Goal: Task Accomplishment & Management: Use online tool/utility

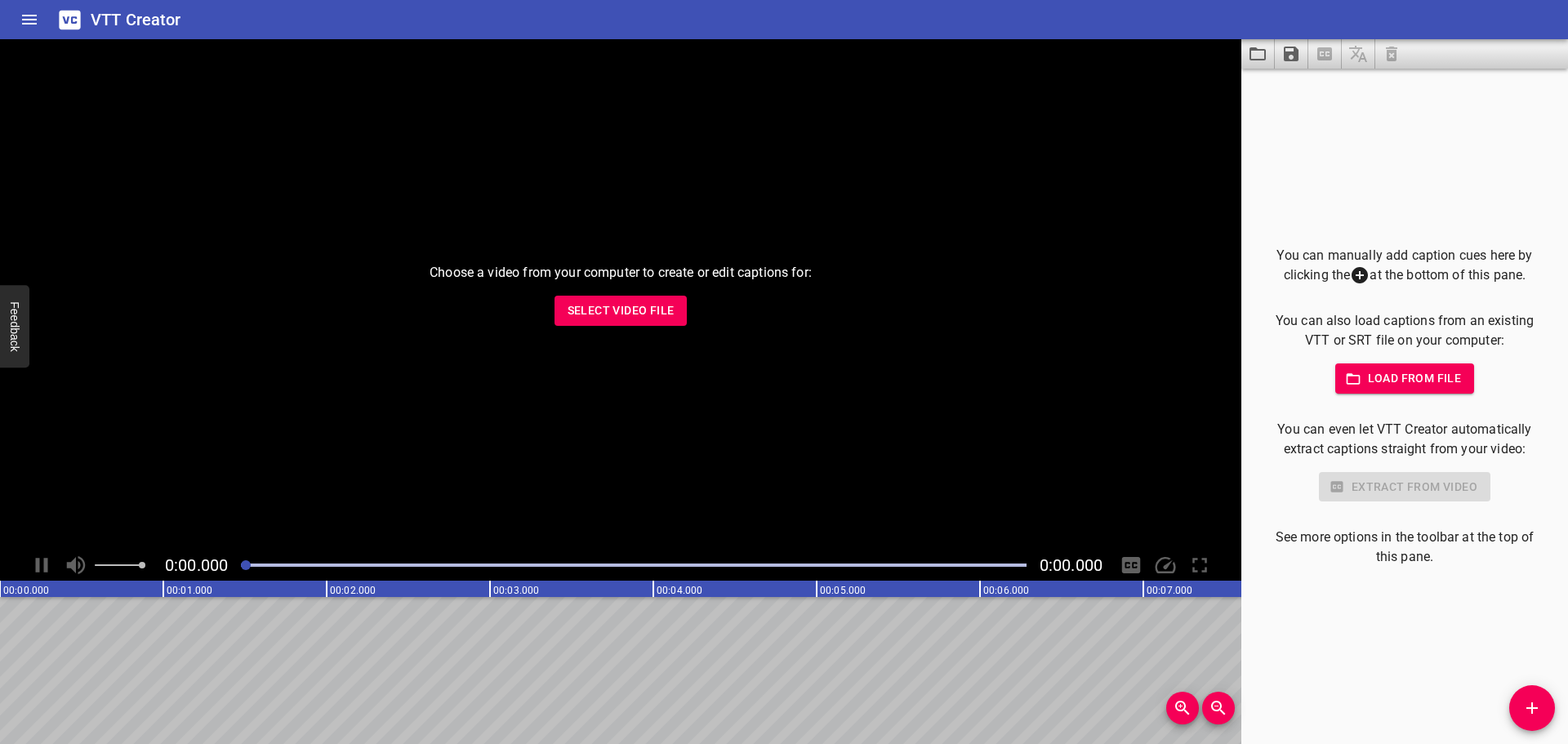
click at [1254, 55] on icon "Load captions from file" at bounding box center [1257, 54] width 19 height 19
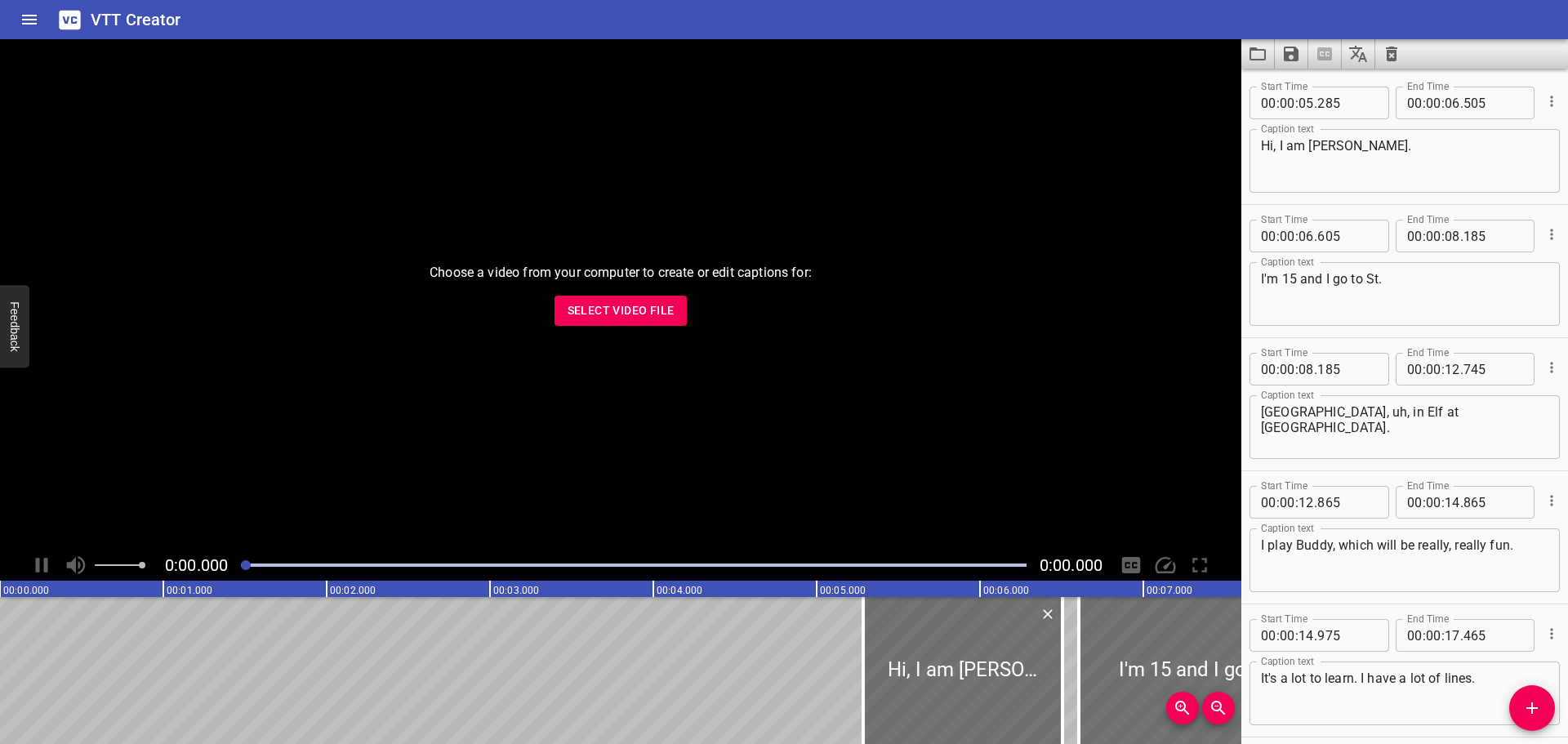
click at [1387, 279] on textarea "I'm 15 and I go to St." at bounding box center [1404, 294] width 287 height 47
type textarea "I'm 15 and I go to [GEOGRAPHIC_DATA]"
click at [1477, 236] on input "number" at bounding box center [1492, 236] width 59 height 33
type input "185"
click at [1452, 237] on input "number" at bounding box center [1452, 236] width 15 height 33
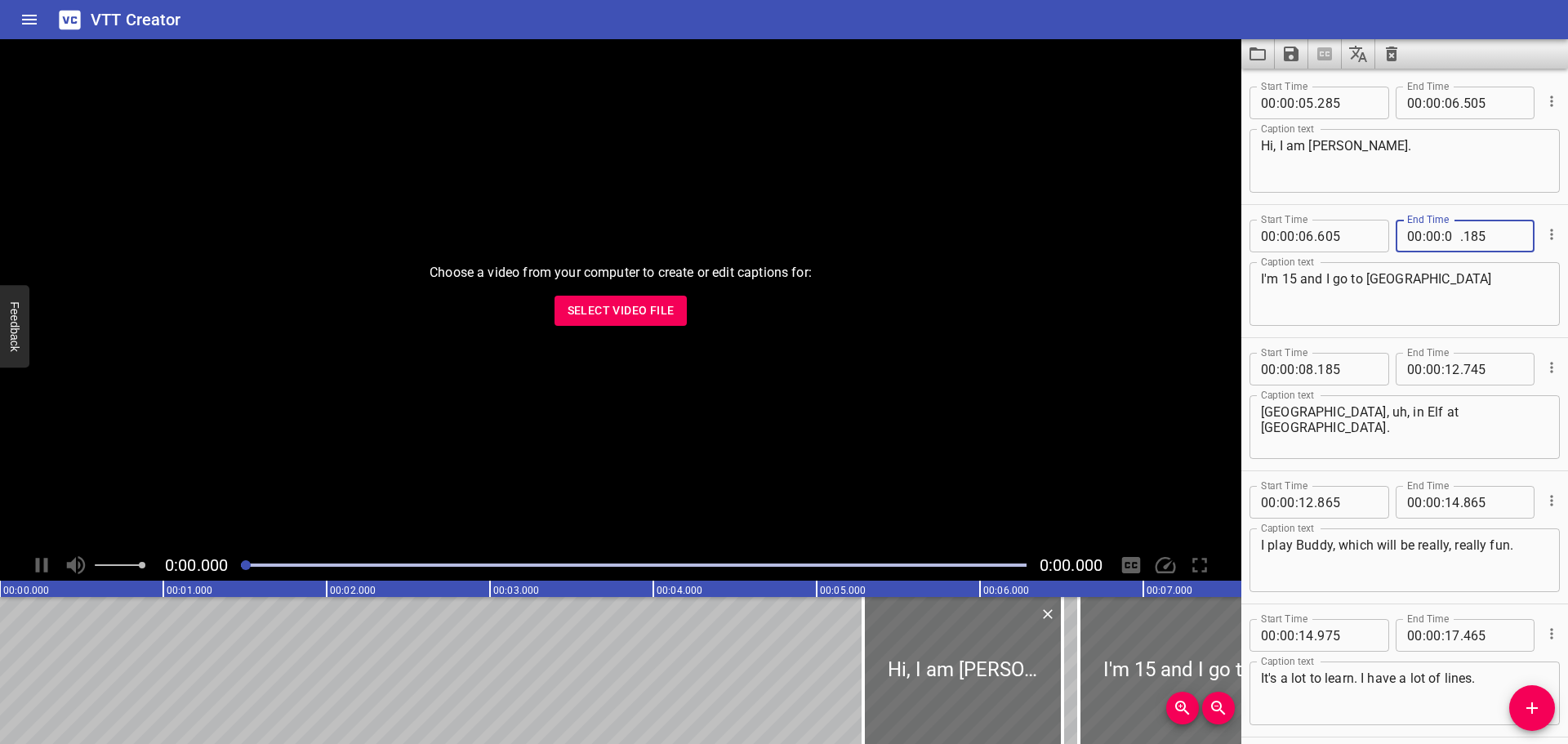
type input "09"
type input "000"
click at [1546, 214] on div at bounding box center [1550, 235] width 19 height 42
drag, startPoint x: 1351, startPoint y: 368, endPoint x: 1217, endPoint y: 370, distance: 134.0
click at [1217, 370] on main "Choose a video from your computer to create or edit captions for: Select Video …" at bounding box center [784, 392] width 1568 height 705
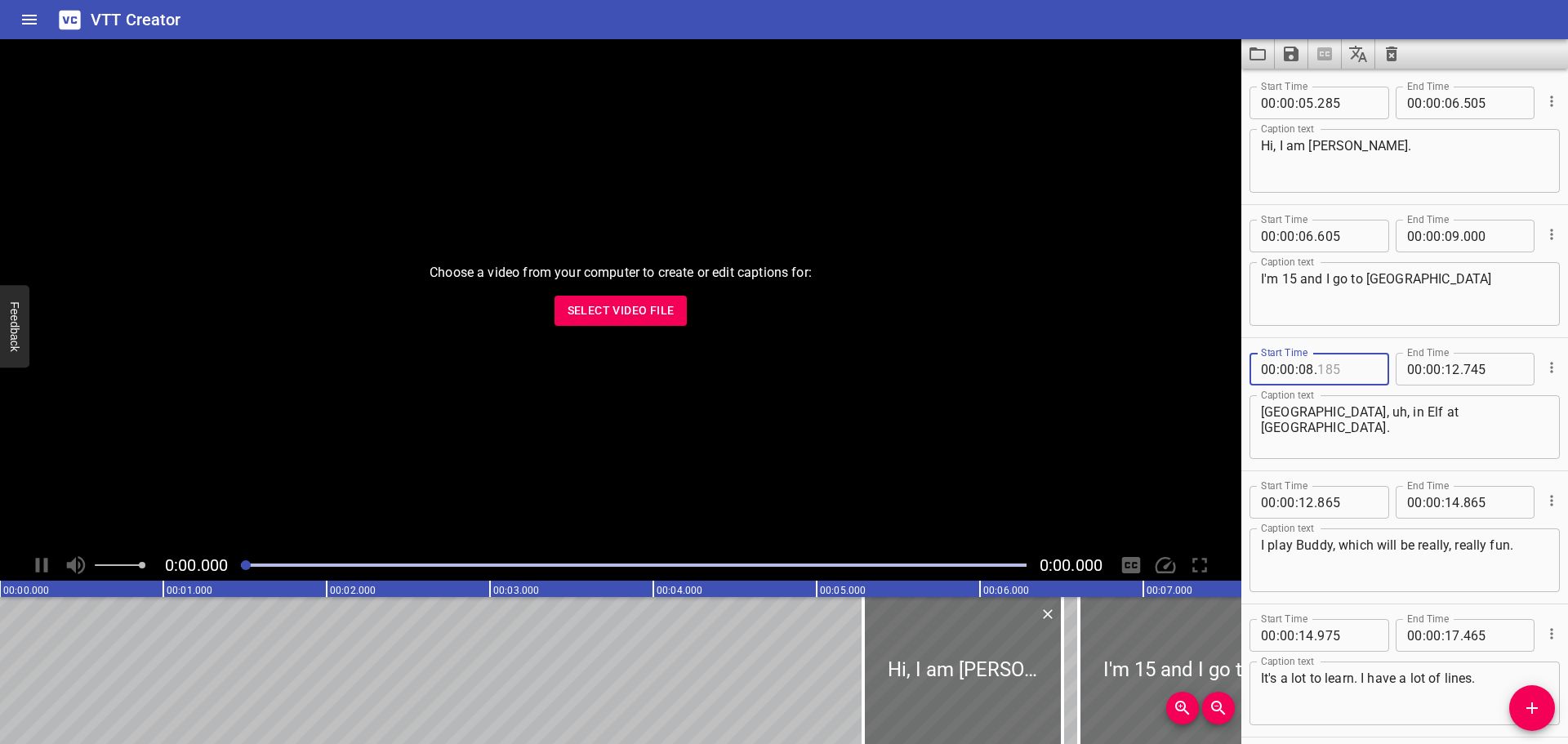
type input "185"
click at [1288, 369] on input "number" at bounding box center [1287, 369] width 15 height 33
type input "00"
click at [1305, 368] on input "number" at bounding box center [1306, 369] width 15 height 33
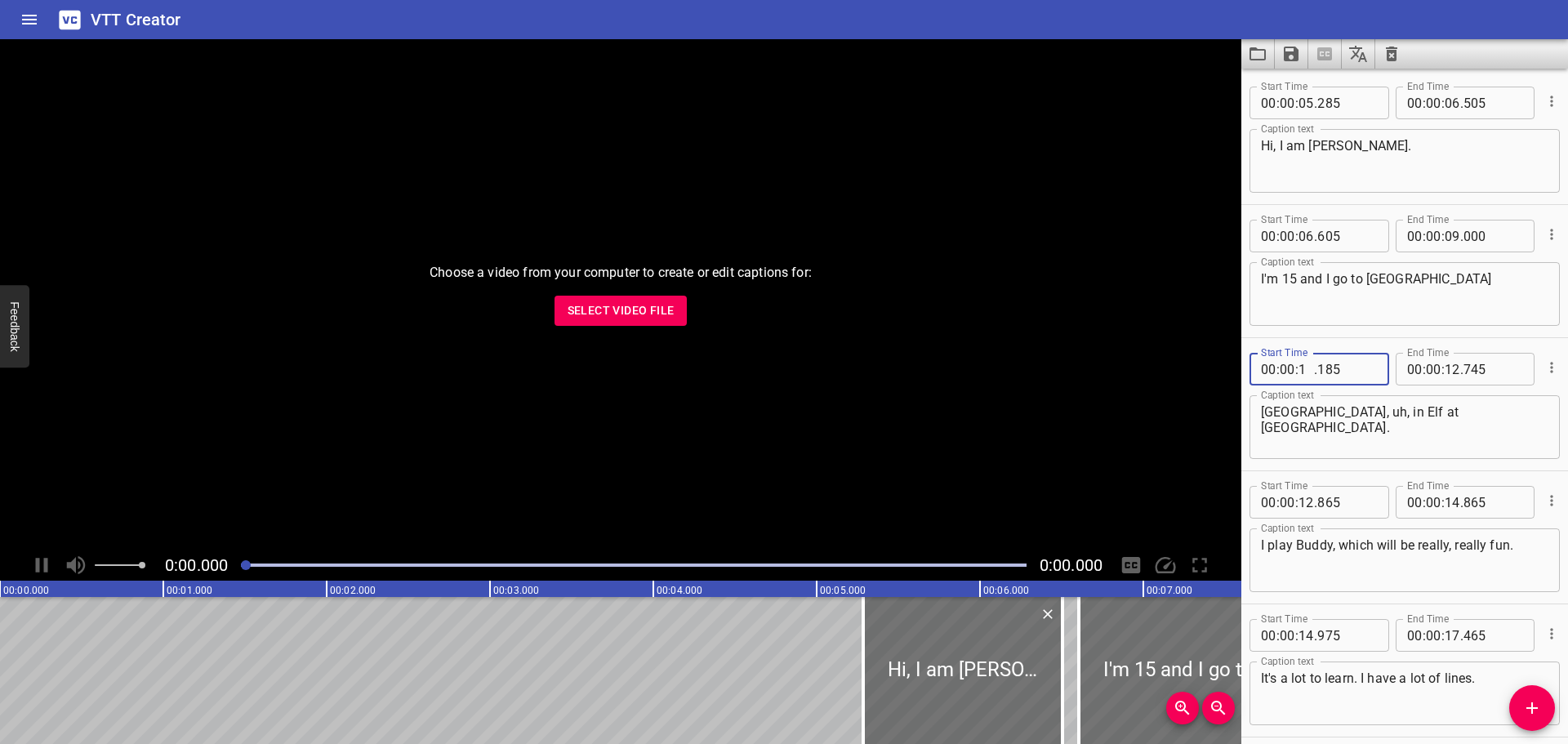
type input "11"
type input "000"
drag, startPoint x: 1258, startPoint y: 414, endPoint x: 1359, endPoint y: 412, distance: 101.0
click at [1359, 412] on div "[GEOGRAPHIC_DATA], uh, in Elf at [GEOGRAPHIC_DATA]. Caption text" at bounding box center [1404, 427] width 310 height 64
drag, startPoint x: 1262, startPoint y: 414, endPoint x: 1431, endPoint y: 413, distance: 169.0
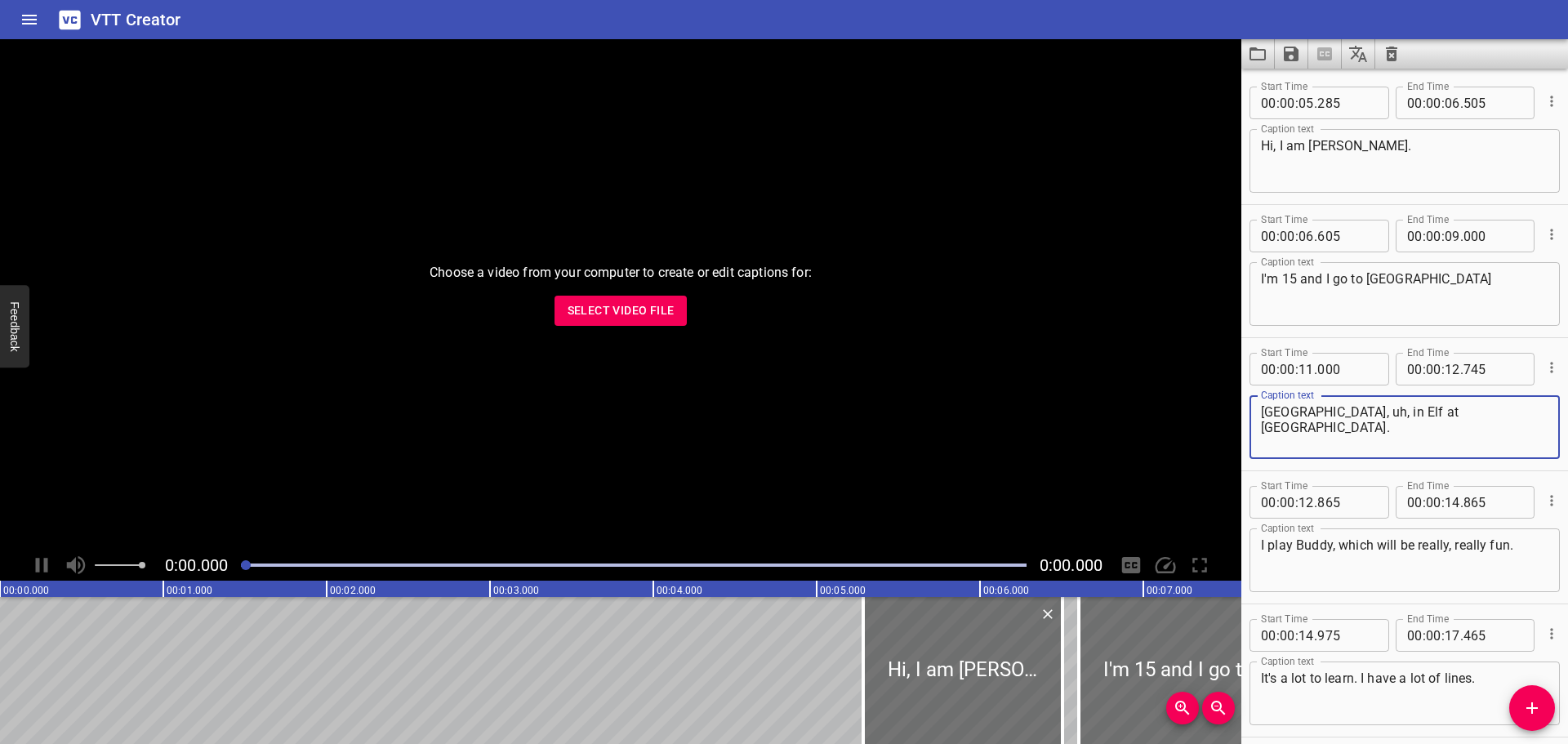
click at [1431, 413] on textarea "[GEOGRAPHIC_DATA], uh, in Elf at [GEOGRAPHIC_DATA]." at bounding box center [1404, 427] width 287 height 47
click at [1443, 402] on div "In Elf at [GEOGRAPHIC_DATA]. Caption text" at bounding box center [1404, 427] width 310 height 64
click at [1422, 417] on textarea "In Elf at [GEOGRAPHIC_DATA]." at bounding box center [1404, 427] width 287 height 47
click at [1273, 412] on textarea "In Elf at [GEOGRAPHIC_DATA]," at bounding box center [1404, 427] width 287 height 47
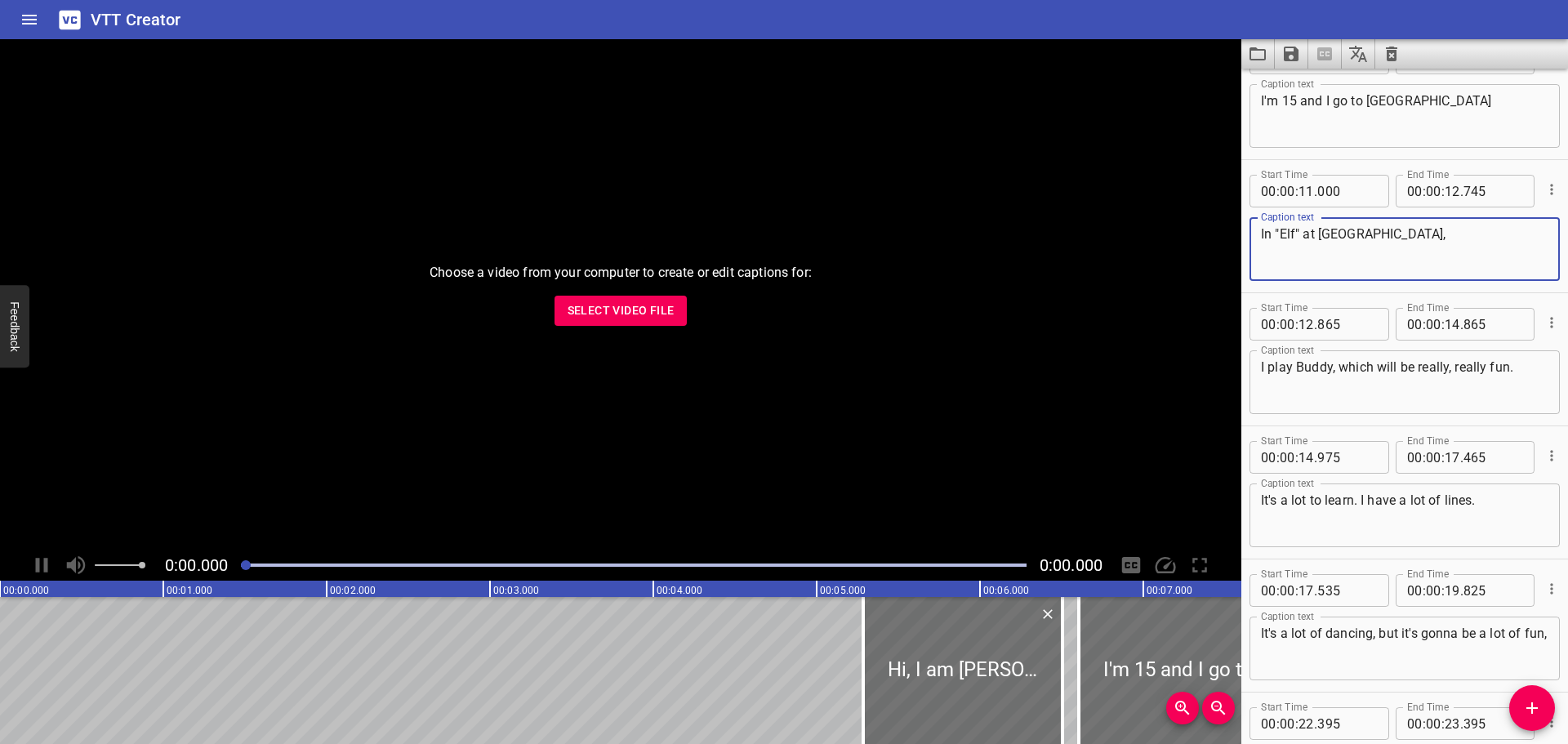
scroll to position [164, 0]
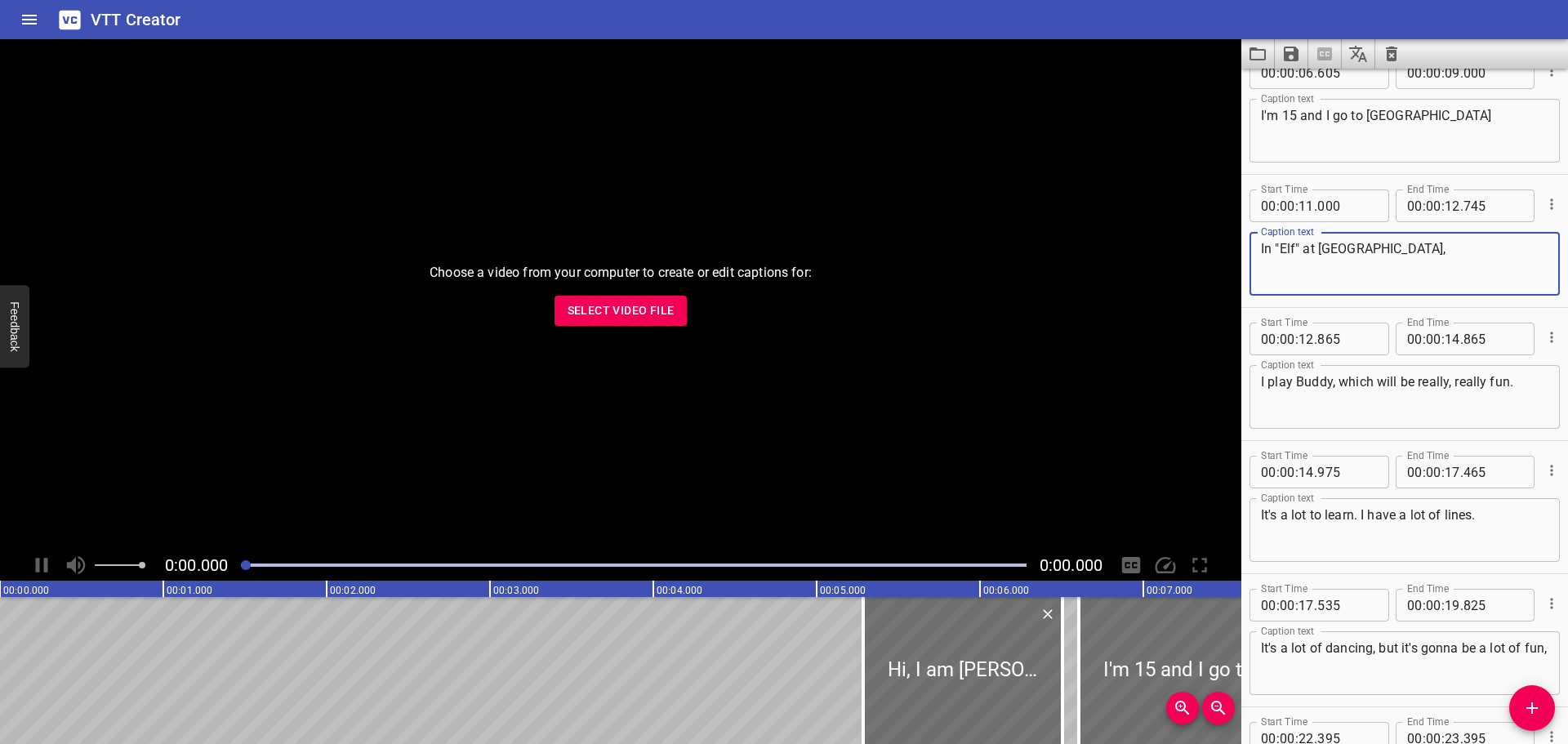
type textarea "In "Elf" at [GEOGRAPHIC_DATA],"
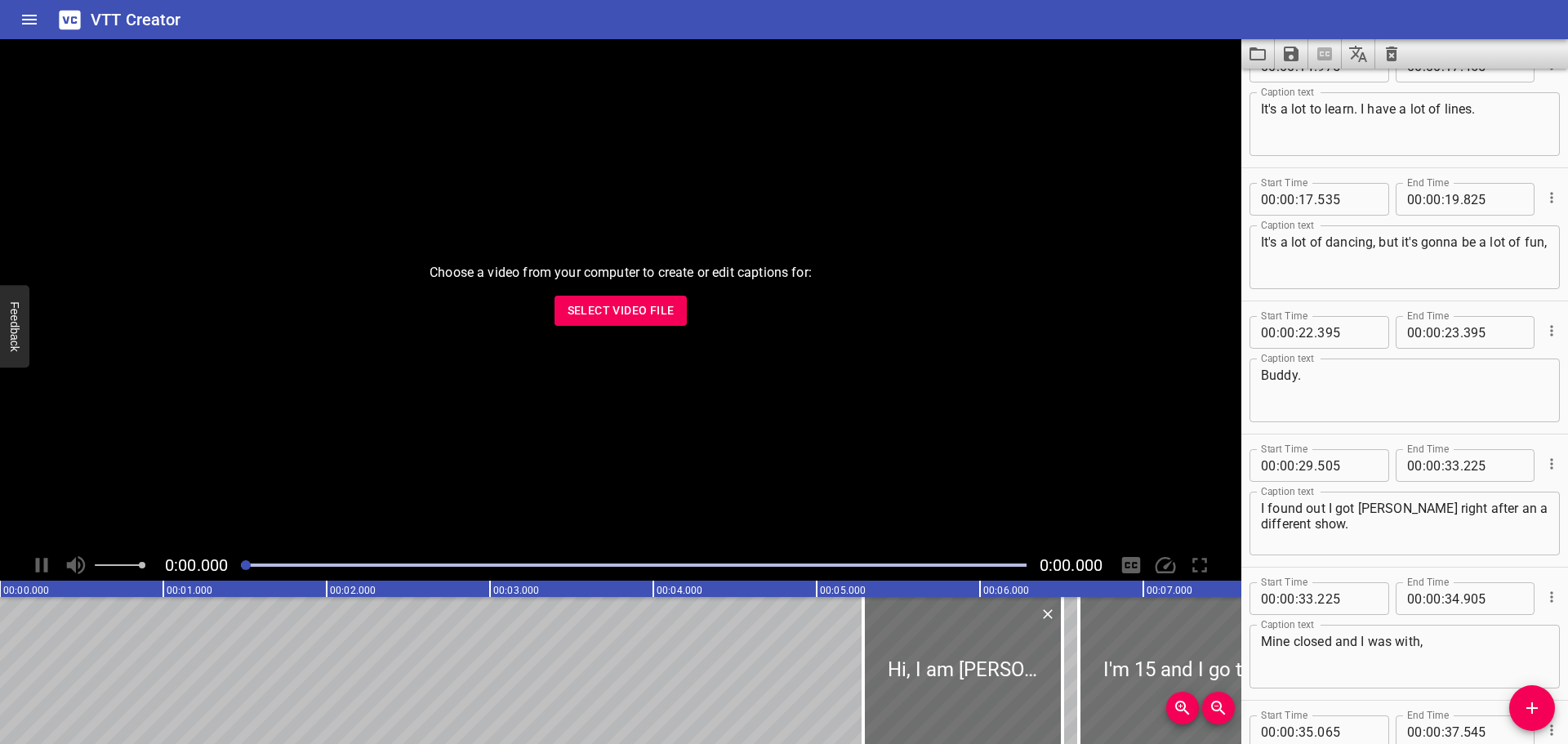
scroll to position [572, 0]
click at [1311, 332] on input "number" at bounding box center [1306, 330] width 15 height 33
type input "20"
type input "000"
click at [1310, 376] on textarea "Buddy." at bounding box center [1404, 388] width 287 height 47
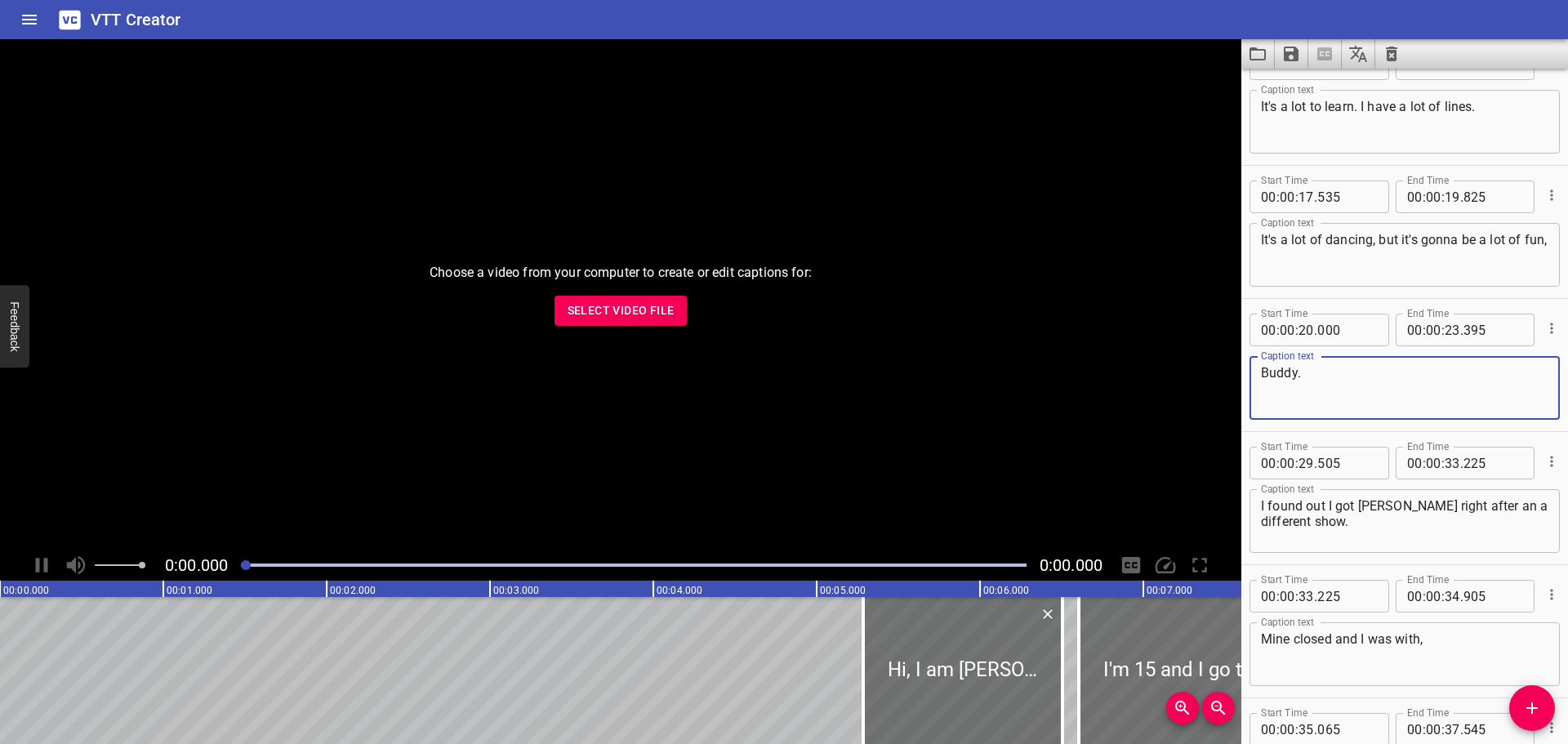
drag, startPoint x: 1312, startPoint y: 367, endPoint x: 1257, endPoint y: 379, distance: 56.3
click at [1257, 379] on div "Buddy. Caption text" at bounding box center [1404, 388] width 310 height 64
type textarea "{"
type textarea "["
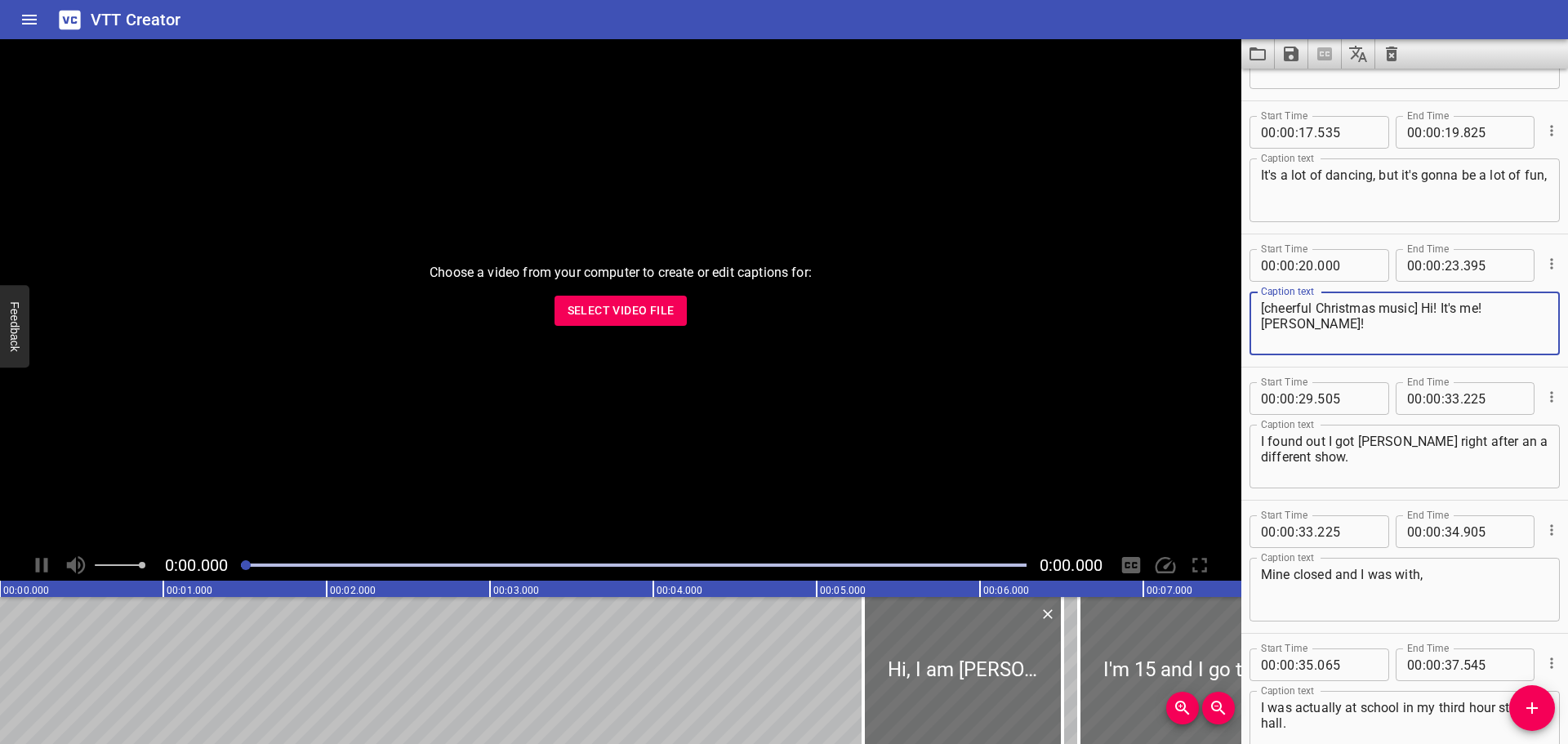
scroll to position [817, 0]
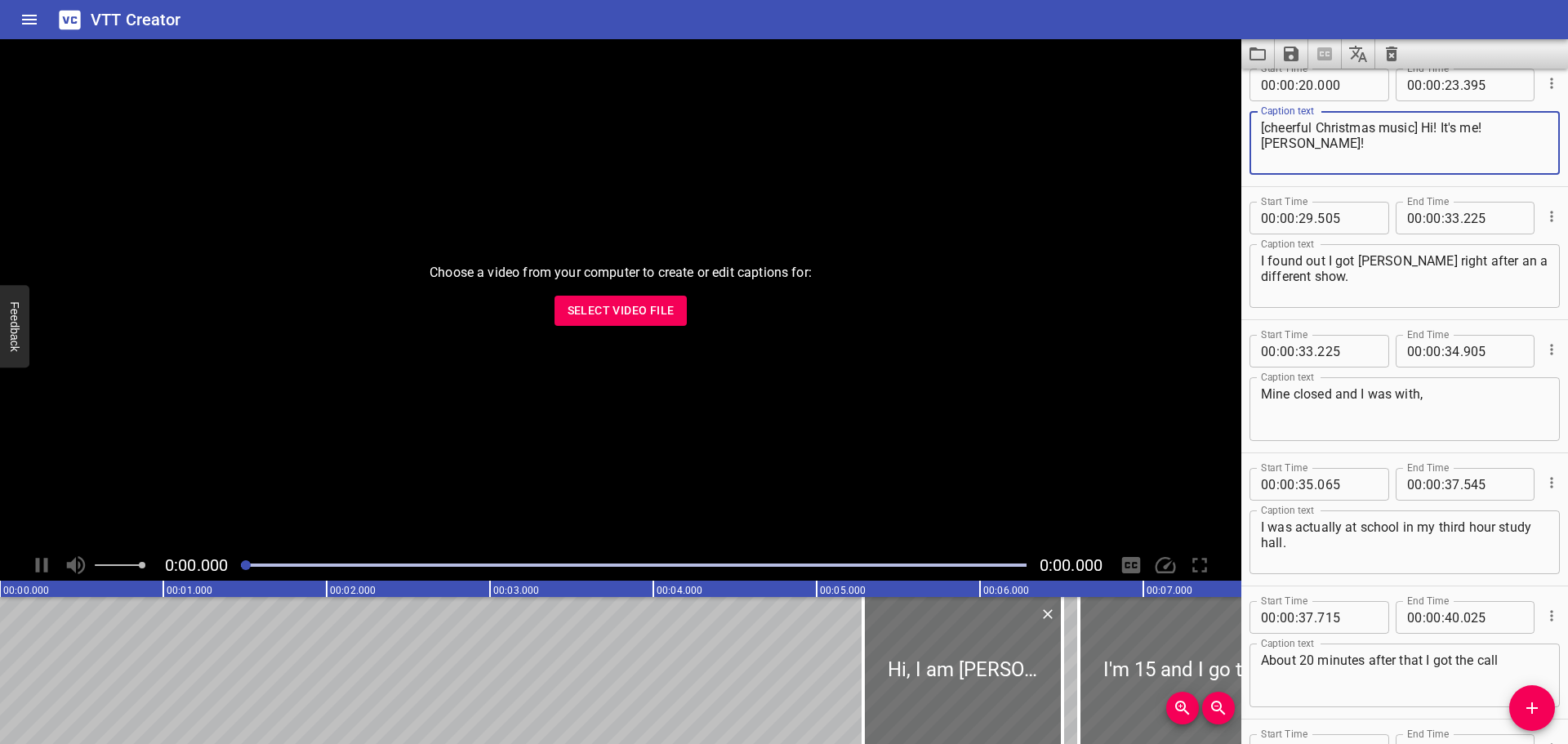
type textarea "[cheerful Christmas music] Hi! It's me! [PERSON_NAME]!"
click at [1469, 263] on textarea "I found out I got [PERSON_NAME] right after an a different show." at bounding box center [1404, 276] width 287 height 47
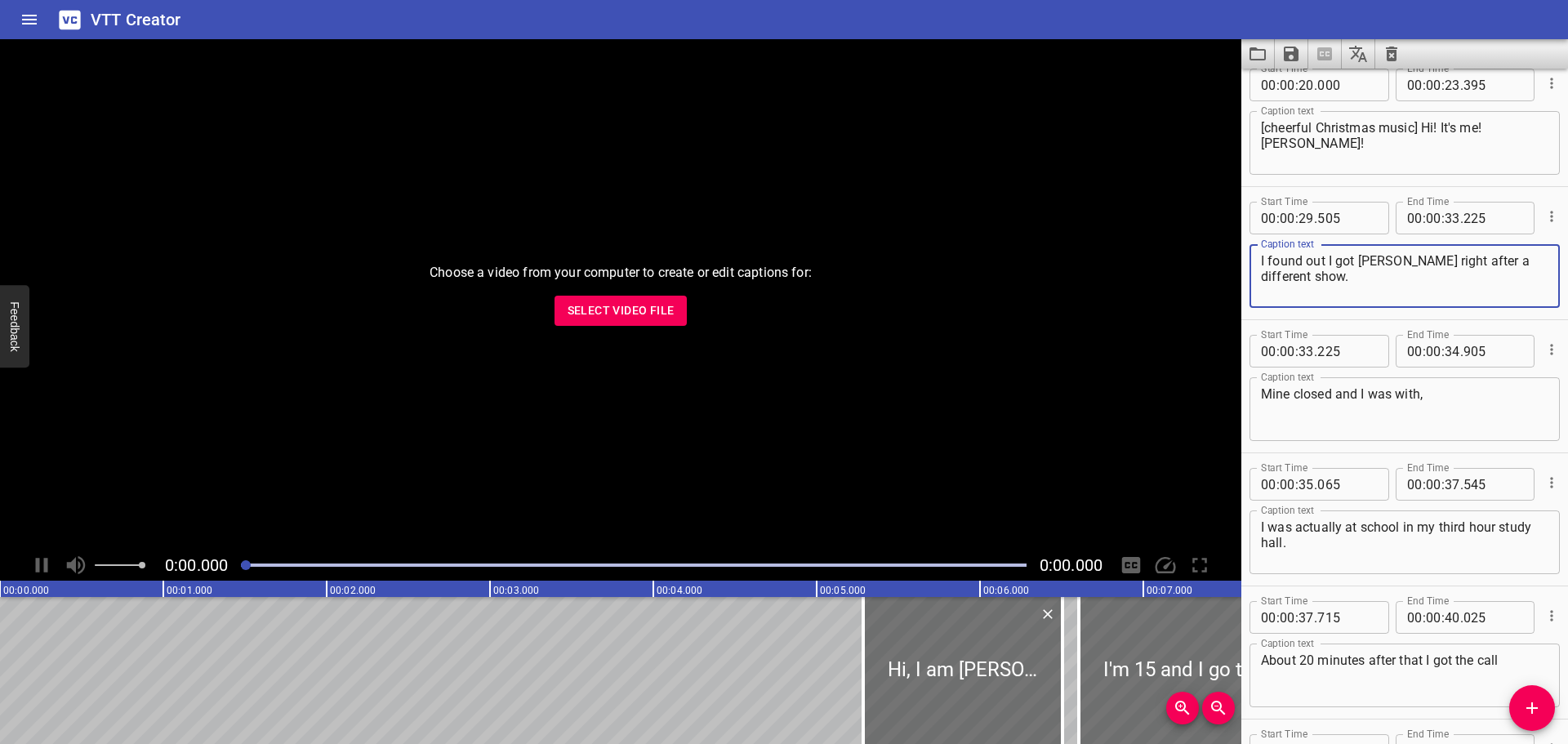
type textarea "I found out I got [PERSON_NAME] right after a different show."
click at [1312, 278] on textarea "I found out I got [PERSON_NAME] right after a different show." at bounding box center [1404, 276] width 287 height 47
click at [1274, 393] on textarea "Mine closed and I was with," at bounding box center [1404, 409] width 287 height 47
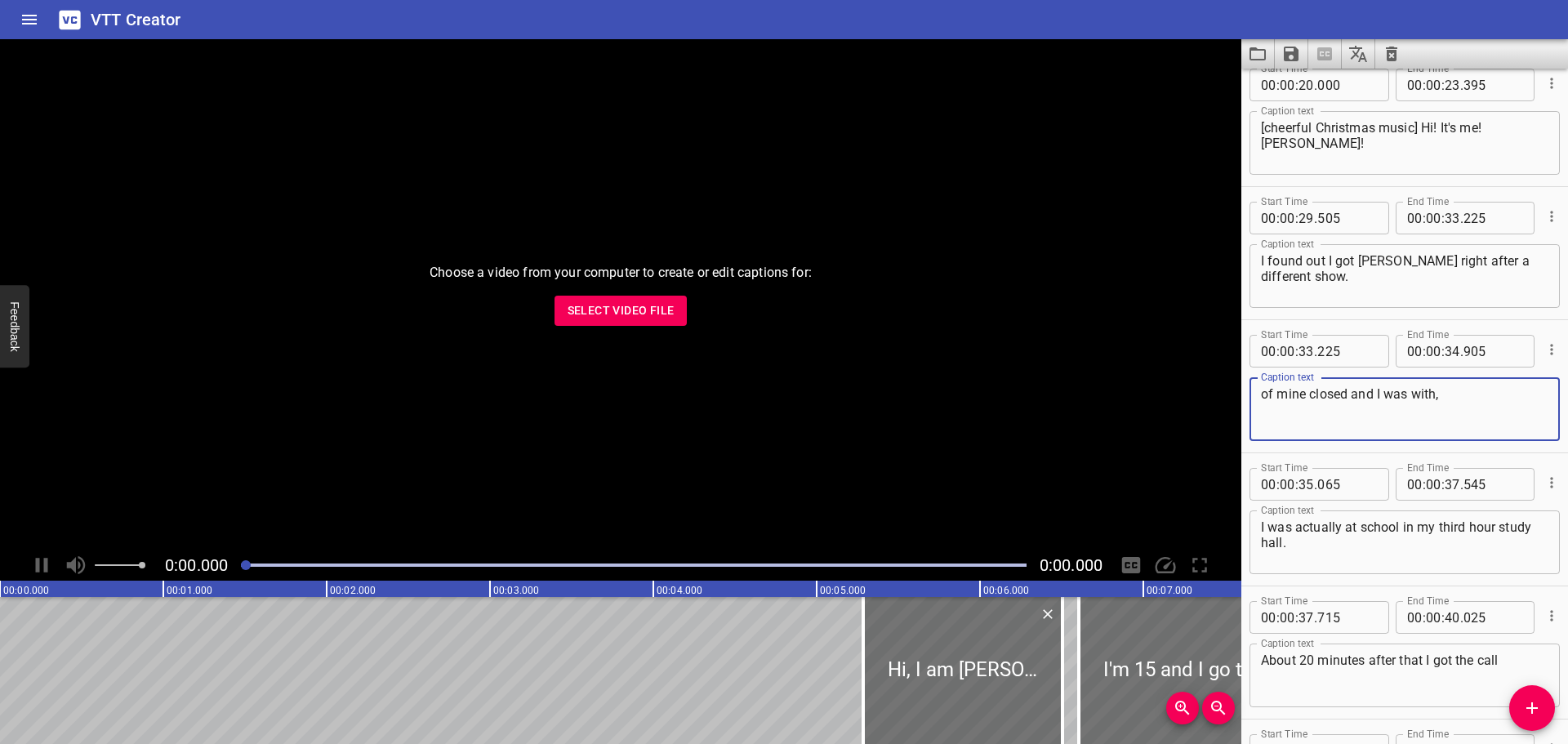
type textarea "of mine closed and I was with,"
click at [1324, 282] on textarea "I found out I got [PERSON_NAME] right after a different show." at bounding box center [1404, 276] width 287 height 47
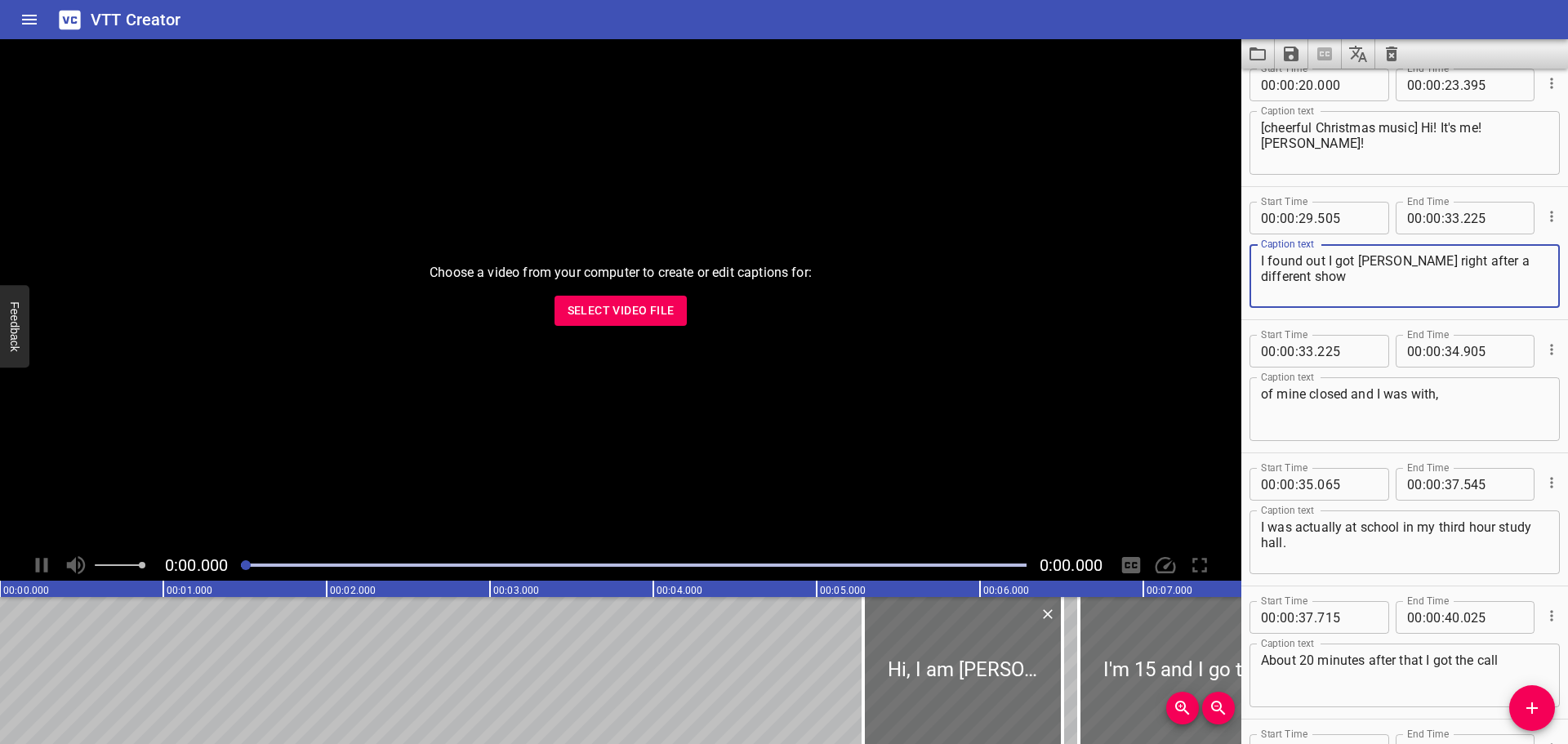
type textarea "I found out I got [PERSON_NAME] right after a different show"
click at [1447, 407] on textarea "of mine closed and I was with," at bounding box center [1404, 409] width 287 height 47
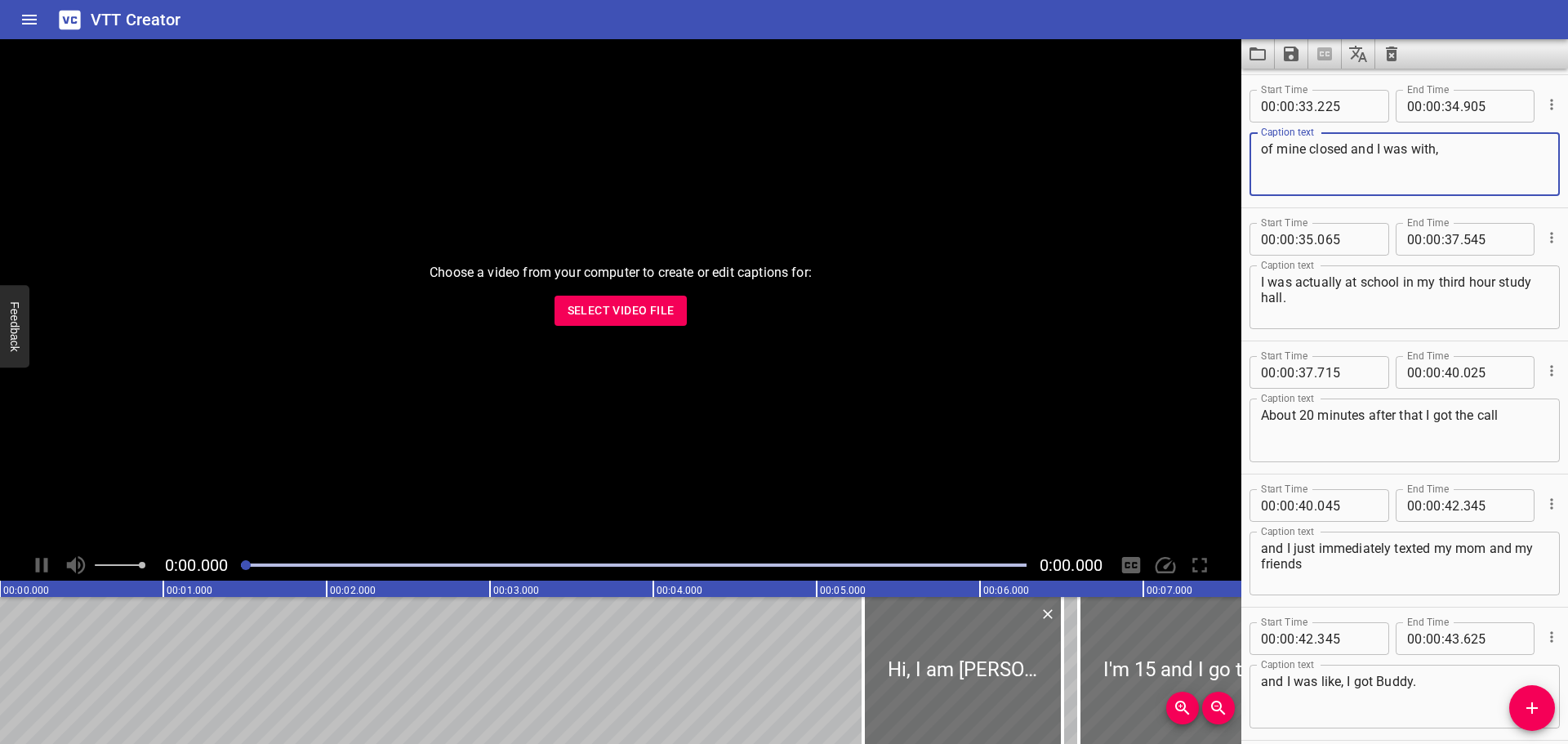
scroll to position [1225, 0]
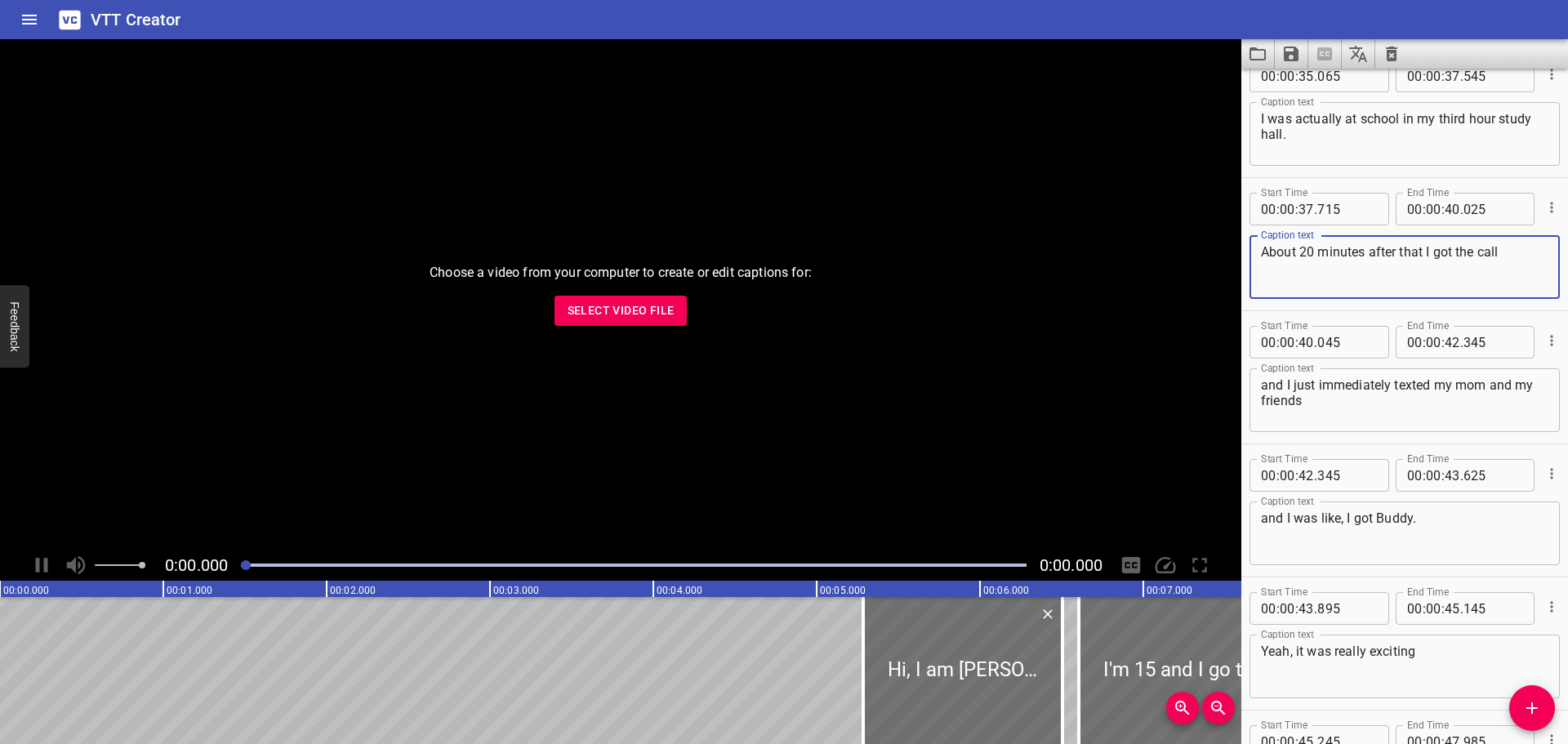
click at [1422, 255] on textarea "About 20 minutes after that I got the call" at bounding box center [1404, 267] width 287 height 47
type textarea "About 20 minutes after that, I got the call"
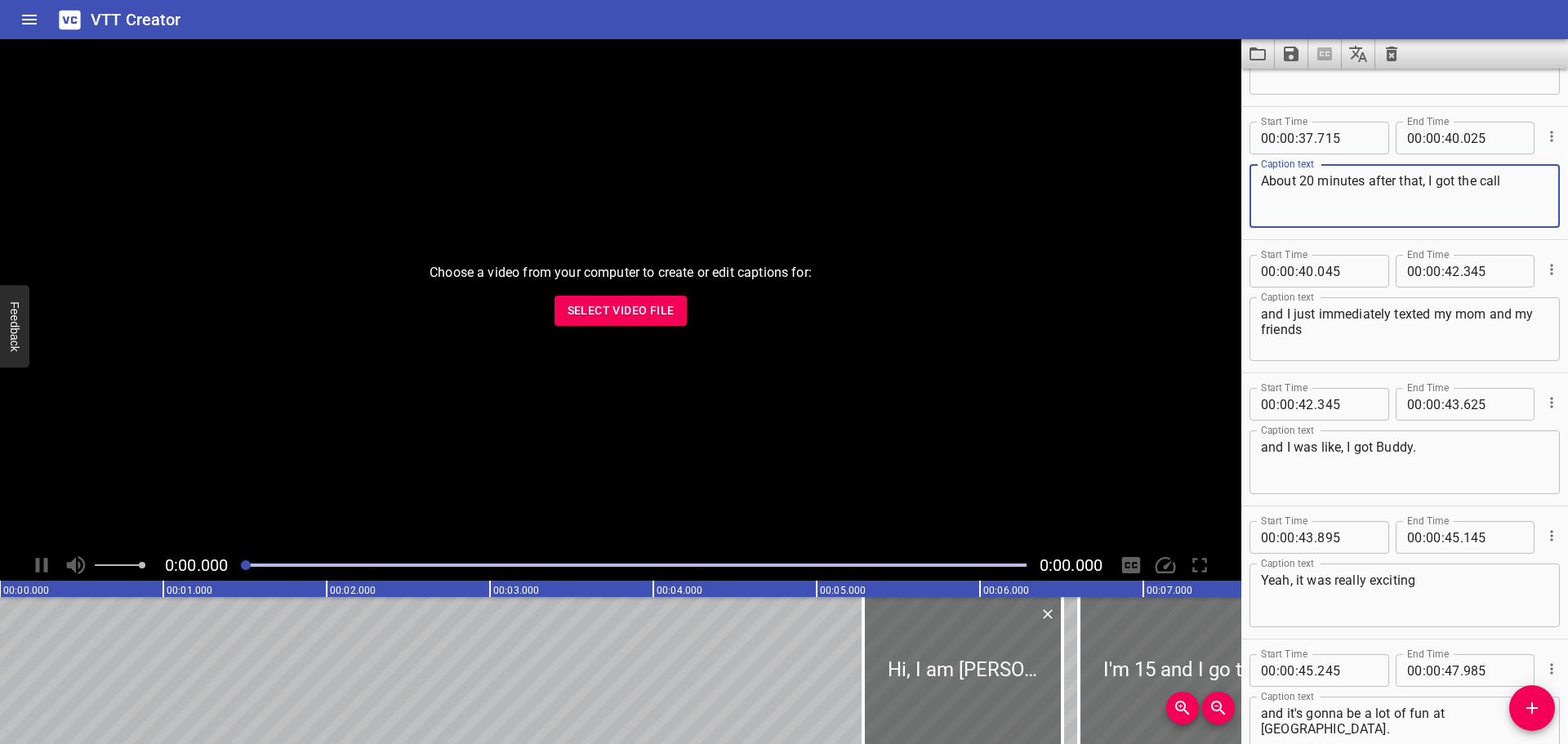
scroll to position [1470, 0]
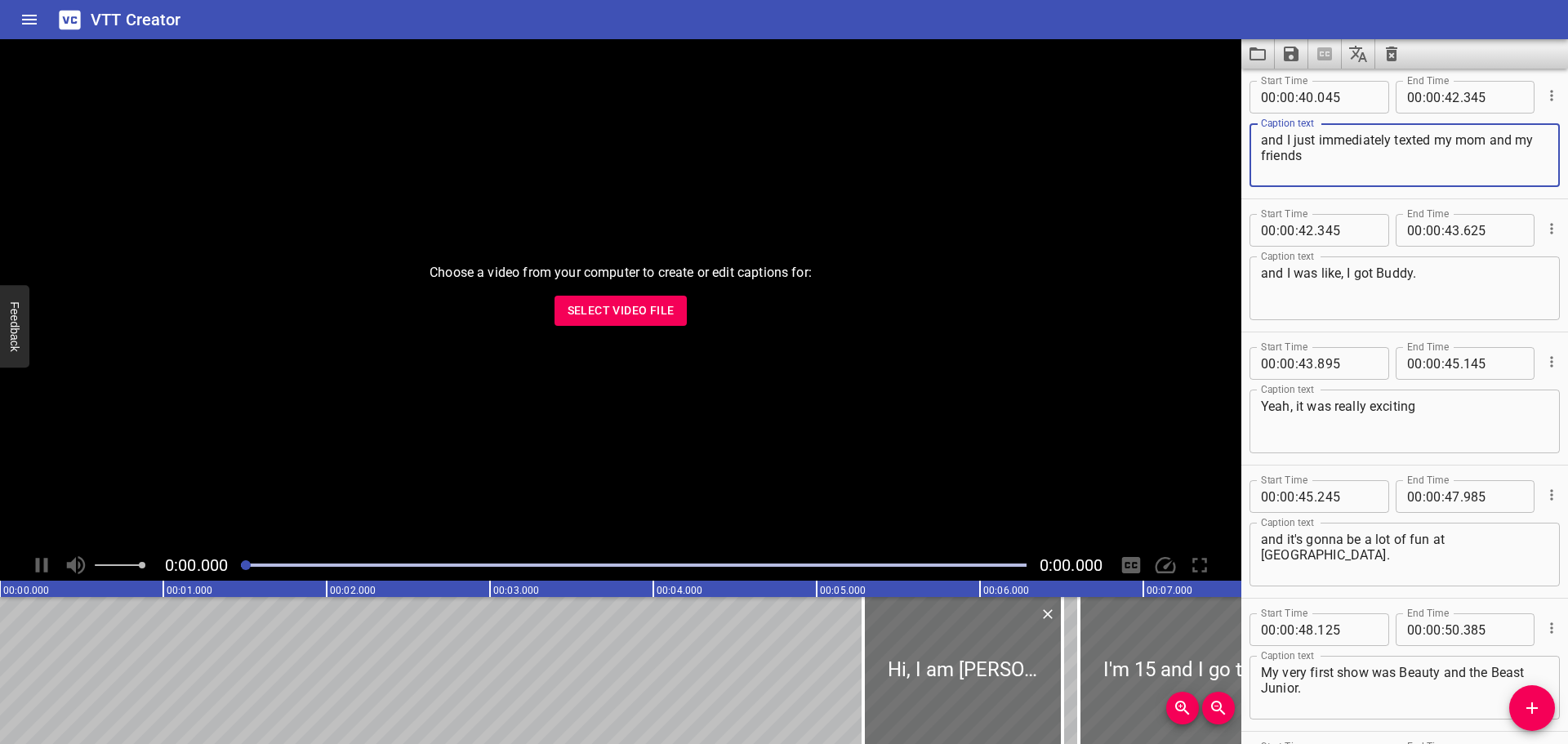
click at [1467, 134] on textarea "and I just immediately texted my mom and my friends" at bounding box center [1404, 155] width 287 height 47
type textarea "and I just immediately texted my Mom and my friends"
click at [1347, 268] on textarea "and I was like, I got Buddy." at bounding box center [1404, 288] width 287 height 47
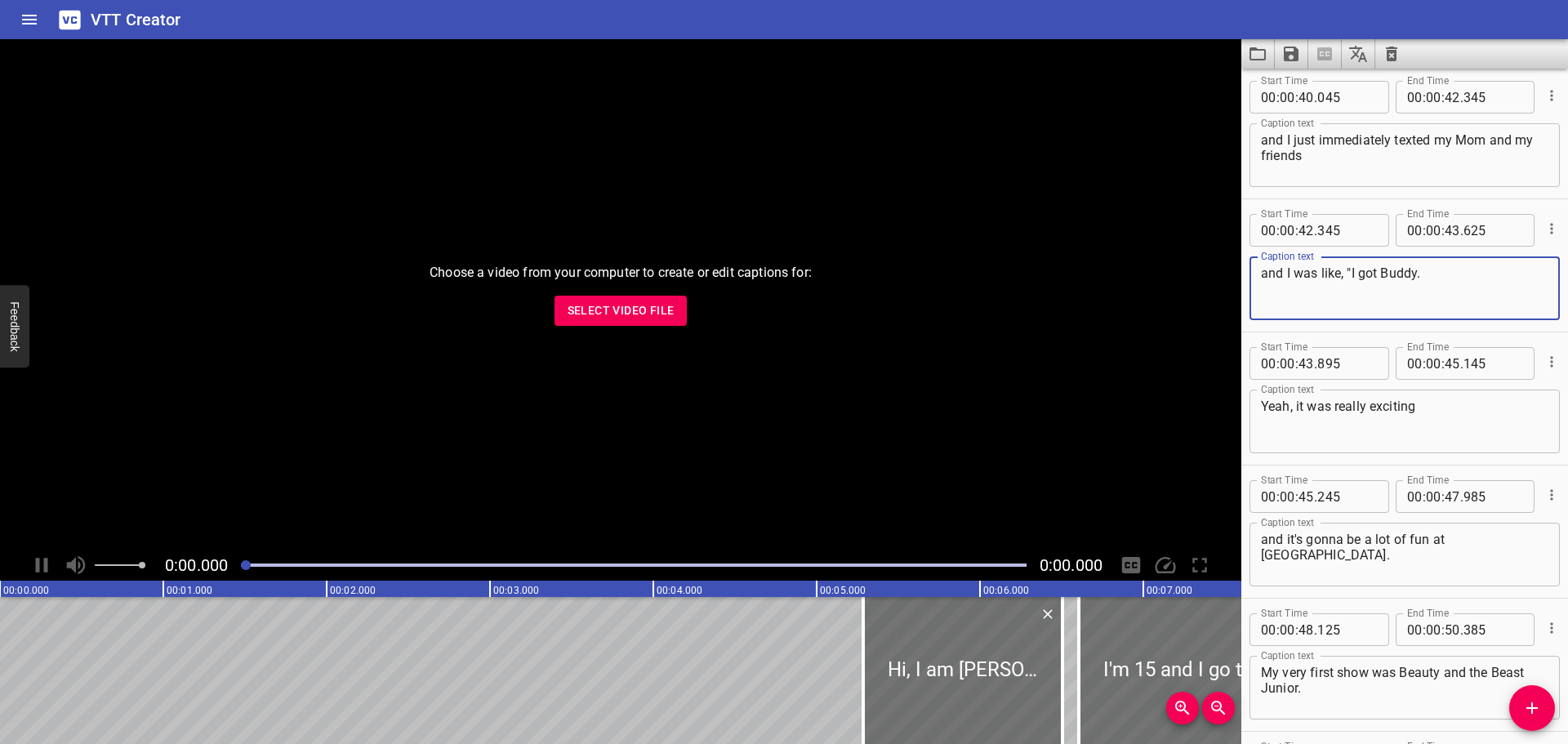
click at [1445, 268] on textarea "and I was like, "I got Buddy." at bounding box center [1404, 288] width 287 height 47
type textarea "and I was like, "I got Buddy.""
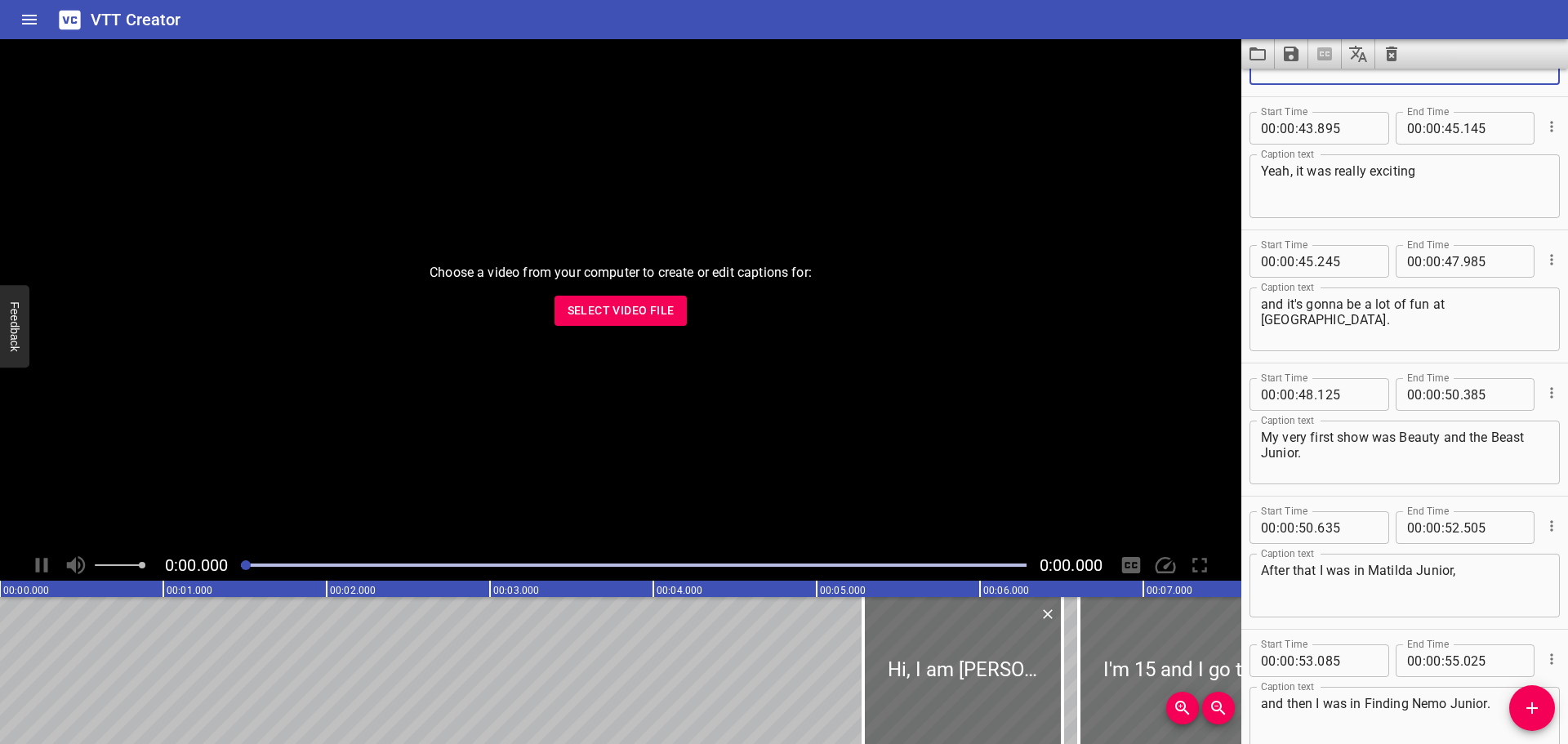
scroll to position [1715, 0]
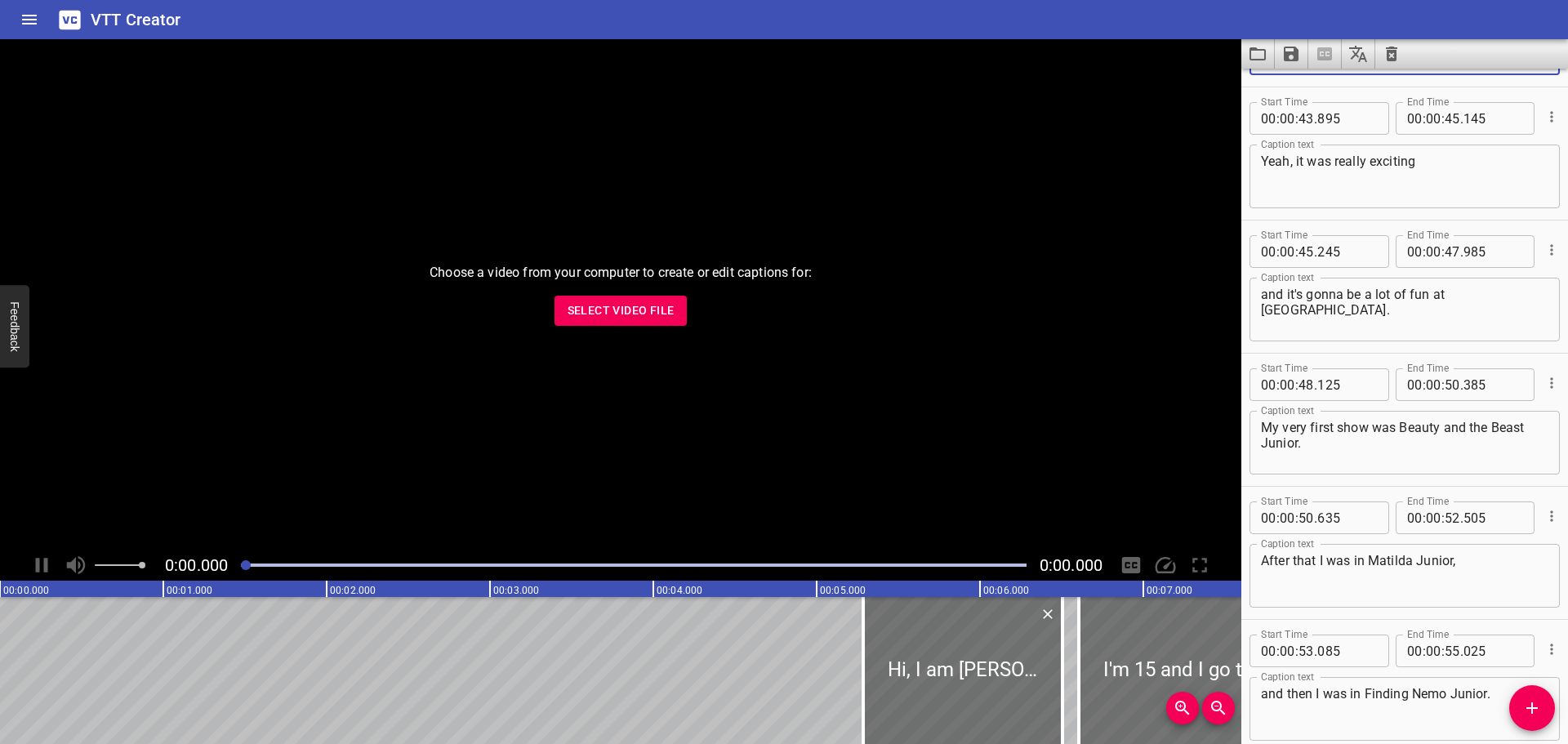
click at [1425, 292] on textarea "and it's gonna be a lot of fun at [GEOGRAPHIC_DATA]." at bounding box center [1404, 309] width 287 height 47
click at [1491, 292] on textarea "and it's gonna be a lot of fun. At [GEOGRAPHIC_DATA]." at bounding box center [1404, 309] width 287 height 47
click at [1350, 306] on textarea "and it's gonna be a lot of fun. At [GEOGRAPHIC_DATA]." at bounding box center [1404, 309] width 287 height 47
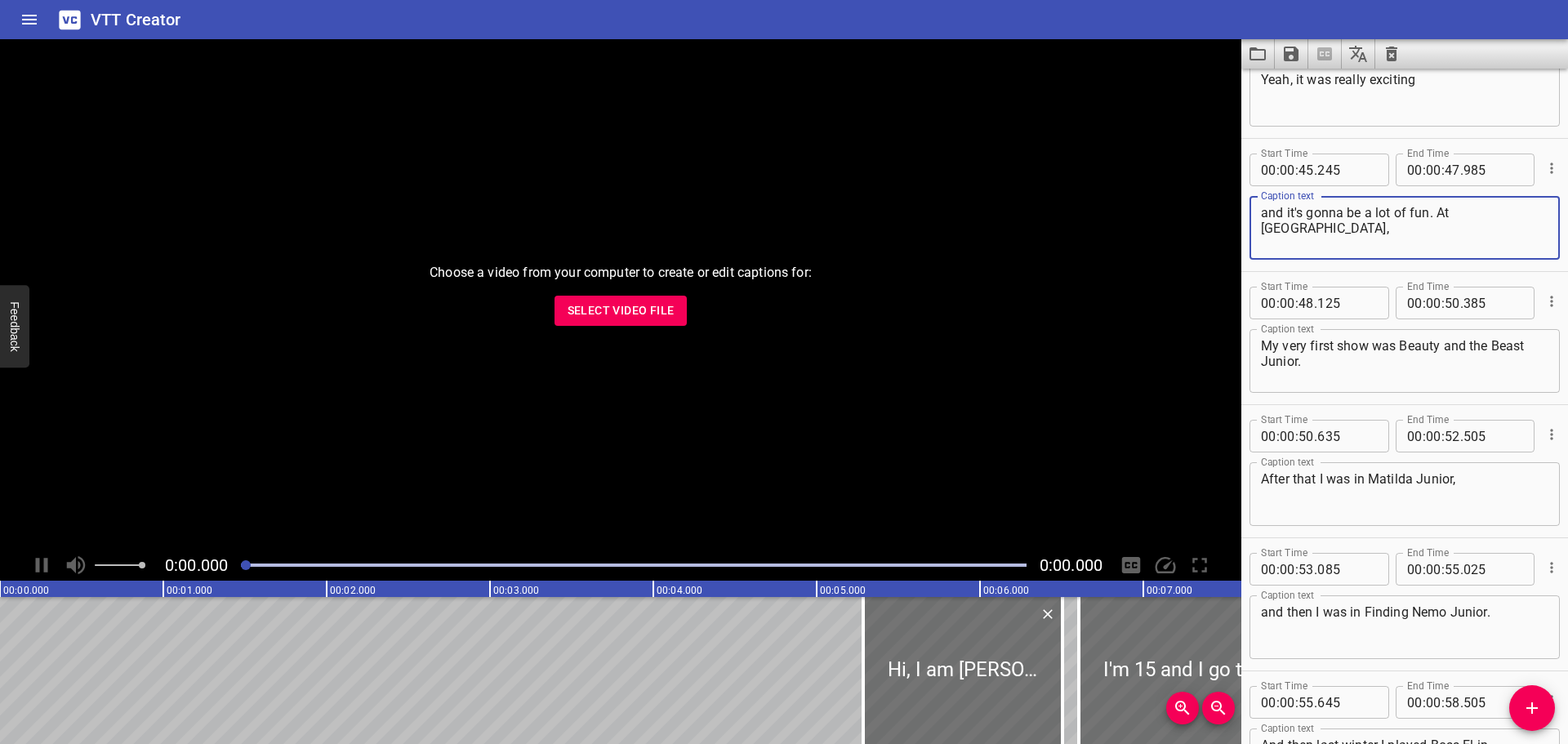
type textarea "and it's gonna be a lot of fun. At [GEOGRAPHIC_DATA],"
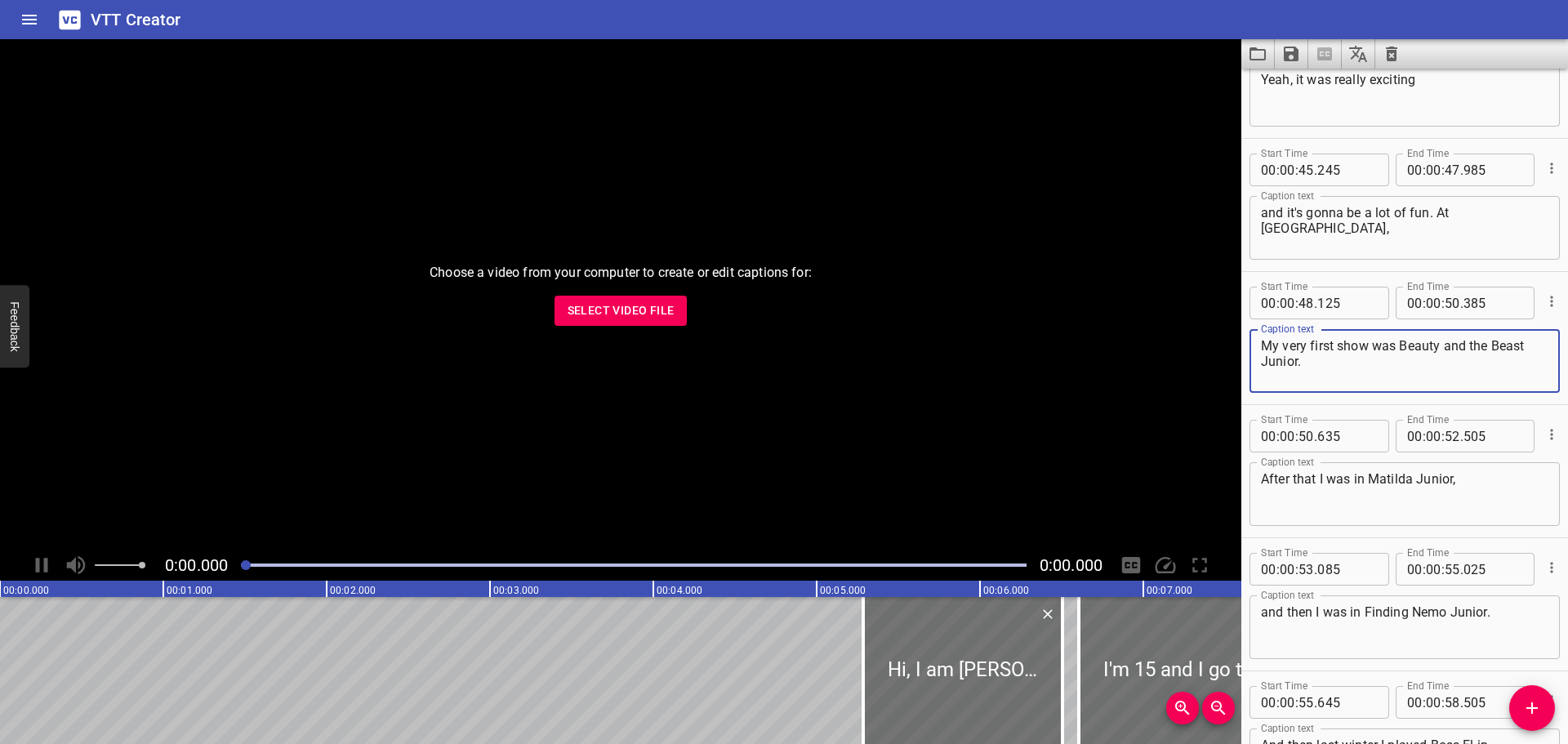
click at [1270, 346] on textarea "My very first show was Beauty and the Beast Junior." at bounding box center [1404, 361] width 287 height 47
click at [1398, 345] on textarea "my very first show was Beauty and the Beast Junior." at bounding box center [1404, 361] width 287 height 47
drag, startPoint x: 1307, startPoint y: 363, endPoint x: 1269, endPoint y: 357, distance: 38.5
click at [1269, 357] on textarea "my very first show was "Beauty and the Beast Junior." at bounding box center [1404, 361] width 287 height 47
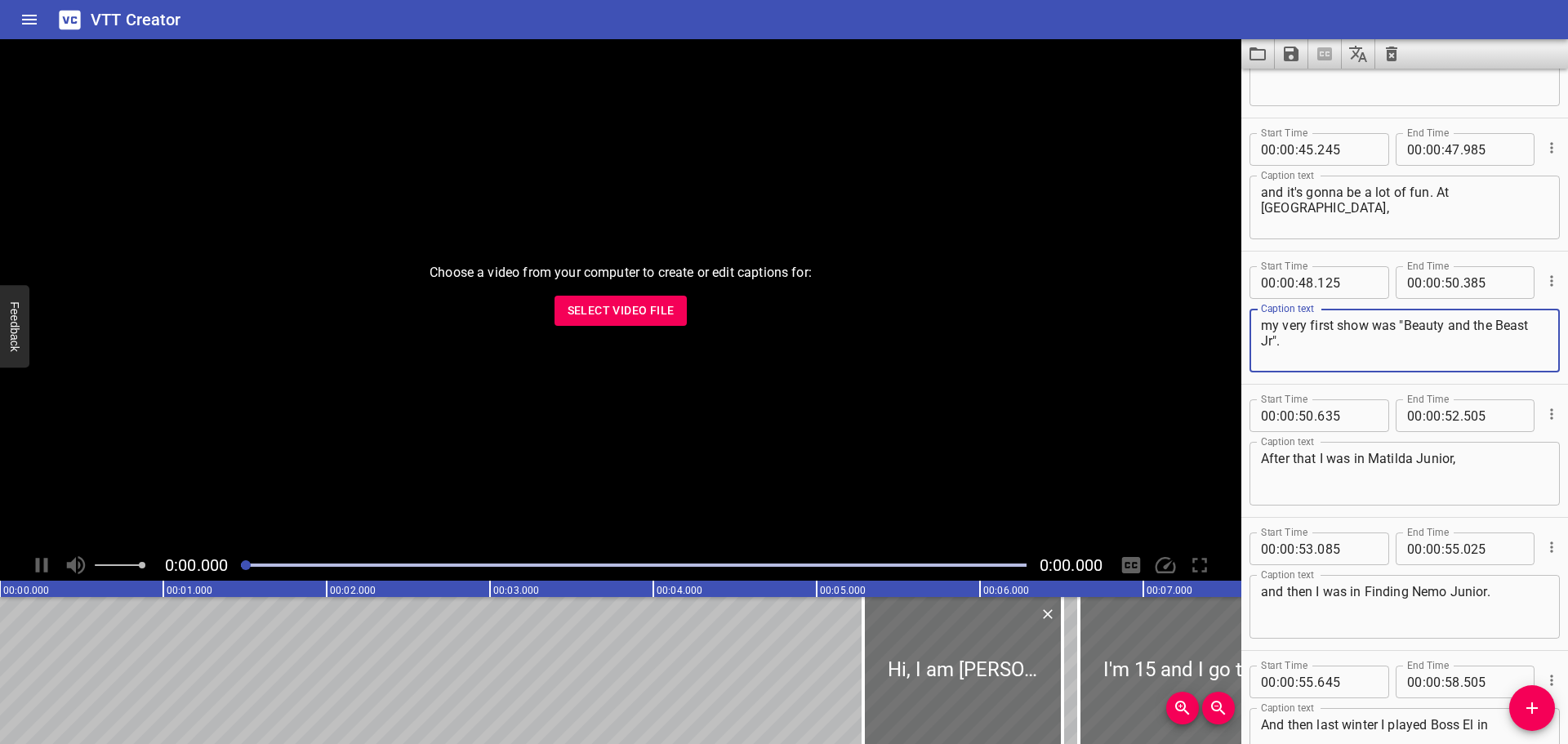
scroll to position [1879, 0]
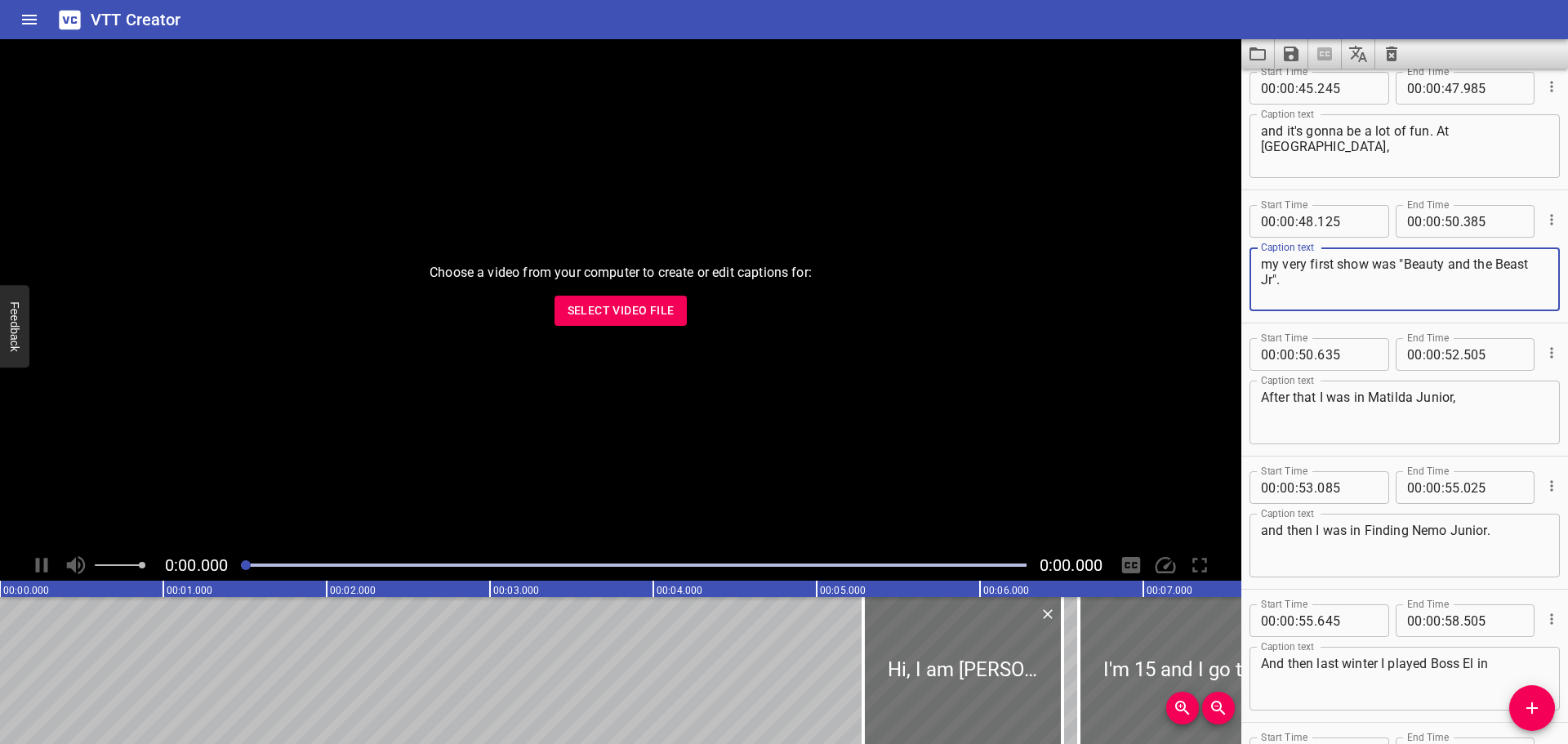
type textarea "my very first show was "Beauty and the Beast Jr"."
click at [1317, 398] on textarea "After that I was in Matilda Junior," at bounding box center [1404, 413] width 287 height 47
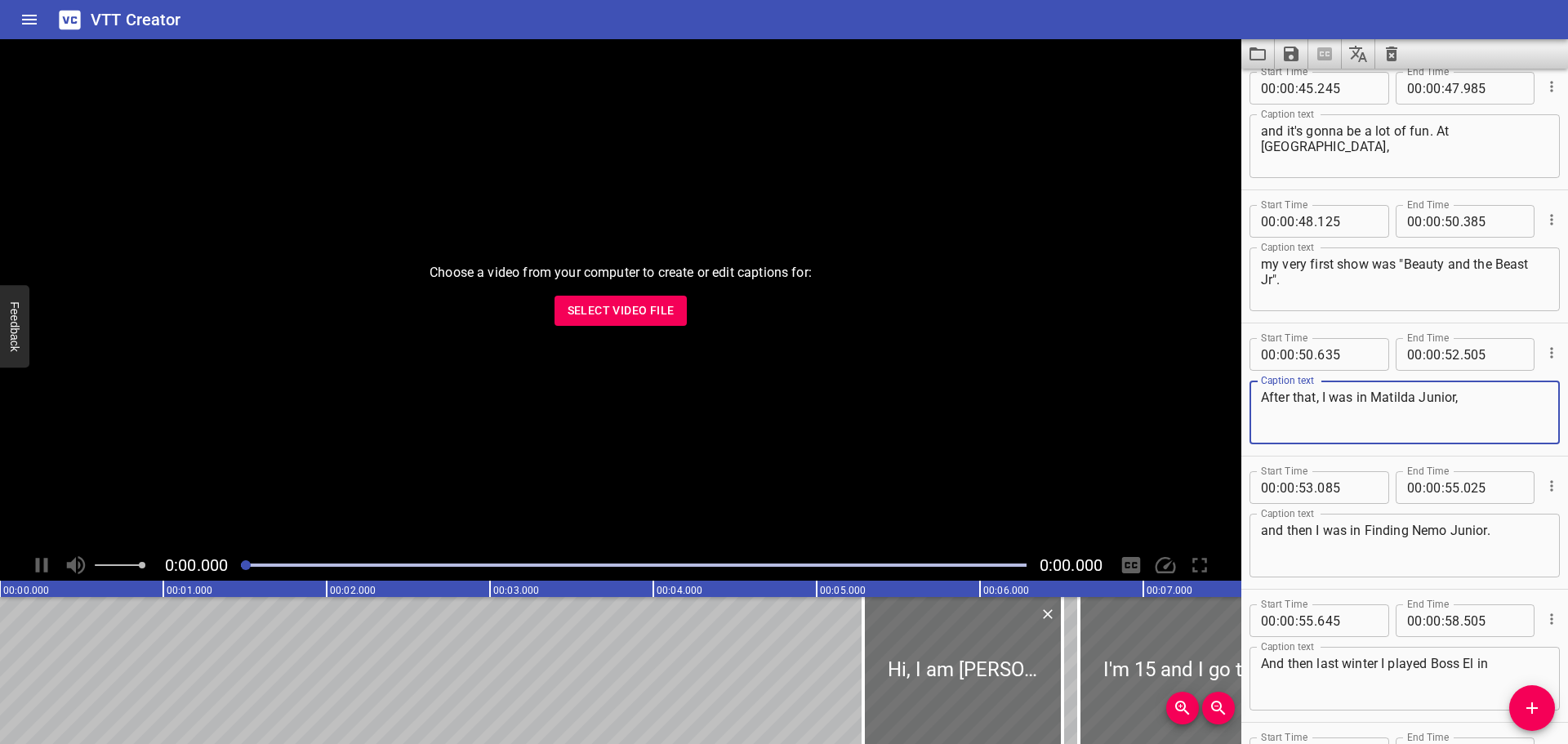
drag, startPoint x: 1471, startPoint y: 398, endPoint x: 1419, endPoint y: 399, distance: 52.0
click at [1419, 399] on textarea "After that, I was in Matilda Junior," at bounding box center [1404, 413] width 287 height 47
click at [1374, 399] on textarea "After that, I was in [PERSON_NAME]"" at bounding box center [1404, 413] width 287 height 47
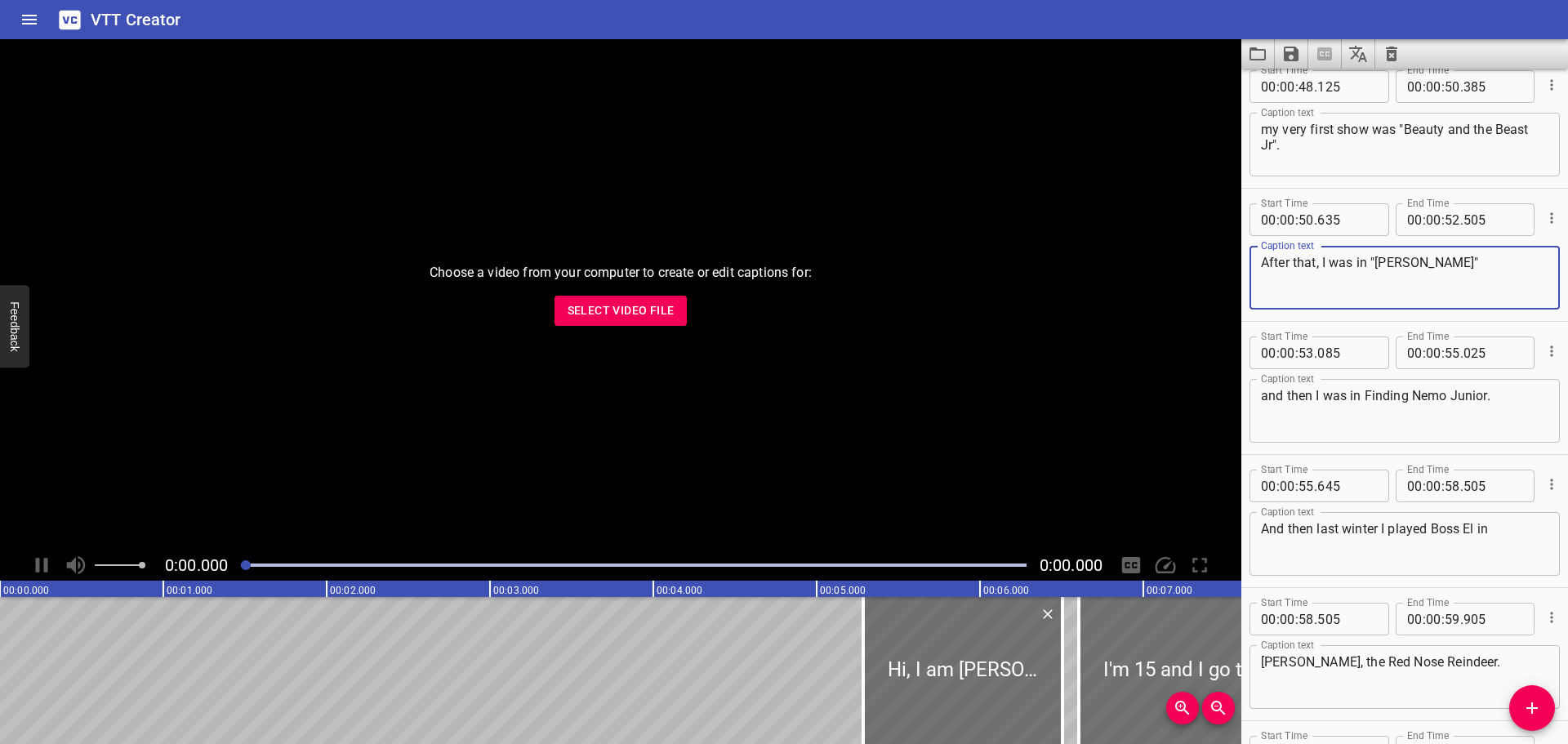
scroll to position [2041, 0]
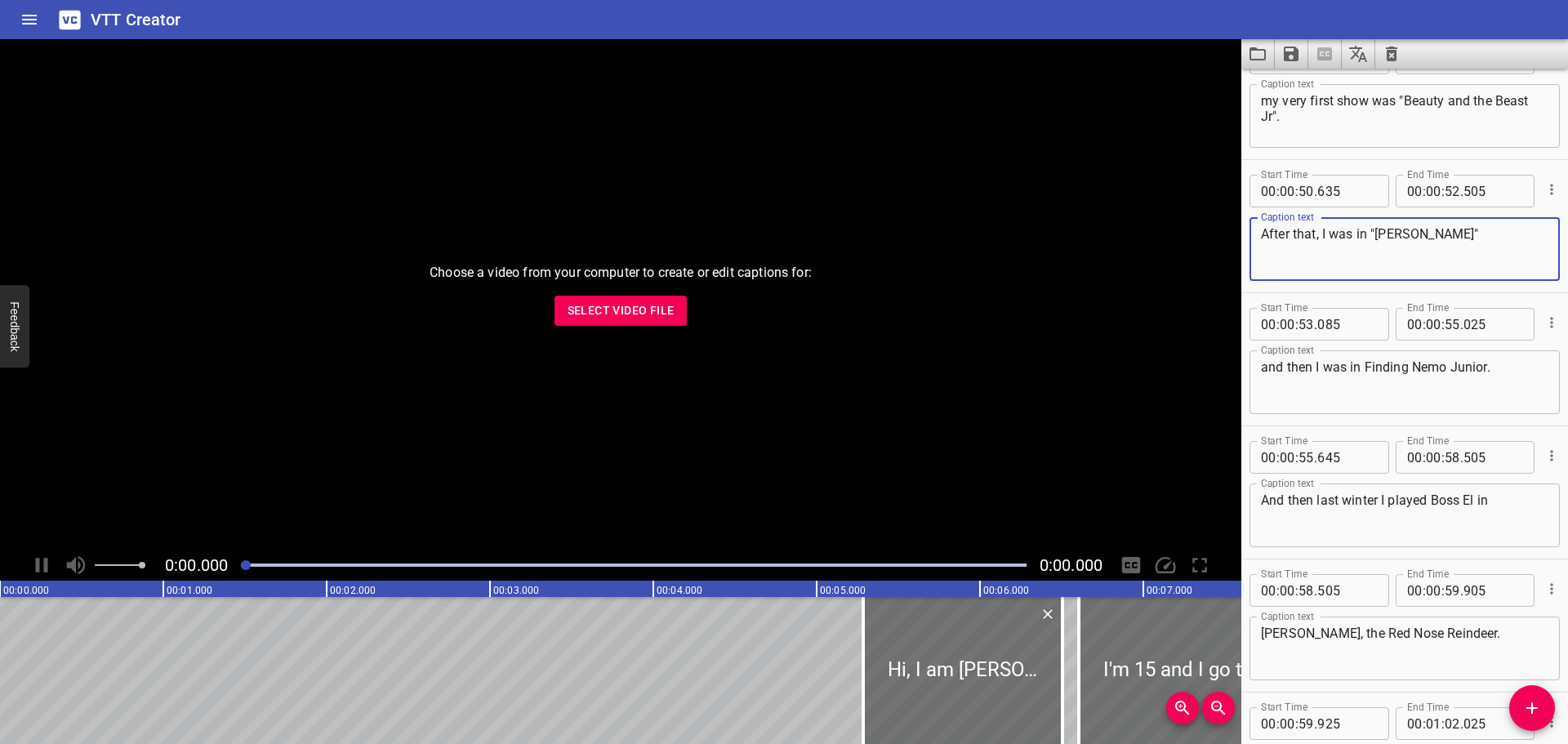
type textarea "After that, I was in "[PERSON_NAME]""
click at [1363, 372] on textarea "and then I was in Finding Nemo Junior." at bounding box center [1404, 382] width 287 height 47
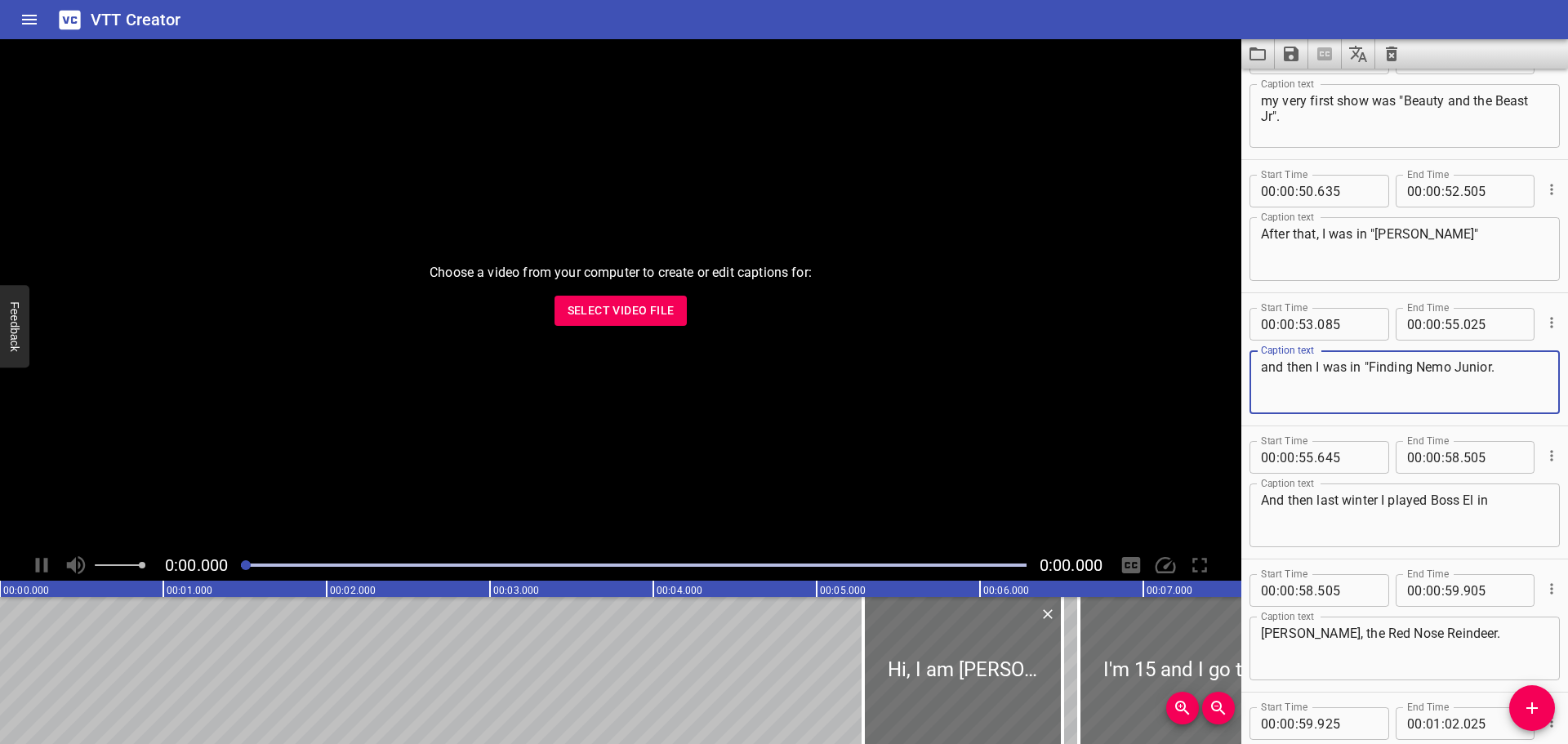
click at [1503, 367] on textarea "and then I was in "Finding Nemo Junior." at bounding box center [1404, 382] width 287 height 47
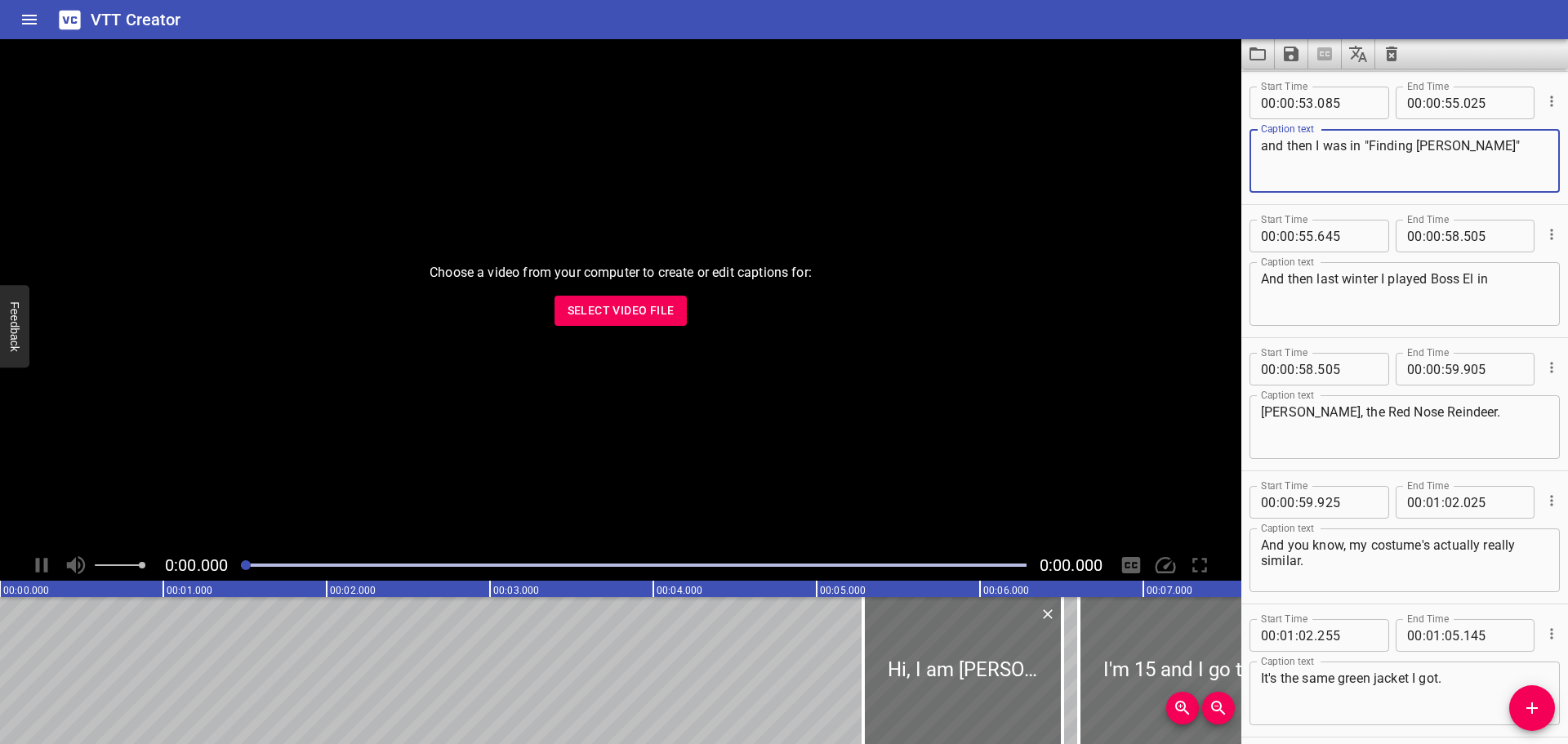
scroll to position [2287, 0]
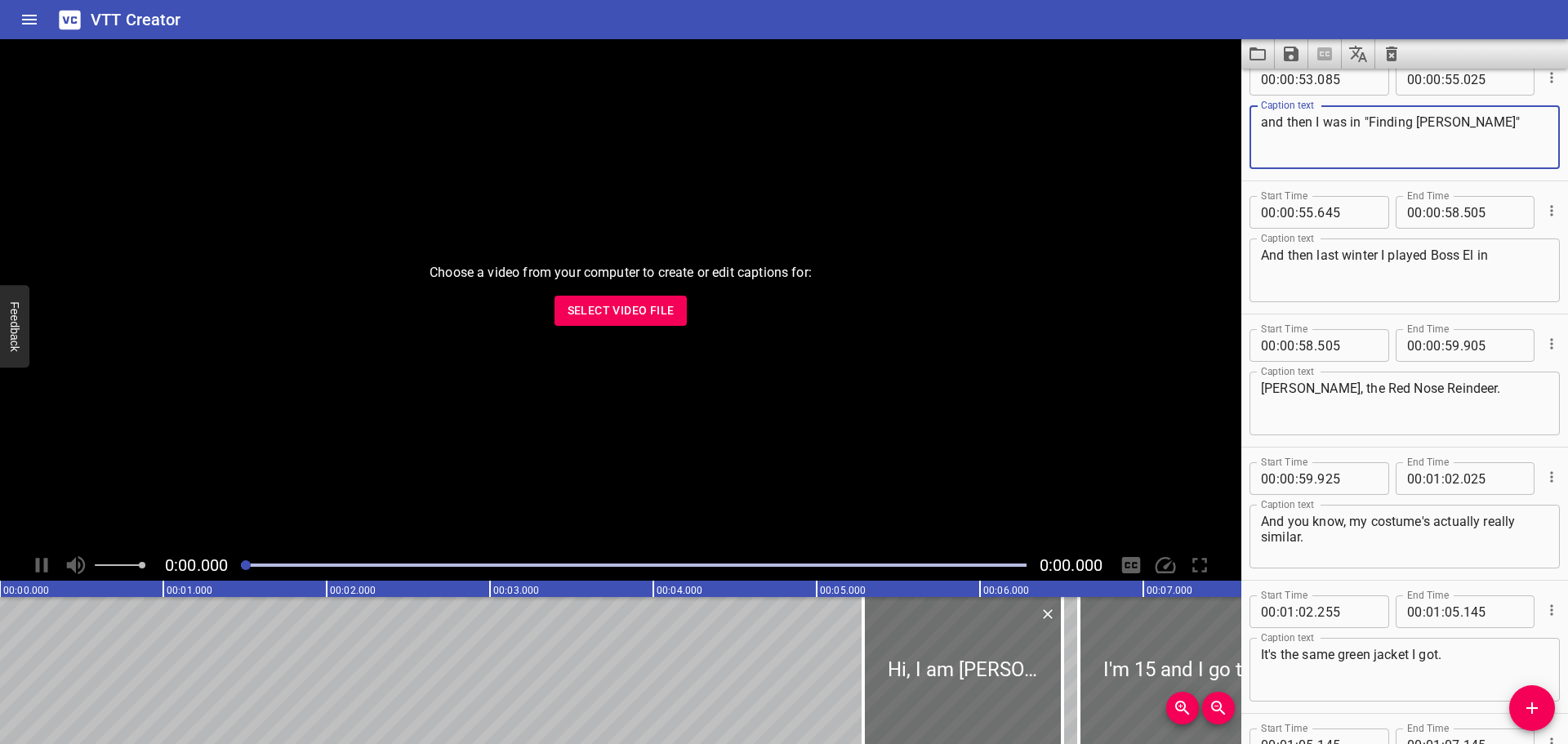
type textarea "and then I was in "Finding [PERSON_NAME]""
click at [1473, 257] on textarea "And then last winter I played Boss El in" at bounding box center [1404, 270] width 287 height 47
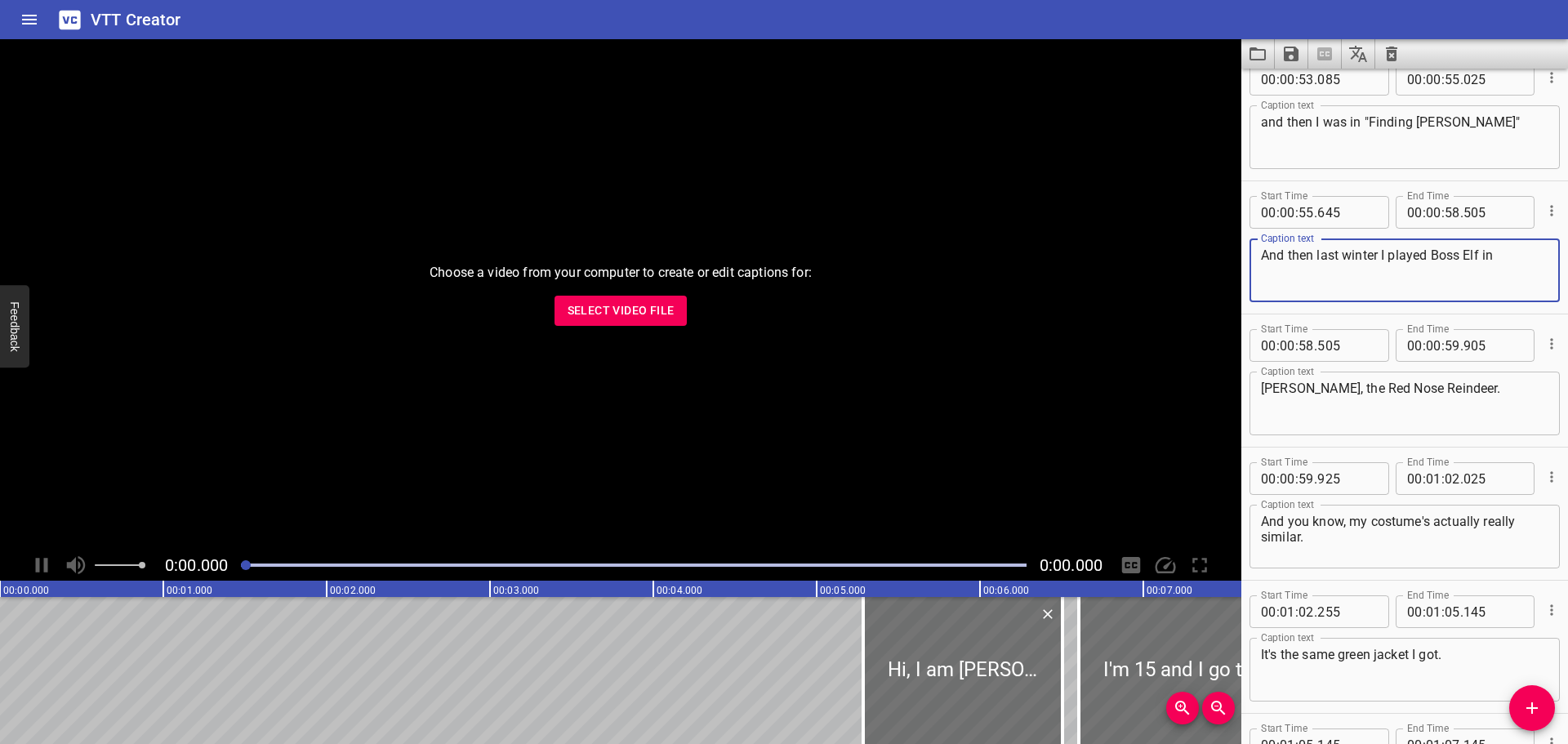
click at [1379, 248] on textarea "And then last winter I played Boss Elf in" at bounding box center [1404, 270] width 287 height 47
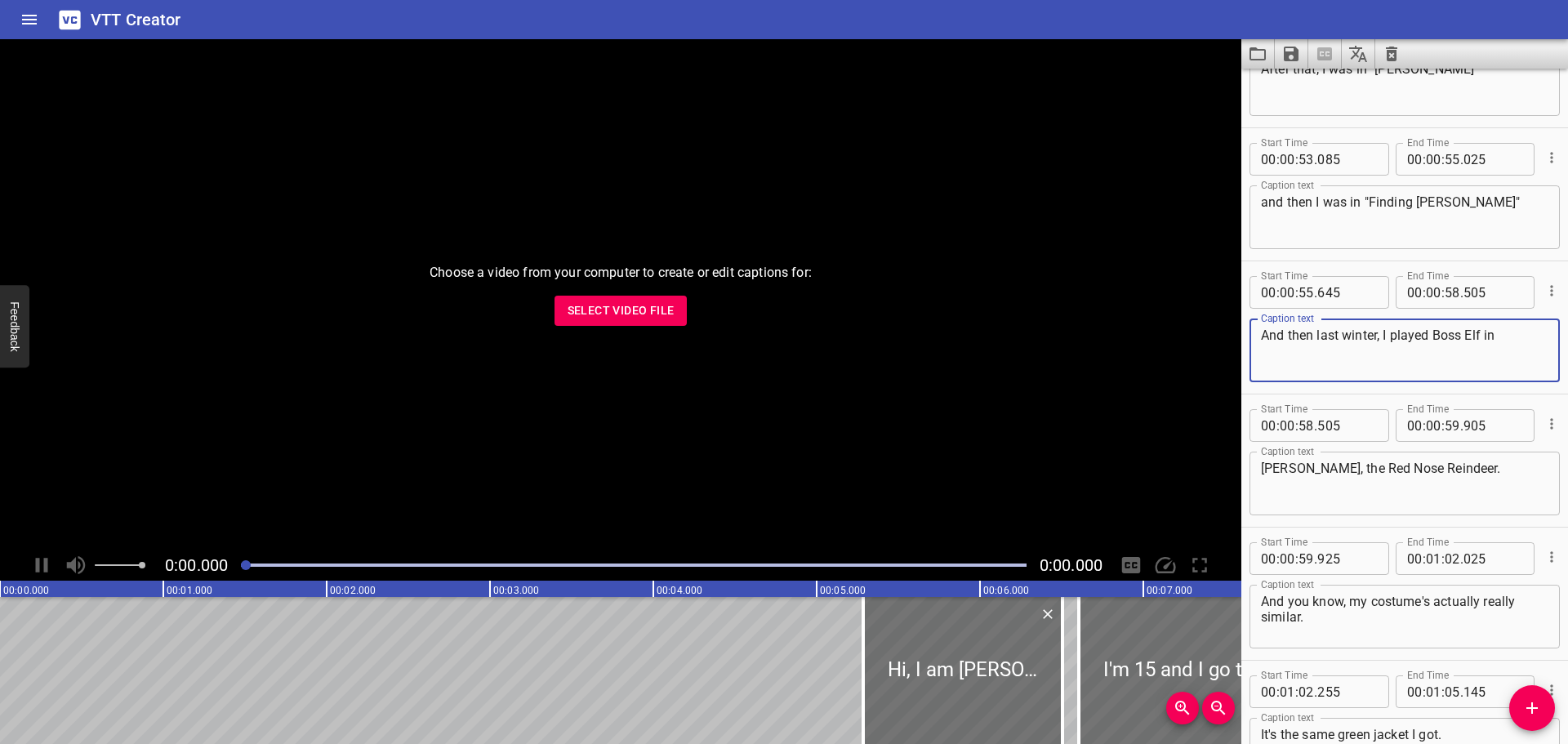
scroll to position [2368, 0]
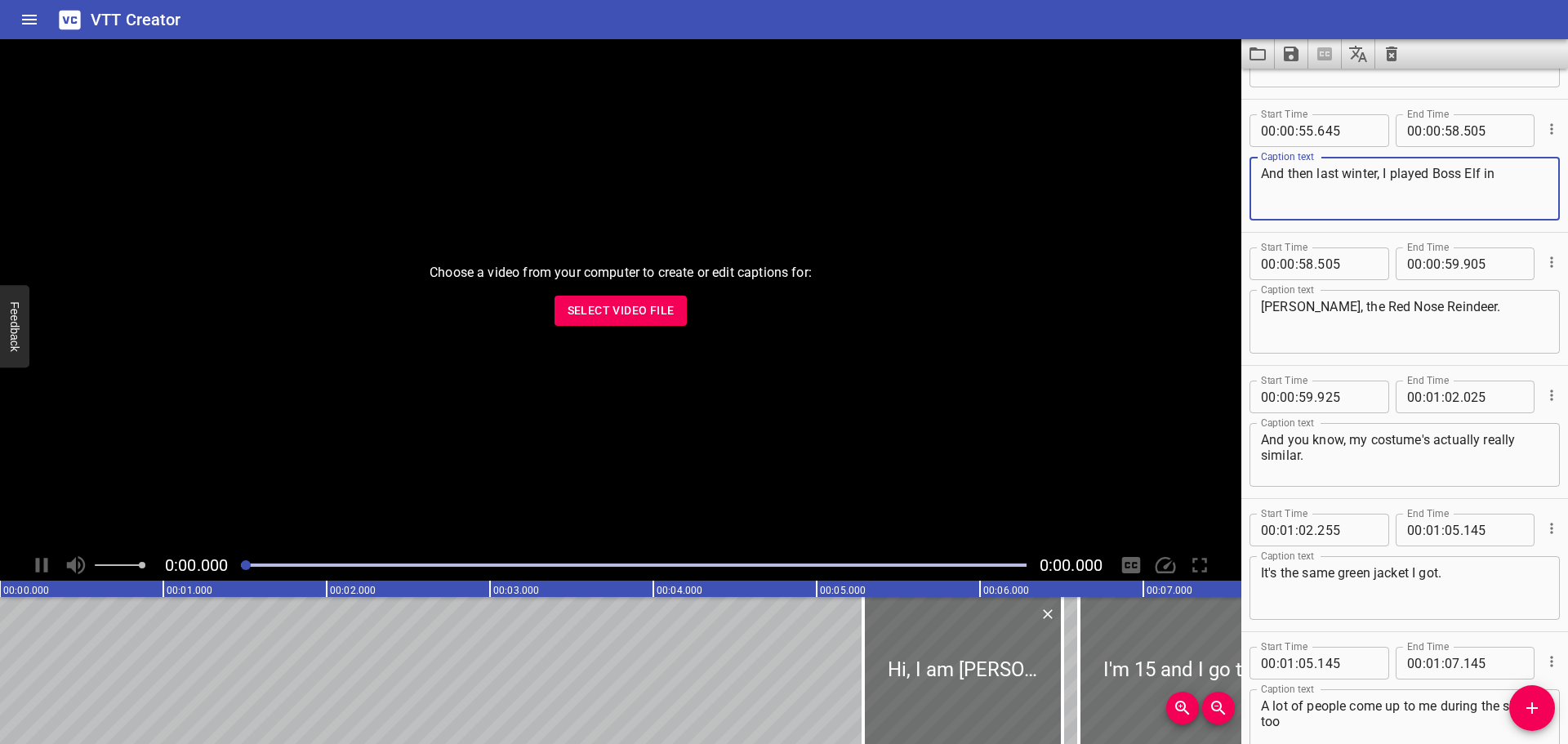
type textarea "And then last winter, I played Boss Elf in"
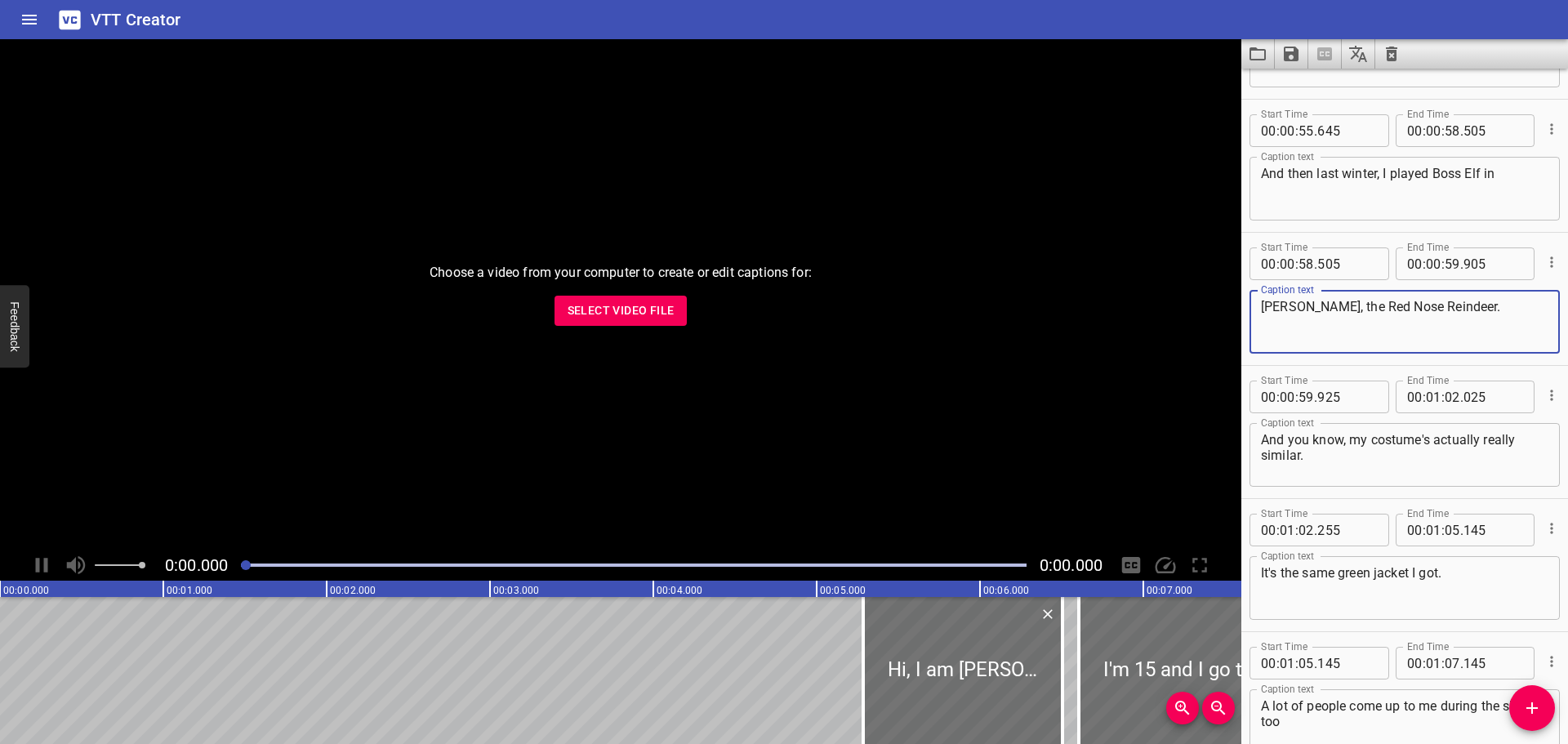
click at [1263, 302] on textarea "[PERSON_NAME], the Red Nose Reindeer." at bounding box center [1404, 322] width 287 height 47
click at [1317, 315] on textarea ""[PERSON_NAME], the Red Nose Reindeer." at bounding box center [1404, 322] width 287 height 47
click at [1369, 306] on textarea ""[PERSON_NAME] the Red Nose Reindeer." at bounding box center [1404, 322] width 287 height 47
click at [1394, 312] on textarea ""[PERSON_NAME] the Red-Nose Reindeer." at bounding box center [1404, 322] width 287 height 47
click at [1473, 303] on textarea ""[PERSON_NAME] the Red-Nosed Reindeer." at bounding box center [1404, 322] width 287 height 47
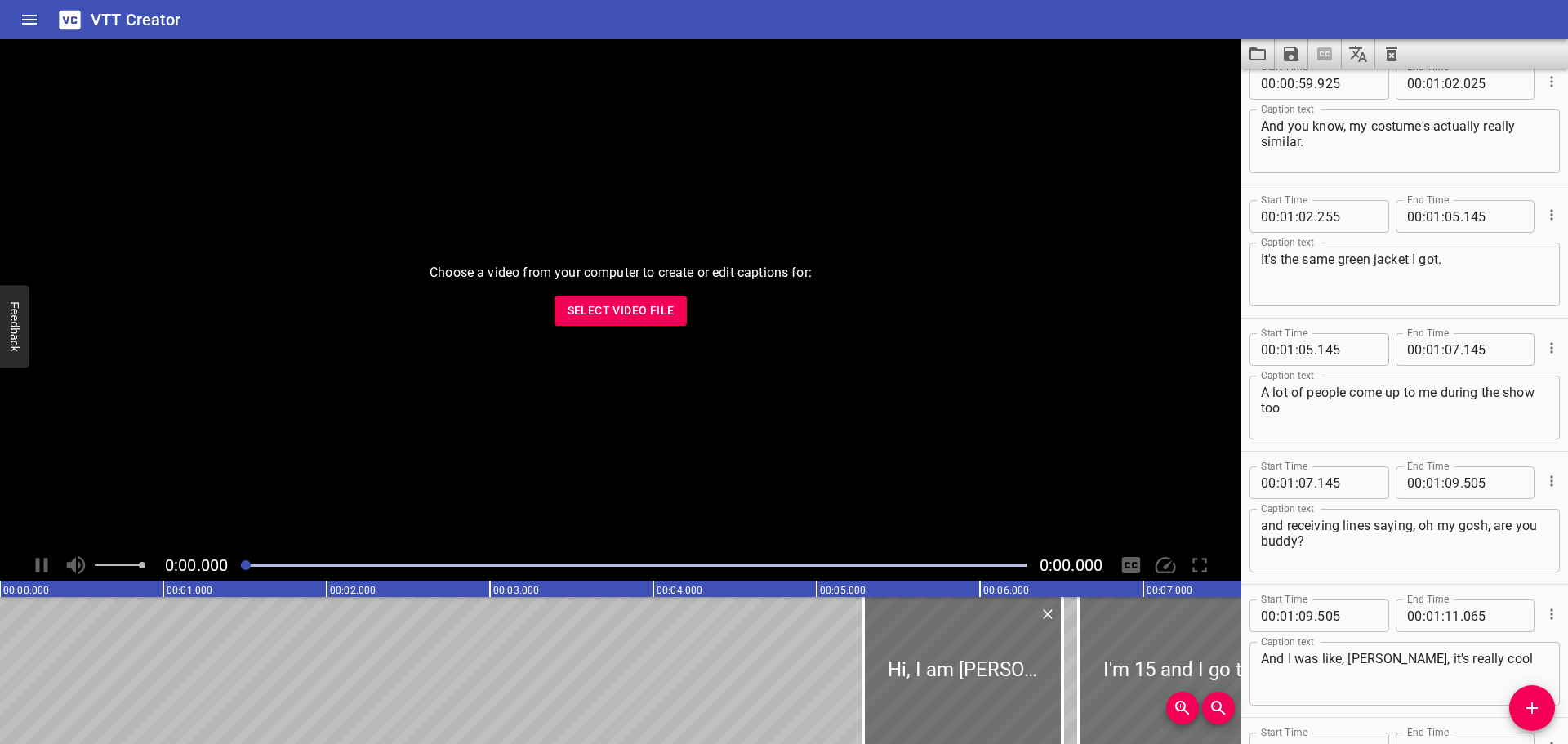
scroll to position [2695, 0]
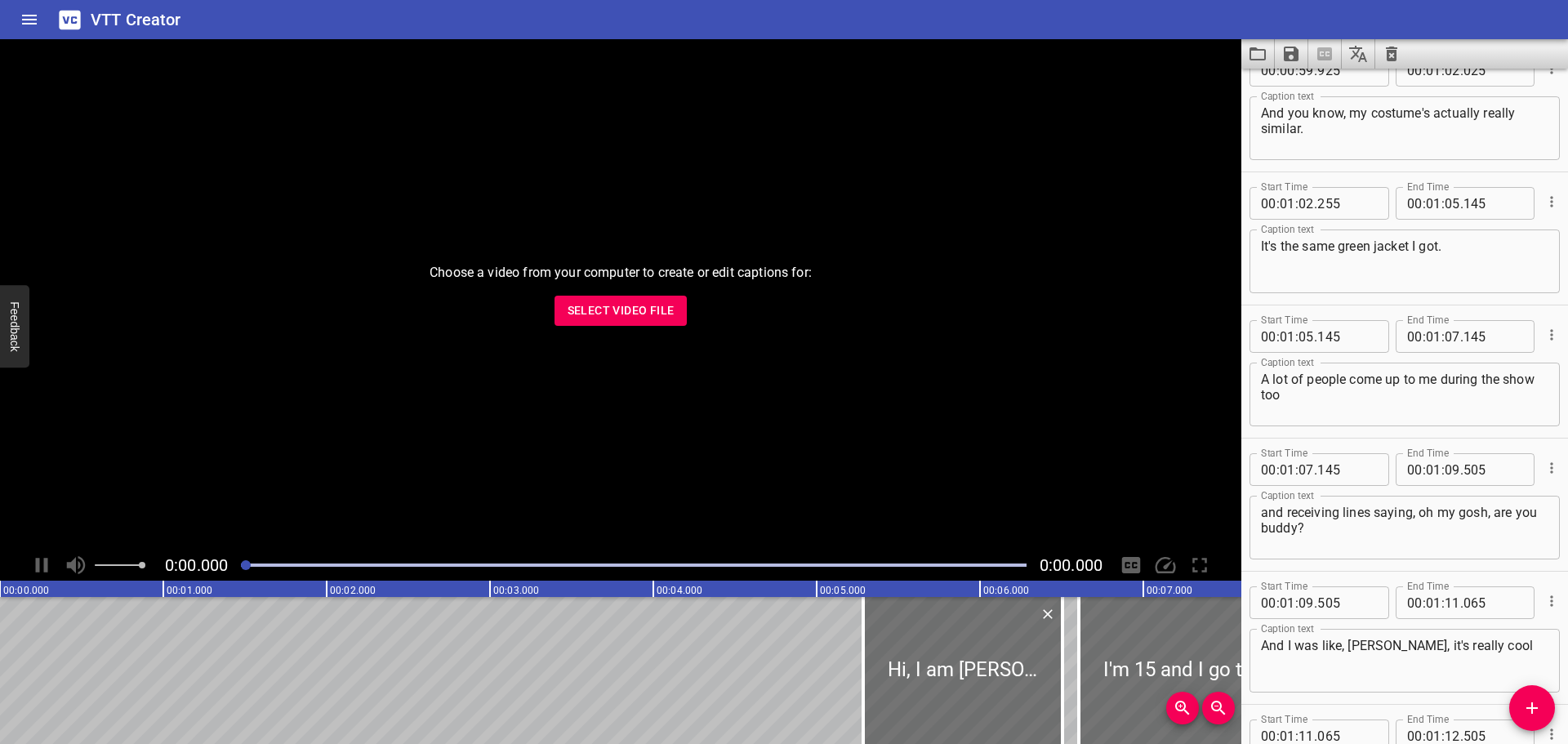
type textarea ""[PERSON_NAME] the Red-Nosed Reindeer"."
click at [1452, 241] on textarea "It's the same green jacket I got." at bounding box center [1404, 261] width 287 height 47
type textarea "It's the same green jacket."
click at [1263, 386] on textarea "A lot of people come up to me during the show too" at bounding box center [1404, 395] width 287 height 47
click at [1289, 399] on textarea "I got a lot of people come up to me during the show too" at bounding box center [1404, 395] width 287 height 47
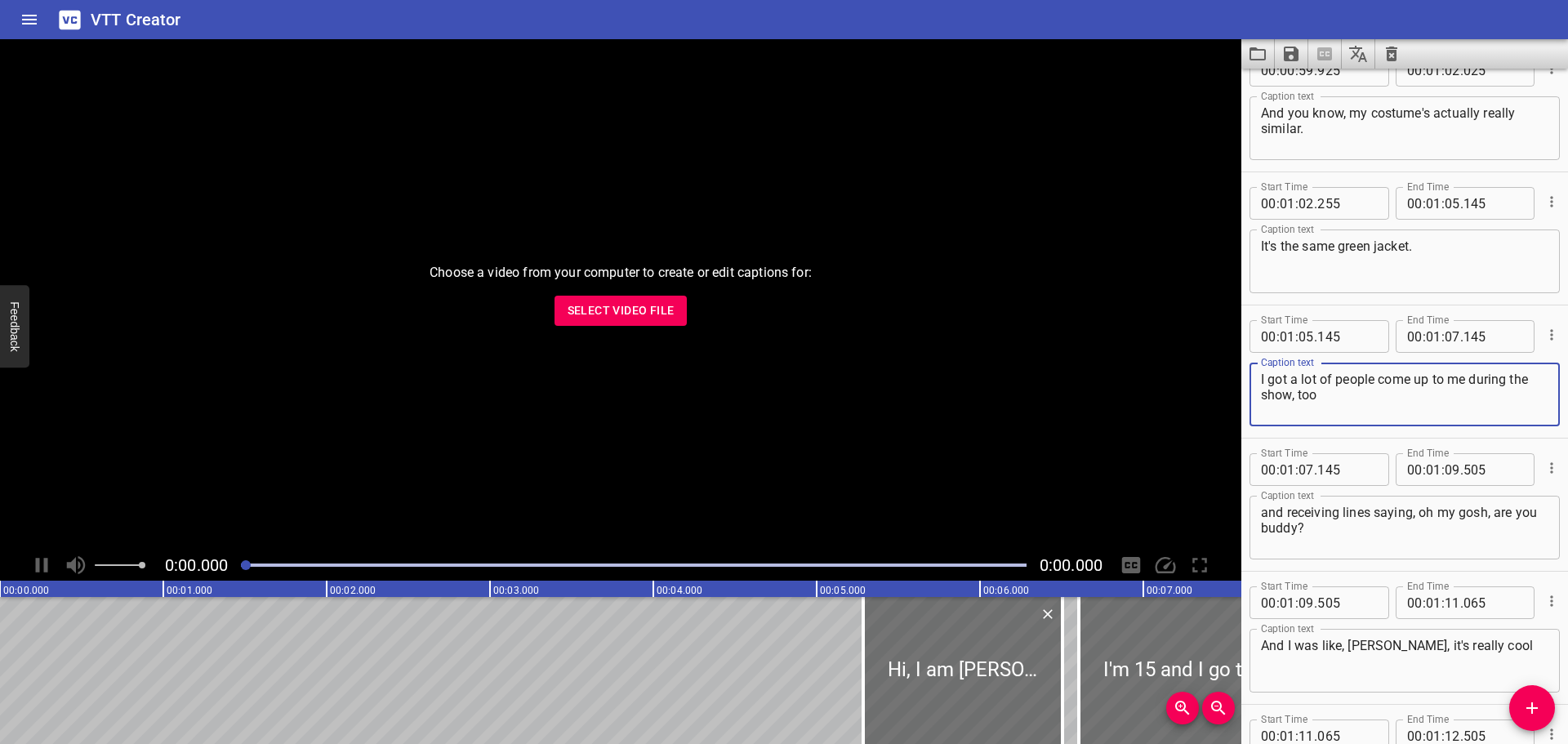
click at [1335, 394] on textarea "I got a lot of people come up to me during the show, too" at bounding box center [1404, 395] width 287 height 47
type textarea "I got a lot of people come up to me during the show, too,"
click at [1348, 336] on input "number" at bounding box center [1347, 336] width 59 height 33
type input "000"
click at [1487, 210] on input "number" at bounding box center [1492, 203] width 59 height 33
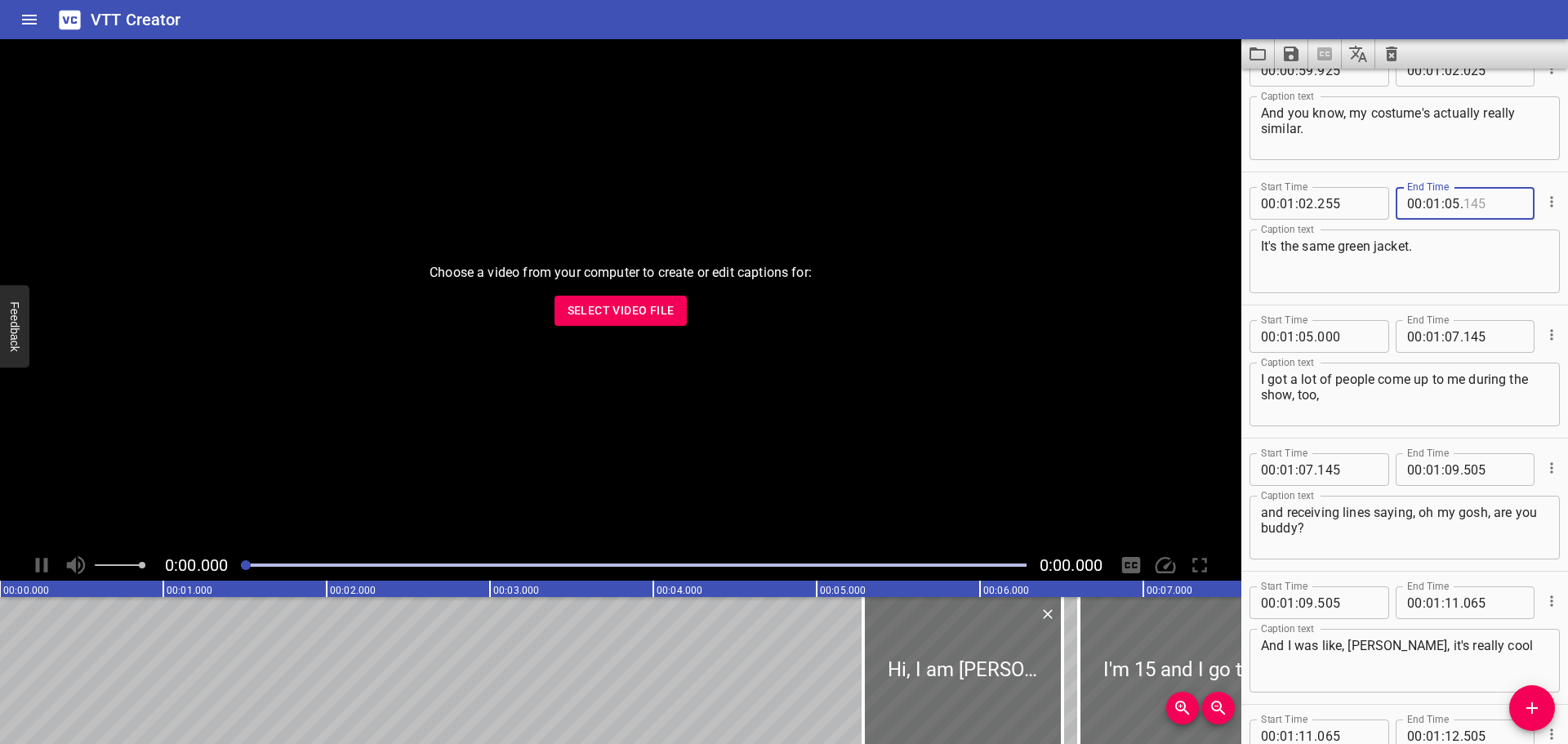
type input "145"
click at [1452, 211] on input "number" at bounding box center [1452, 203] width 15 height 33
type input "04"
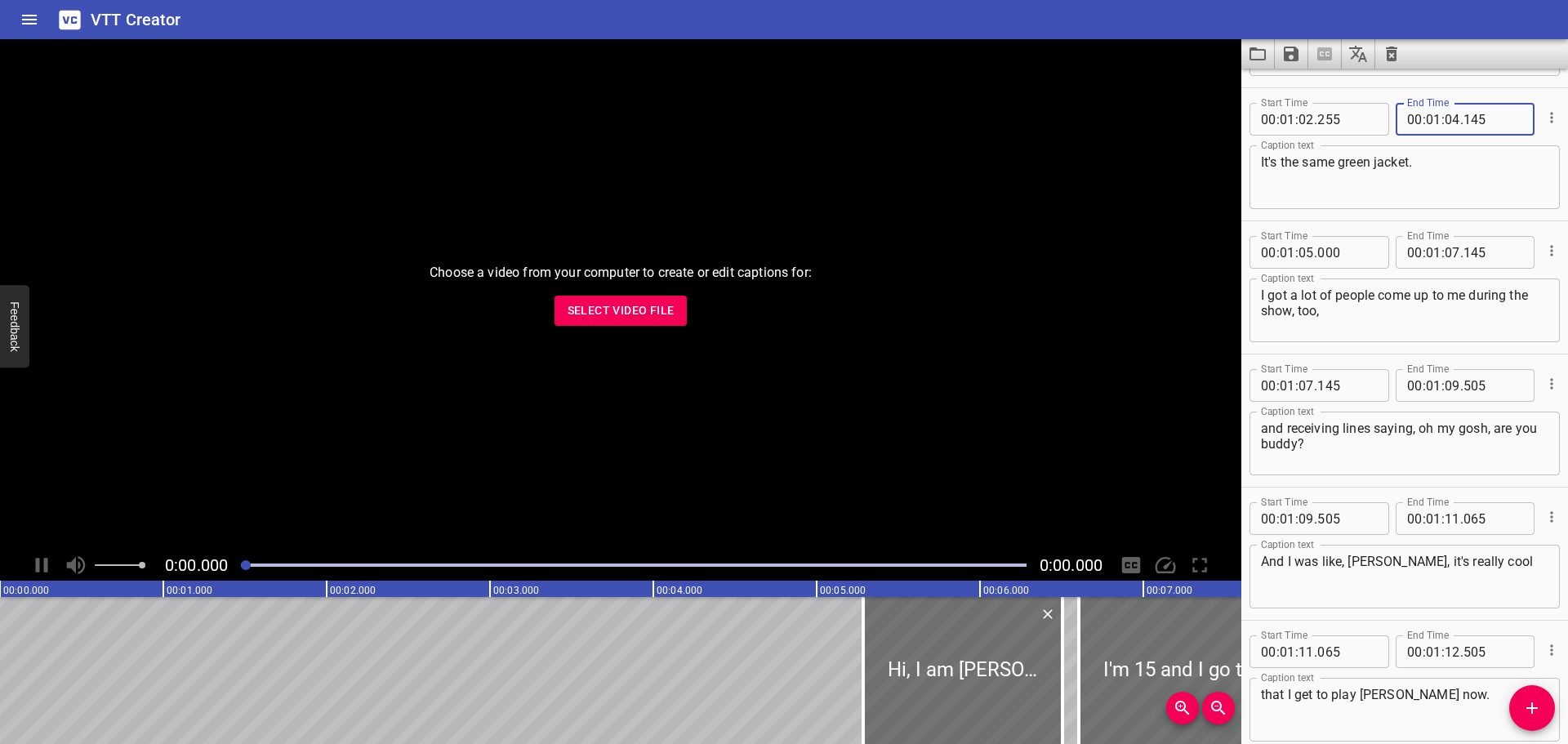
scroll to position [2858, 0]
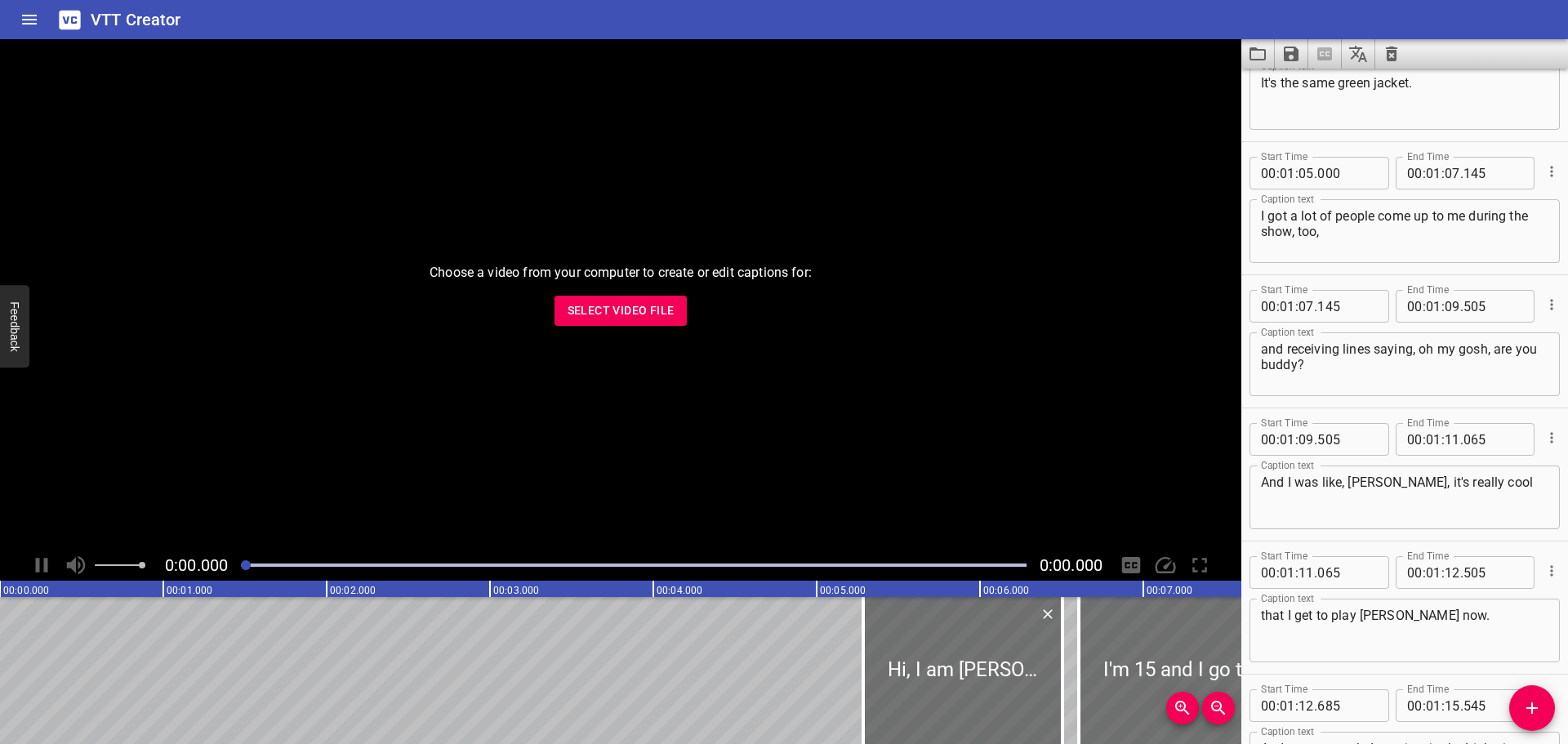
type input "145"
click at [1420, 349] on textarea "and receiving lines saying, oh my gosh, are you buddy?" at bounding box center [1404, 365] width 287 height 47
click at [1435, 352] on textarea "and receiving lines saying, "oh my gosh, are you buddy?" at bounding box center [1404, 365] width 287 height 47
click at [1432, 352] on textarea "and receiving lines saying, "oh my gosh, are you buddy?" at bounding box center [1404, 365] width 287 height 47
click at [1337, 369] on textarea "and receiving lines saying, "oh my gosh, are you buddy?" at bounding box center [1404, 365] width 287 height 47
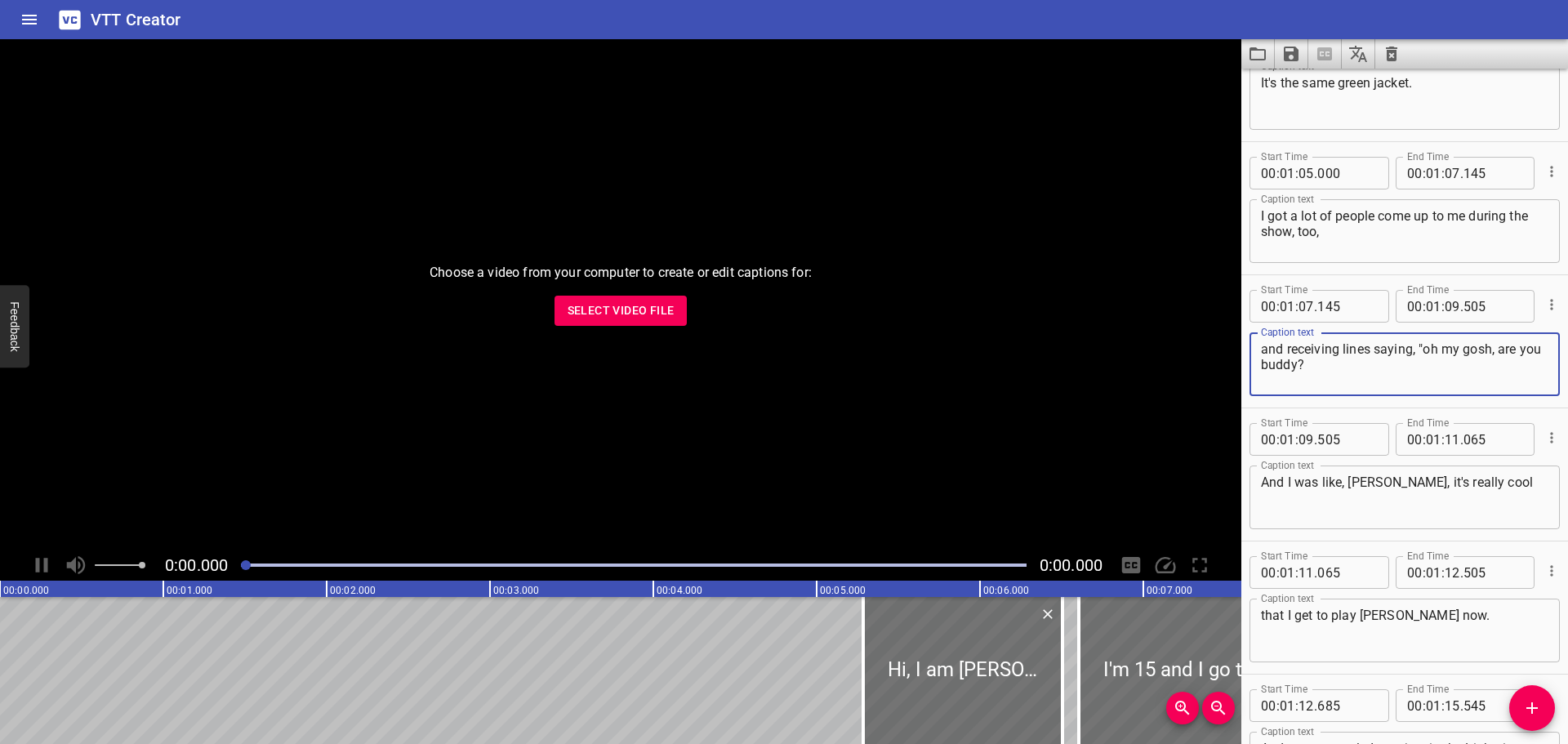
click at [1296, 365] on textarea "and receiving lines saying, "oh my gosh, are you buddy?" at bounding box center [1404, 365] width 287 height 47
click at [1335, 362] on textarea "and receiving lines saying, "oh my gosh, are you [PERSON_NAME]?" at bounding box center [1404, 365] width 287 height 47
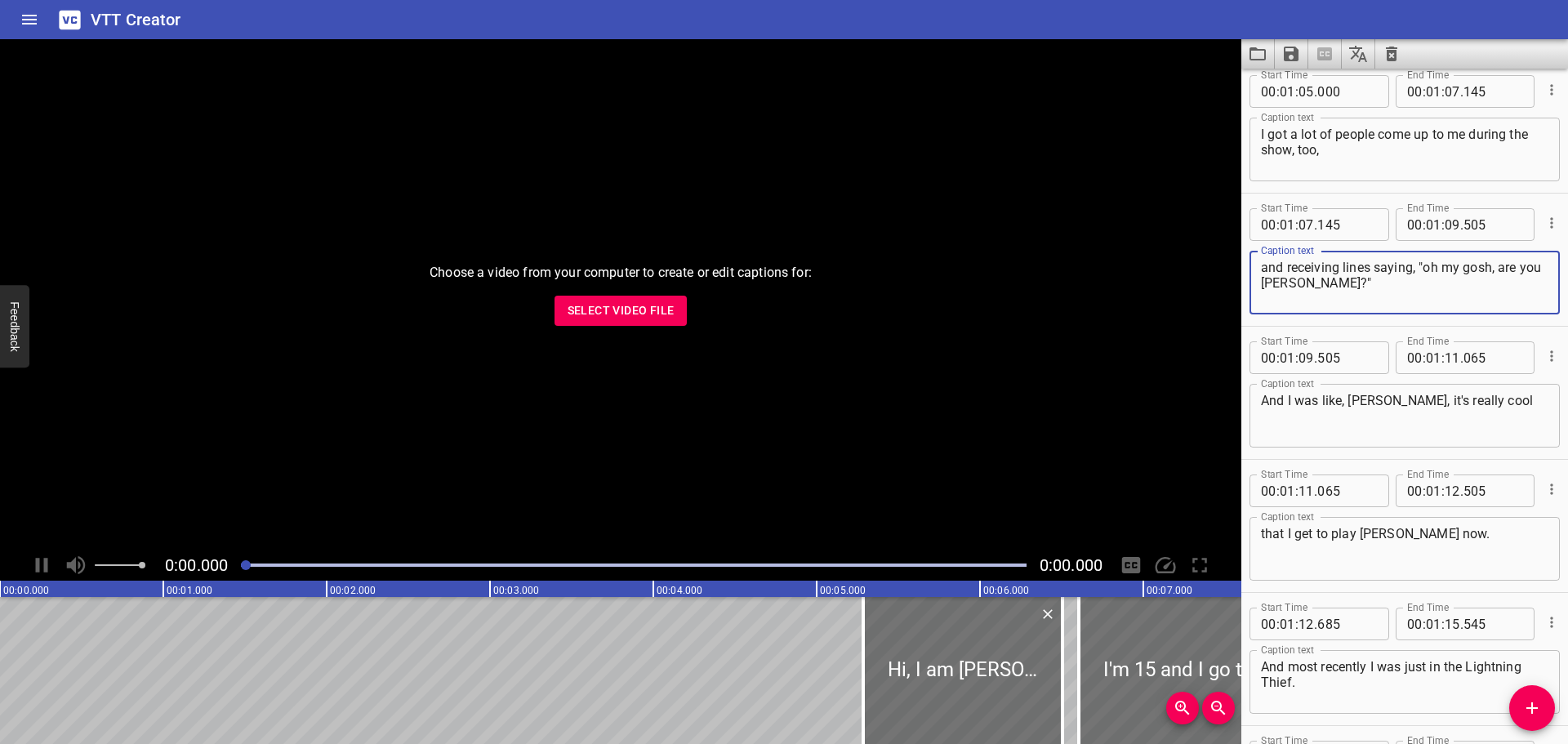
type textarea "and receiving lines saying, "oh my gosh, are you [PERSON_NAME]?""
click at [1349, 404] on textarea "And I was like, [PERSON_NAME], it's really cool" at bounding box center [1404, 416] width 287 height 47
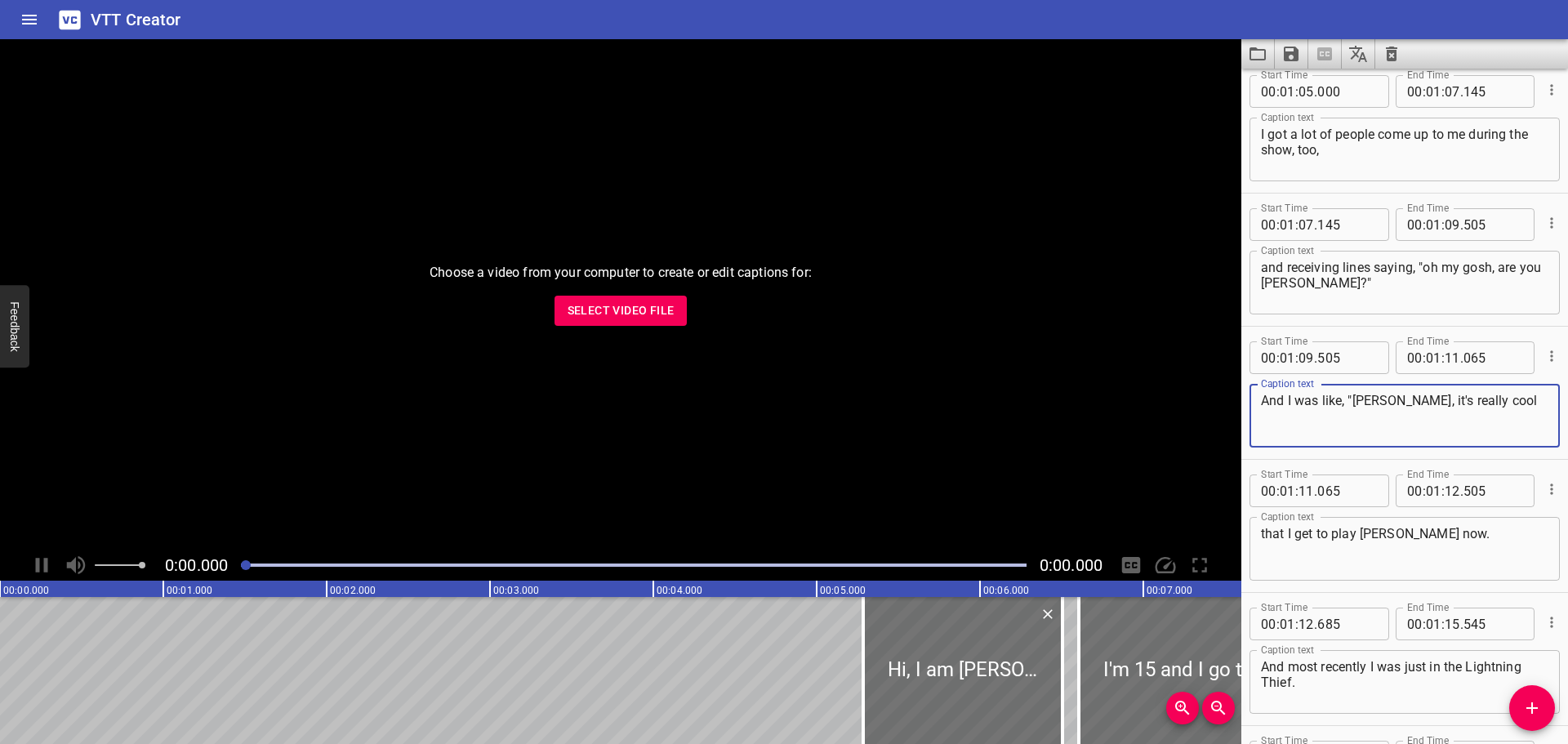
drag, startPoint x: 1382, startPoint y: 400, endPoint x: 1357, endPoint y: 404, distance: 25.3
click at [1357, 404] on textarea "And I was like, "[PERSON_NAME], it's really cool" at bounding box center [1404, 416] width 287 height 47
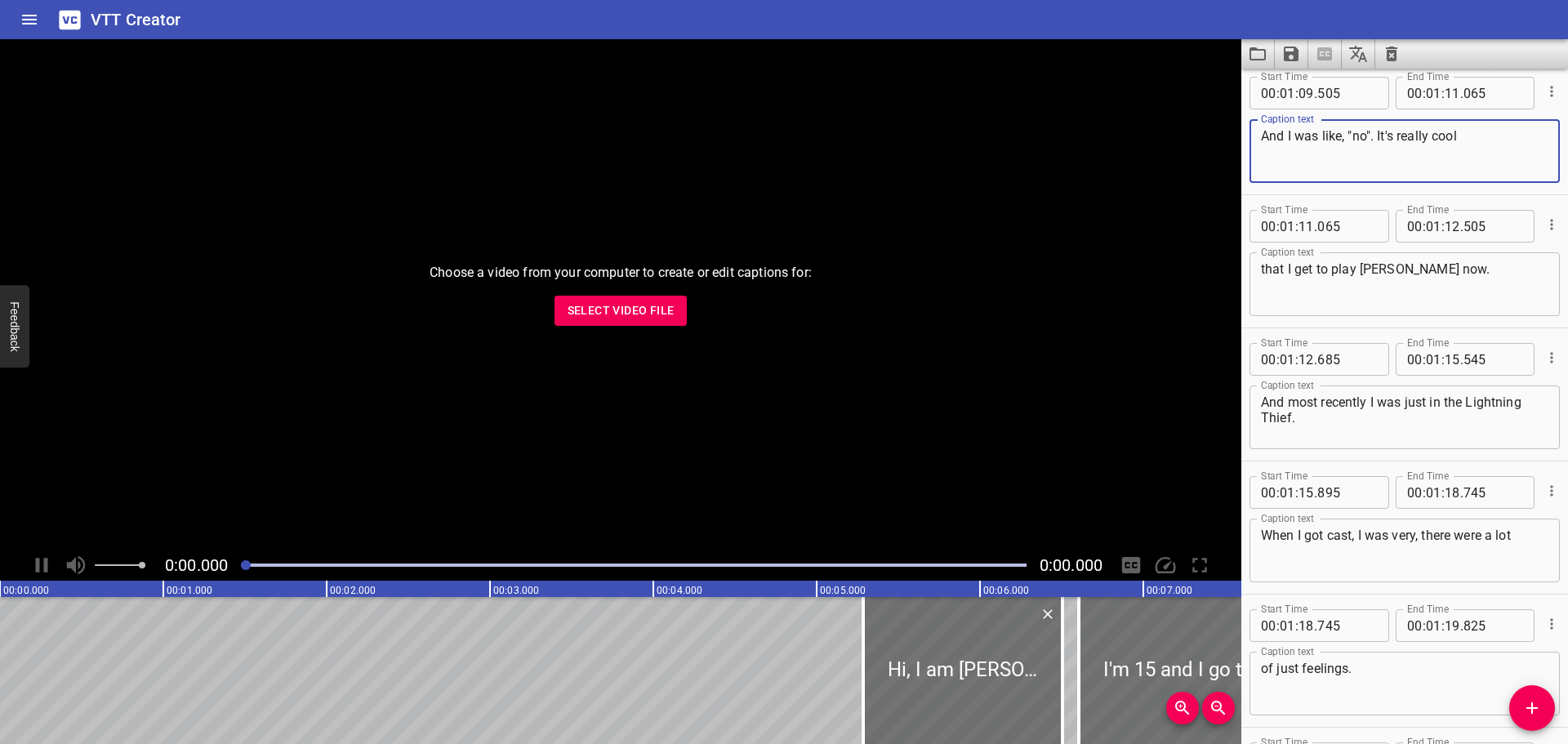
scroll to position [3267, 0]
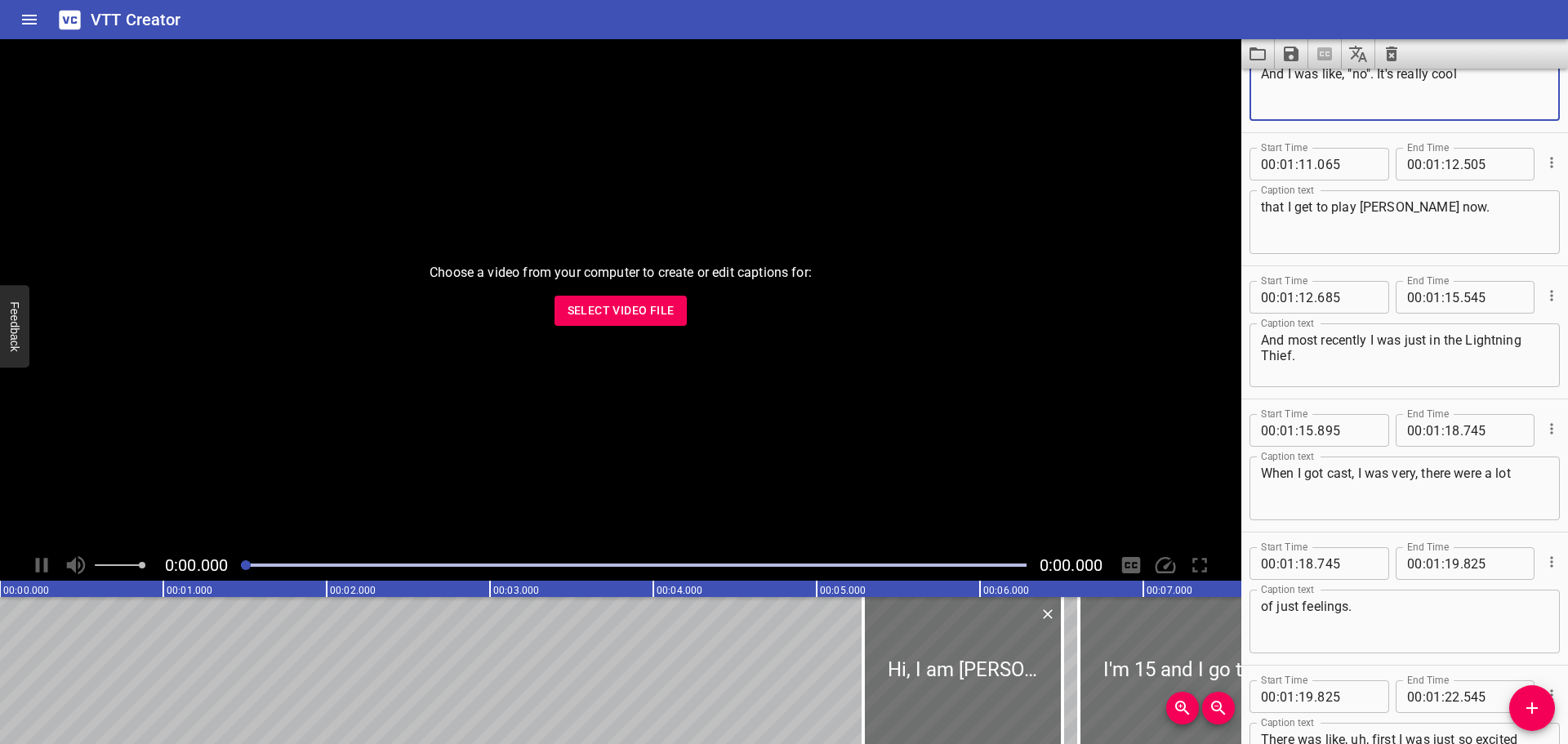
type textarea "And I was like, "no". It's really cool"
click at [1467, 336] on textarea "And most recently I was just in the Lightning Thief." at bounding box center [1404, 355] width 287 height 47
click at [1314, 358] on textarea "And most recently I was just in the "Lightning Thief." at bounding box center [1404, 355] width 287 height 47
type textarea "And most recently I was just in the "Lightning Thief"."
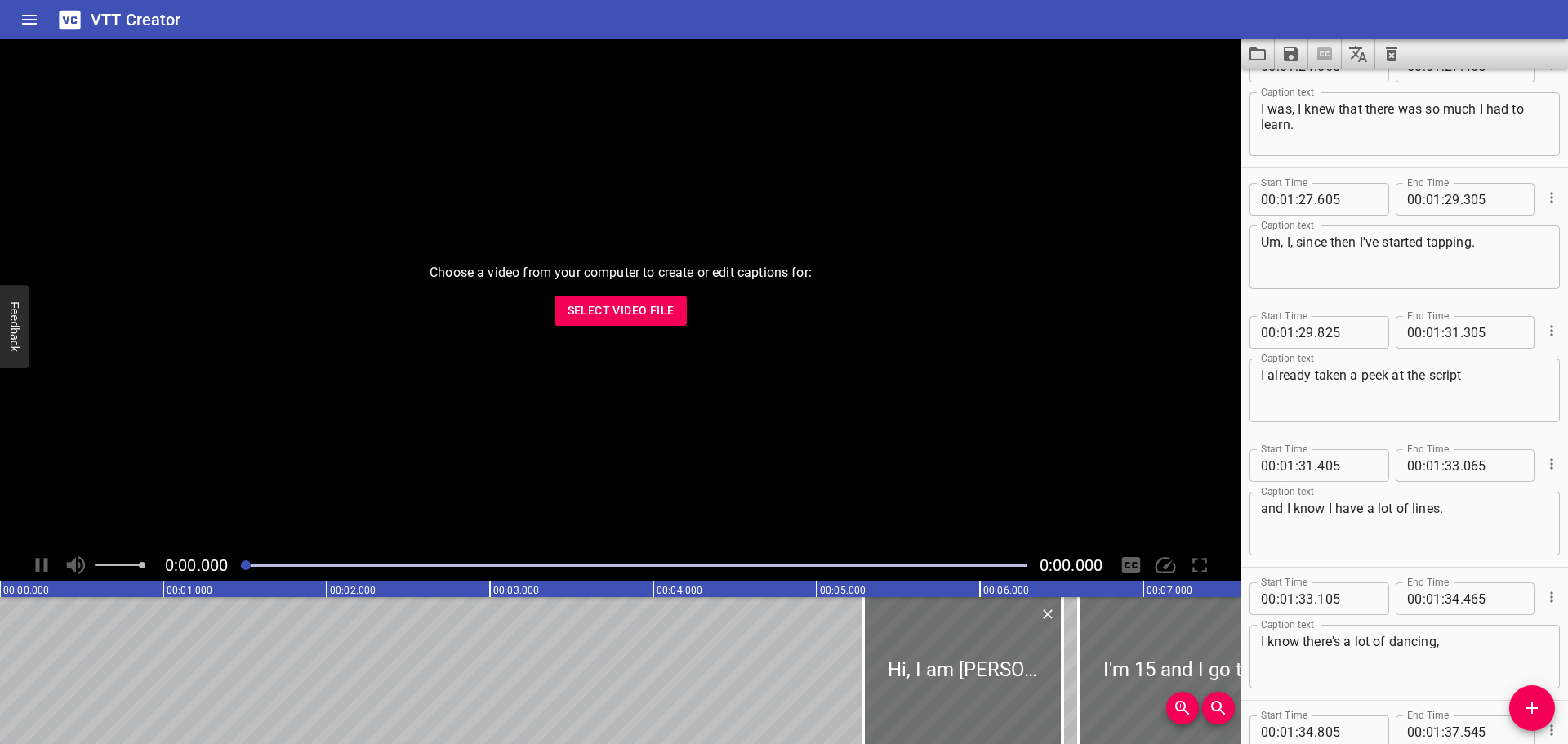
scroll to position [4165, 0]
click at [1315, 370] on textarea "I already taken a peek at the script" at bounding box center [1404, 389] width 287 height 47
type textarea "I already have taken a peek at the script"
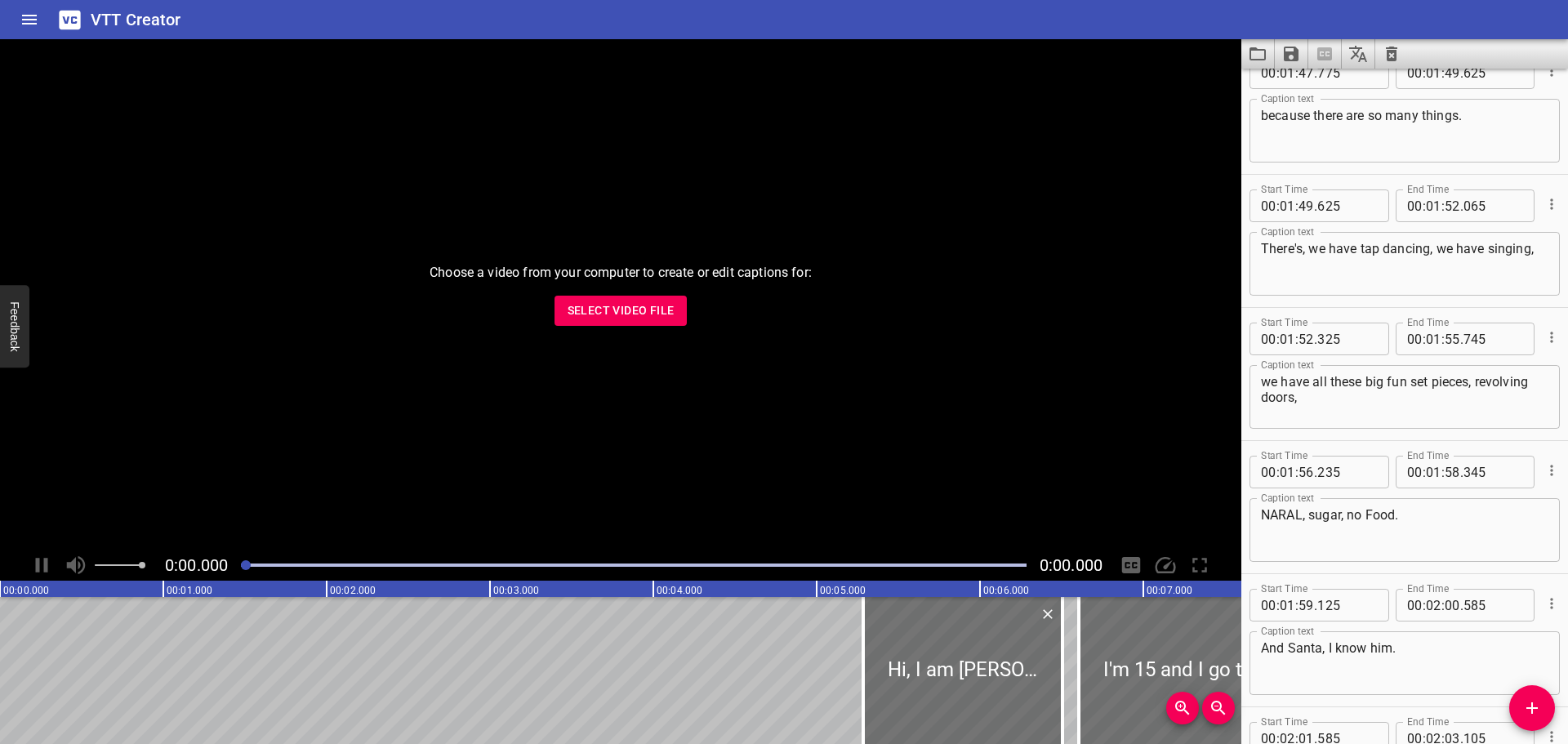
scroll to position [5145, 0]
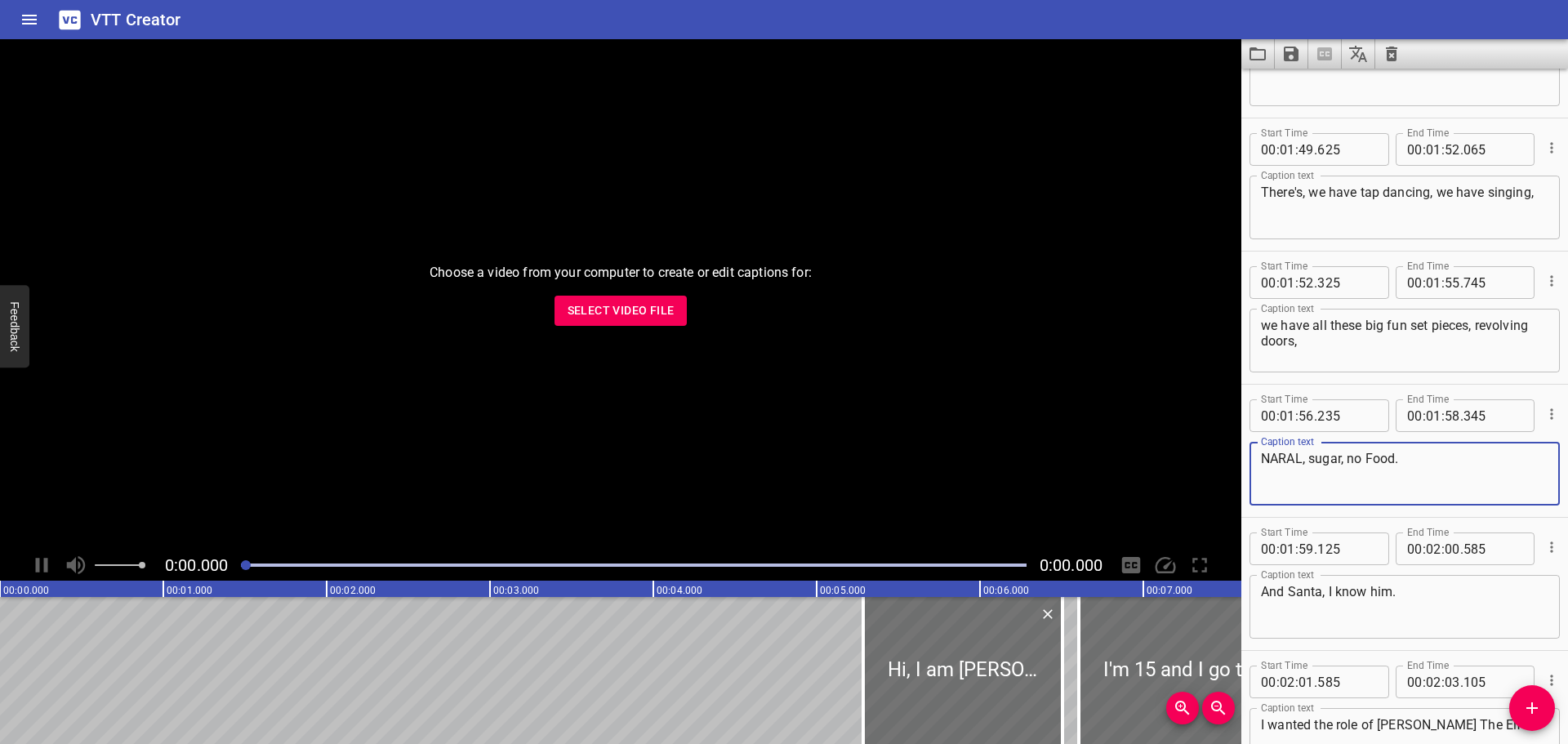
click at [1296, 456] on textarea "NARAL, sugar, no Food." at bounding box center [1404, 474] width 287 height 47
click at [1403, 448] on div "narwhals, sugar, no Food. Caption text" at bounding box center [1404, 473] width 310 height 64
click at [1379, 458] on textarea "narwhals, sugar, no Food." at bounding box center [1404, 474] width 287 height 47
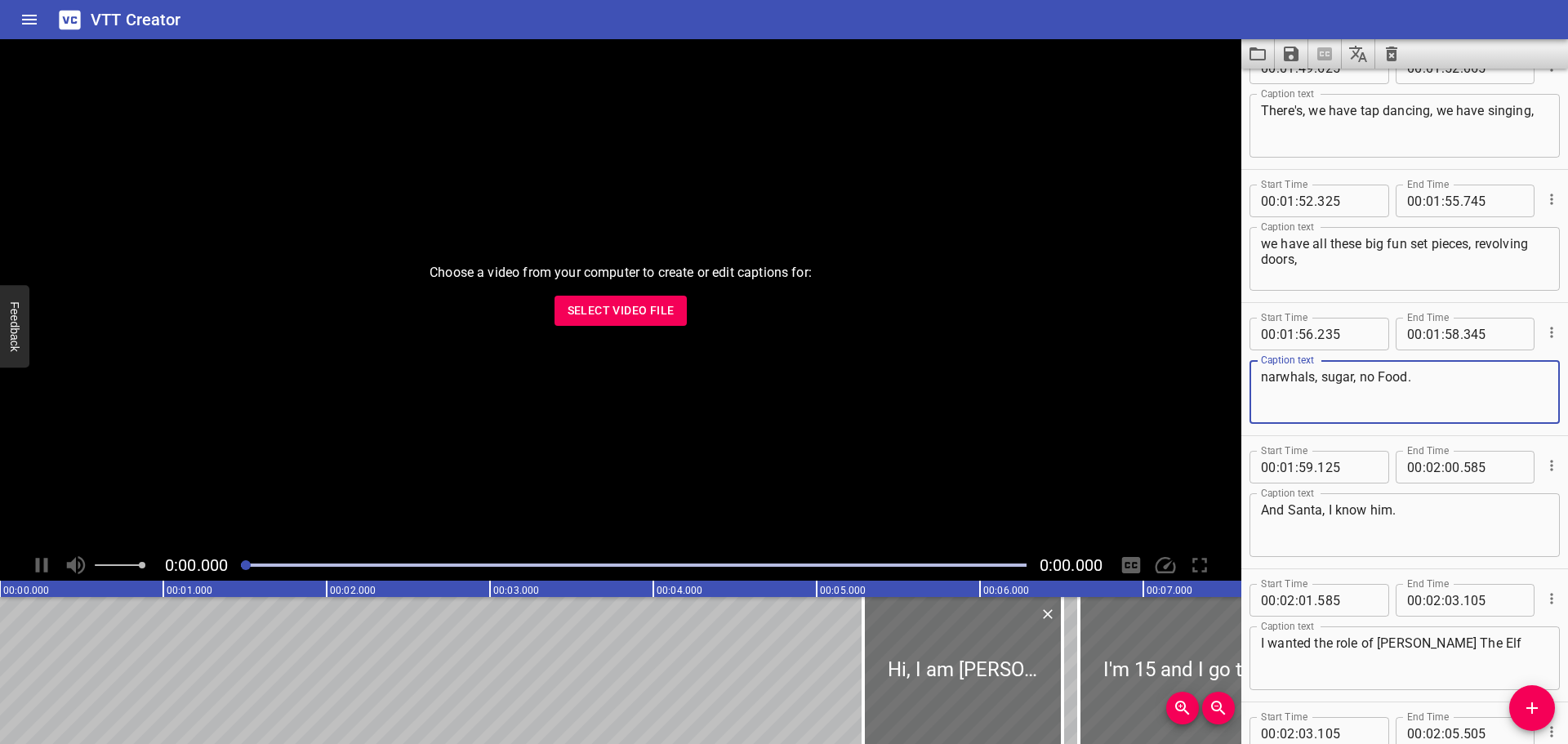
click at [1378, 374] on textarea "narwhals, sugar, no Food." at bounding box center [1404, 393] width 287 height 47
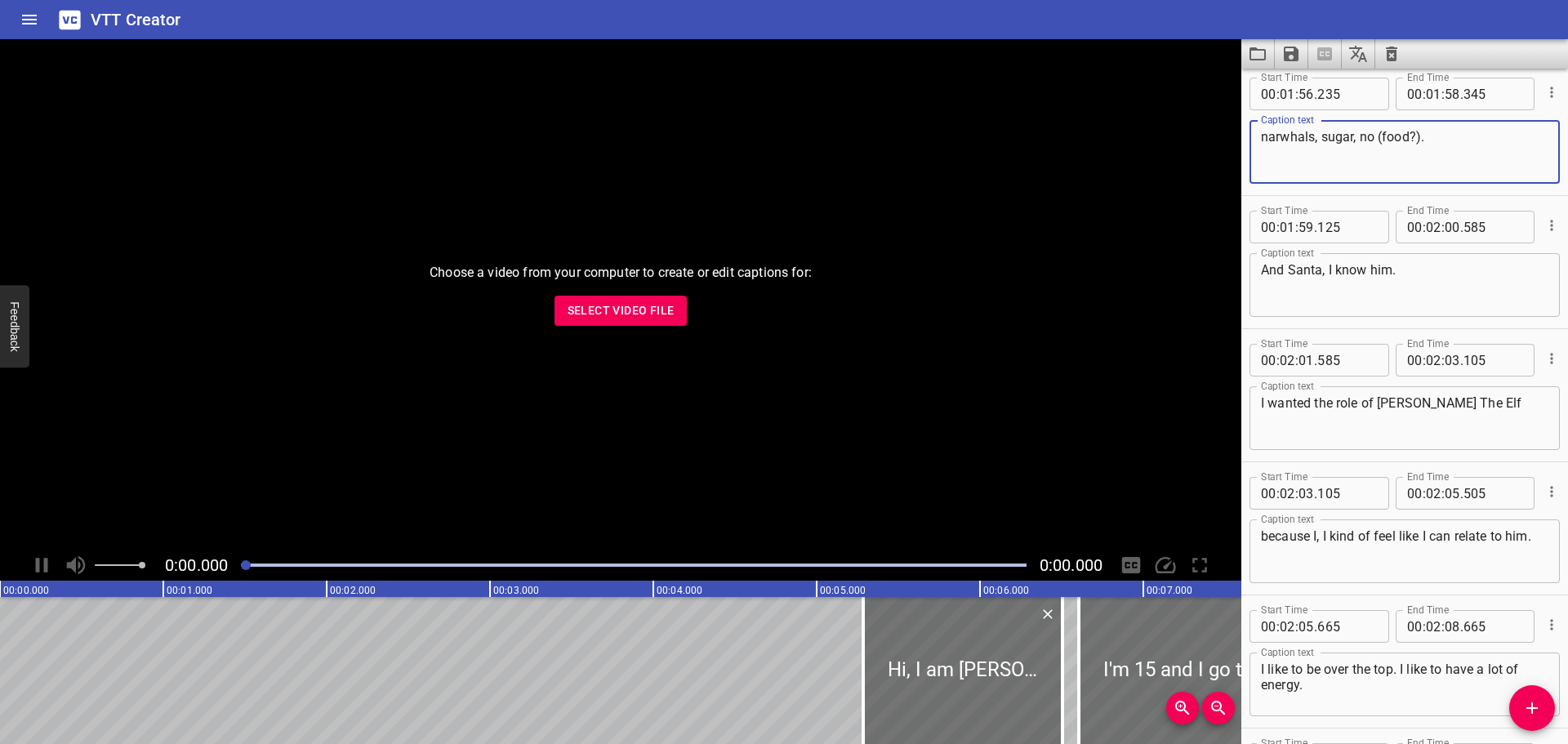
scroll to position [5471, 0]
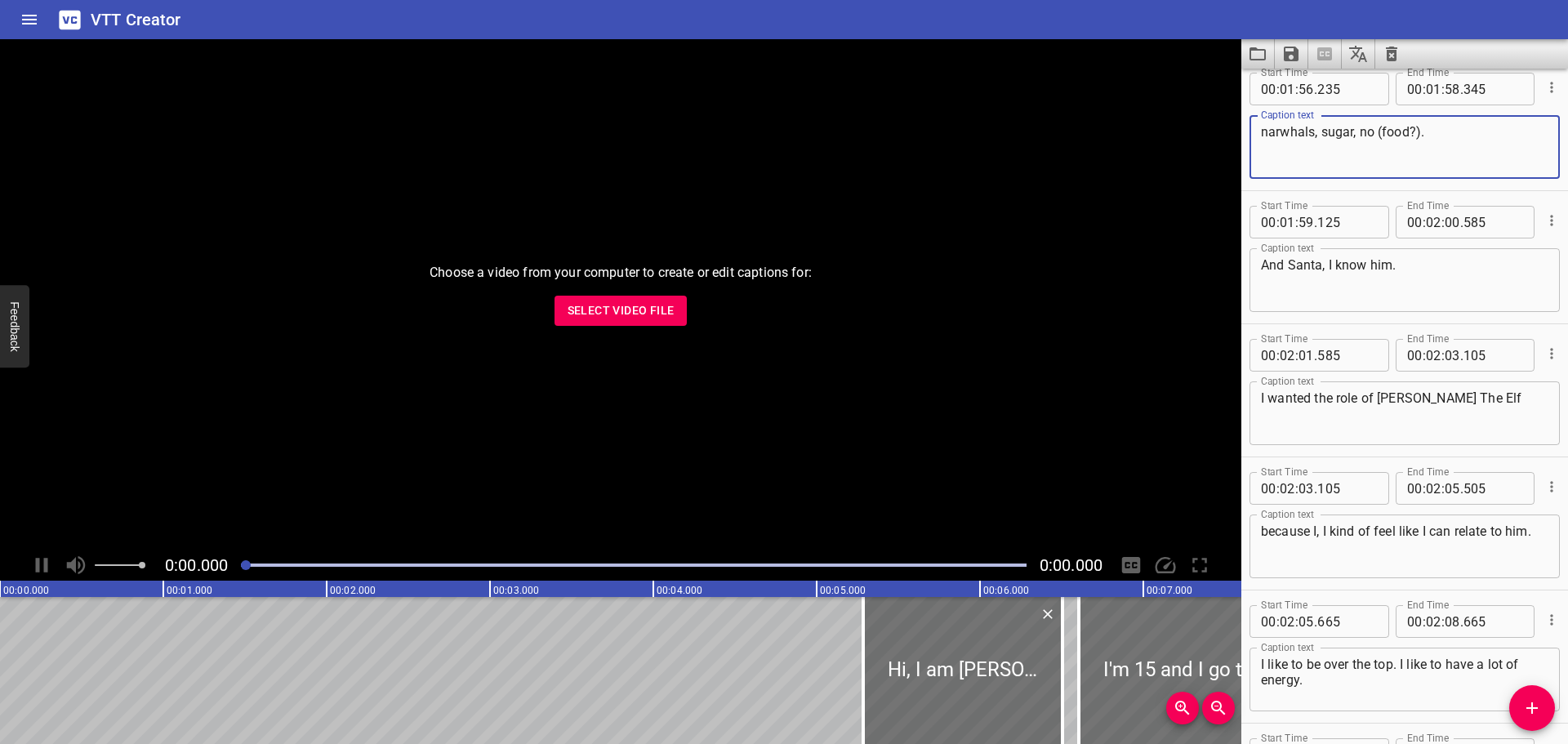
type textarea "narwhals, sugar, no (food?)."
click at [1325, 265] on textarea "And Santa, I know him." at bounding box center [1404, 281] width 287 height 47
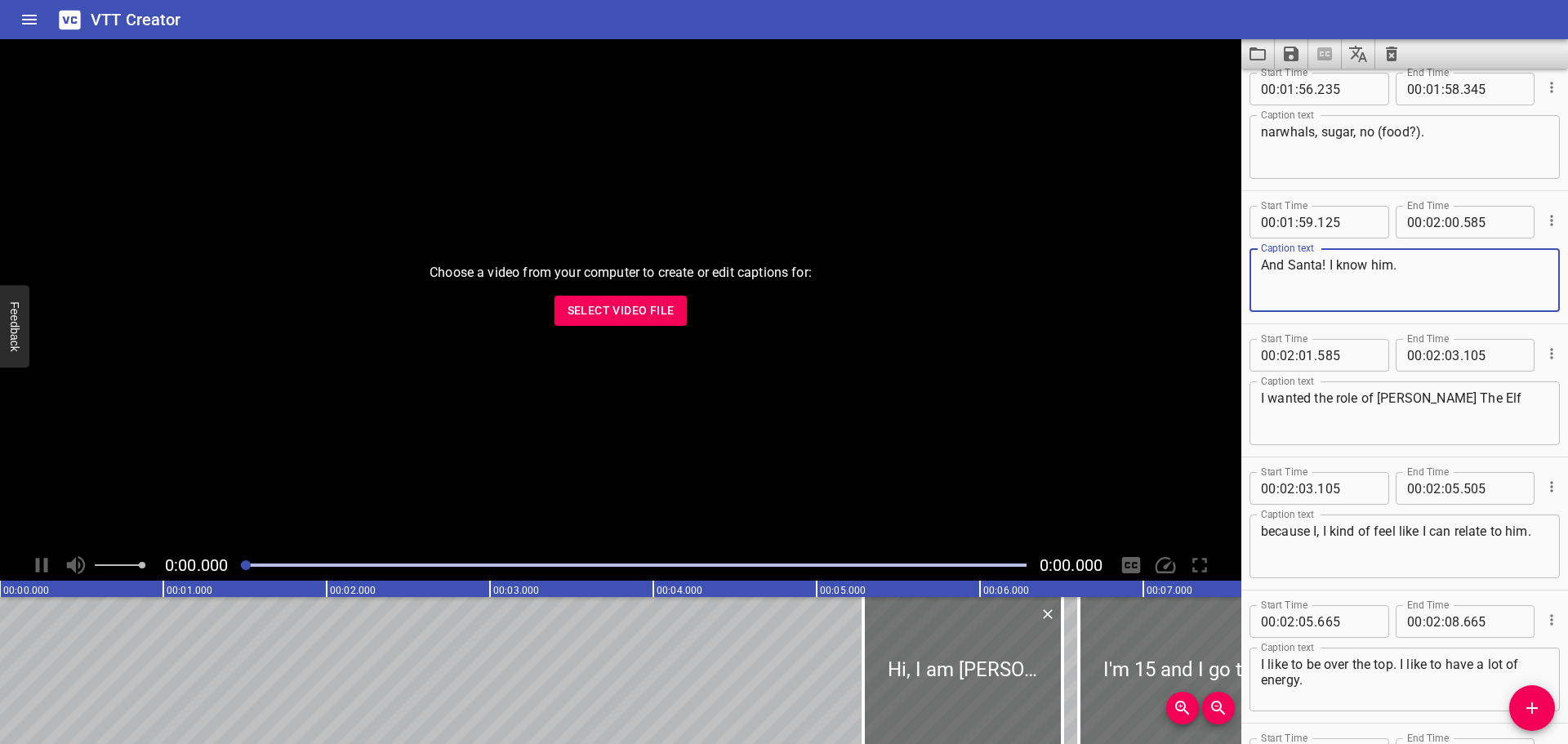
click at [1417, 266] on textarea "And Santa! I know him." at bounding box center [1404, 281] width 287 height 47
type textarea "And Santa! I know him!"
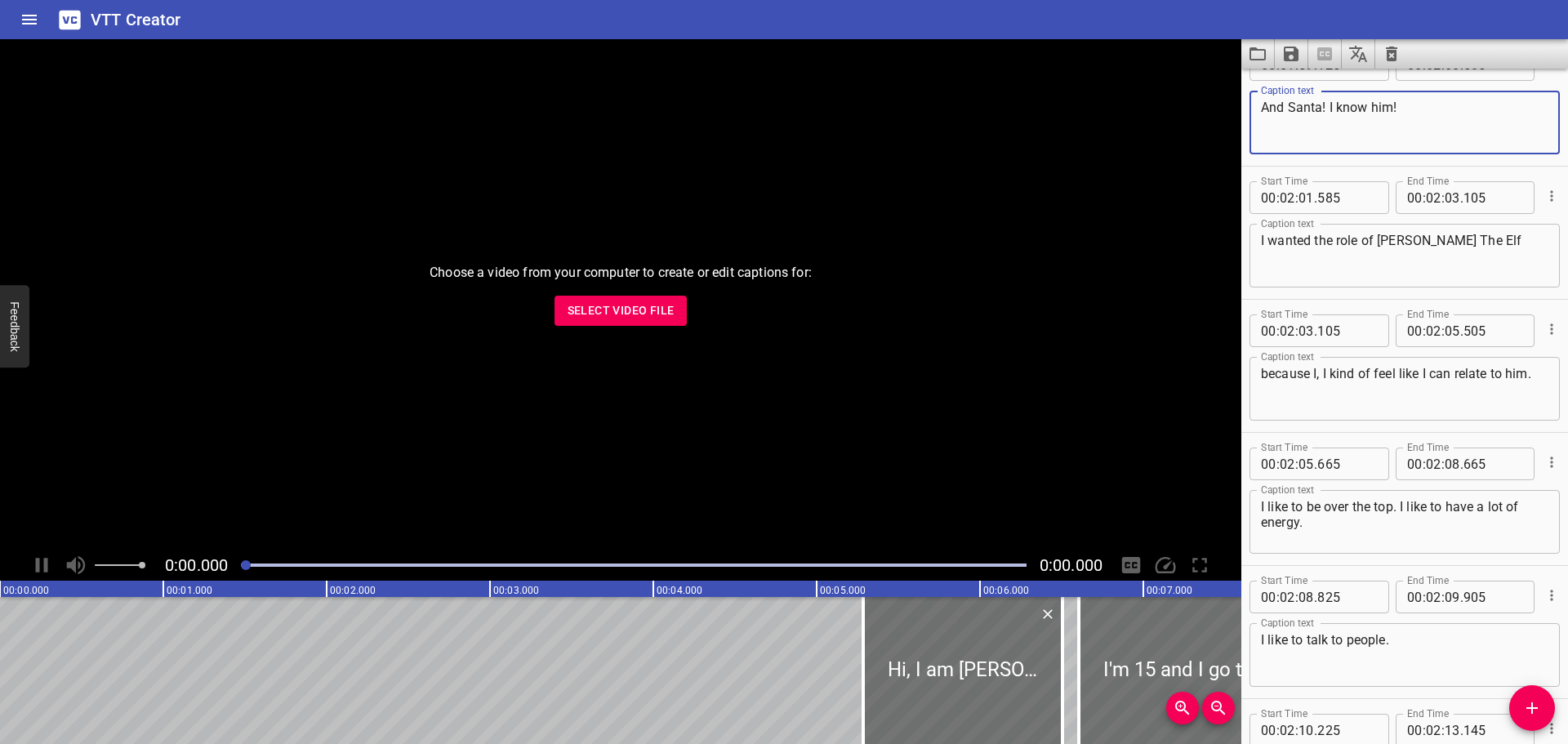
scroll to position [5924, 0]
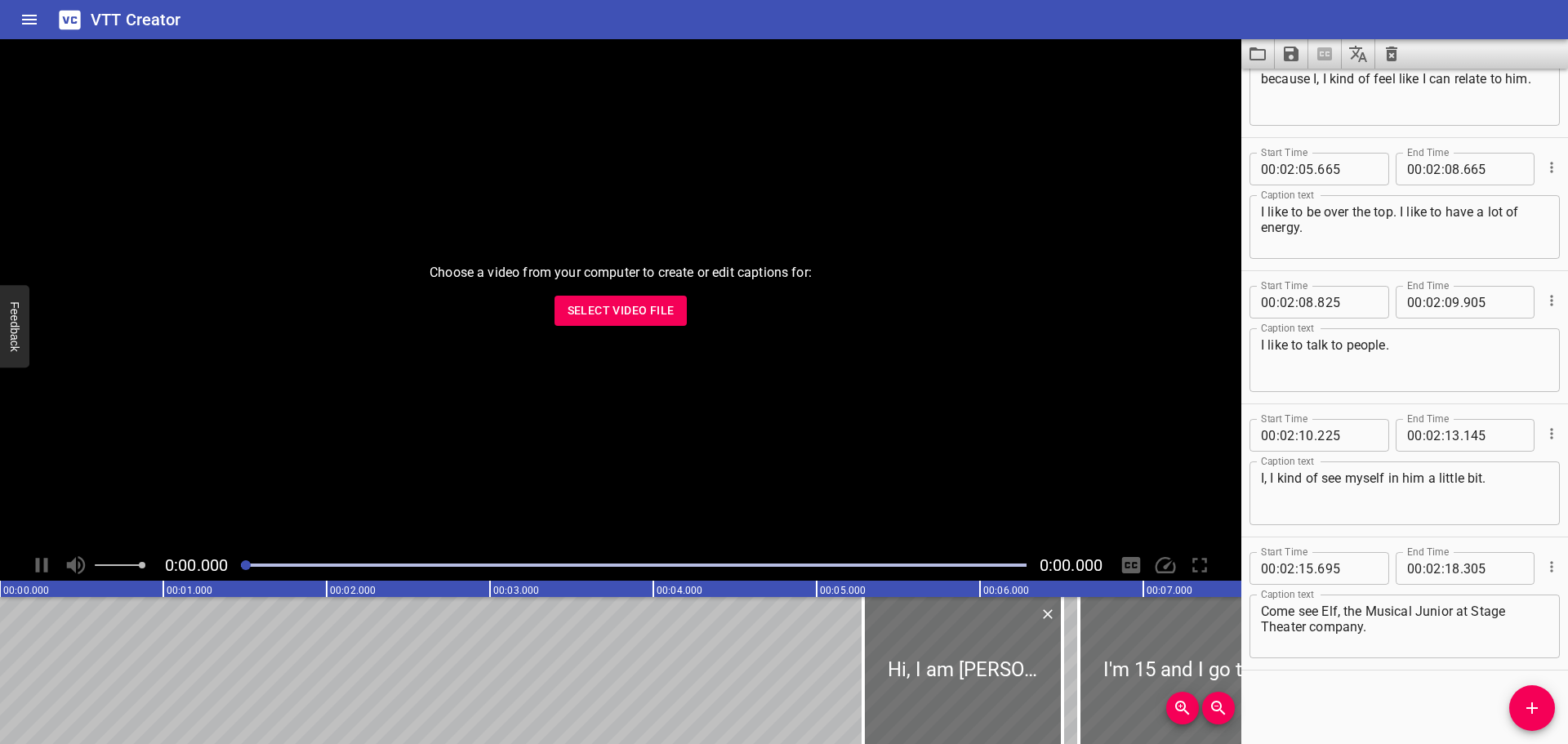
click at [1342, 615] on textarea "Come see Elf, the Musical Junior at Stage Theater company." at bounding box center [1404, 626] width 287 height 47
click at [1476, 609] on textarea "Come see Elf the Musical Jr at Stage Theater company." at bounding box center [1404, 626] width 287 height 47
click at [1536, 612] on div "Come see Elf the Musical Jr at Stages Theater company. Caption text" at bounding box center [1404, 626] width 310 height 64
click at [1534, 608] on textarea "Come see Elf the Musical Jr at Stages Theater company." at bounding box center [1404, 626] width 287 height 47
click at [1267, 624] on textarea "Come see Elf the Musical Jr at Stages Theatre company." at bounding box center [1404, 626] width 287 height 47
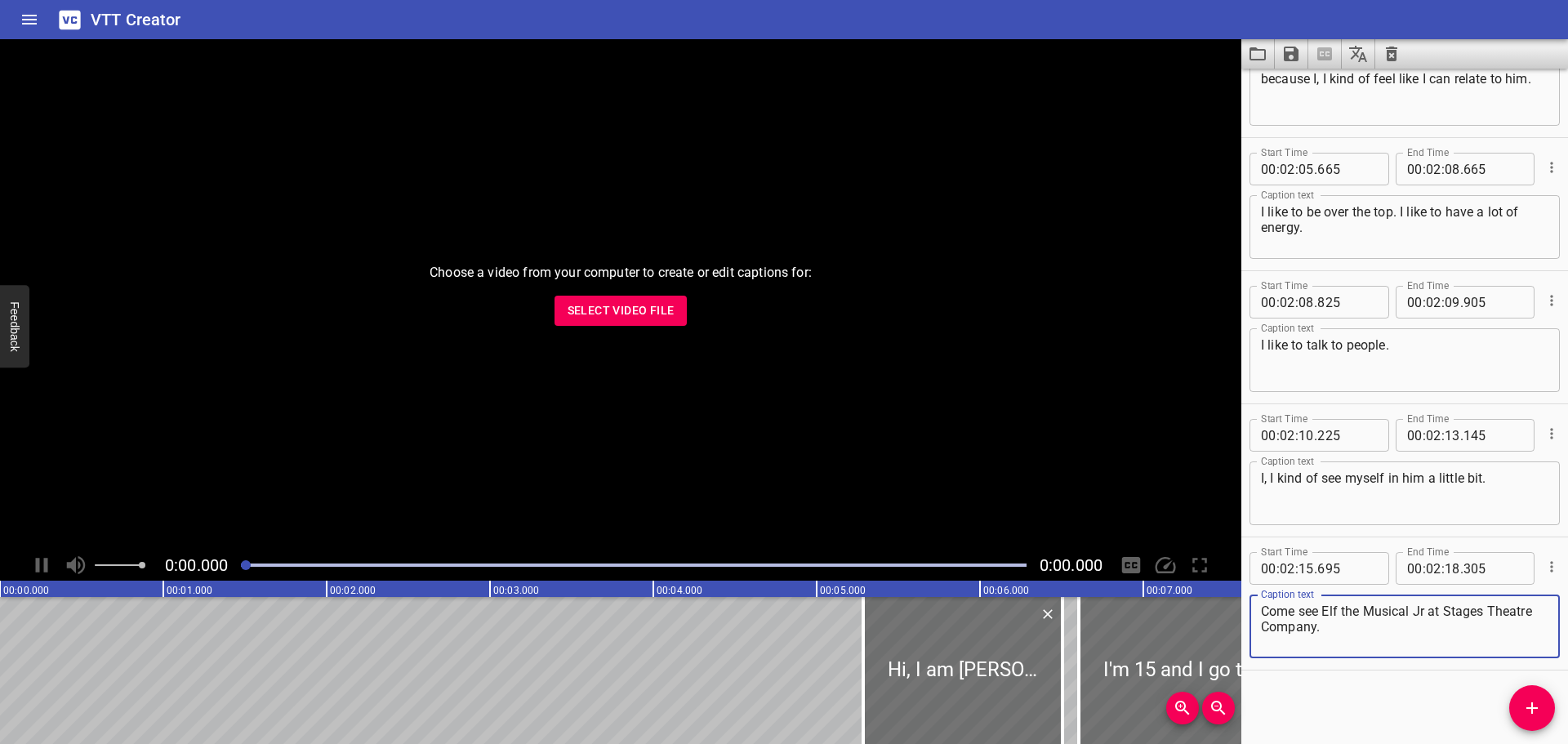
click at [1346, 619] on textarea "Come see Elf the Musical Jr at Stages Theatre Company." at bounding box center [1404, 626] width 287 height 47
type textarea "Come see Elf the Musical Jr at Stages Theatre Company!"
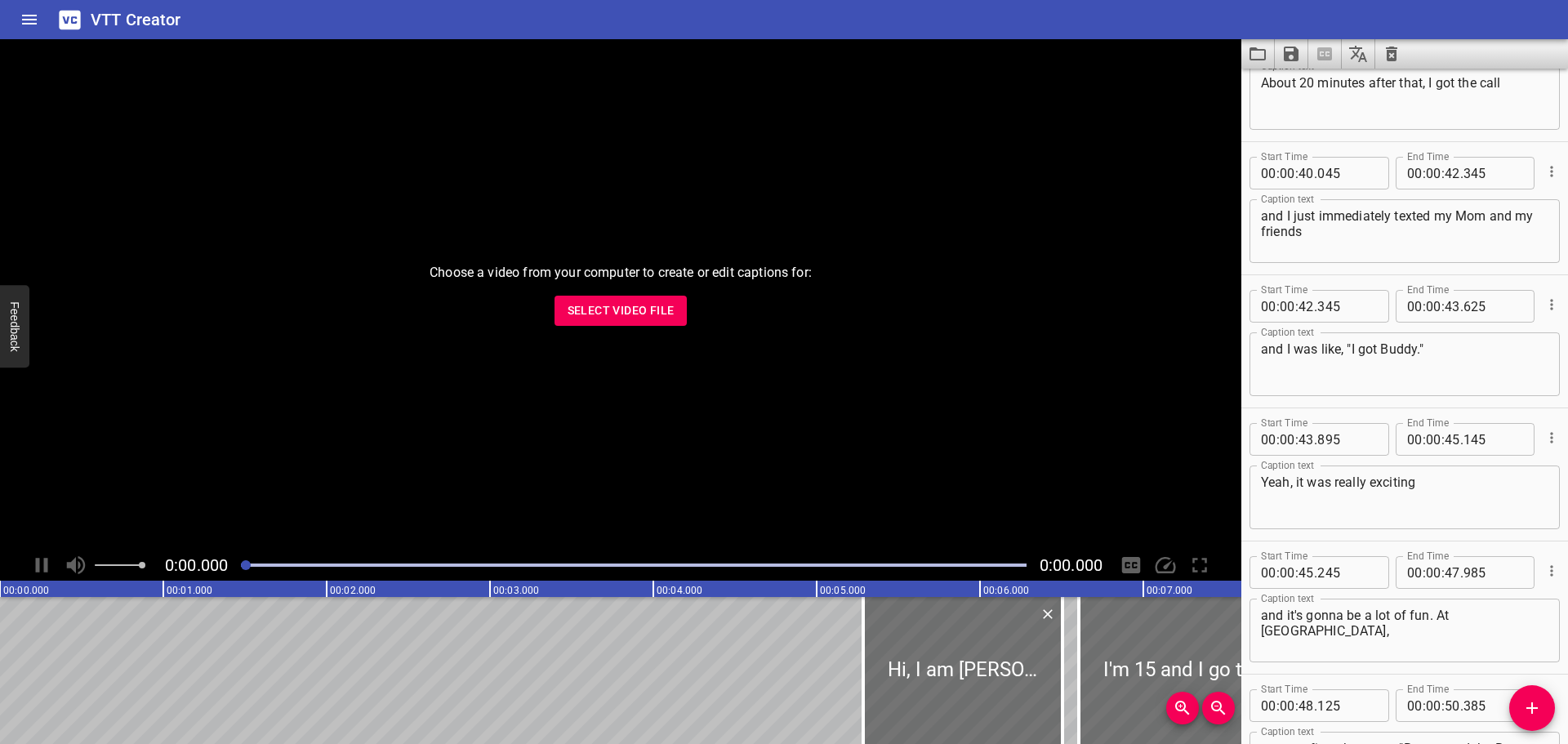
scroll to position [0, 0]
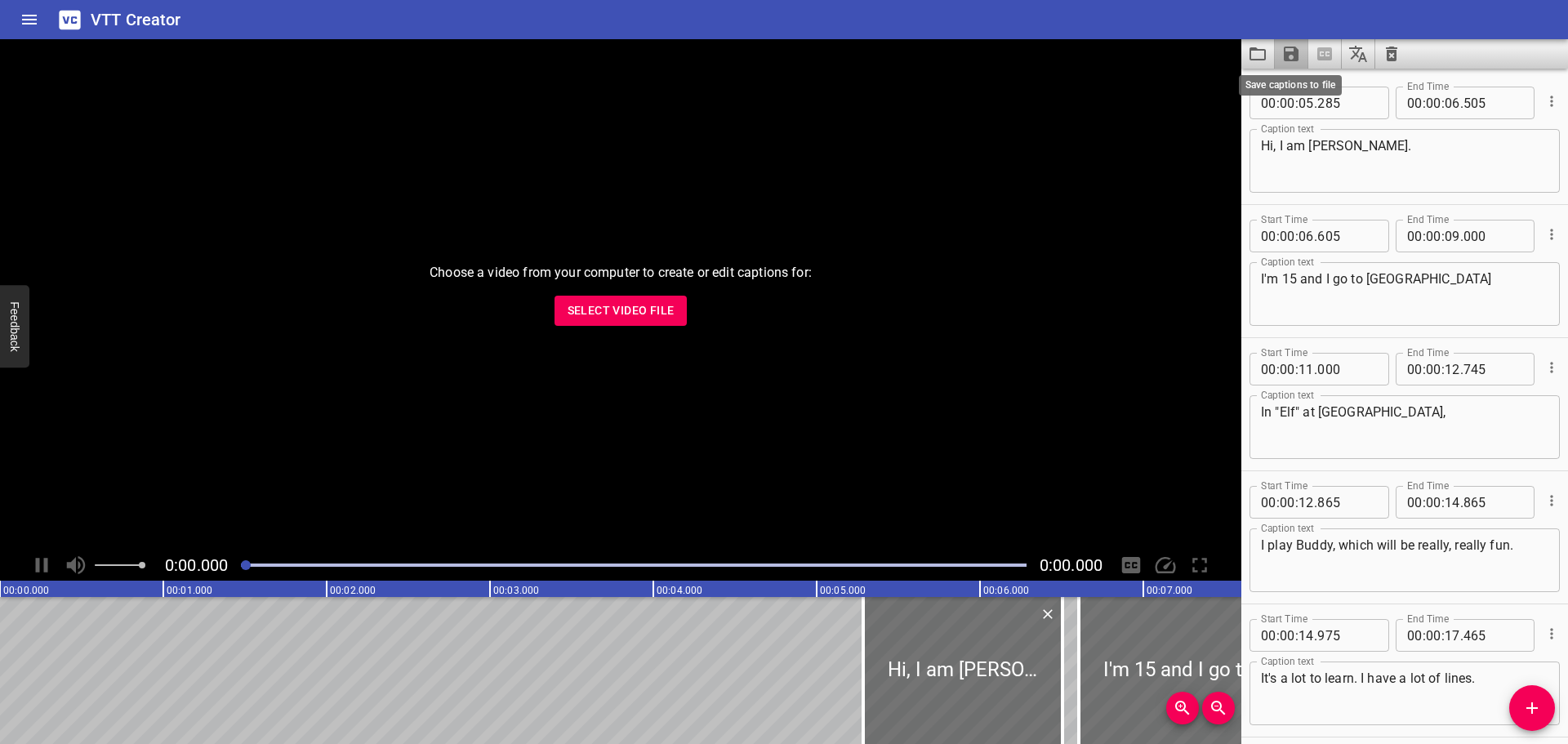
click at [1291, 60] on icon "Save captions to file" at bounding box center [1290, 54] width 14 height 14
click at [1328, 92] on li "Save to VTT file" at bounding box center [1333, 89] width 120 height 30
click at [1525, 271] on textarea "I'm 15 and I go to [GEOGRAPHIC_DATA]" at bounding box center [1404, 294] width 287 height 47
type textarea "I'm 15 and I go to [GEOGRAPHIC_DATA]."
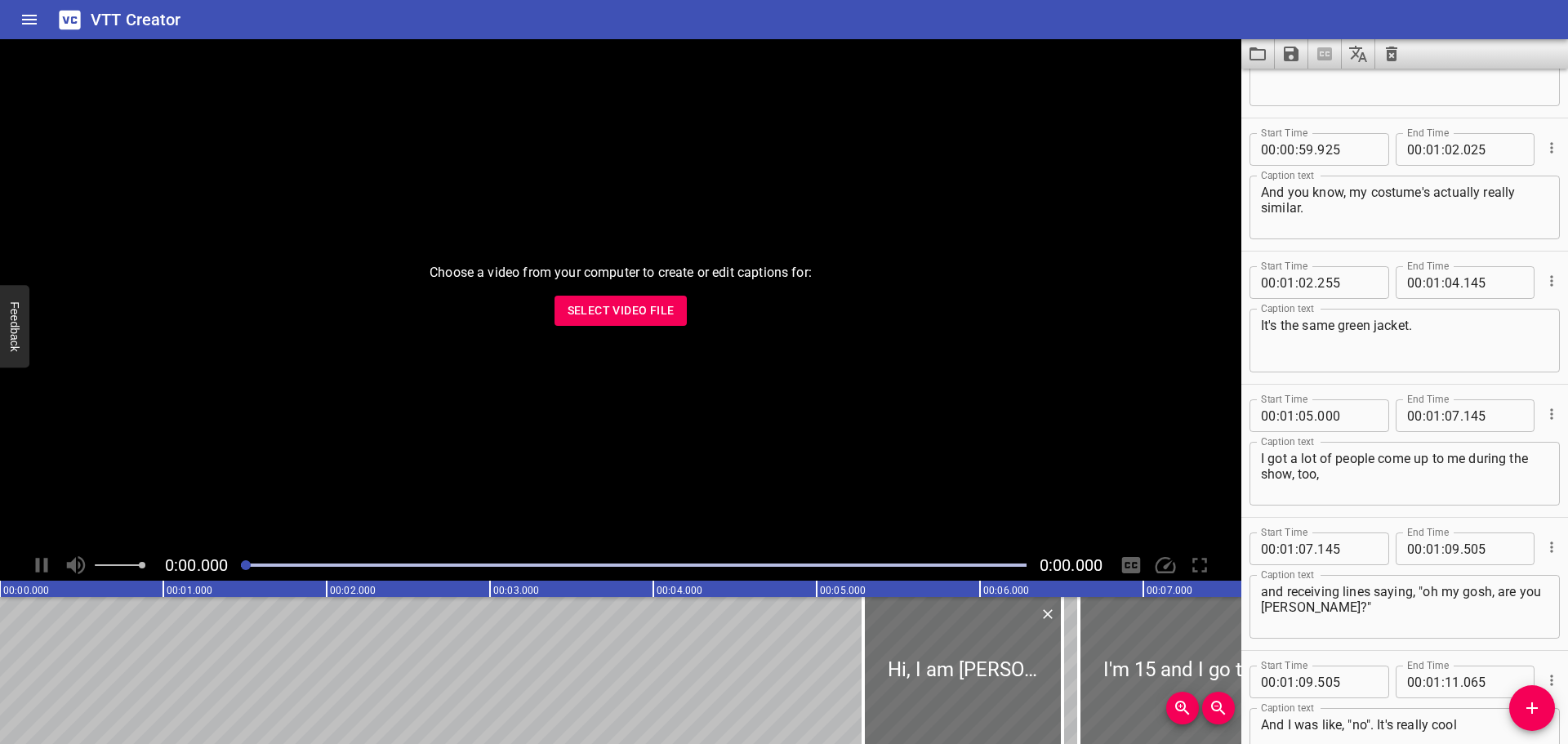
scroll to position [2695, 0]
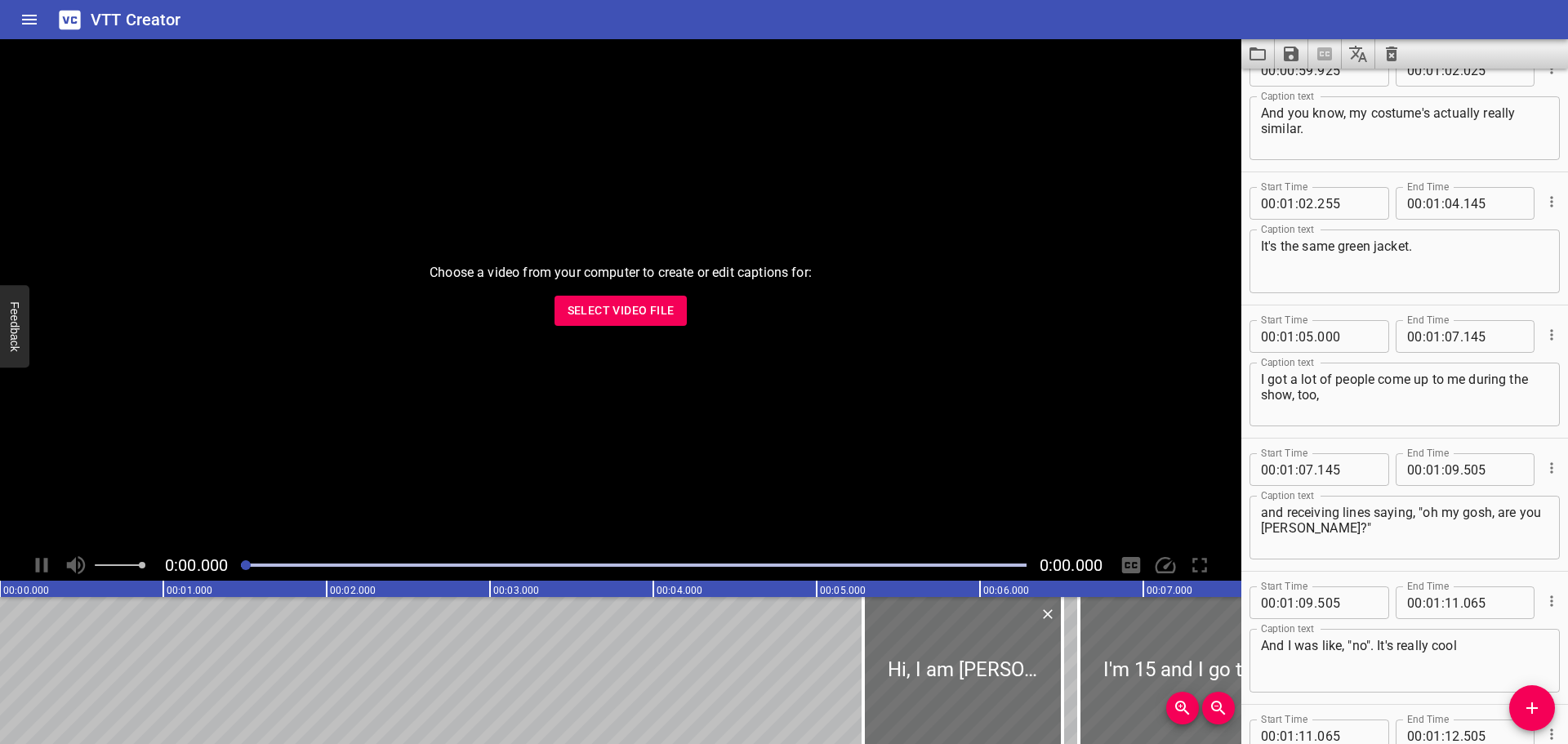
click at [1285, 508] on textarea "and receiving lines saying, "oh my gosh, are you [PERSON_NAME]?"" at bounding box center [1404, 528] width 287 height 47
type textarea "in receiving lines saying, "oh my gosh, are you [PERSON_NAME]?""
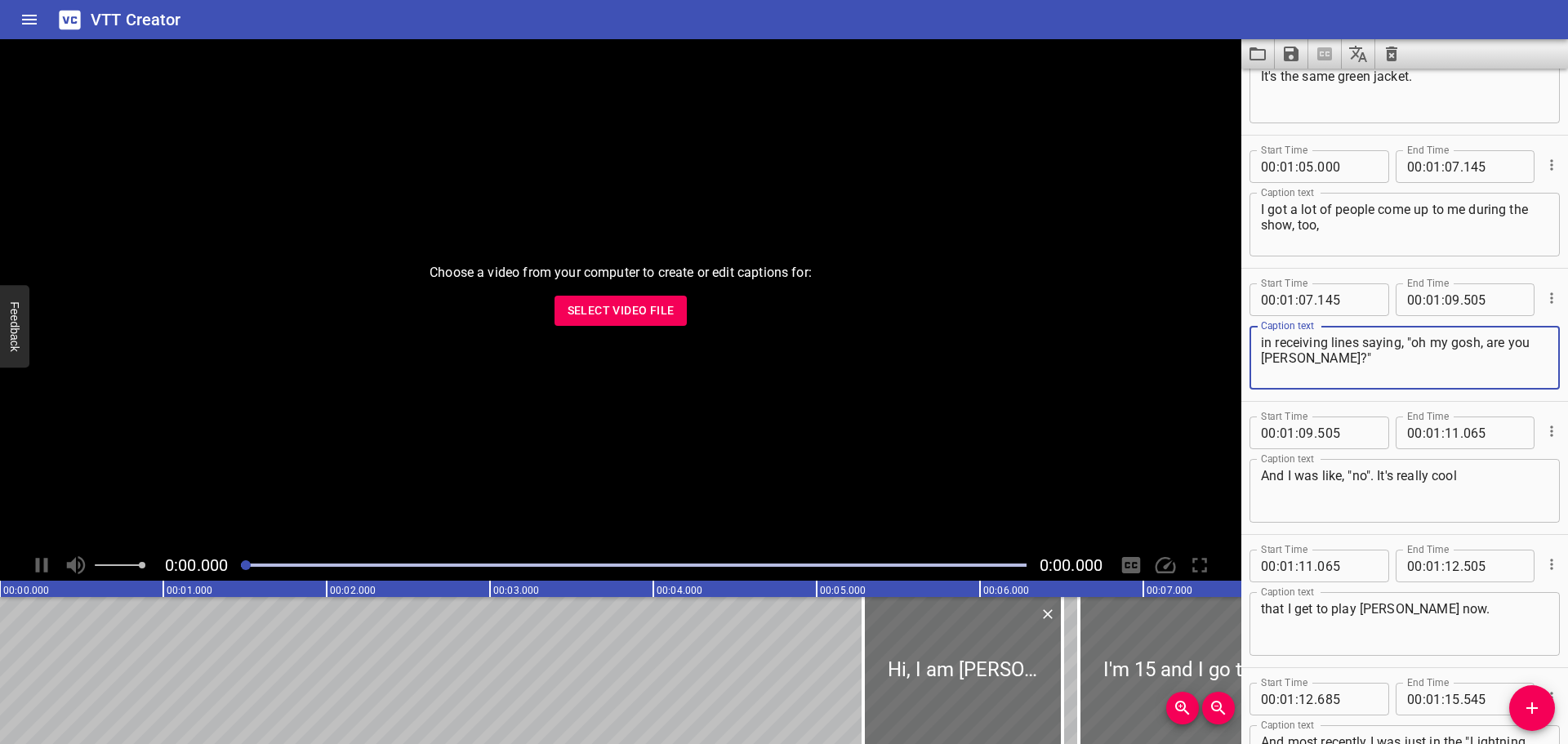
scroll to position [2940, 0]
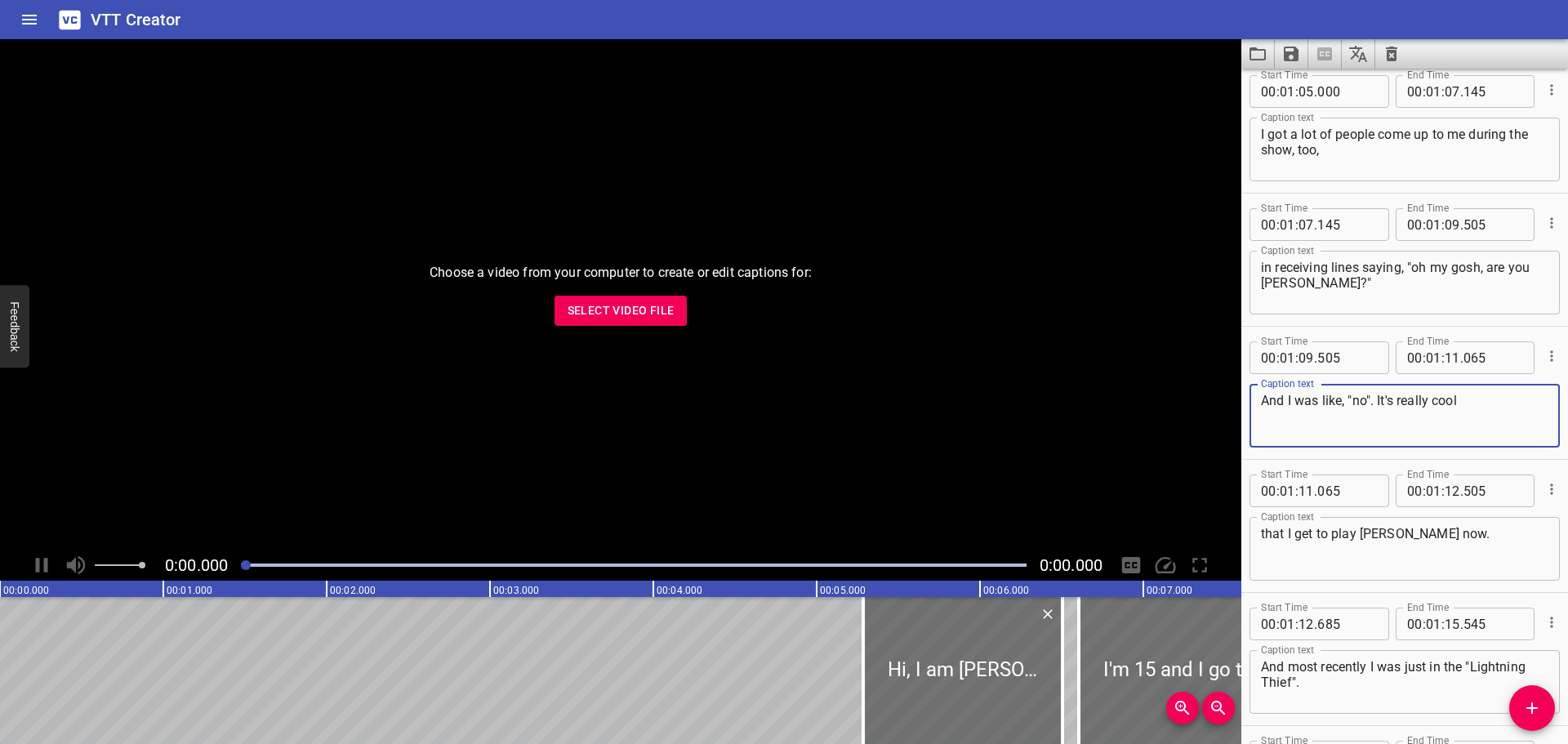
click at [1366, 403] on textarea "And I was like, "no". It's really cool" at bounding box center [1404, 416] width 287 height 47
type textarea "And I was like, "no...". It's really cool"
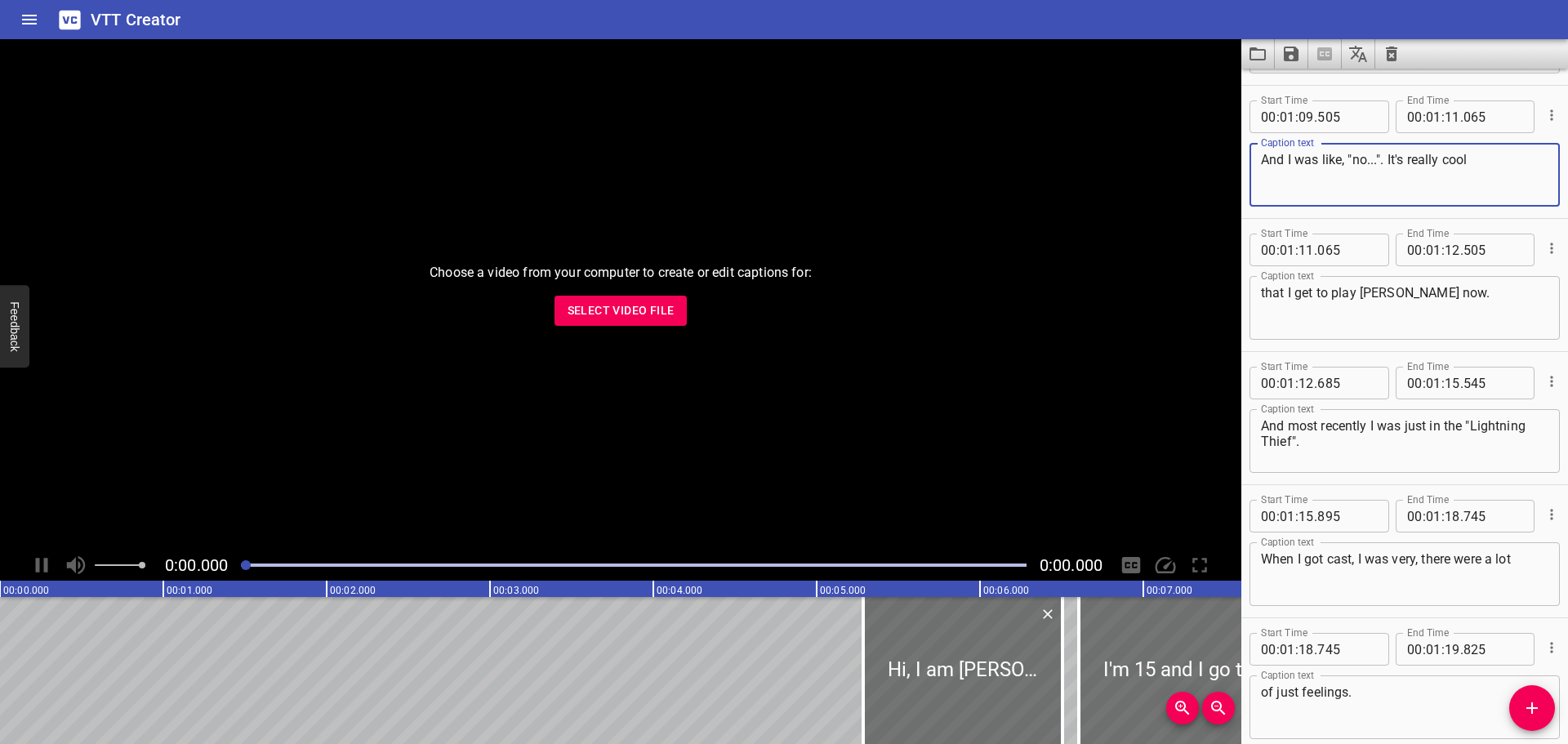
scroll to position [3185, 0]
click at [1423, 560] on textarea "When I got cast, I was very, there were a lot" at bounding box center [1404, 570] width 287 height 47
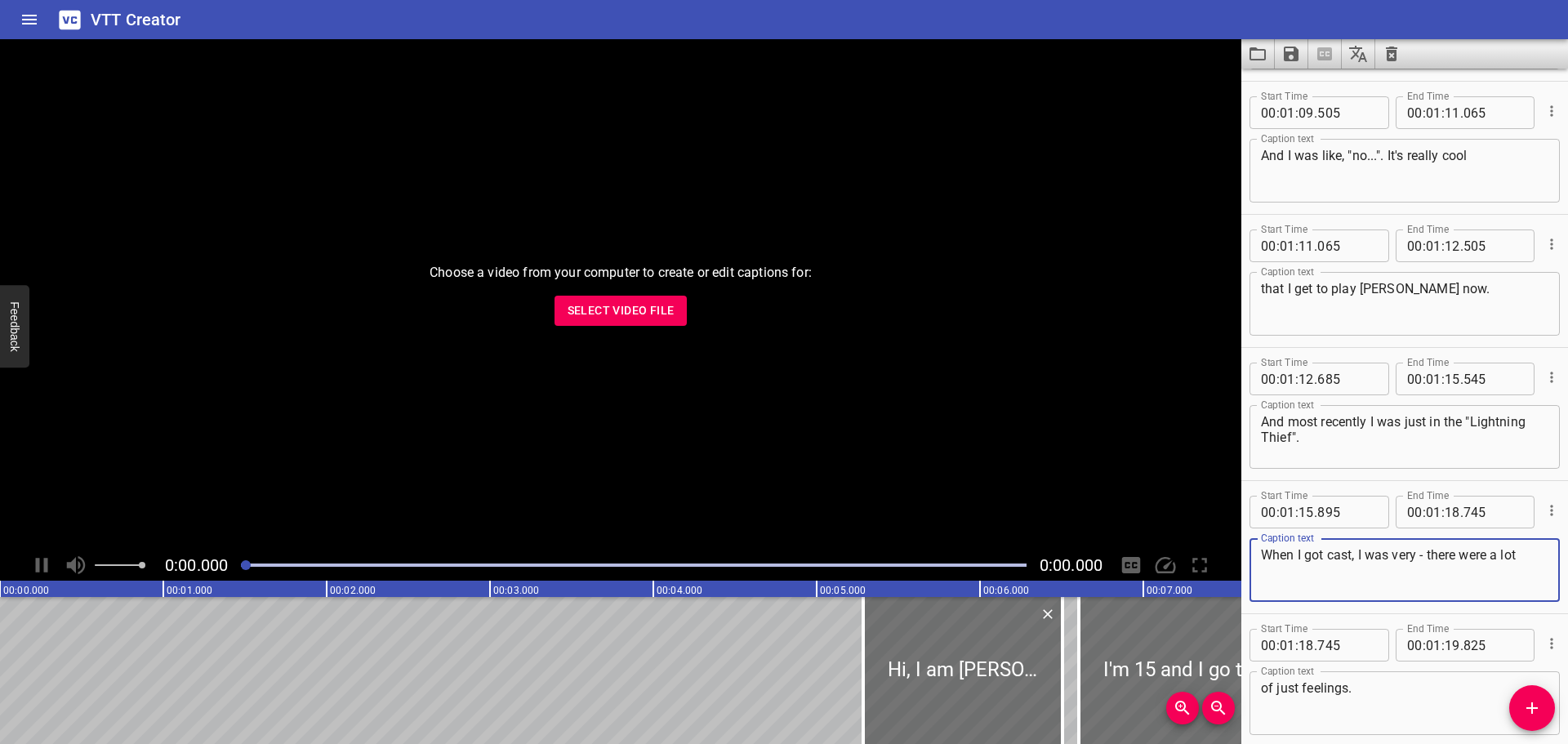
type textarea "When I got cast, I was very - there were a lot"
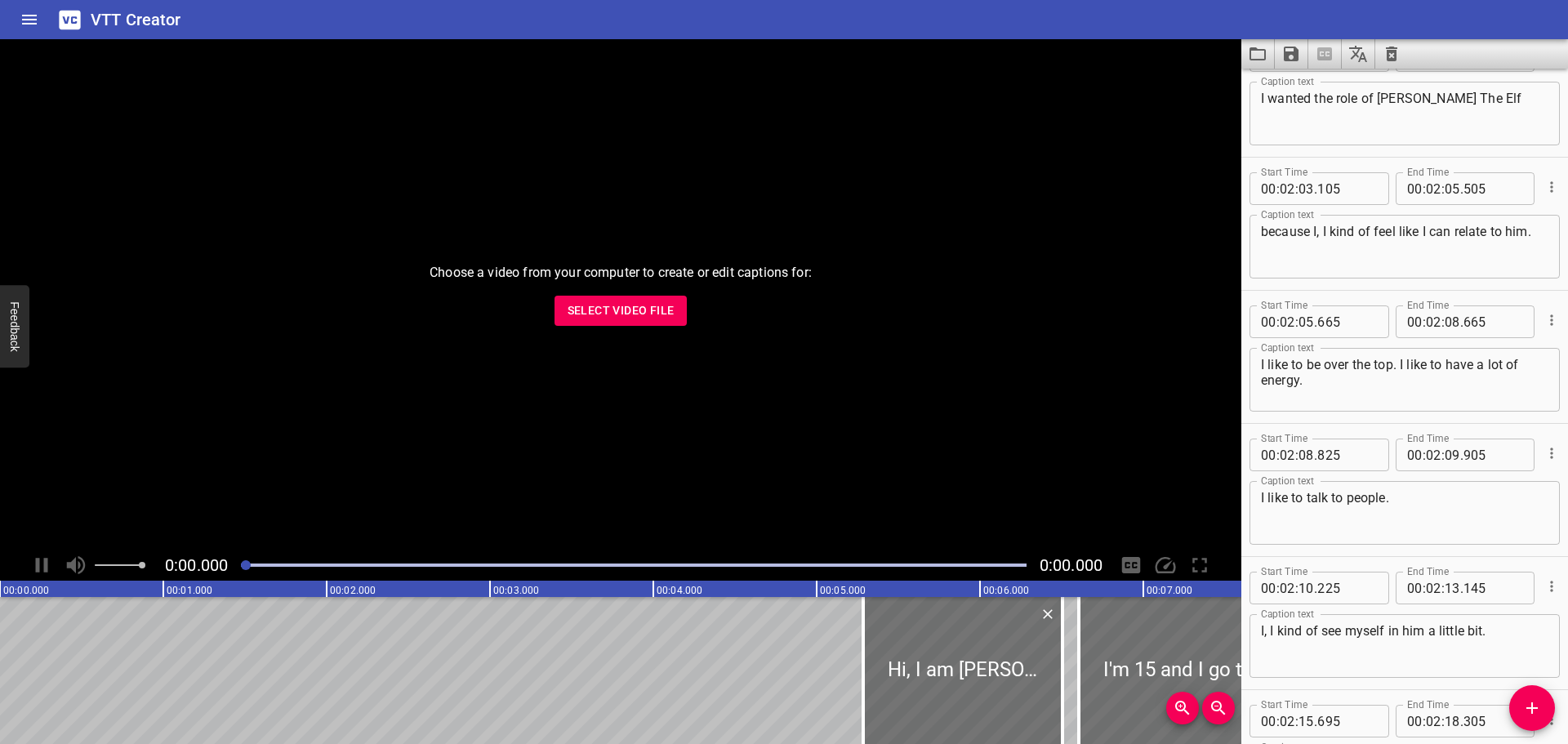
scroll to position [5924, 0]
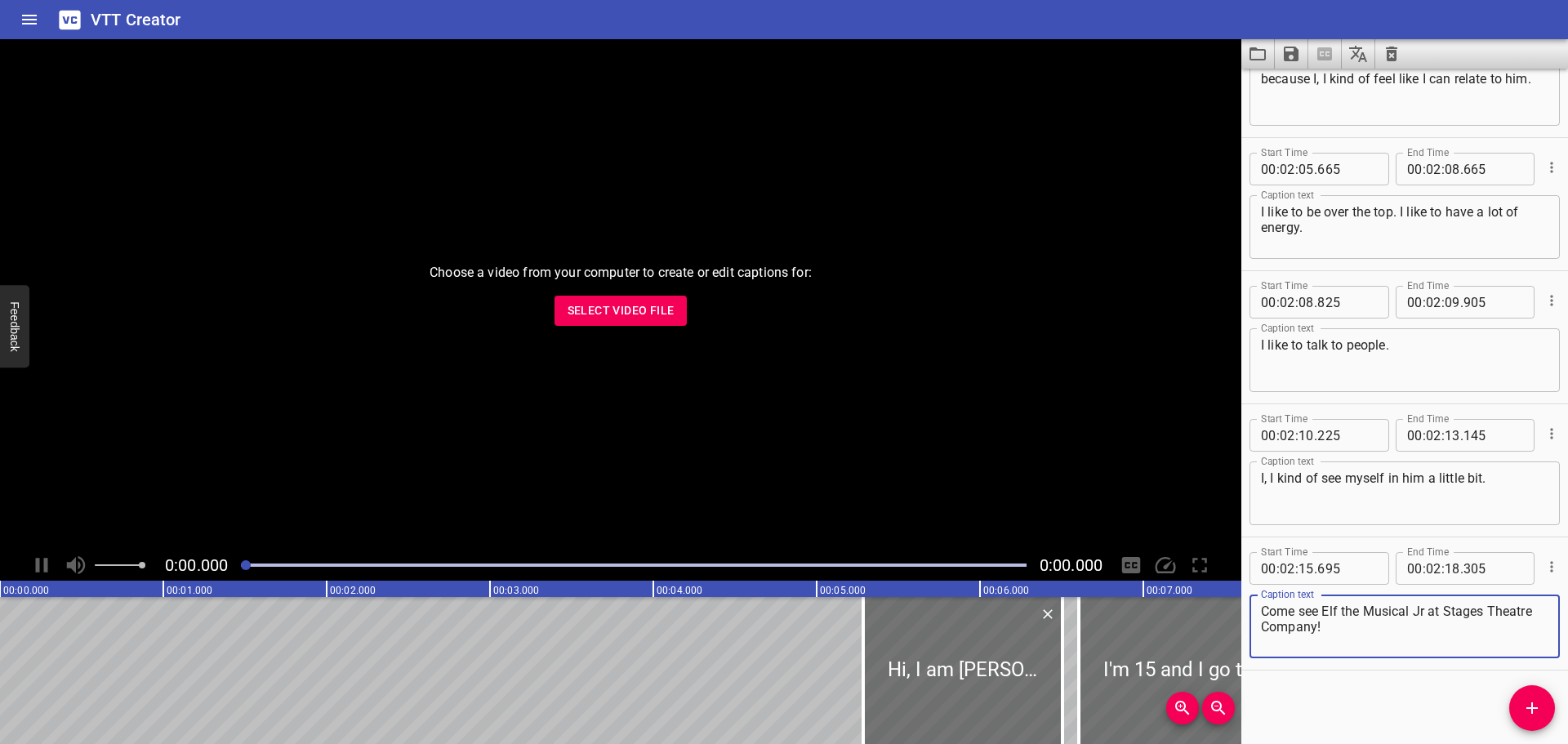
click at [1323, 614] on textarea "Come see Elf the Musical Jr at Stages Theatre Company!" at bounding box center [1404, 626] width 287 height 47
click at [1425, 614] on textarea "Come see "Elf the Musical Jr at Stages Theatre Company!" at bounding box center [1404, 626] width 287 height 47
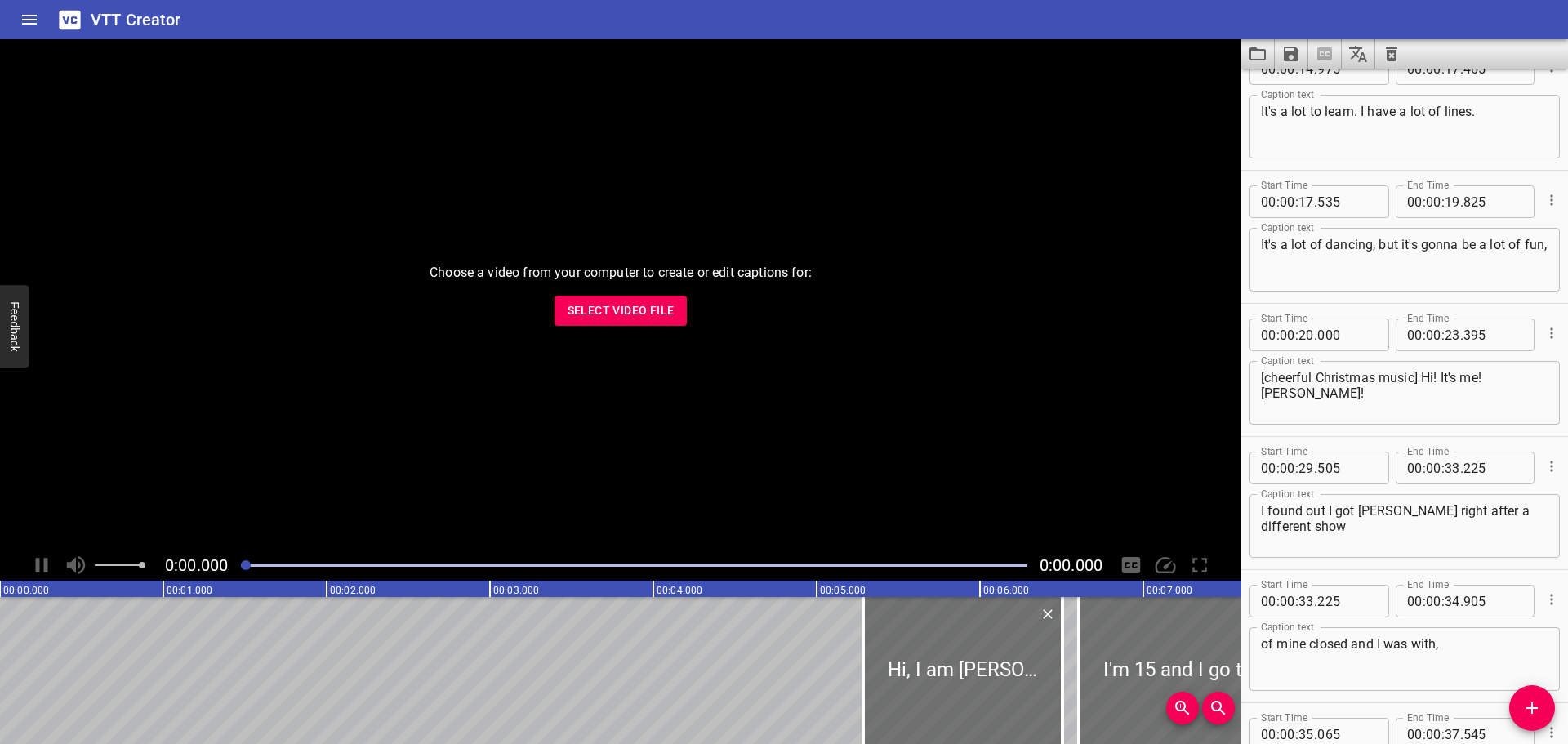
scroll to position [0, 0]
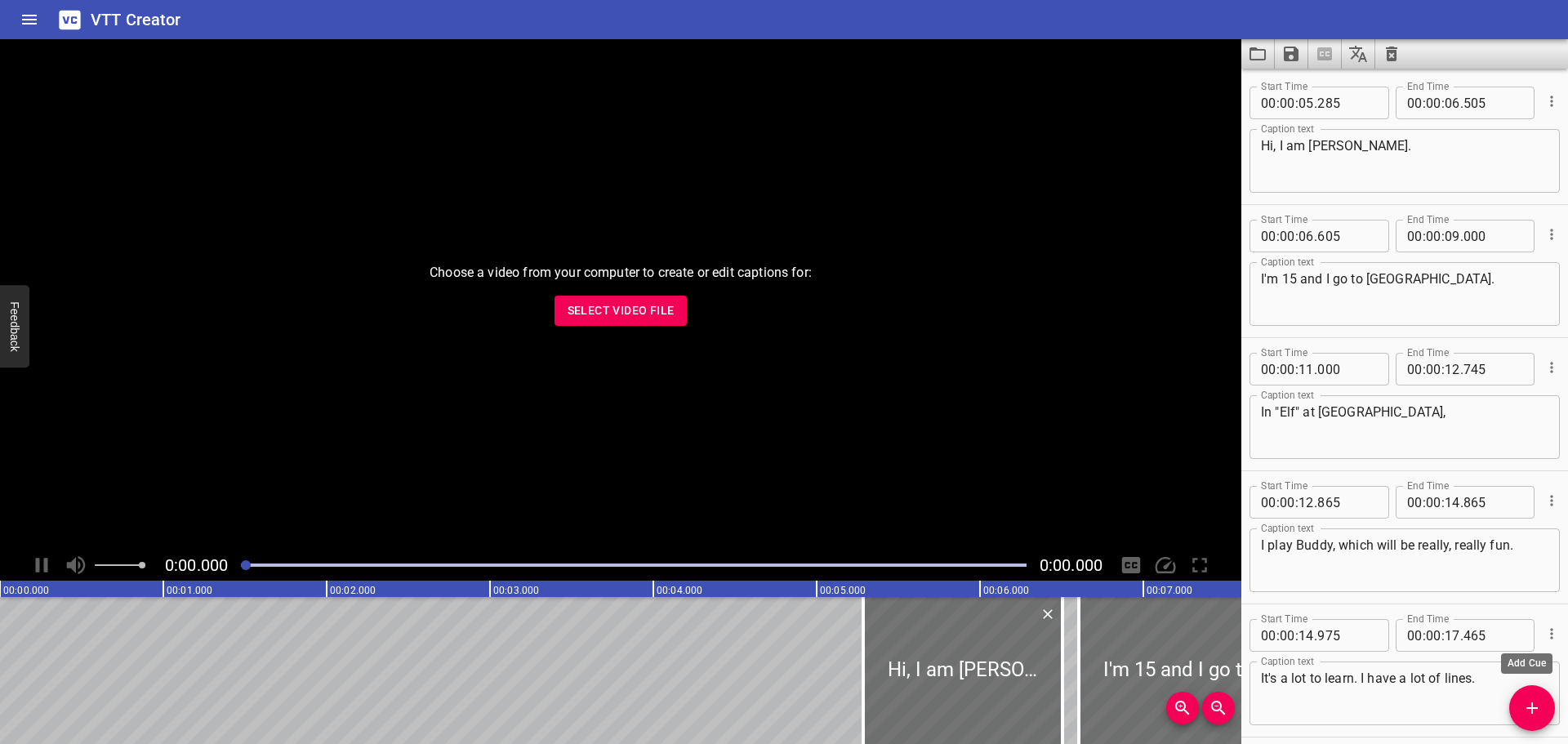
type textarea "Come see "Elf the Musical Jr" at Stages Theatre Company!"
click at [1543, 709] on span "Add Cue" at bounding box center [1532, 708] width 46 height 19
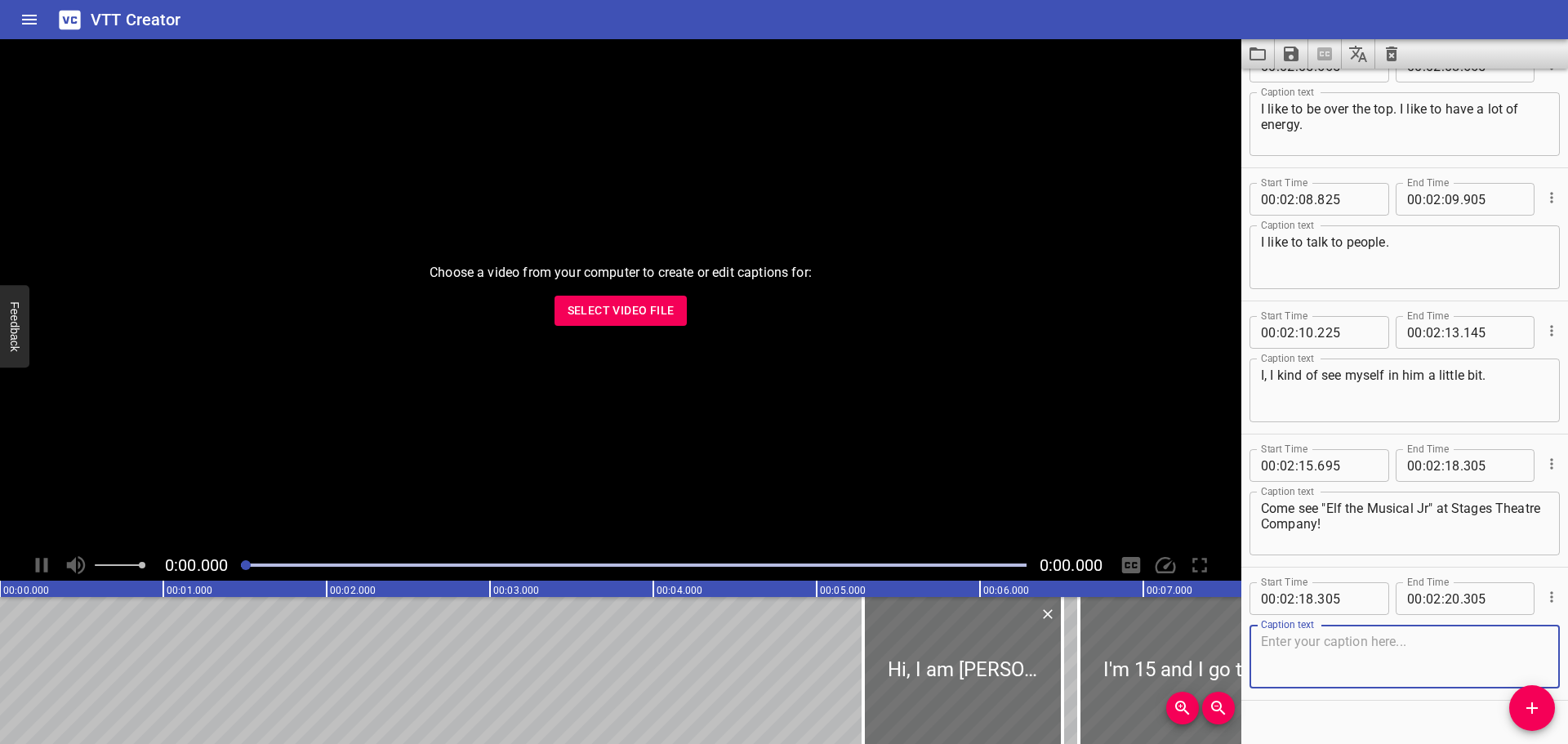
scroll to position [6057, 0]
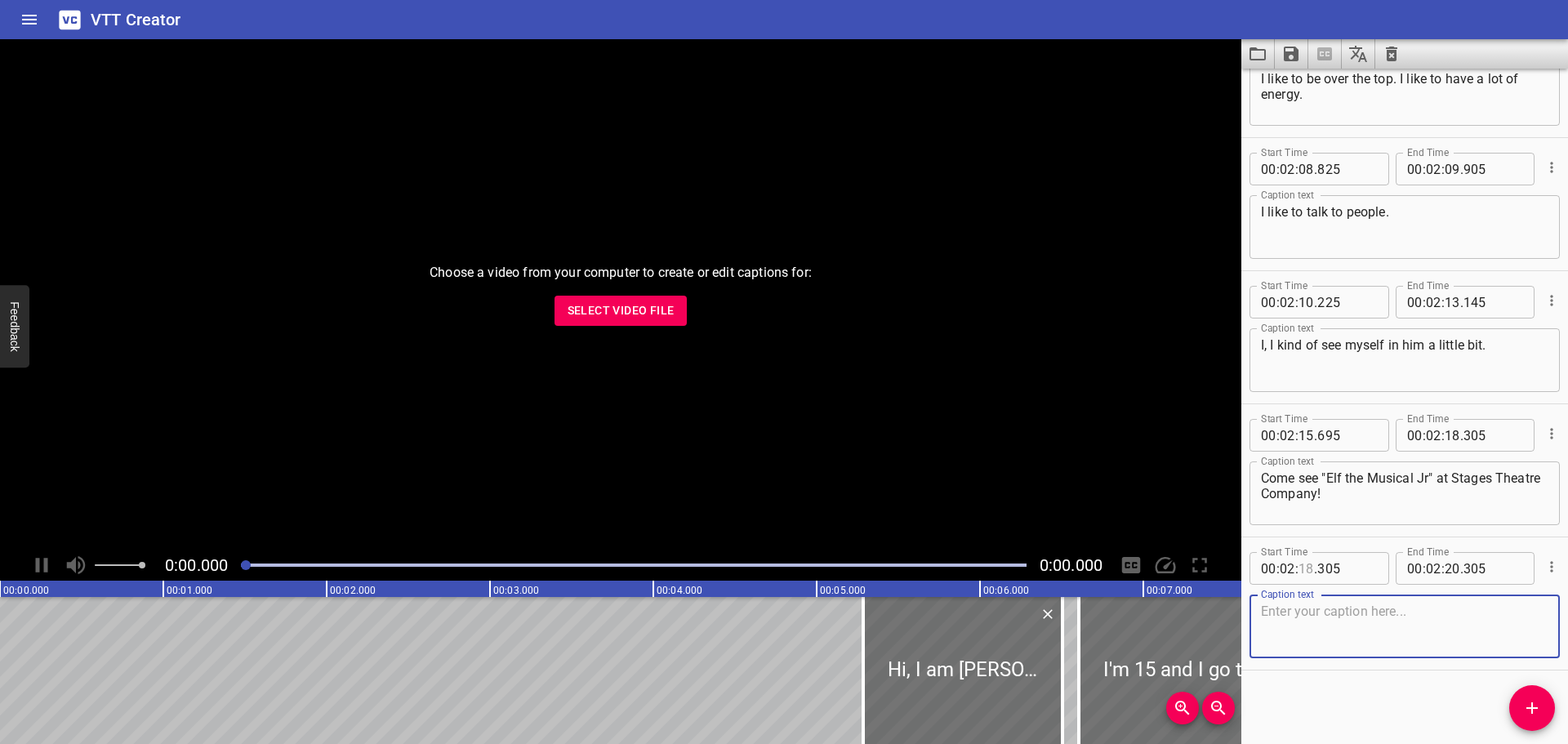
click at [1298, 573] on input "number" at bounding box center [1306, 569] width 15 height 33
type input "18"
click at [1292, 573] on input "number" at bounding box center [1287, 569] width 15 height 33
type input "00"
type input "18"
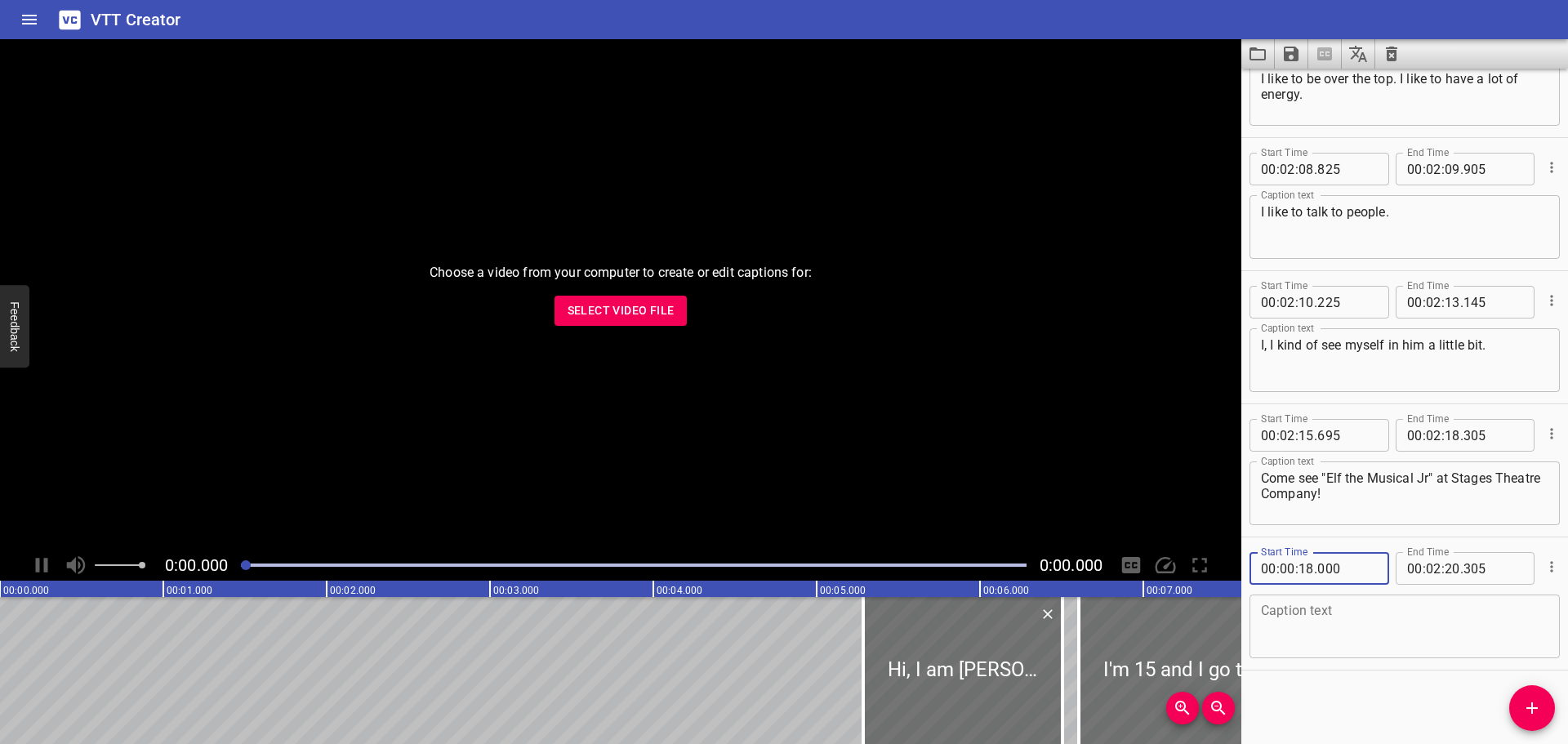
type input "000"
click at [1307, 569] on input "number" at bounding box center [1306, 569] width 15 height 33
type input "00"
type input "000"
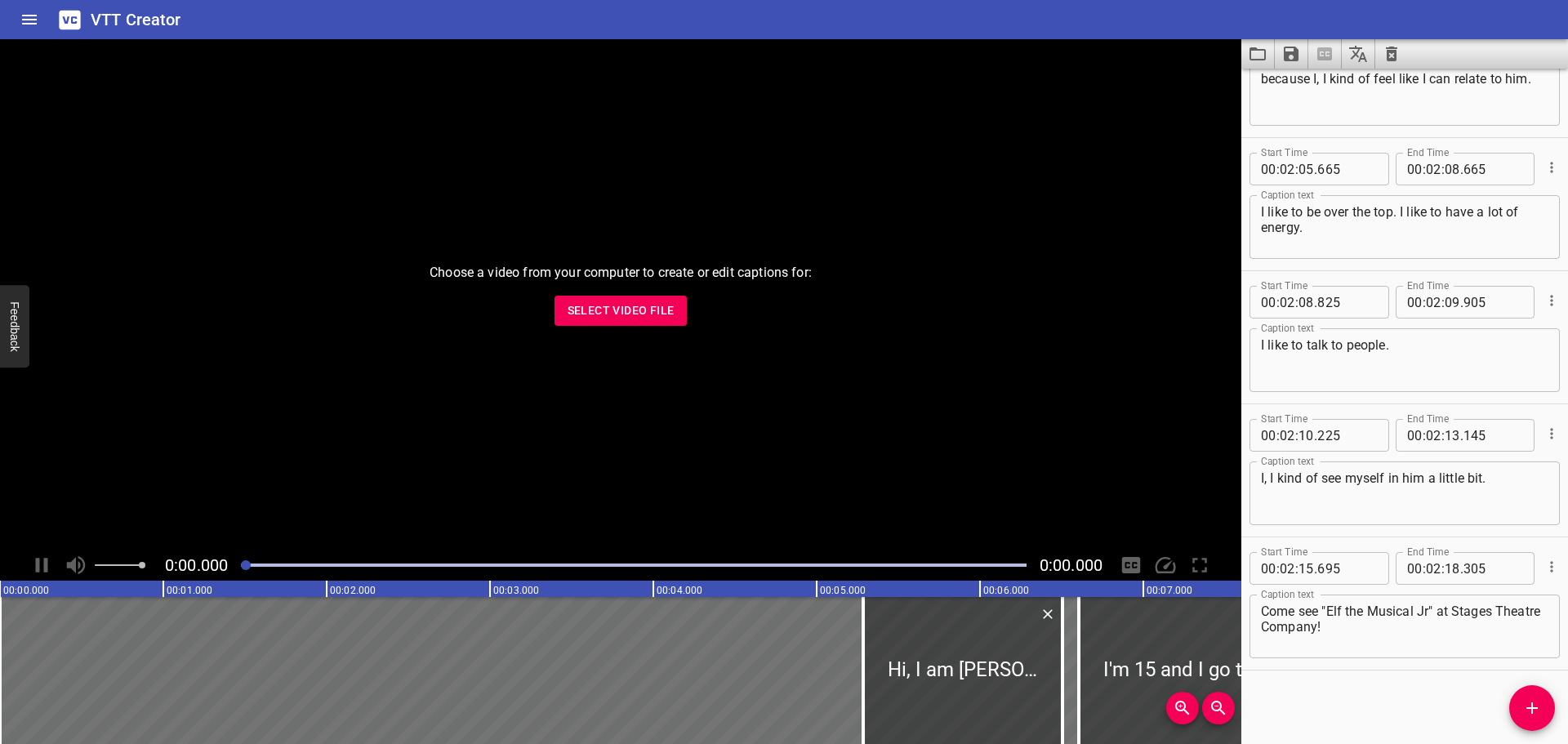
scroll to position [0, 0]
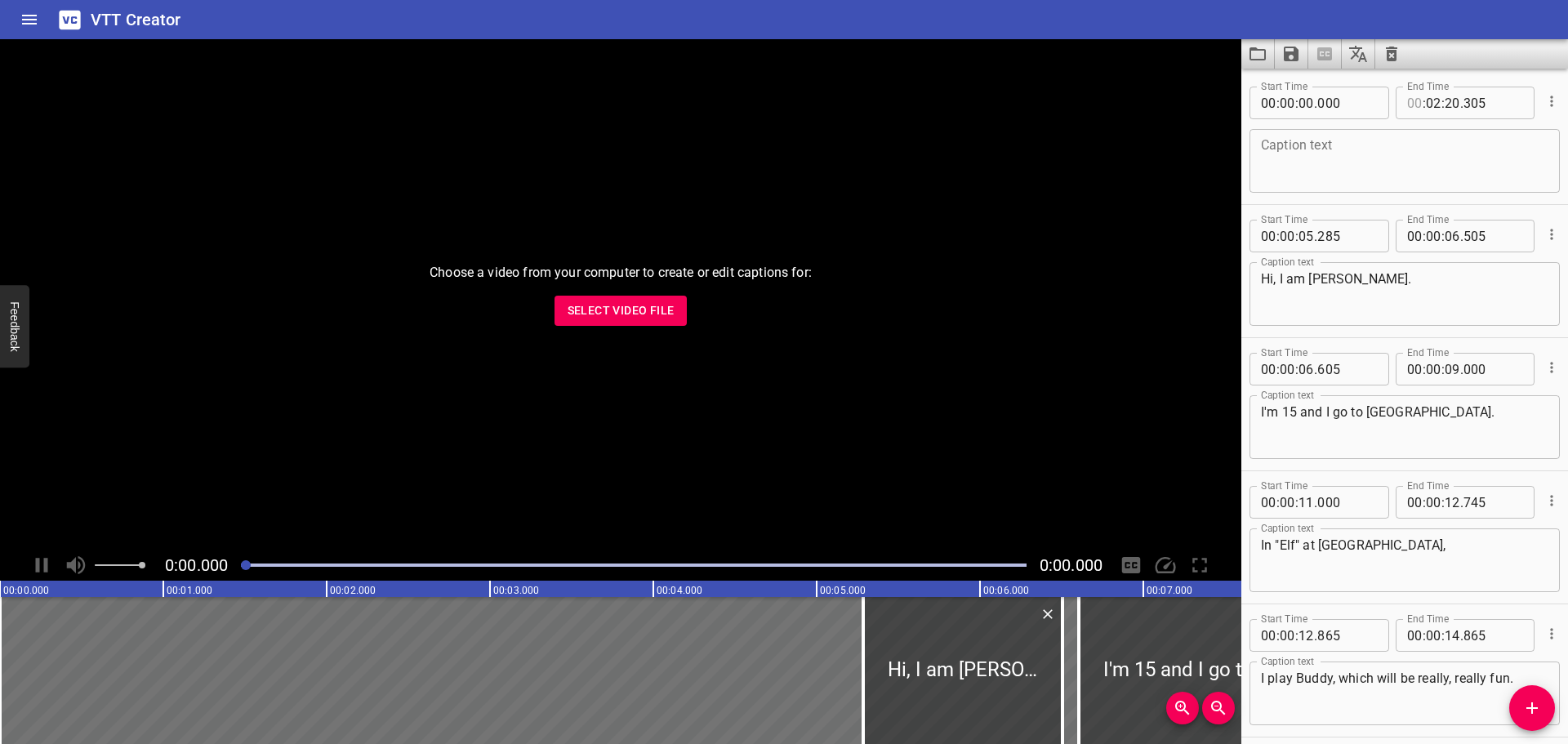
type input "00"
click at [1425, 103] on input "number" at bounding box center [1433, 102] width 15 height 33
type input "04"
type input "00"
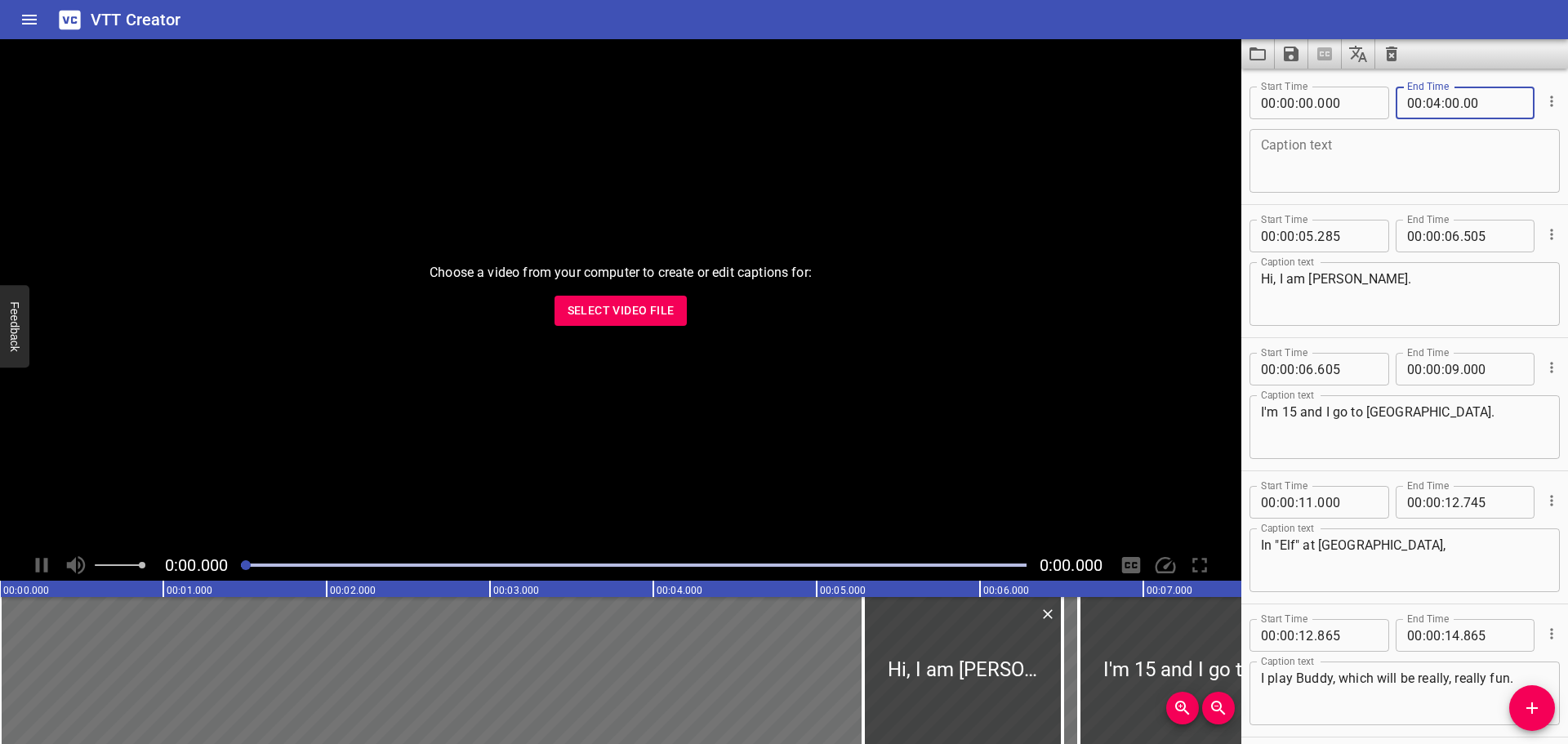
type input "000"
click at [1380, 177] on textarea at bounding box center [1404, 161] width 287 height 47
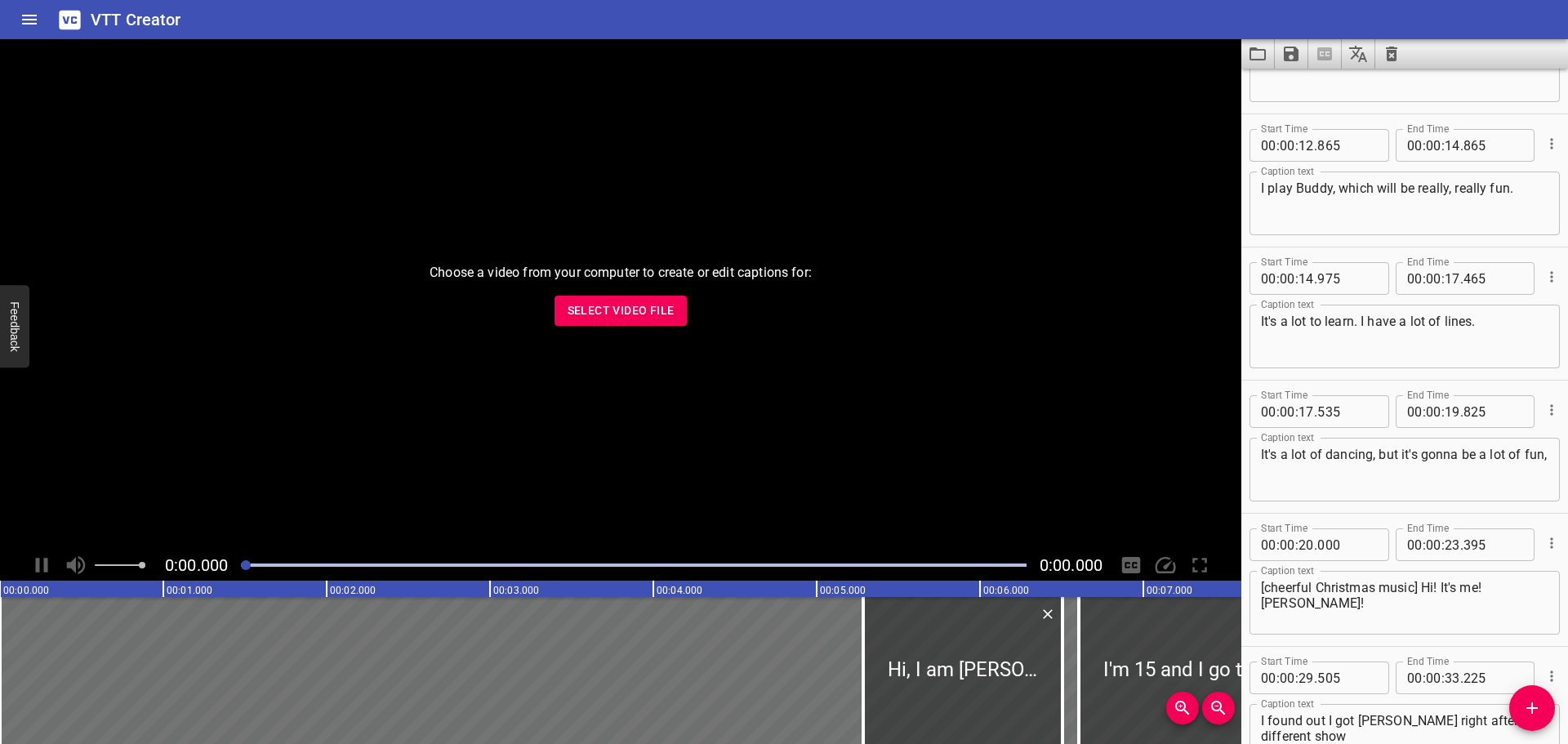
scroll to position [572, 0]
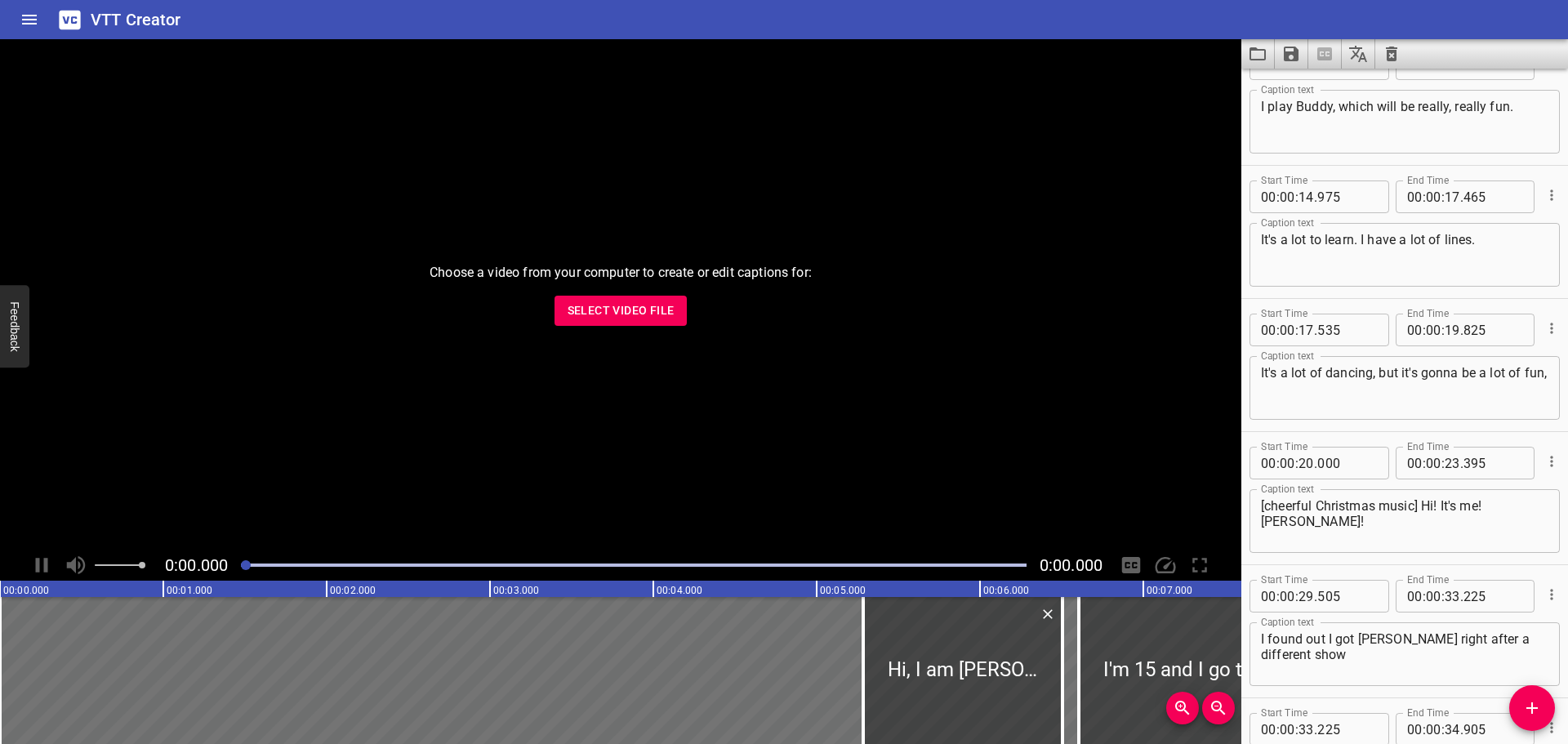
type textarea "[light, cheerful music]"
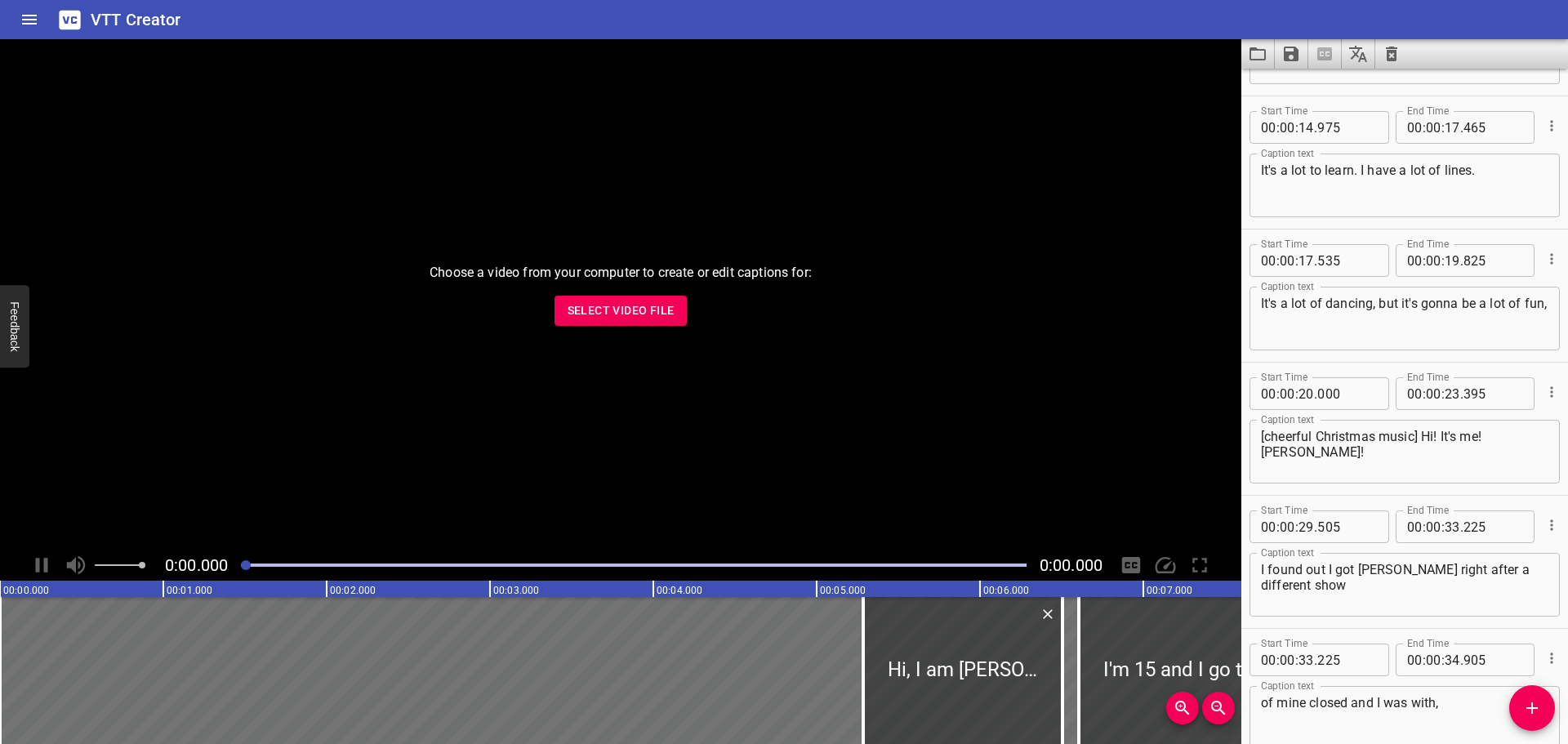
scroll to position [735, 0]
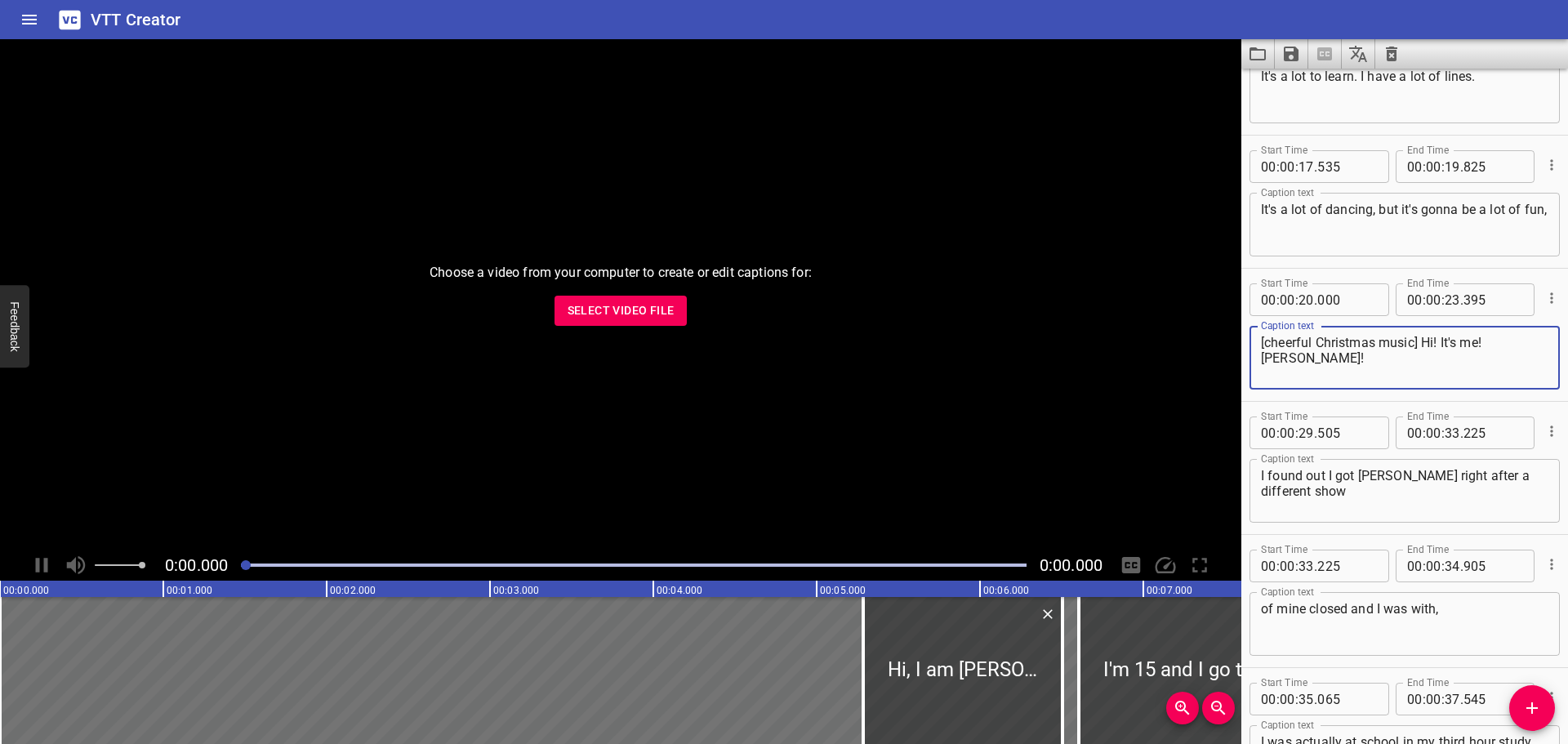
drag, startPoint x: 1312, startPoint y: 342, endPoint x: 1266, endPoint y: 346, distance: 46.2
click at [1266, 346] on textarea "[cheerful Christmas music] Hi! It's me! [PERSON_NAME]!" at bounding box center [1404, 358] width 287 height 47
type textarea "[upbeat and bold Christmas music] Hi! It's me! [PERSON_NAME]!"
click at [1296, 54] on icon "Save captions to file" at bounding box center [1290, 54] width 14 height 14
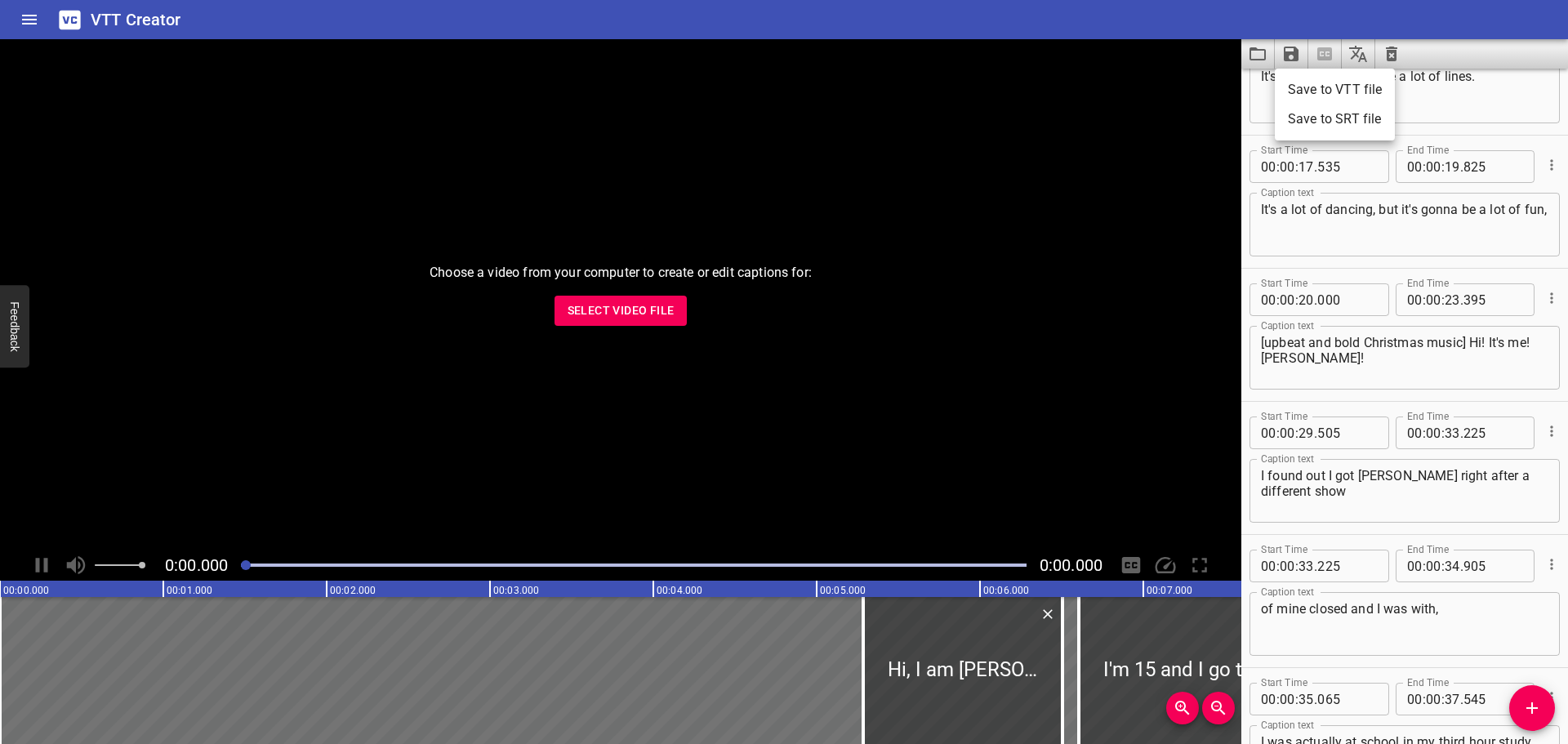
click at [1305, 88] on li "Save to VTT file" at bounding box center [1333, 89] width 120 height 30
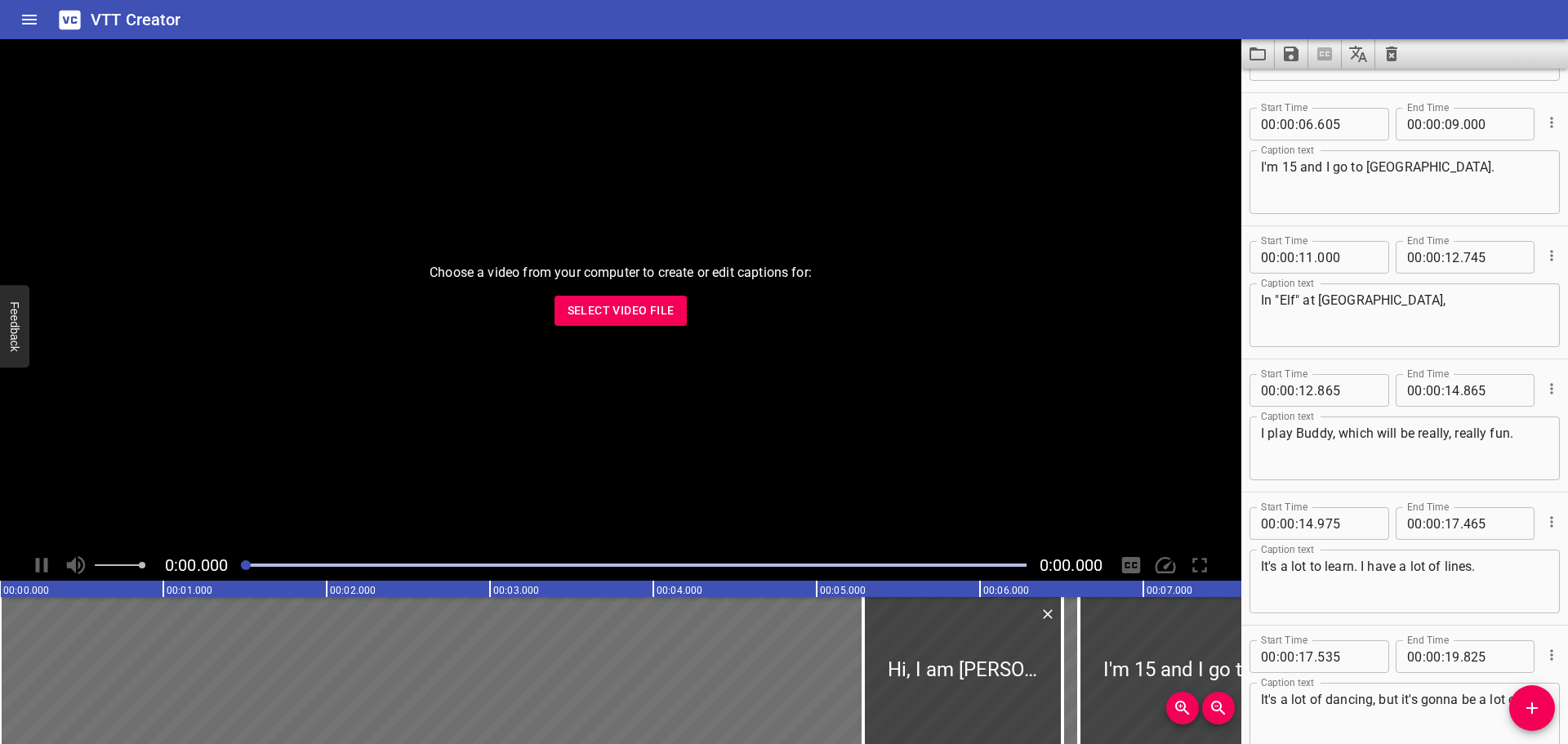
scroll to position [0, 0]
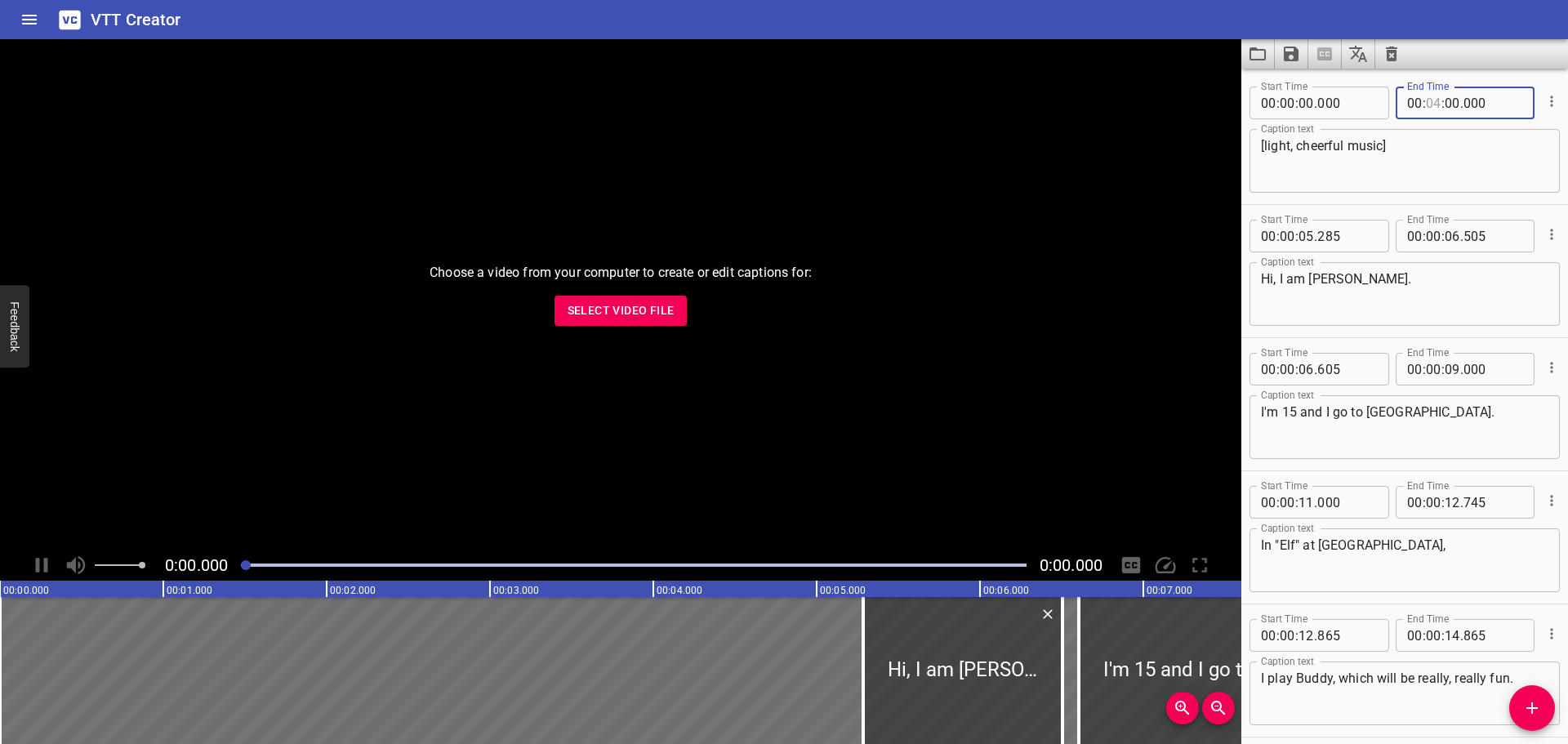
click at [1434, 106] on input "number" at bounding box center [1433, 102] width 15 height 33
type input "00"
type input "04"
type input "000"
click at [1453, 289] on textarea "Hi, I am [PERSON_NAME]." at bounding box center [1404, 294] width 287 height 47
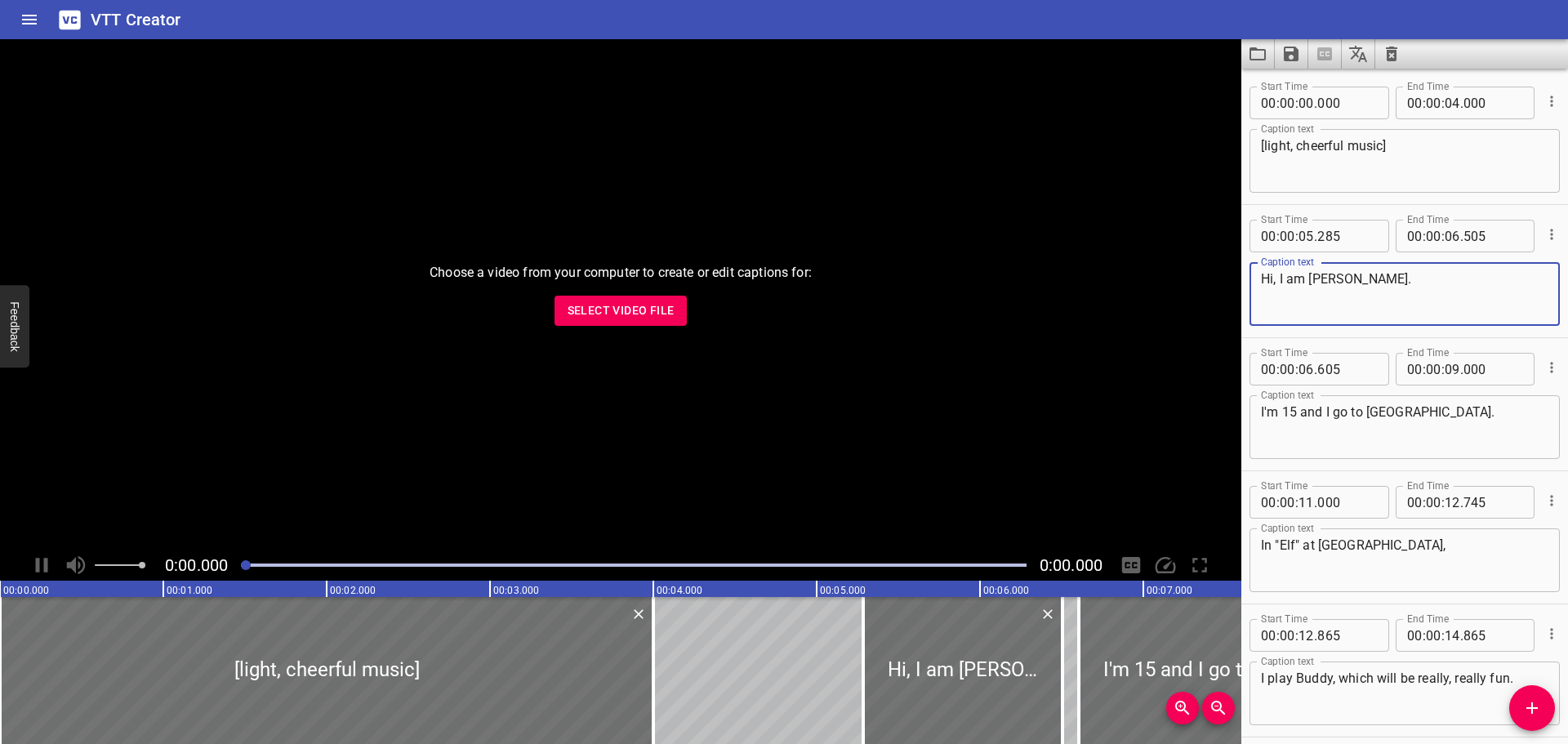
click at [1297, 62] on icon "Save captions to file" at bounding box center [1290, 54] width 19 height 19
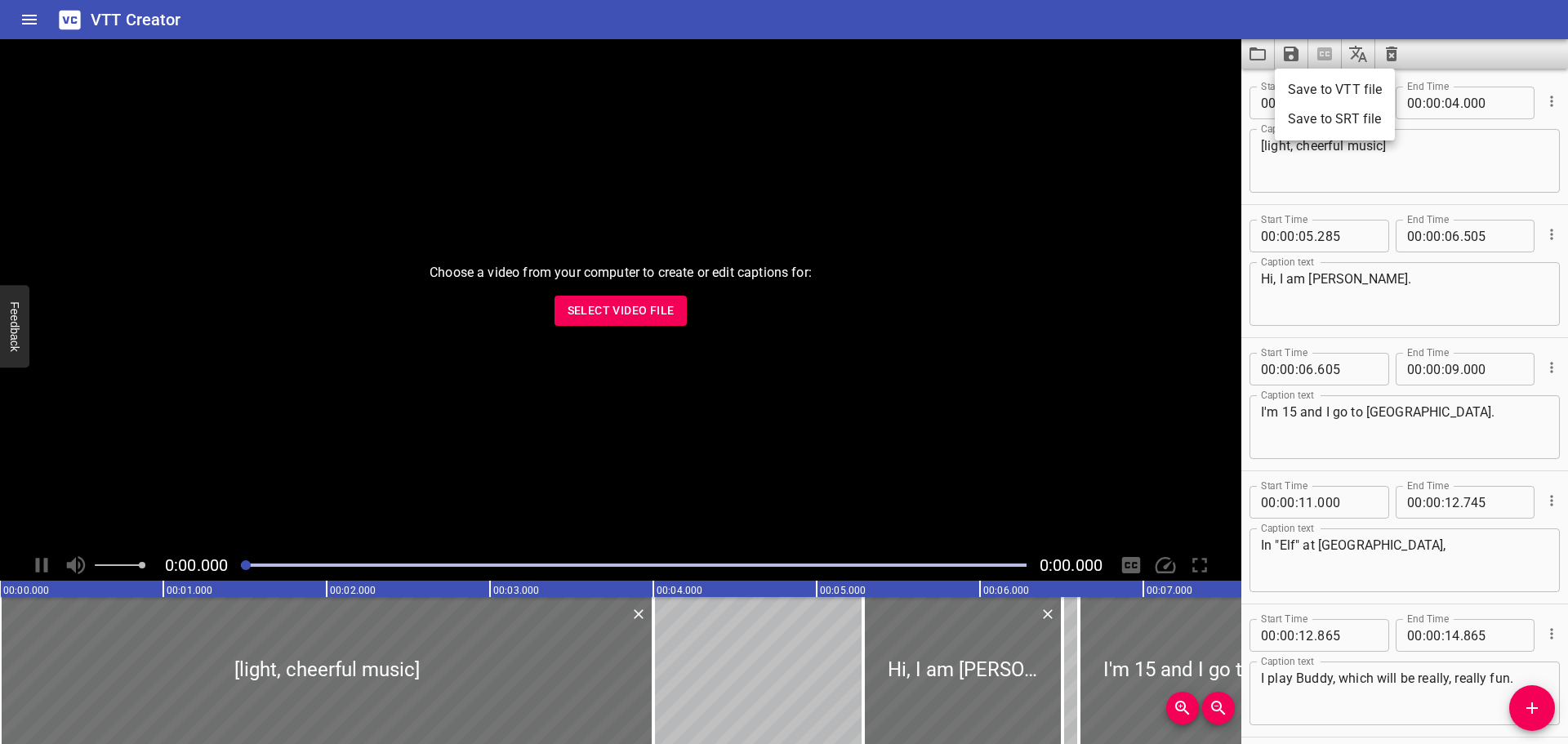
click at [1314, 97] on li "Save to VTT file" at bounding box center [1333, 89] width 120 height 30
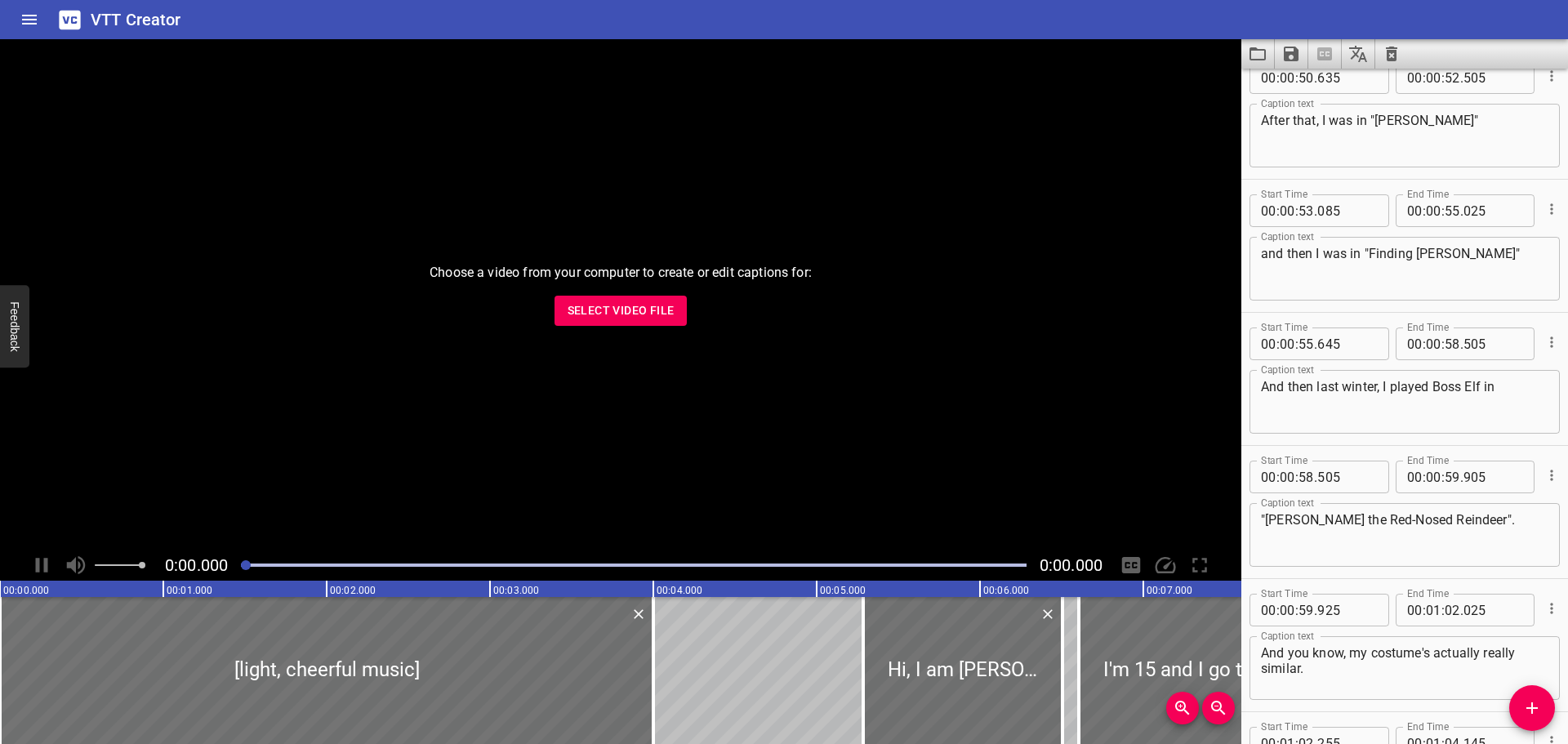
scroll to position [2287, 0]
click at [1495, 232] on div "Caption text and then I was in "Finding Nemo Jr" Caption text" at bounding box center [1404, 268] width 310 height 74
click at [1485, 245] on div "and then I was in "Finding [PERSON_NAME]" Caption text" at bounding box center [1404, 270] width 310 height 64
type textarea "and then I was in "Finding [PERSON_NAME]"."
click at [1436, 121] on textarea "After that, I was in "[PERSON_NAME]"" at bounding box center [1404, 137] width 287 height 47
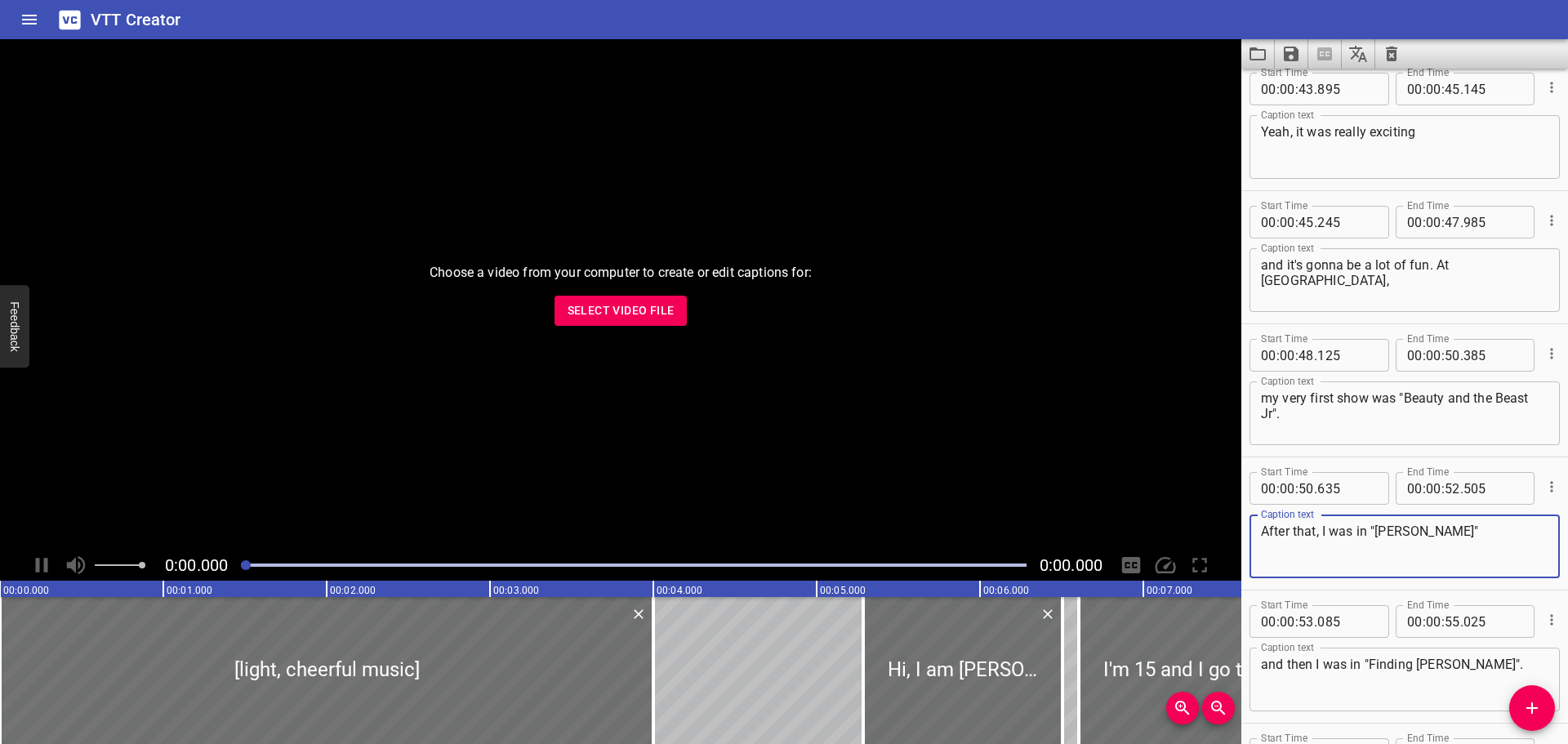
scroll to position [1879, 0]
click at [1290, 415] on textarea "my very first show was "Beauty and the Beast Jr"." at bounding box center [1404, 413] width 287 height 47
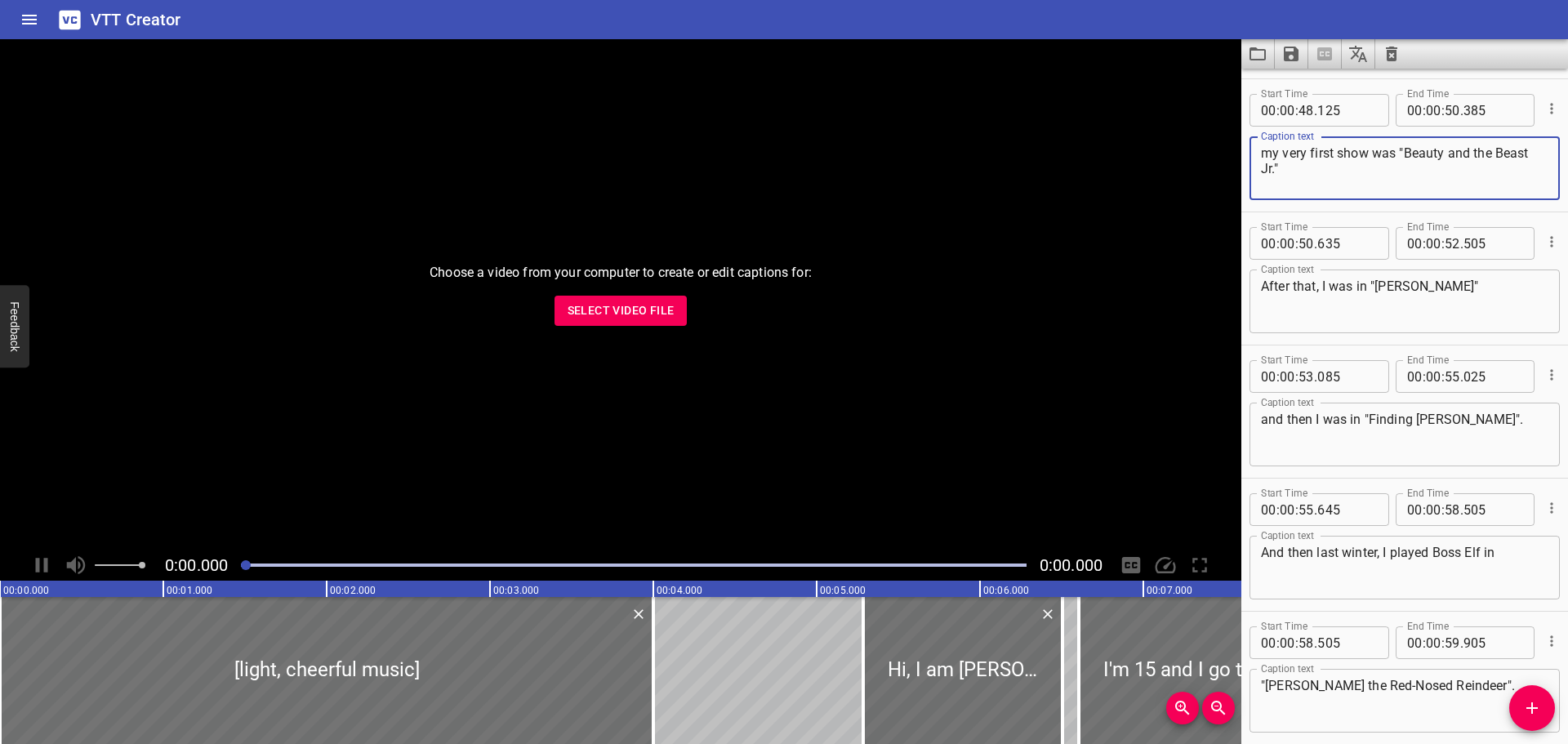
scroll to position [2124, 0]
type textarea "my very first show was "Beauty and the Beast Jr.""
click at [1486, 416] on textarea "and then I was in "Finding [PERSON_NAME]"." at bounding box center [1404, 434] width 287 height 47
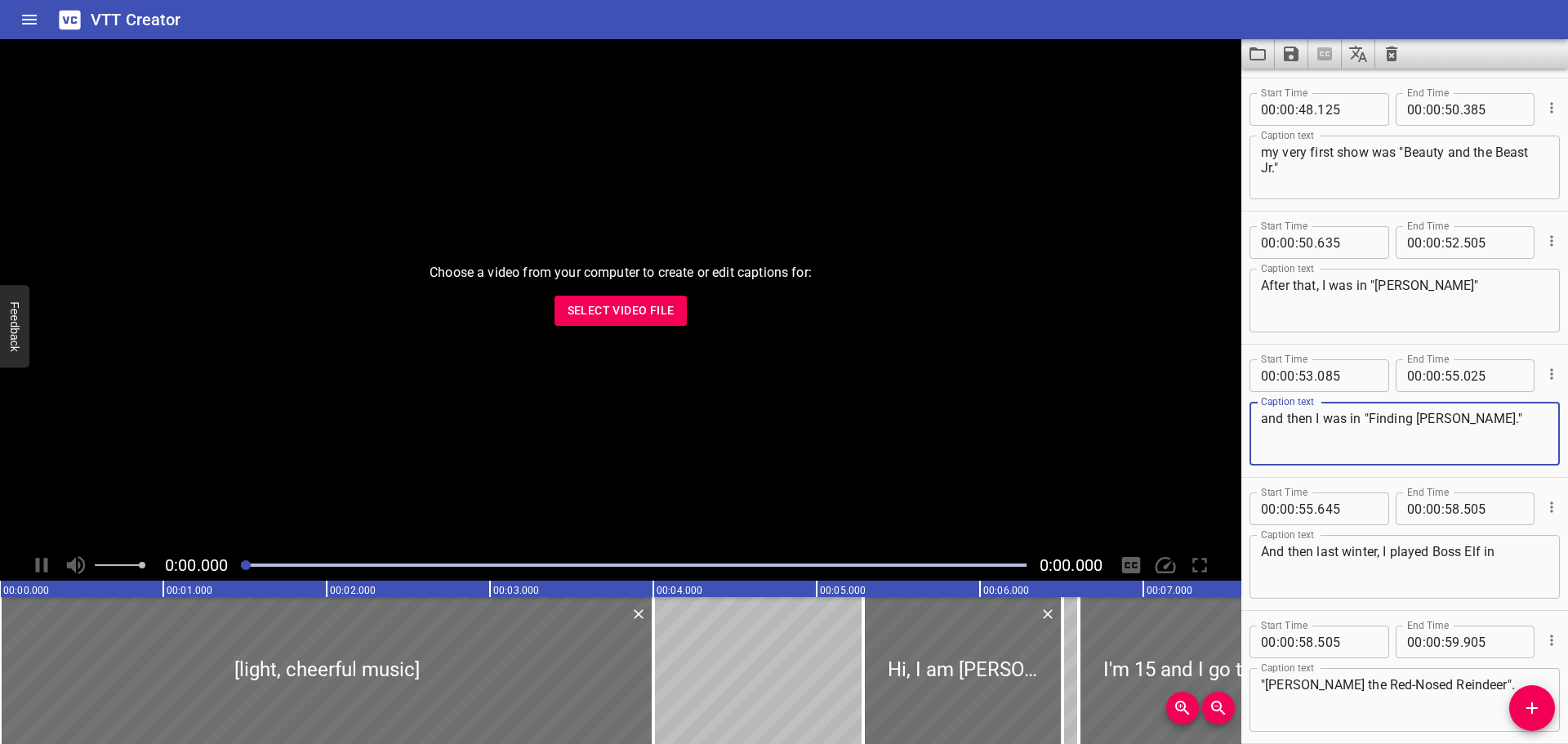
type textarea "and then I was in "Finding [PERSON_NAME].""
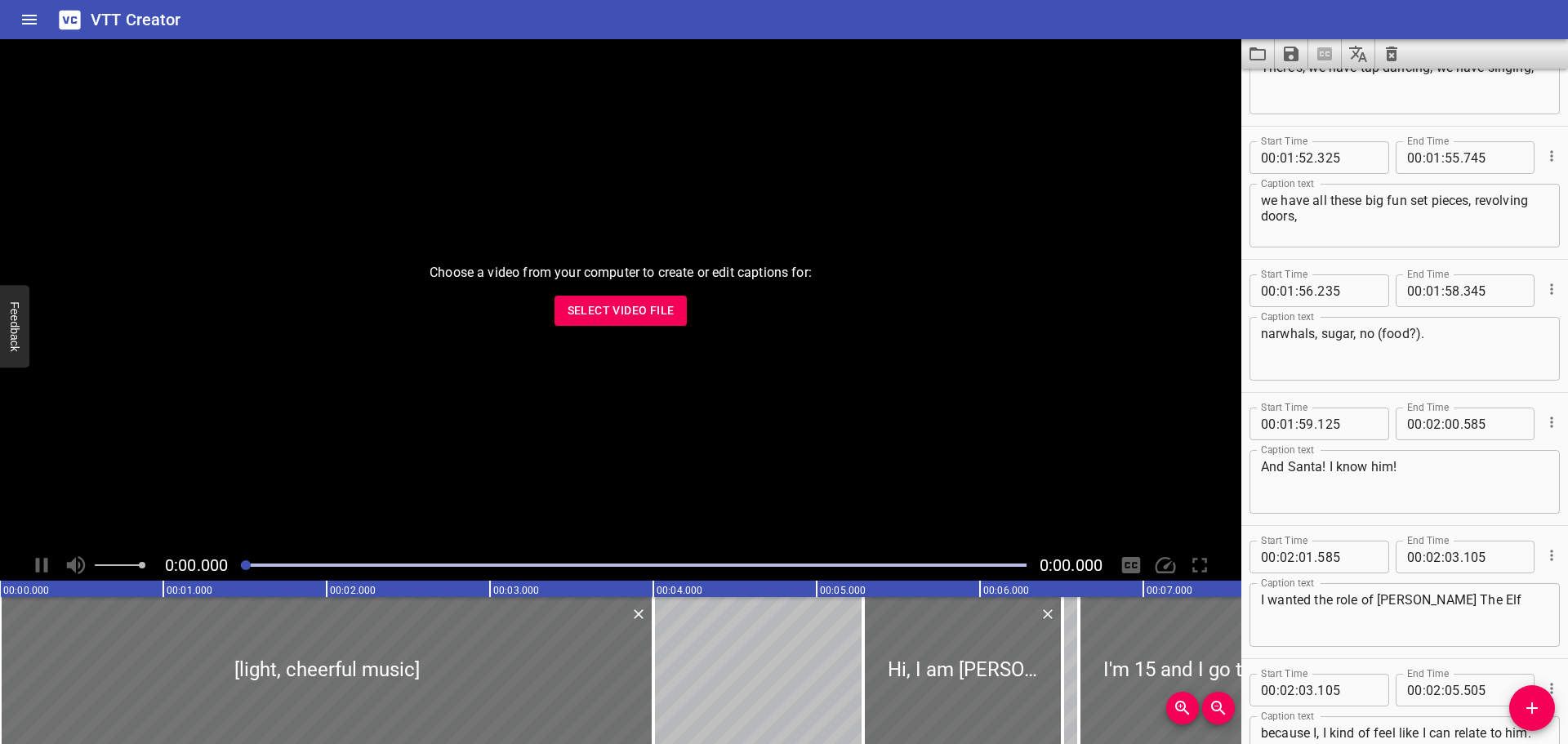
scroll to position [5404, 0]
click at [1510, 340] on textarea "narwhals, sugar, no (food?)." at bounding box center [1404, 348] width 287 height 47
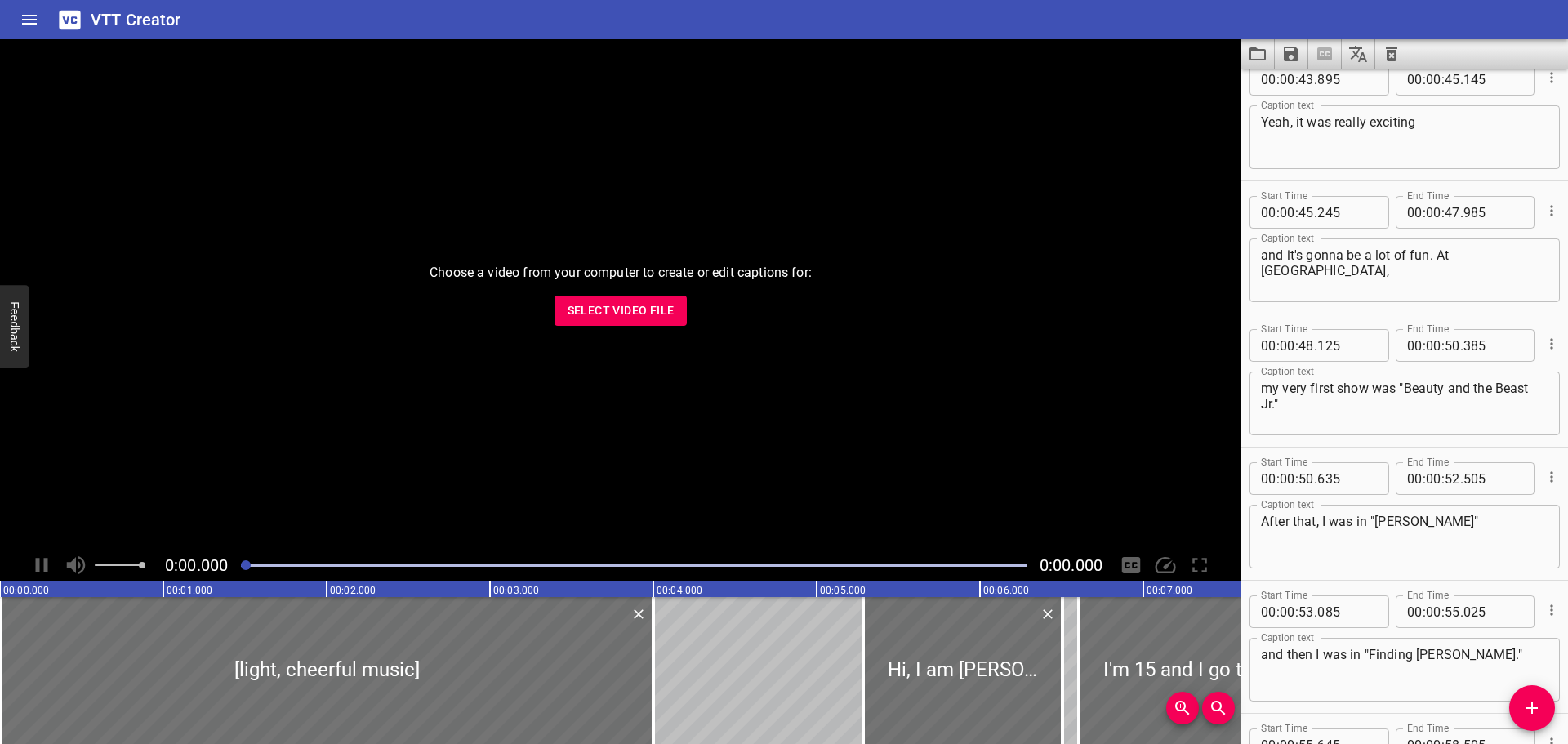
scroll to position [1947, 0]
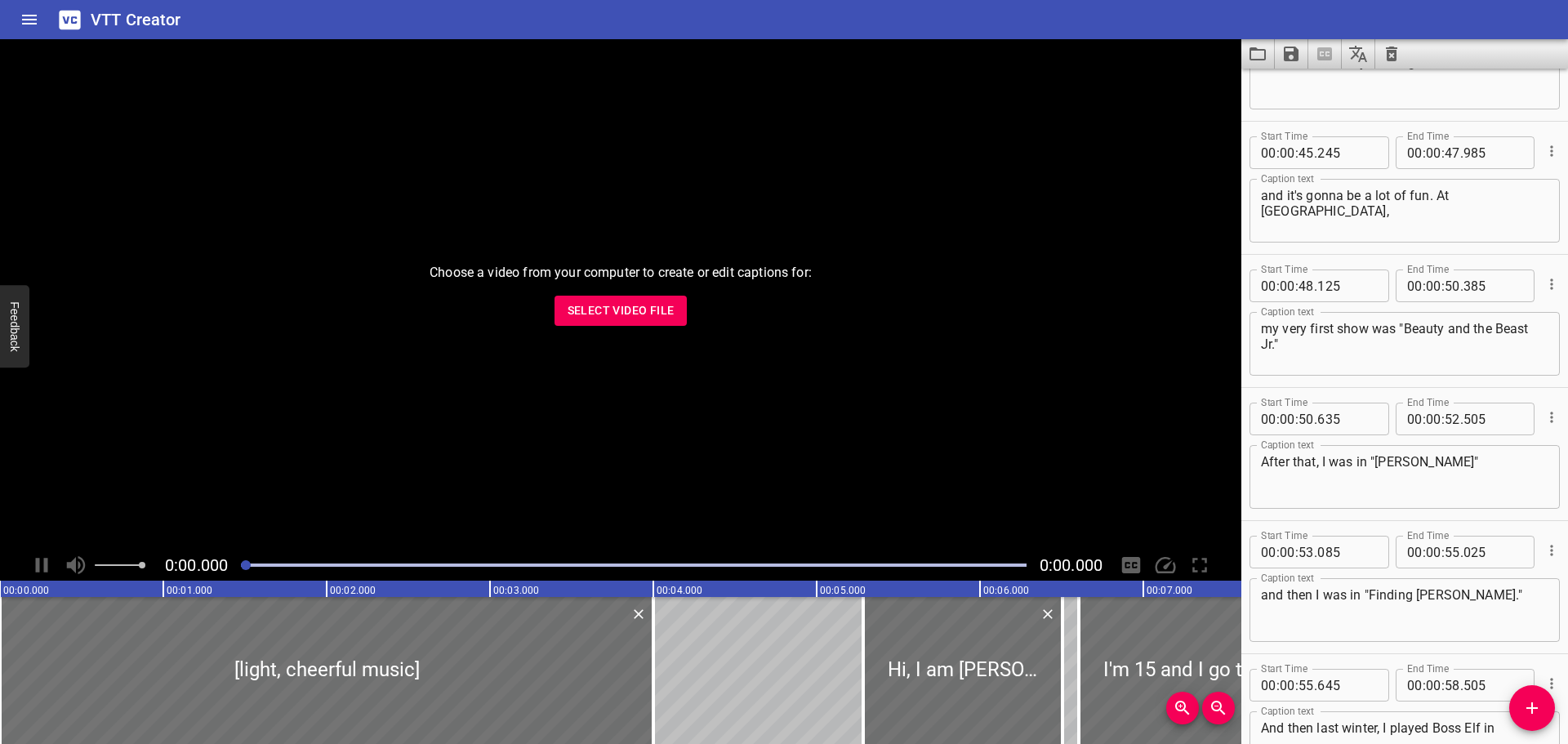
click at [1290, 57] on icon "Save captions to file" at bounding box center [1290, 54] width 19 height 19
click at [1303, 86] on li "Save to VTT file" at bounding box center [1333, 89] width 120 height 30
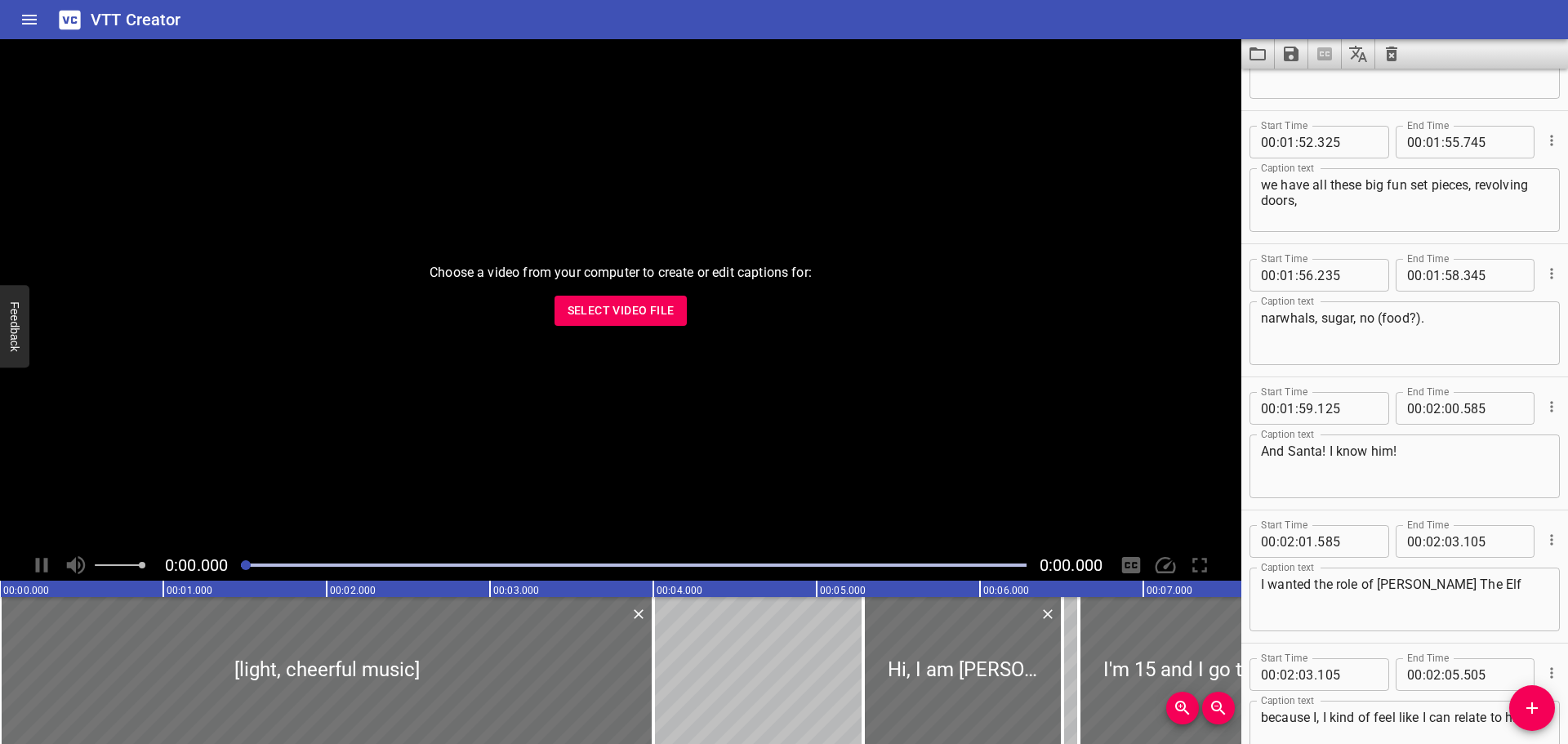
scroll to position [5459, 0]
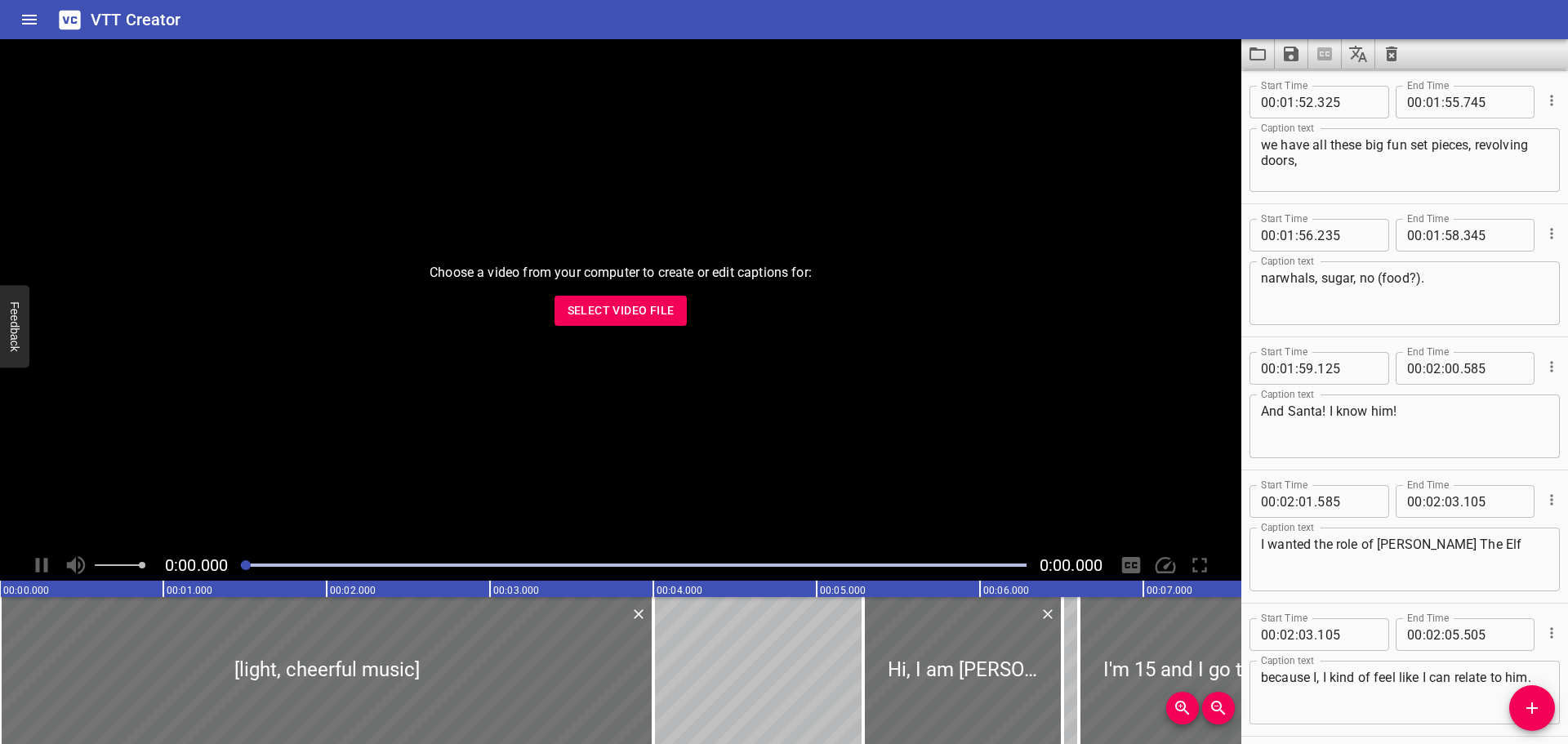
click at [1368, 277] on textarea "narwhals, sugar, no (food?)." at bounding box center [1404, 293] width 287 height 47
click at [1361, 280] on textarea "narwhals, sugar, no (food?)." at bounding box center [1404, 293] width 287 height 47
click at [1380, 271] on textarea "narwhals, sugar, sno (food?)." at bounding box center [1404, 293] width 287 height 47
type textarea "narwhals, sugar, snow (food?)."
click at [1255, 52] on icon "Load captions from file" at bounding box center [1257, 54] width 19 height 19
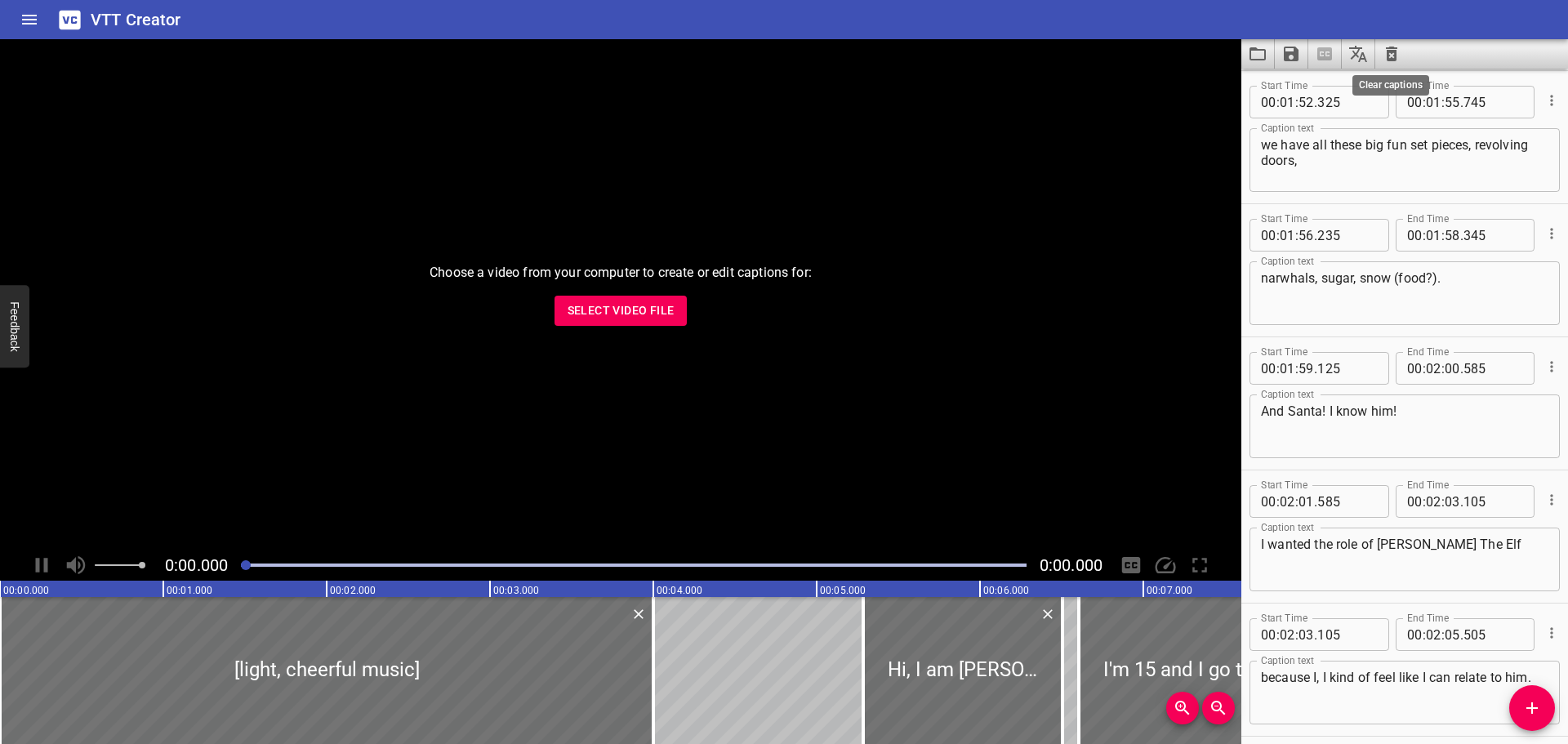
click at [1395, 55] on icon "Clear captions" at bounding box center [1391, 54] width 11 height 14
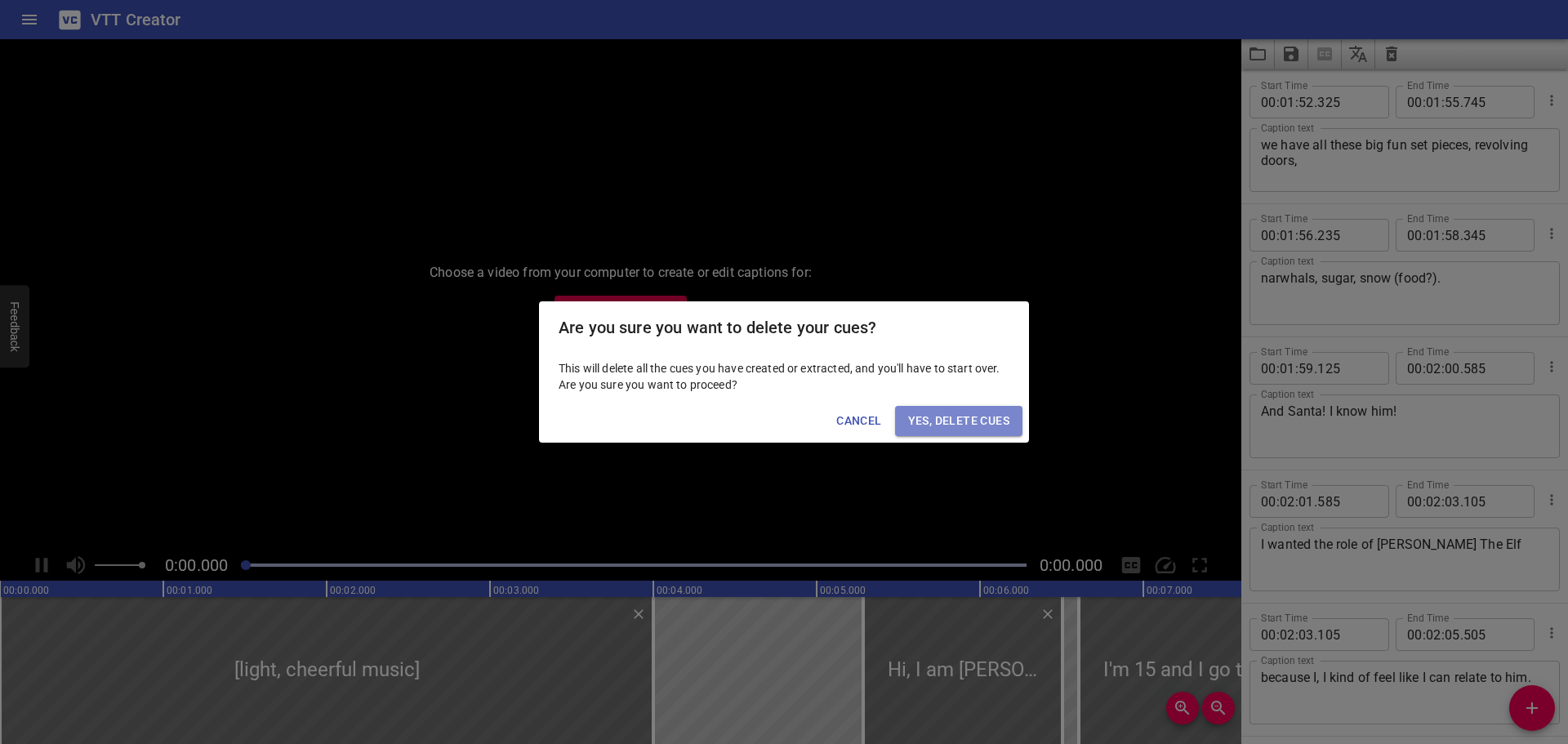
click at [952, 419] on span "Yes, Delete Cues" at bounding box center [958, 420] width 101 height 20
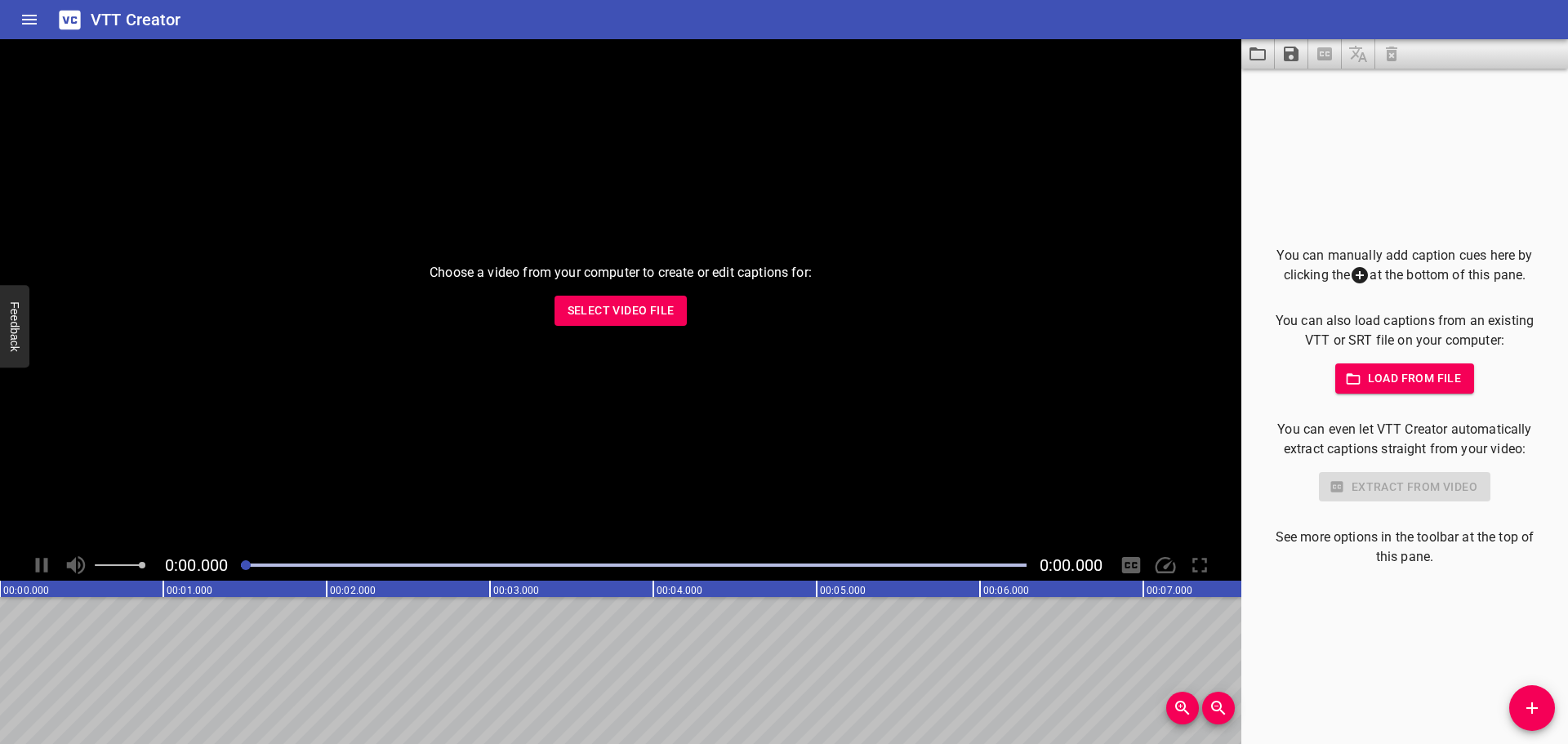
click at [1254, 53] on icon "Load captions from file" at bounding box center [1257, 54] width 19 height 19
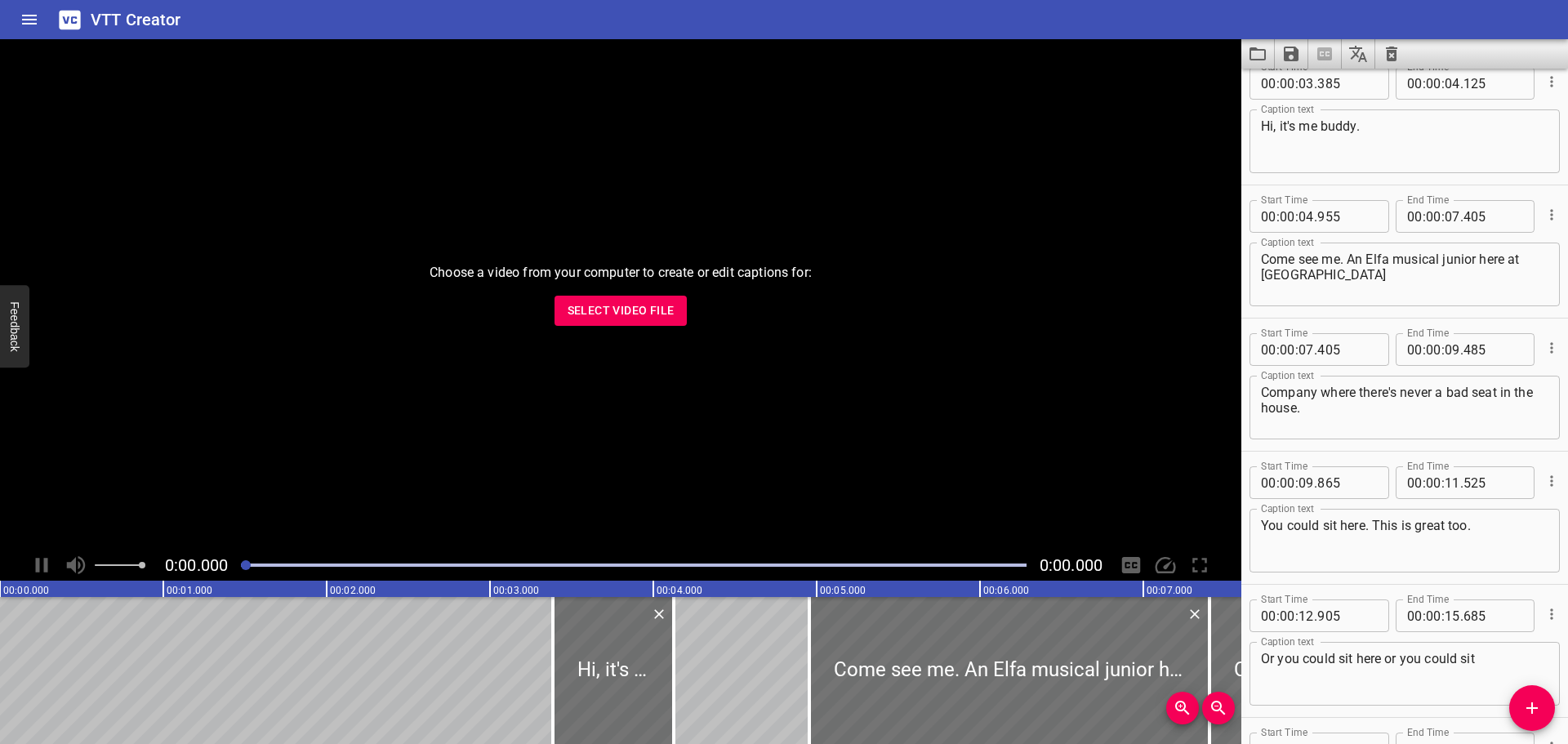
scroll to position [0, 0]
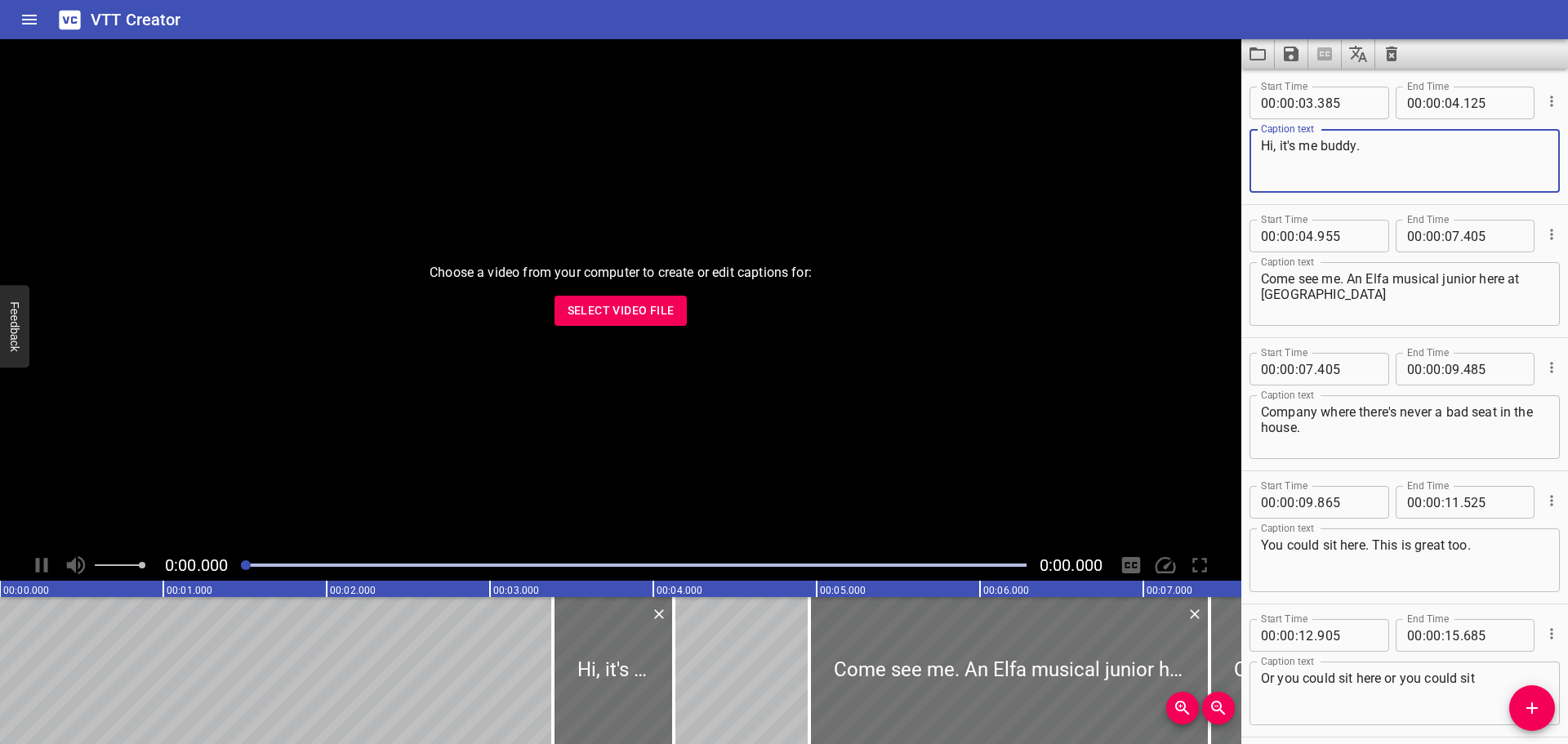
click at [1368, 140] on textarea "Hi, it's me buddy." at bounding box center [1404, 161] width 287 height 47
type textarea "Hi, it's me - [PERSON_NAME]!"
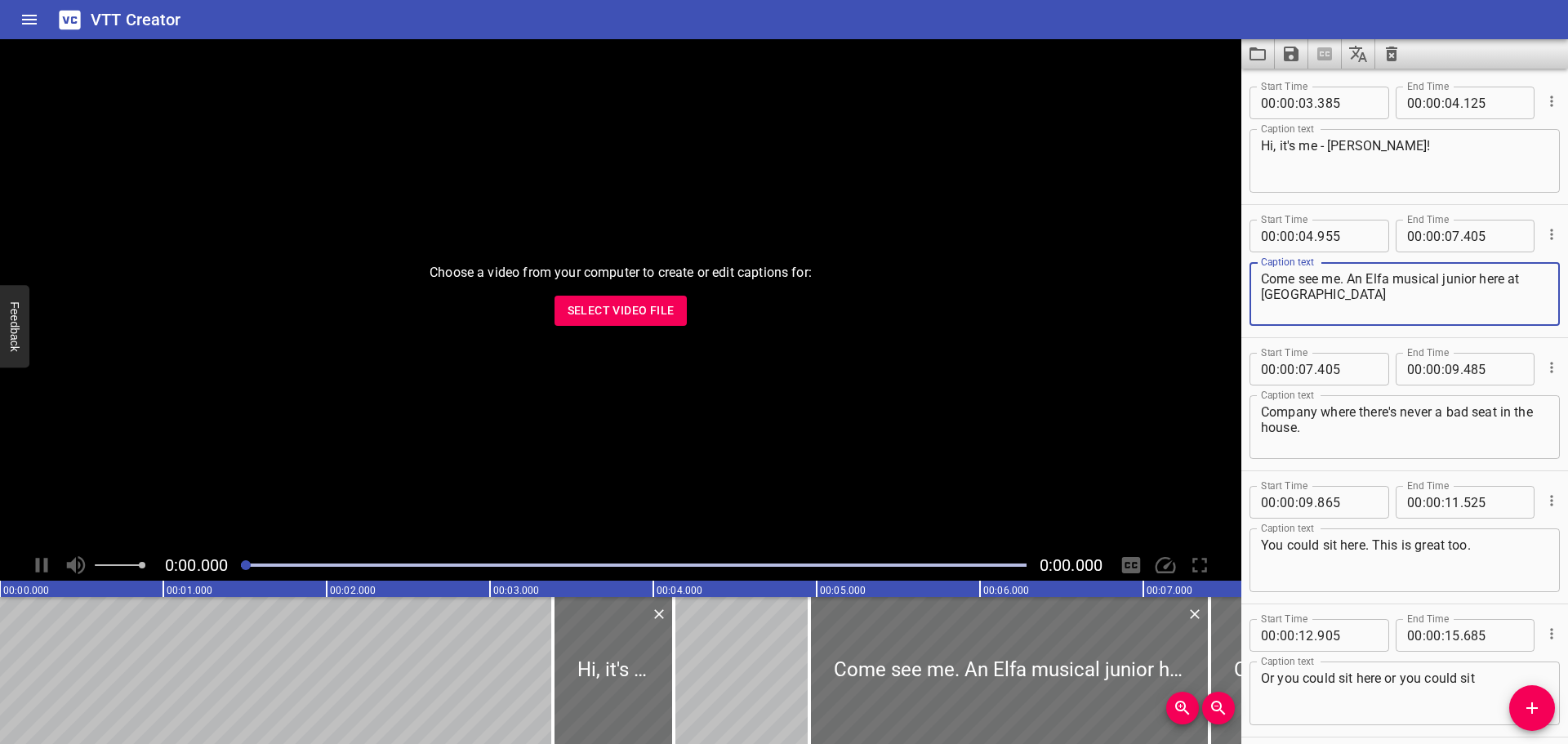
click at [1359, 277] on textarea "Come see me. An Elfa musical junior here at [GEOGRAPHIC_DATA]" at bounding box center [1404, 294] width 287 height 47
drag, startPoint x: 1376, startPoint y: 278, endPoint x: 1390, endPoint y: 276, distance: 14.1
click at [1379, 278] on textarea "Come see me in Elfa musical junior here at [GEOGRAPHIC_DATA]" at bounding box center [1404, 294] width 287 height 47
click at [1390, 276] on textarea "Come see me in Elfa musical junior here at [GEOGRAPHIC_DATA]" at bounding box center [1404, 294] width 287 height 47
click at [1414, 271] on textarea "Come see me in Elf The musical junior here at [GEOGRAPHIC_DATA]" at bounding box center [1404, 294] width 287 height 47
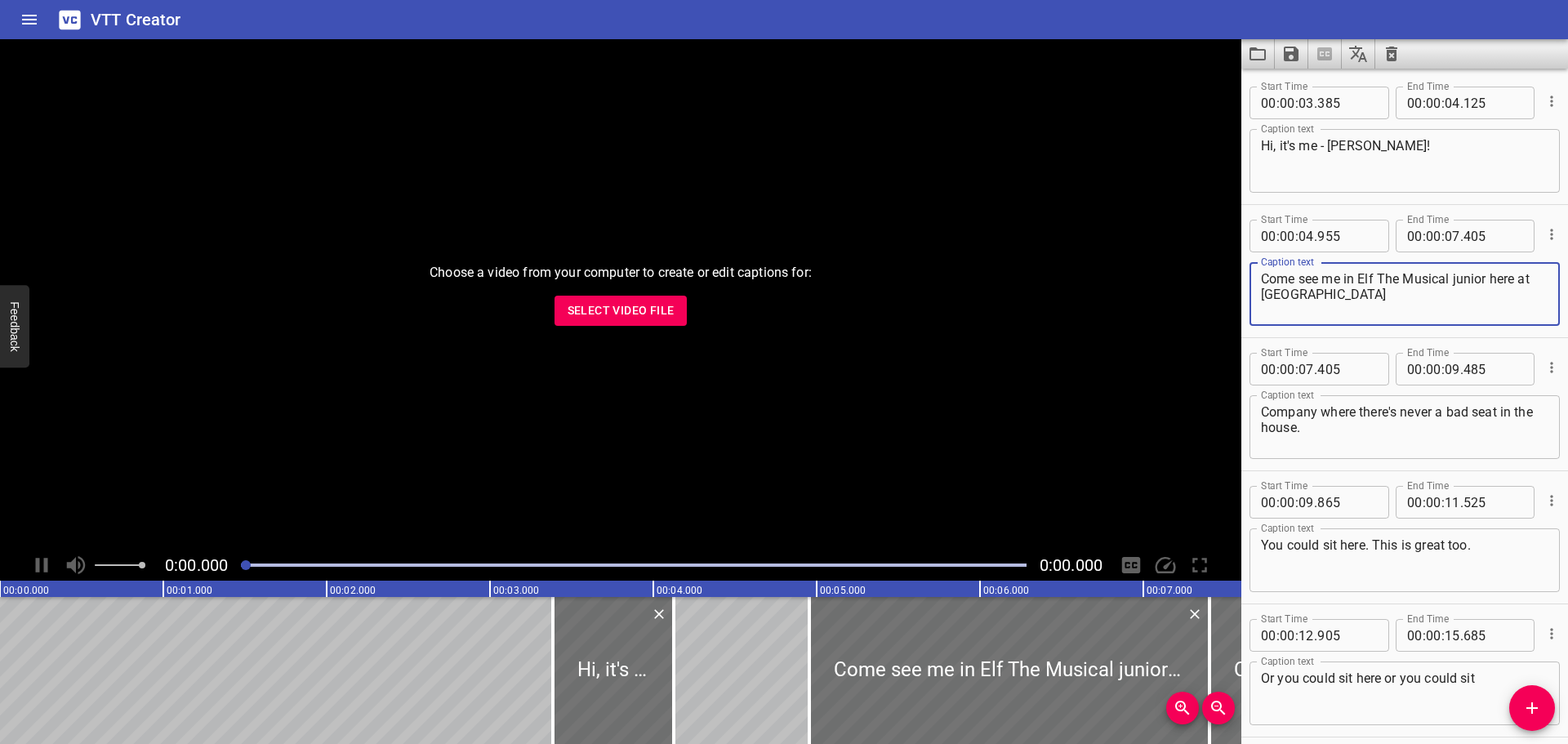
drag, startPoint x: 1487, startPoint y: 276, endPoint x: 1453, endPoint y: 283, distance: 34.7
click at [1453, 283] on textarea "Come see me in Elf The Musical junior here at [GEOGRAPHIC_DATA]" at bounding box center [1404, 294] width 287 height 47
click at [1362, 288] on textarea "Come see me in Elf The Musical Jr. here at [GEOGRAPHIC_DATA]" at bounding box center [1404, 294] width 287 height 47
click at [1367, 291] on textarea "Come see me in Elf The Musical Jr. here at [GEOGRAPHIC_DATA]" at bounding box center [1404, 294] width 287 height 47
type textarea "Come see me in Elf The Musical Jr. here at [GEOGRAPHIC_DATA]"
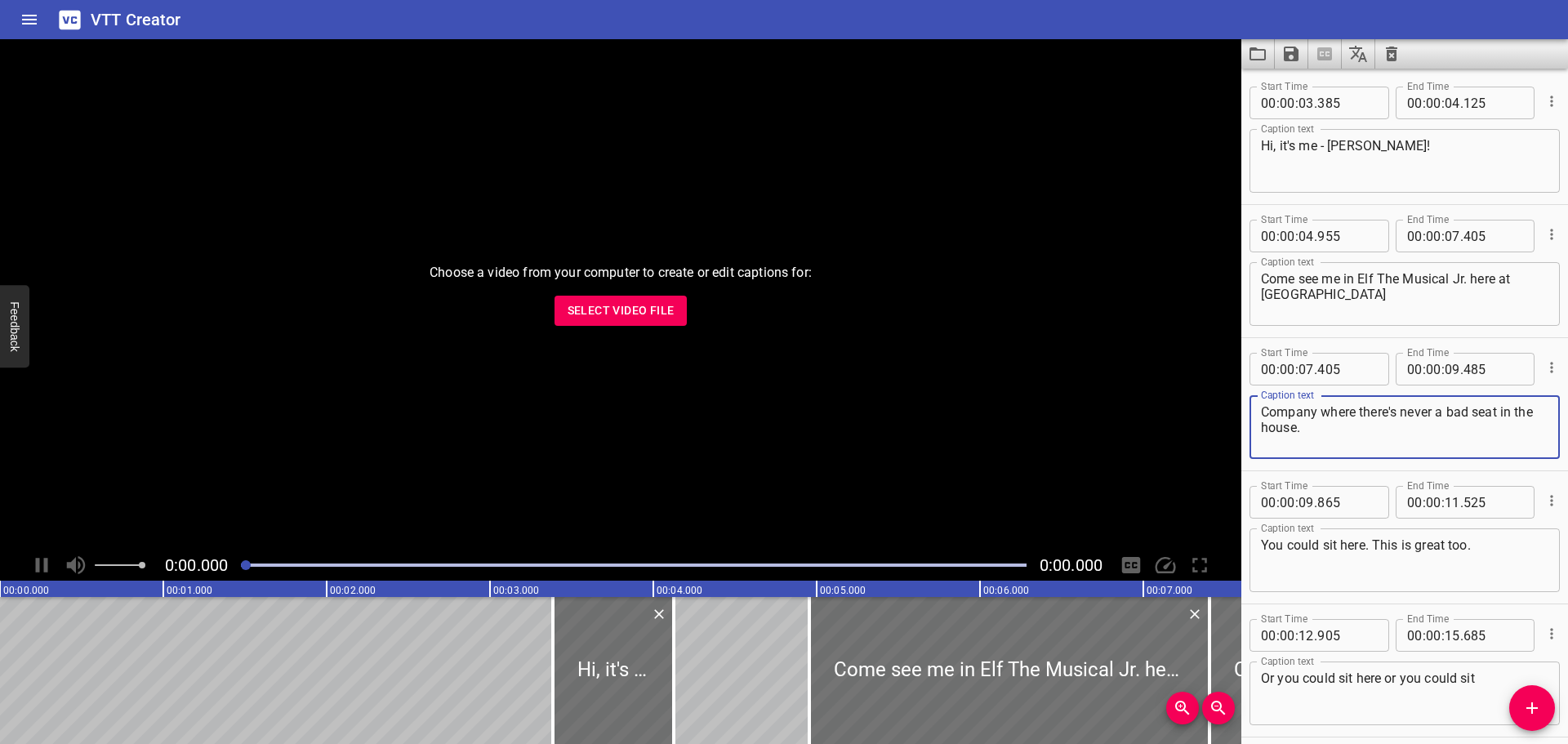
click at [1318, 405] on textarea "Company where there's never a bad seat in the house." at bounding box center [1404, 427] width 287 height 47
type textarea "Company, where there's never a bad seat in the house."
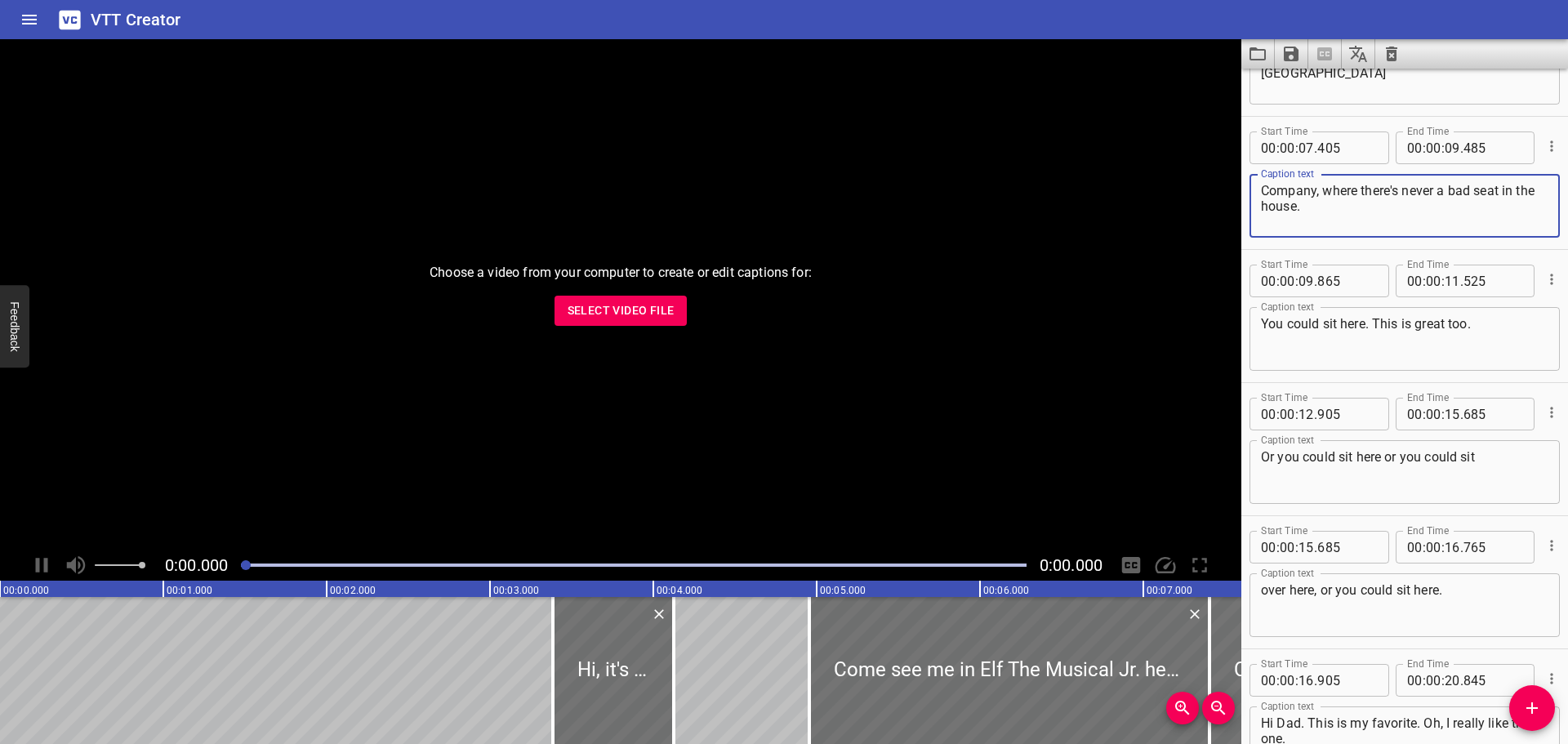
scroll to position [245, 0]
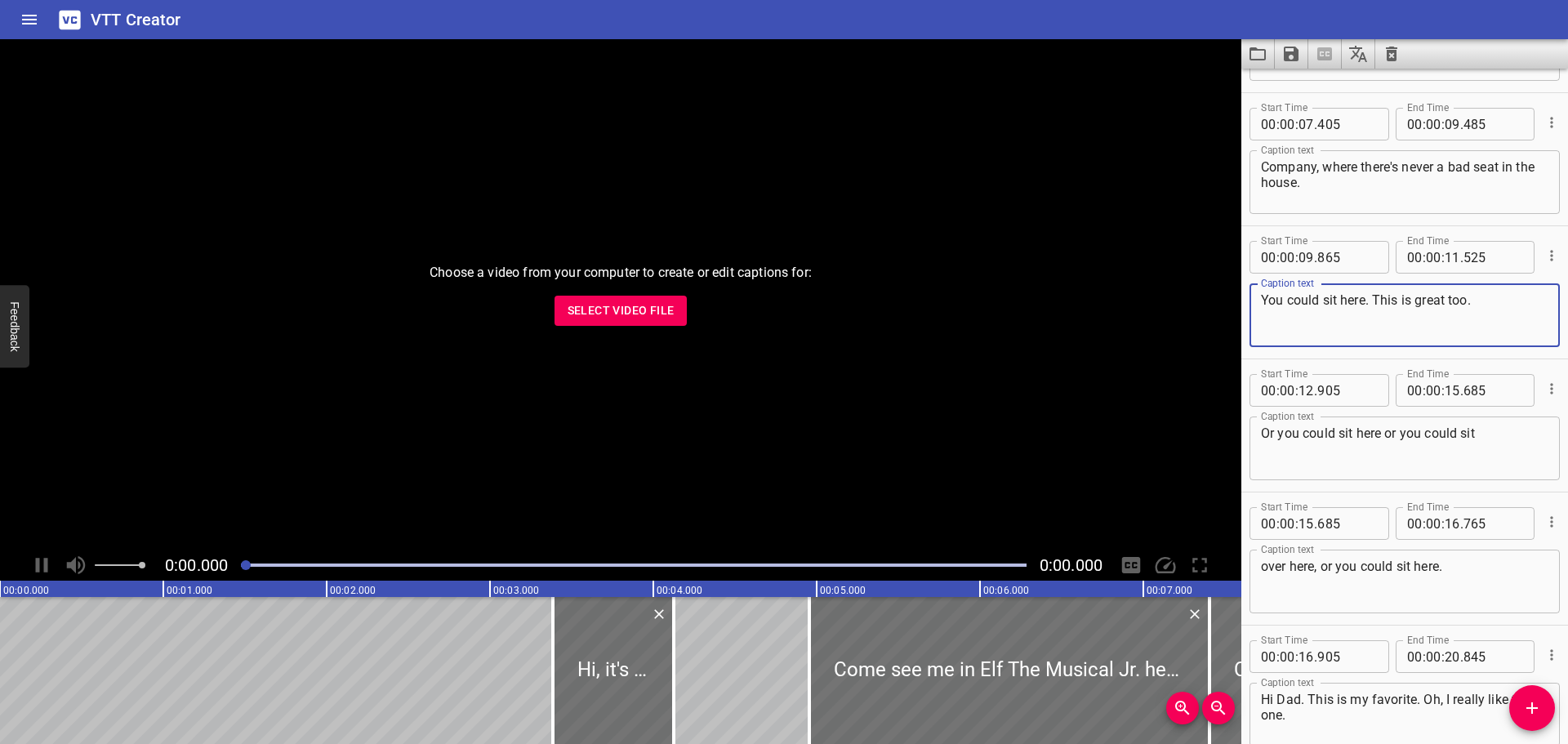
click at [1368, 304] on textarea "You could sit here. This is great too." at bounding box center [1404, 315] width 287 height 47
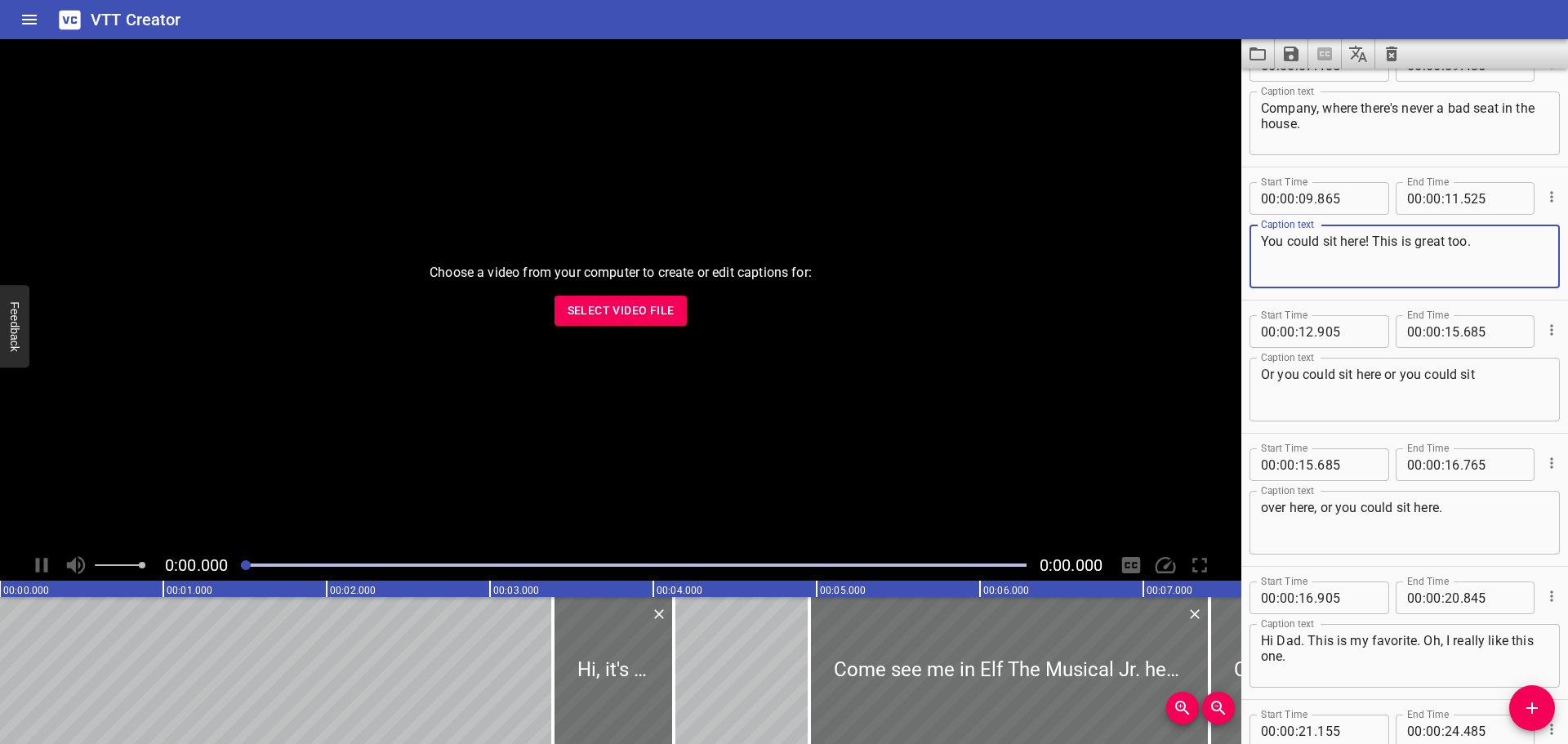
scroll to position [408, 0]
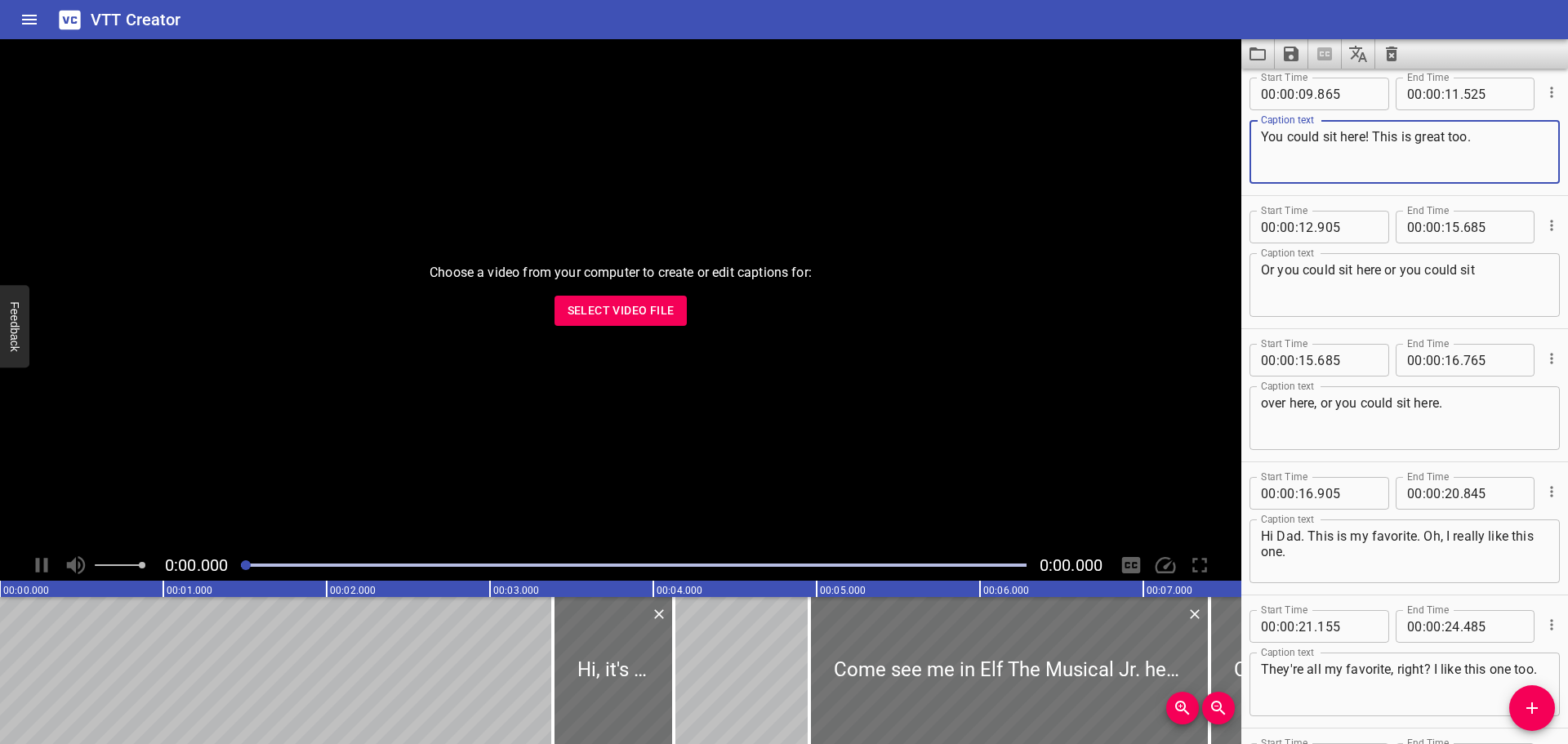
type textarea "You could sit here! This is great too."
click at [1379, 270] on textarea "Or you could sit here or you could sit" at bounding box center [1404, 285] width 287 height 47
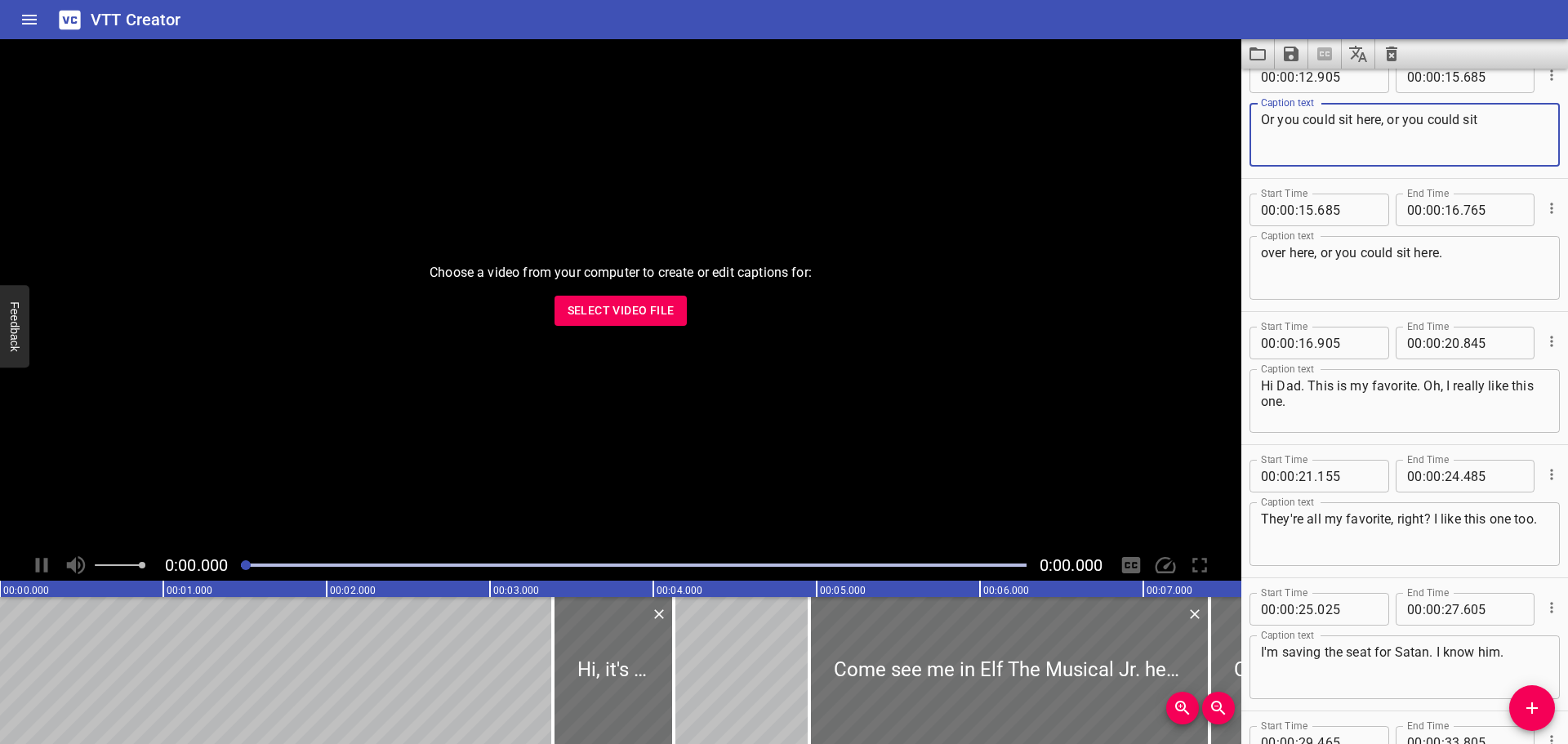
scroll to position [572, 0]
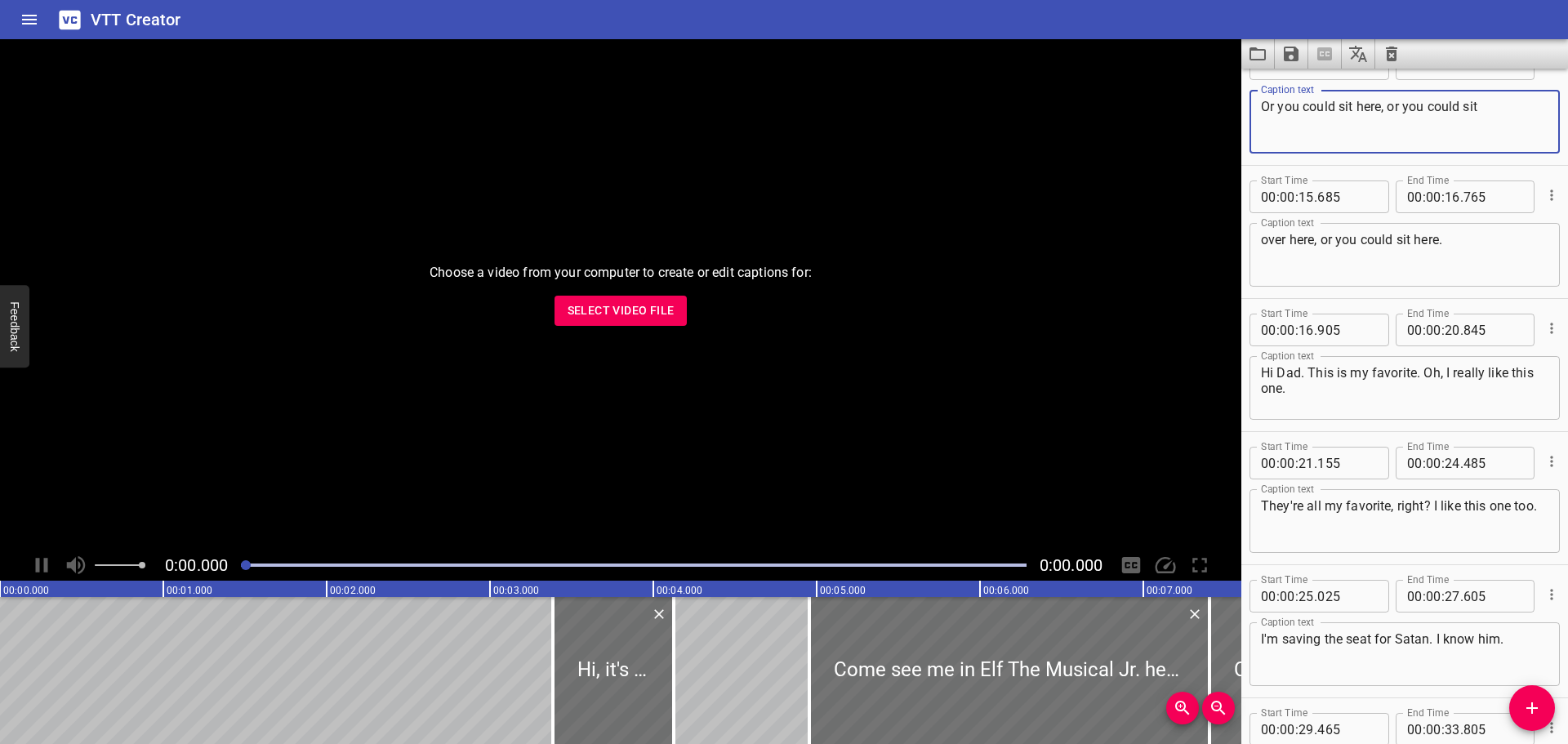
type textarea "Or you could sit here, or you could sit"
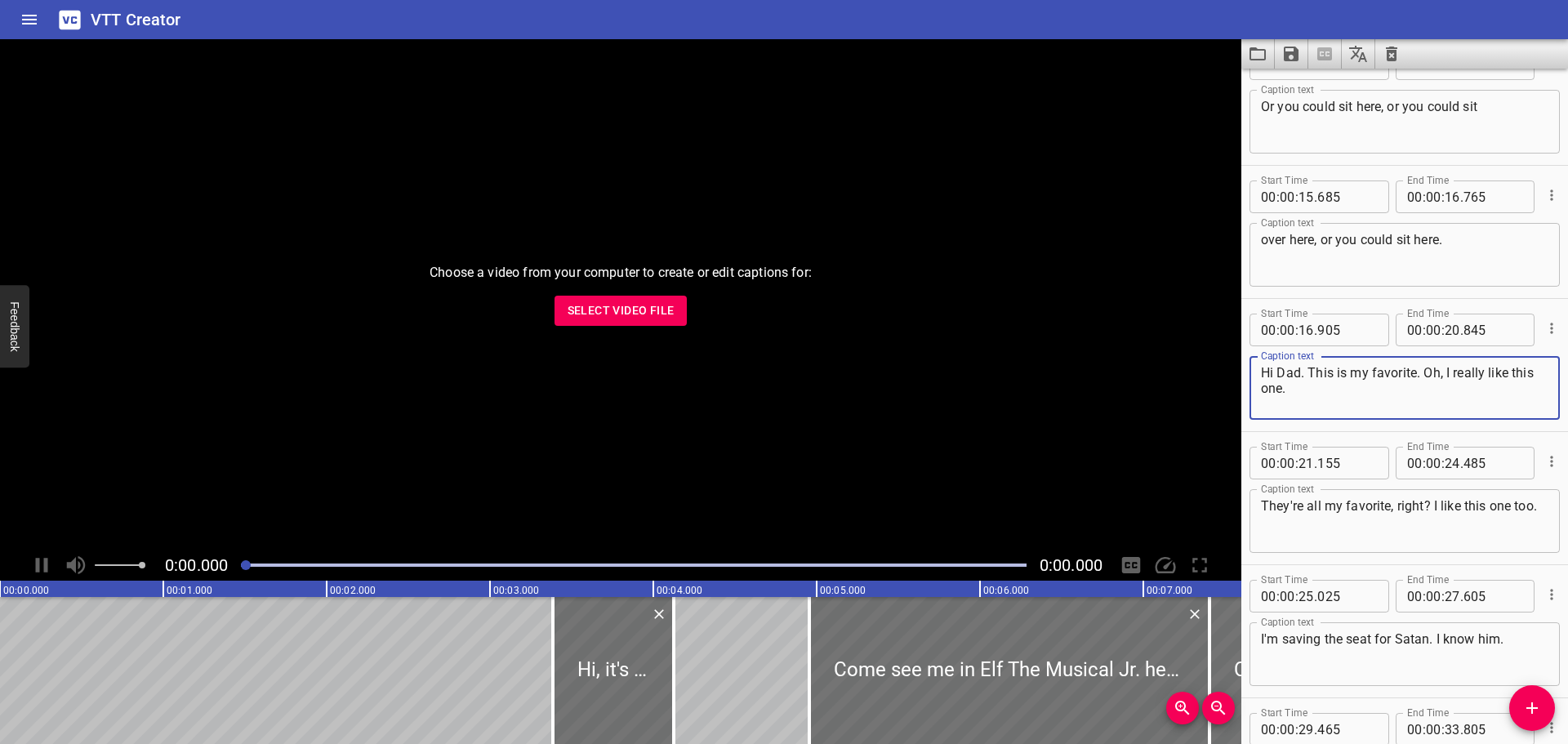
click at [1307, 376] on textarea "Hi Dad. This is my favorite. Oh, I really like this one." at bounding box center [1404, 388] width 287 height 47
type textarea "Hi Dad! This is my favorite. Oh, I really like this one."
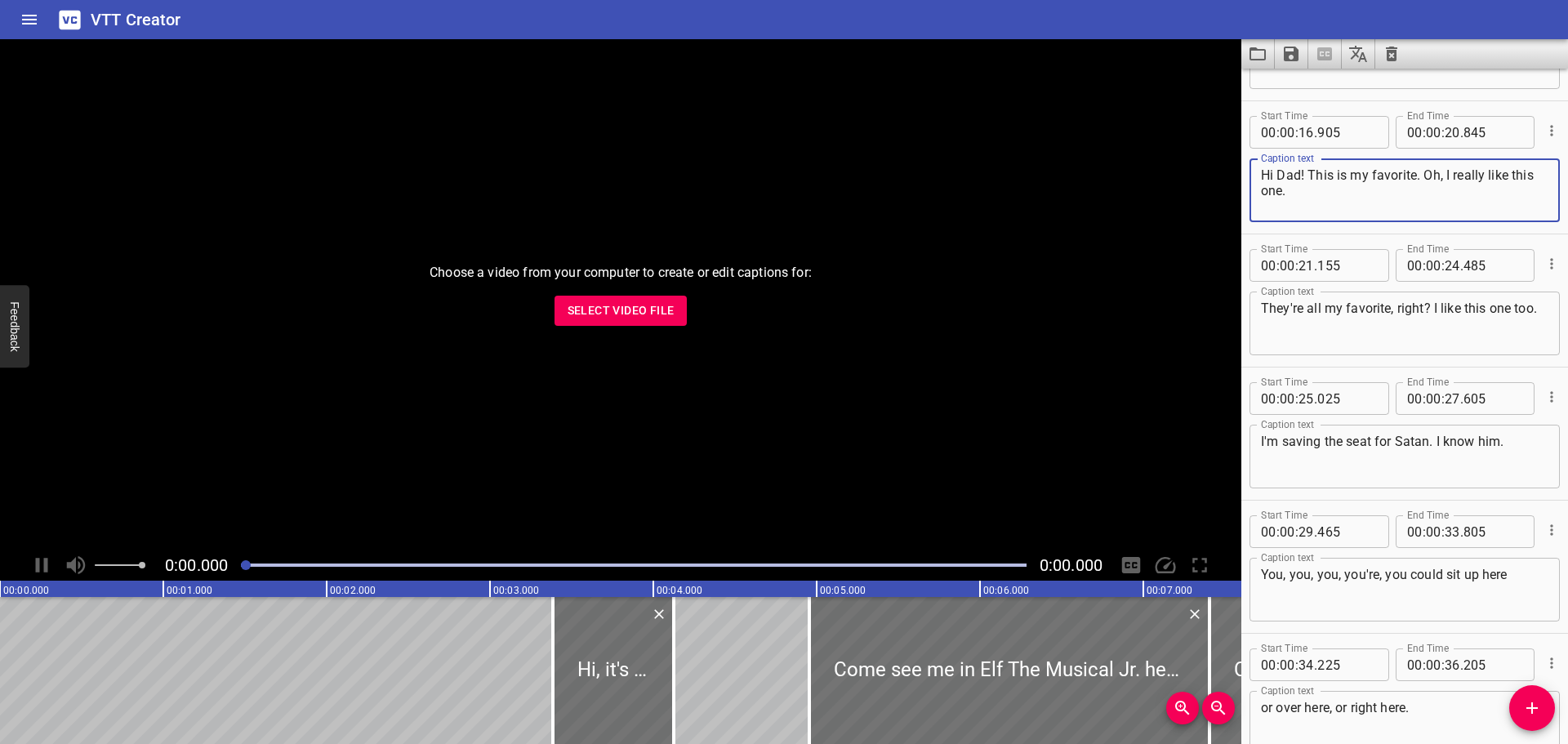
scroll to position [817, 0]
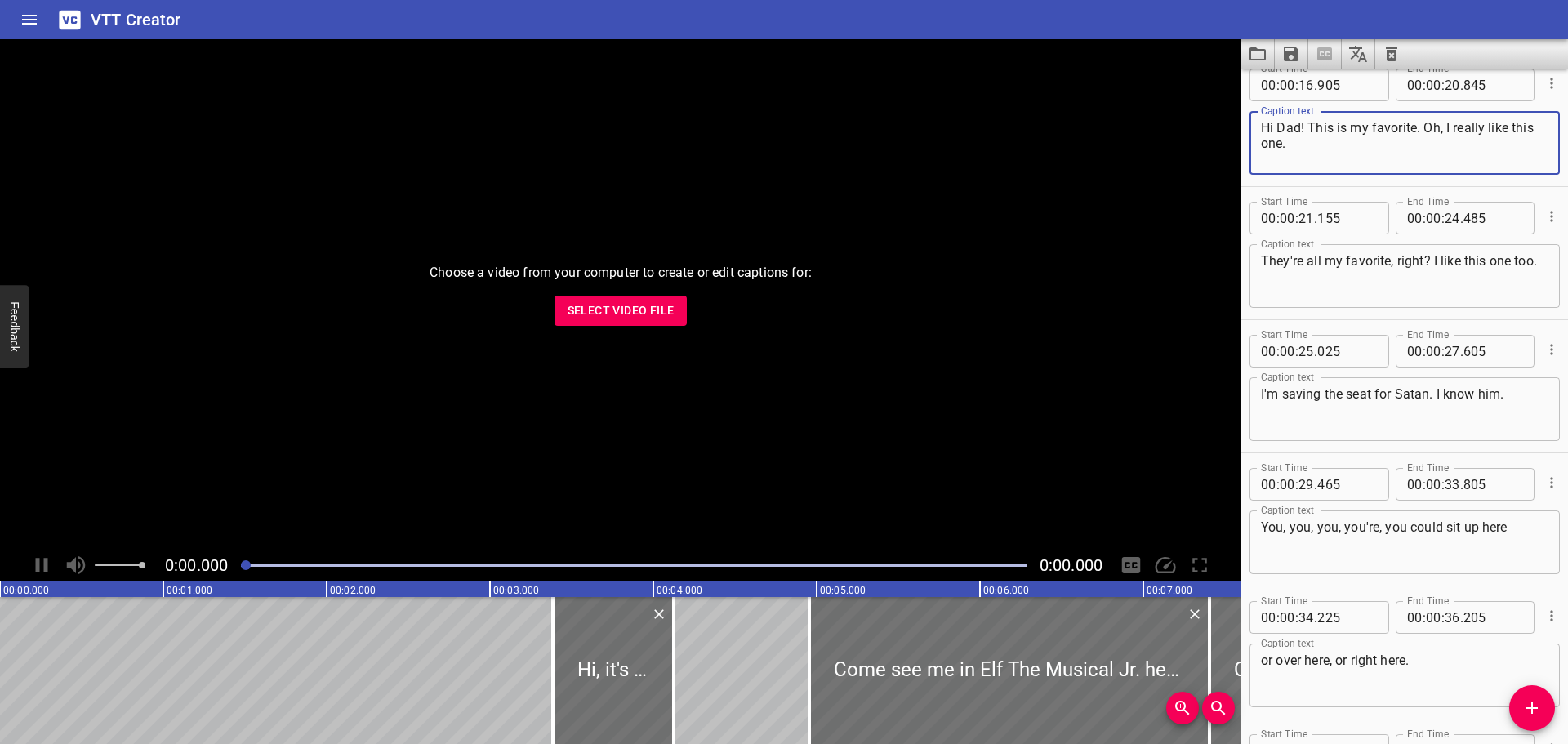
click at [1428, 394] on textarea "I'm saving the seat for Satan. I know him." at bounding box center [1404, 409] width 287 height 47
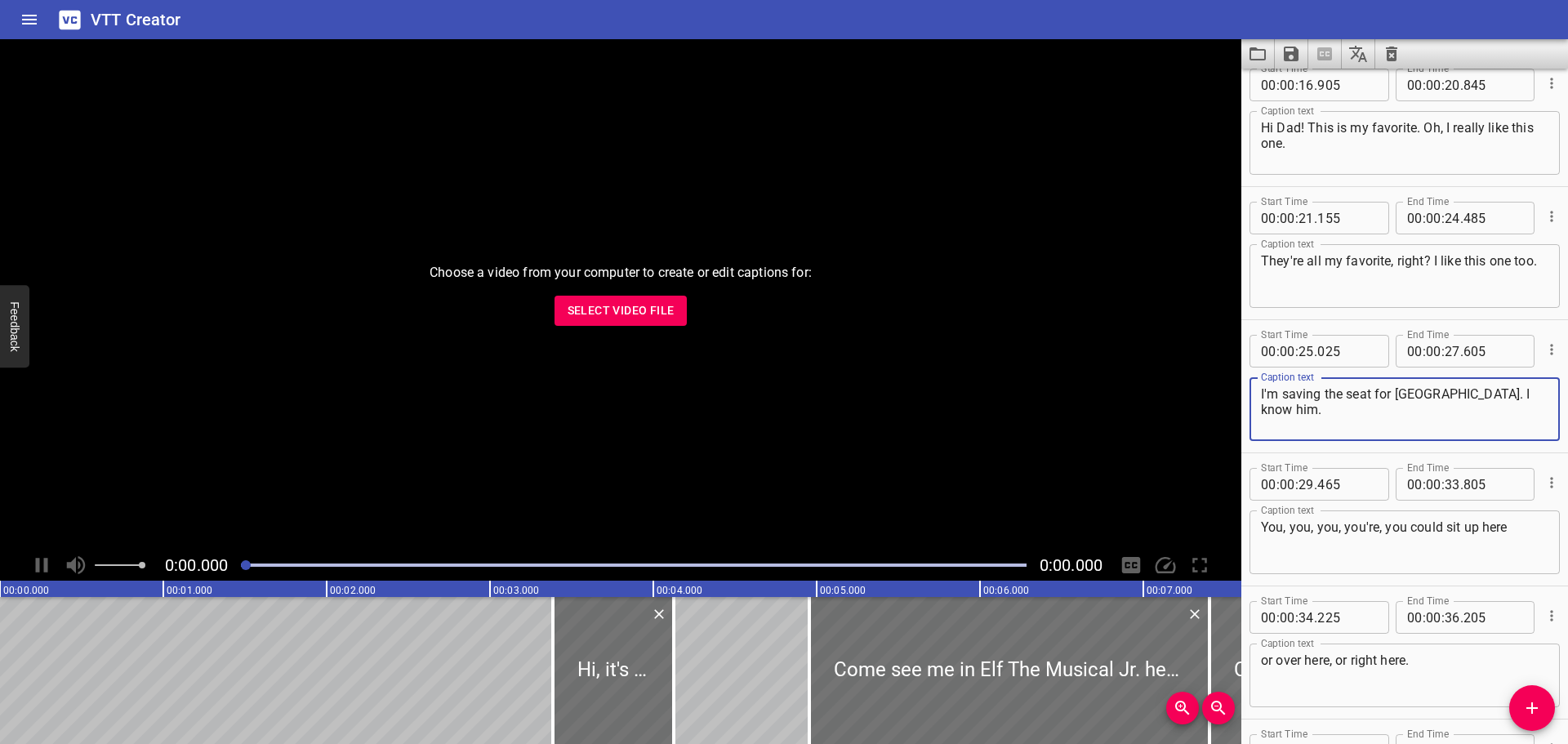
click at [1516, 397] on textarea "I'm saving the seat for [GEOGRAPHIC_DATA]. I know him." at bounding box center [1404, 409] width 287 height 47
click at [1337, 397] on textarea "I'm saving the seat for [GEOGRAPHIC_DATA]. I know him!" at bounding box center [1404, 409] width 287 height 47
type textarea "I'm saving this seat for [GEOGRAPHIC_DATA]. I know him!"
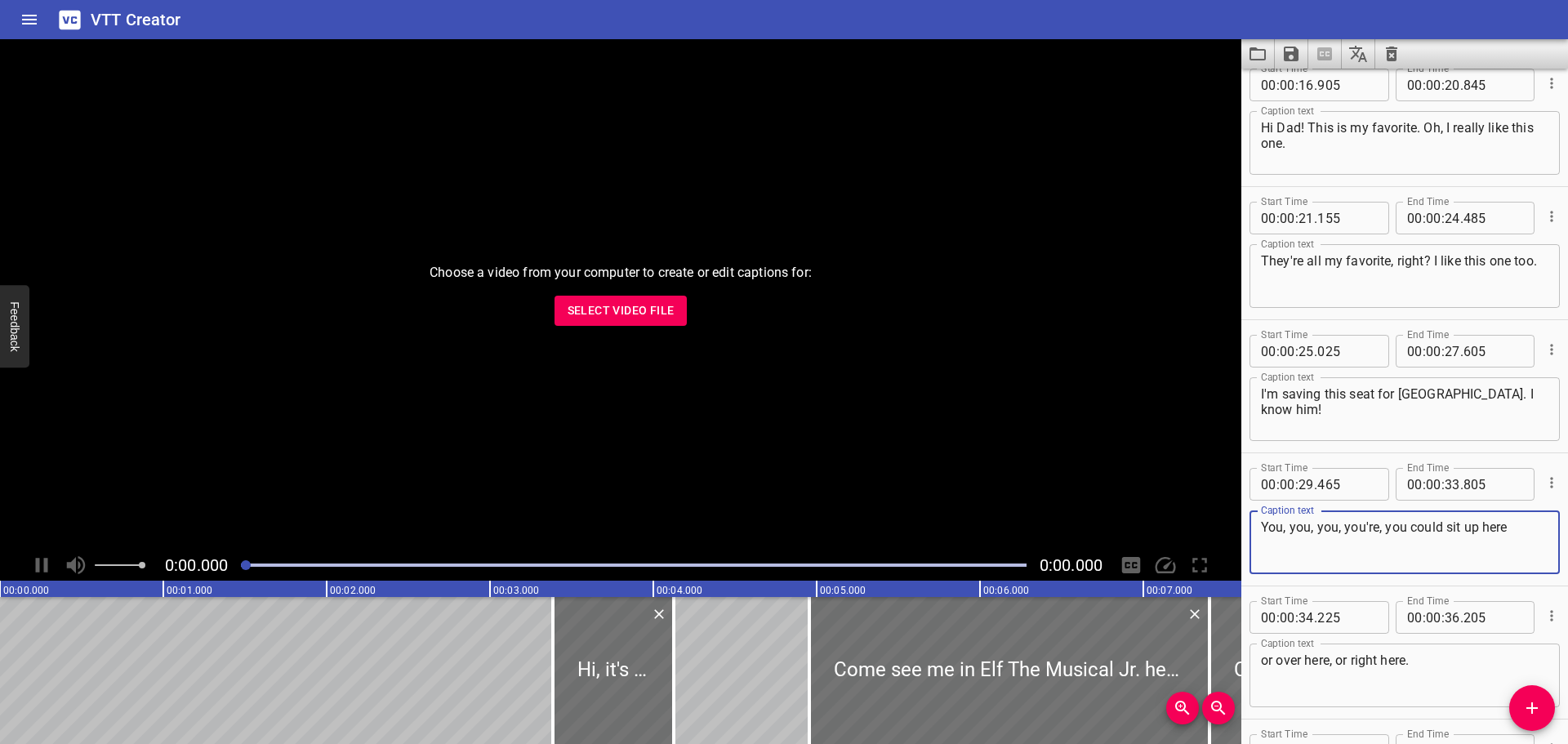
drag, startPoint x: 1262, startPoint y: 530, endPoint x: 1407, endPoint y: 533, distance: 145.0
click at [1407, 533] on textarea "You, you, you, you're, you could sit up here" at bounding box center [1404, 542] width 287 height 47
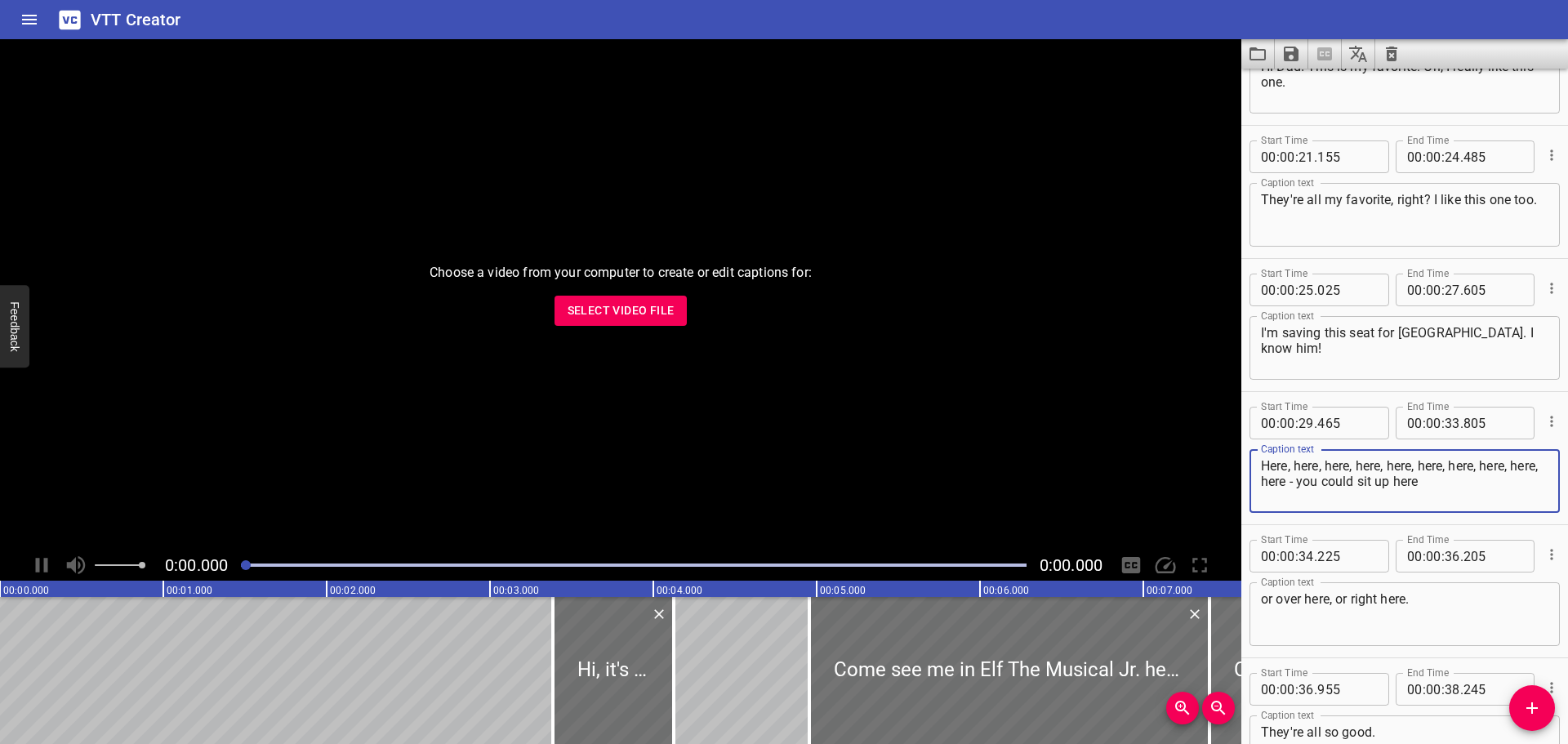
scroll to position [980, 0]
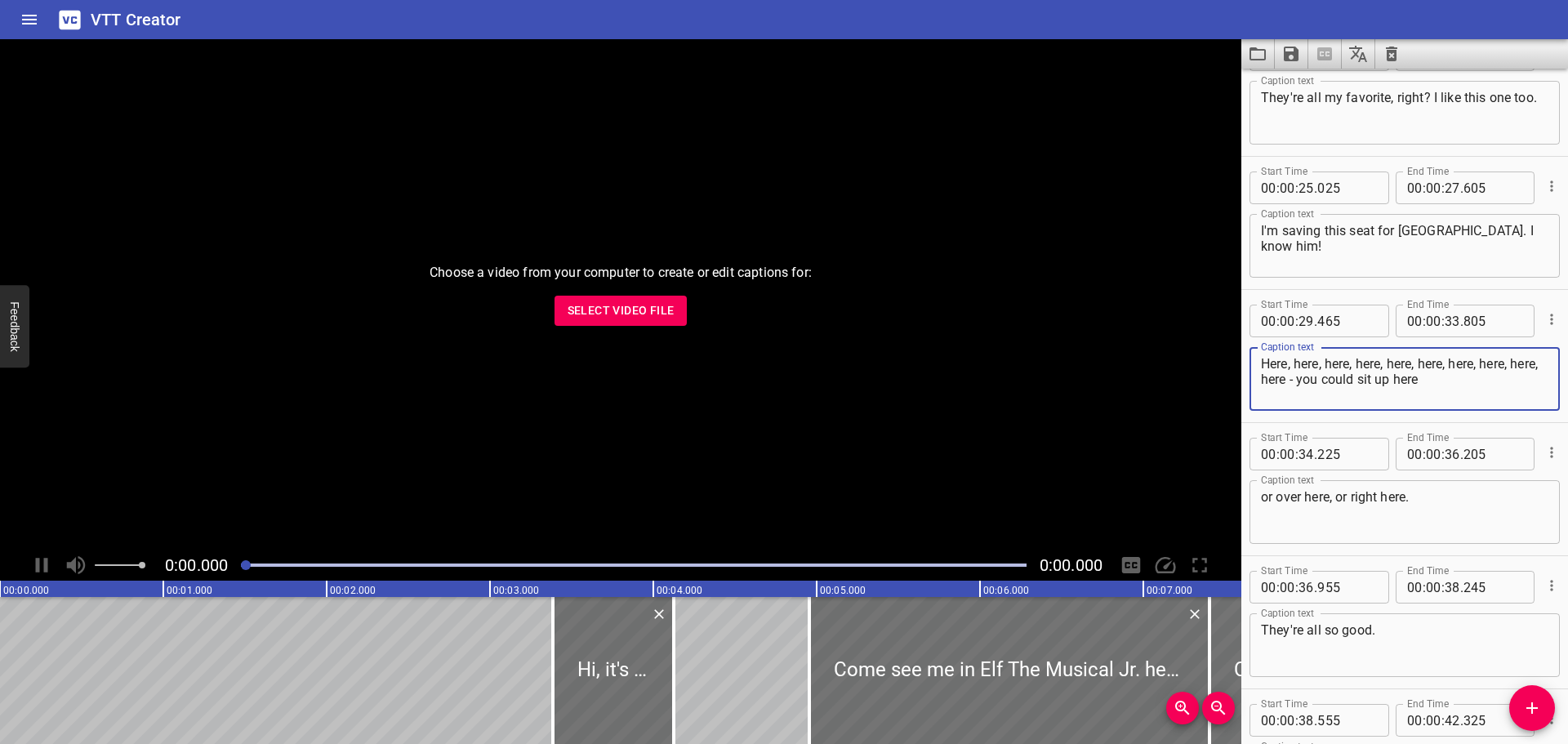
click at [1336, 385] on textarea "Here, here, here, here, here, here, here, here, here, here - you could sit up h…" at bounding box center [1404, 379] width 287 height 47
type textarea "Here, here, here, here, here, here, here, here, here, here. You could sit up he…"
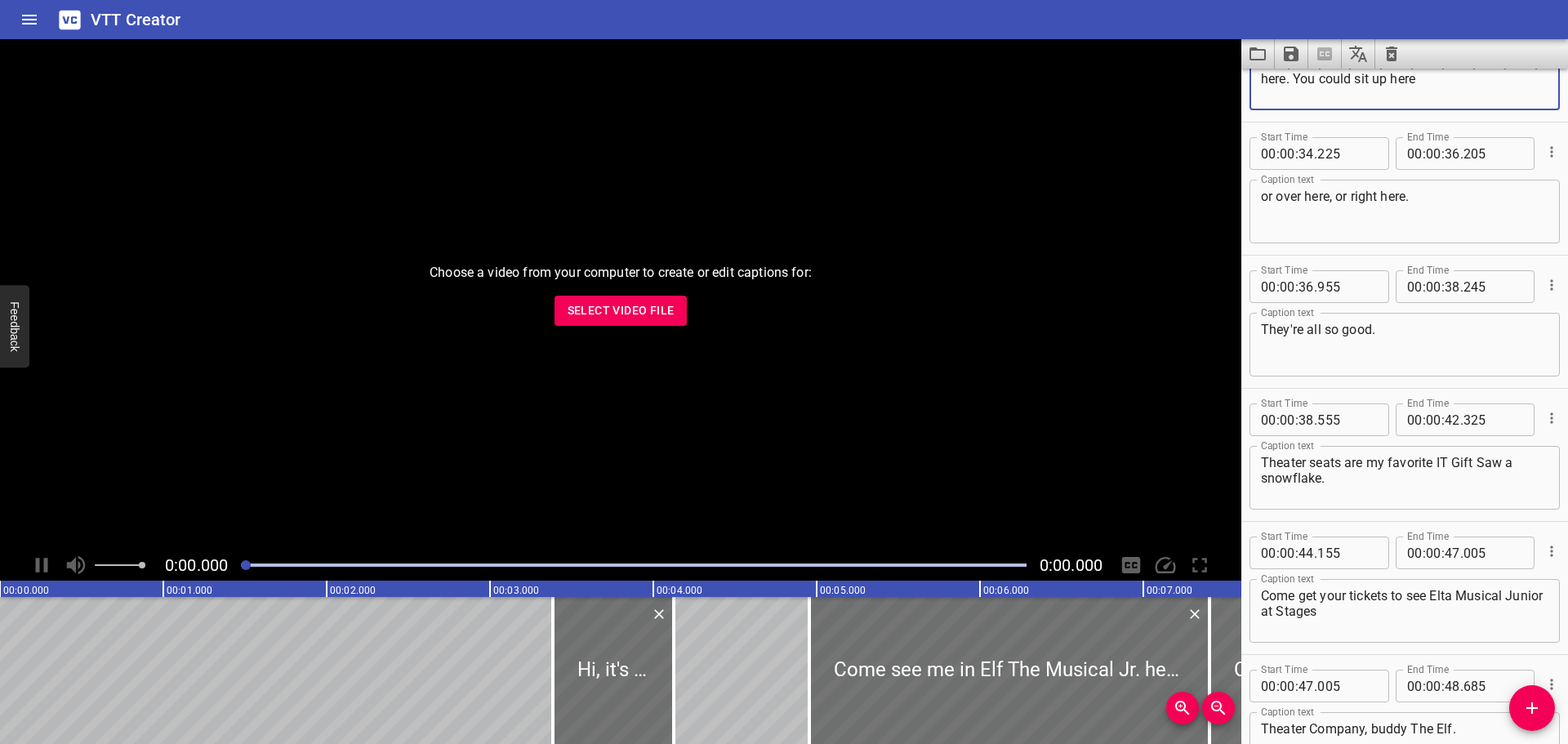
scroll to position [1307, 0]
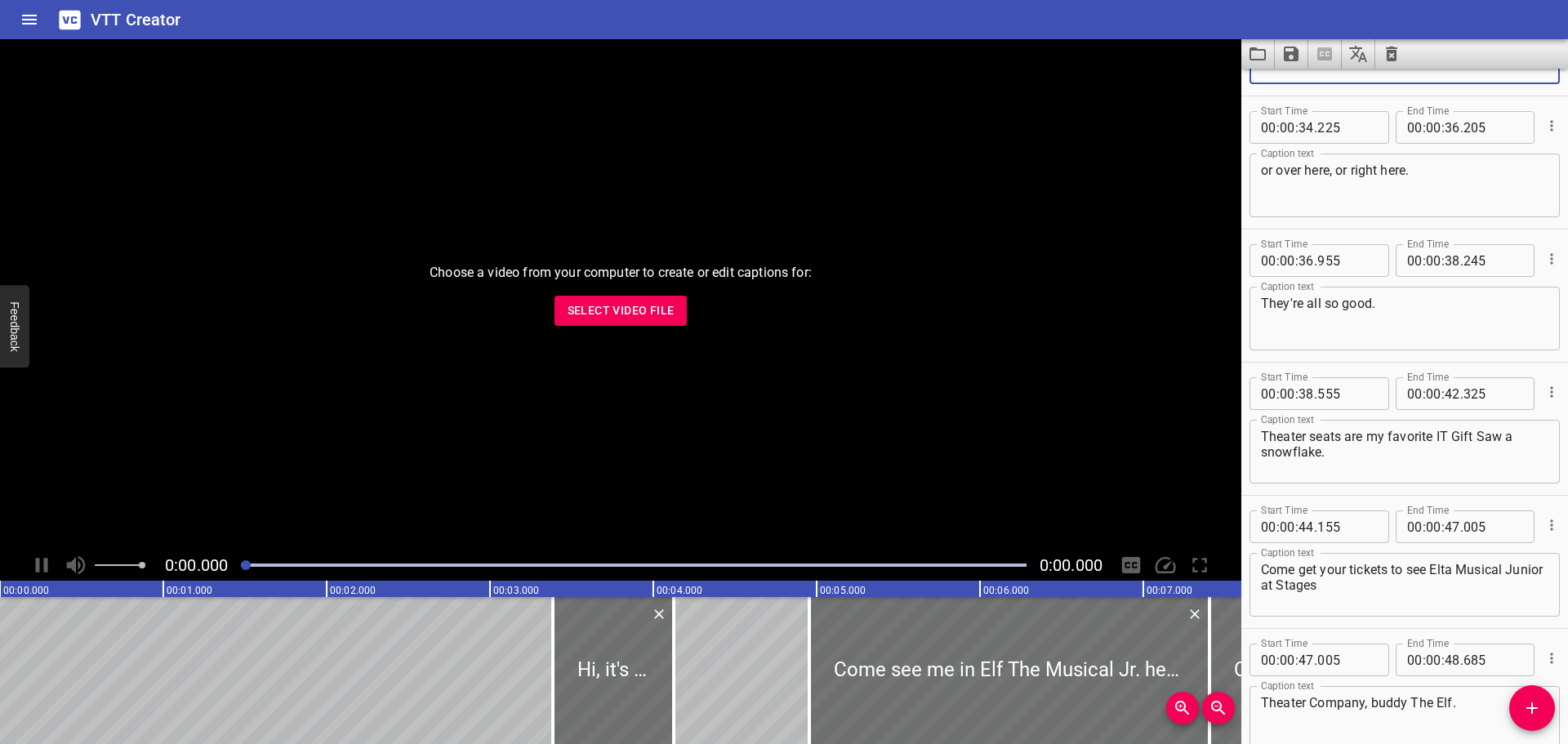
click at [1389, 307] on textarea "They're all so good." at bounding box center [1404, 319] width 287 height 47
type textarea "They're all so good!"
click at [1435, 440] on textarea "Theater seats are my favorite IT Gift Saw a snowflake." at bounding box center [1404, 452] width 287 height 47
click at [1305, 436] on textarea "Theater seats are my favorite! IT Gift Saw a snowflake." at bounding box center [1404, 452] width 287 height 47
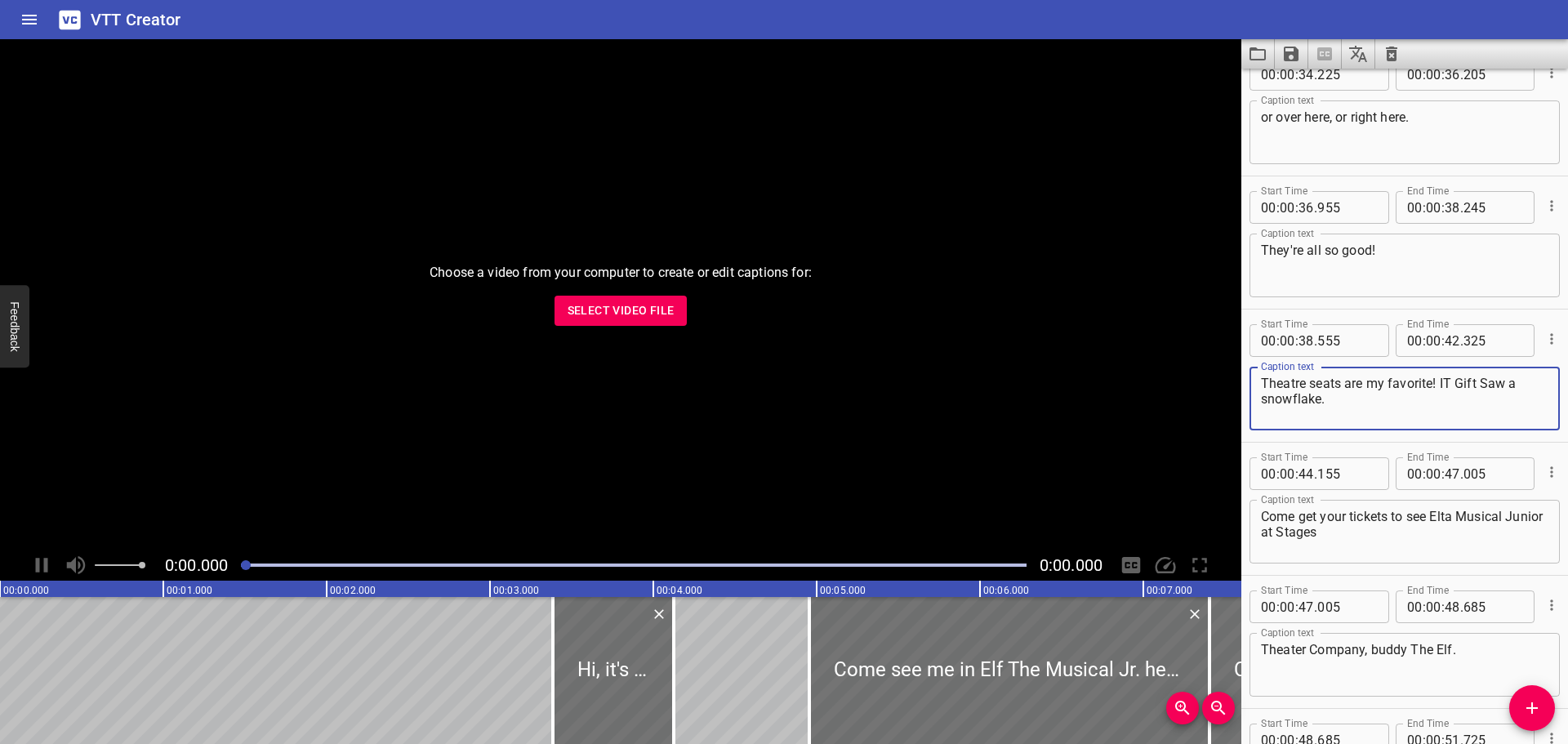
scroll to position [1388, 0]
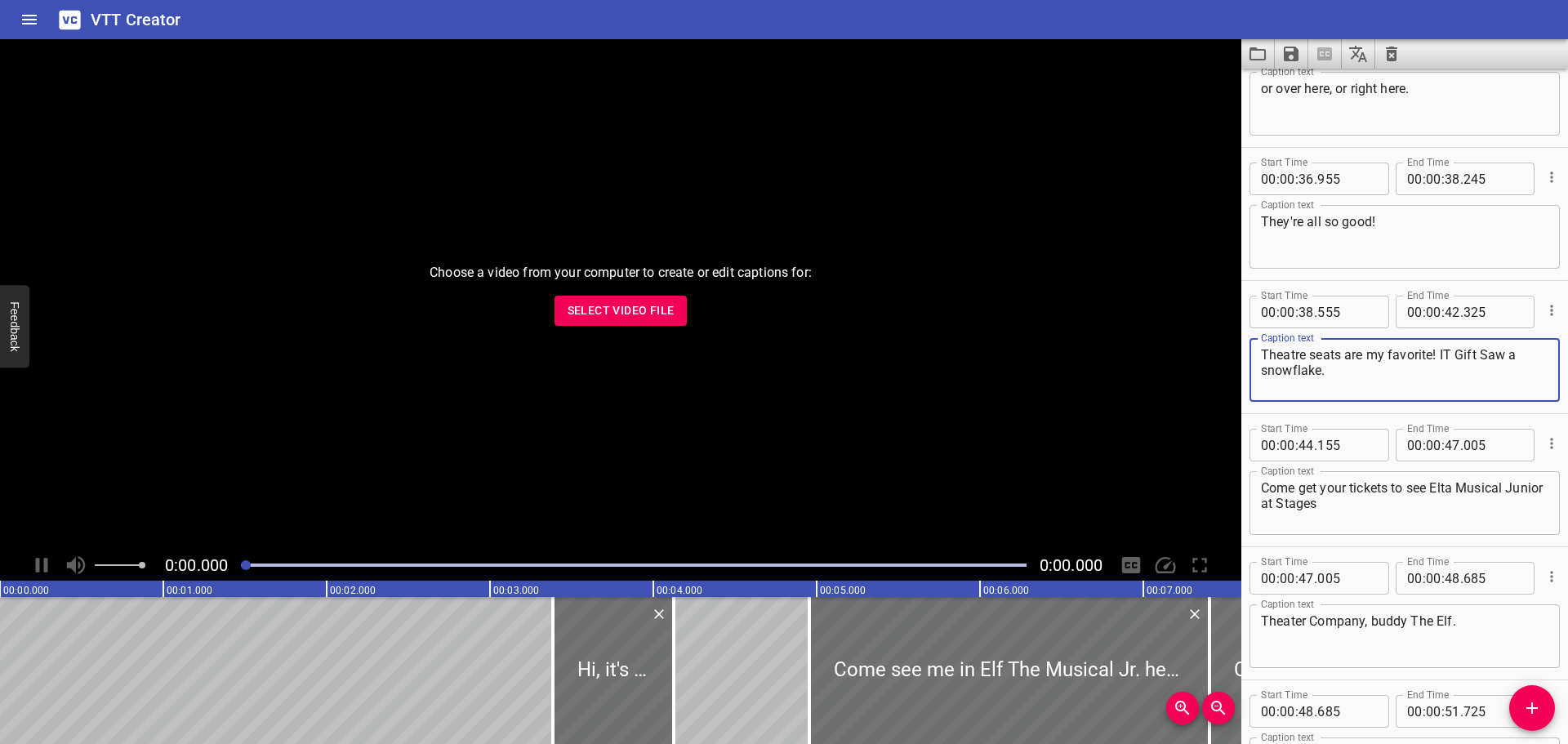
drag, startPoint x: 1447, startPoint y: 352, endPoint x: 1487, endPoint y: 351, distance: 40.0
click at [1487, 351] on textarea "Theatre seats are my favorite! IT Gift Saw a snowflake." at bounding box center [1404, 370] width 287 height 47
click at [1438, 369] on textarea "Theatre seats are my favorite! I think I saw a snowflake." at bounding box center [1404, 370] width 287 height 47
type textarea "Theatre seats are my favorite! I think I saw a snowflake!"
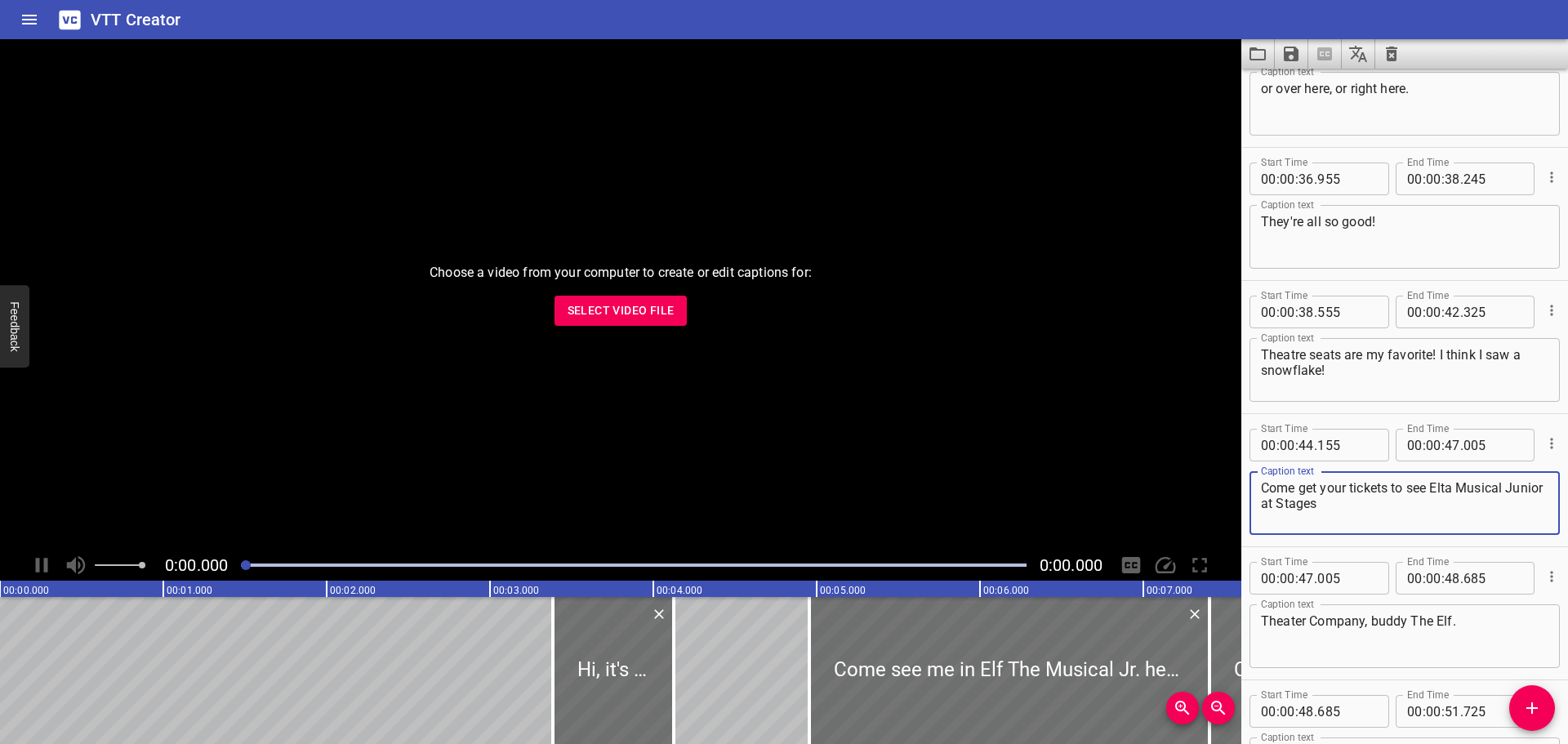
click at [1451, 488] on textarea "Come get your tickets to see Elta Musical Junior at Stages" at bounding box center [1404, 504] width 287 height 47
click at [1298, 506] on textarea "Come get your tickets to see Elf the Musical Junior at Stages" at bounding box center [1404, 504] width 287 height 47
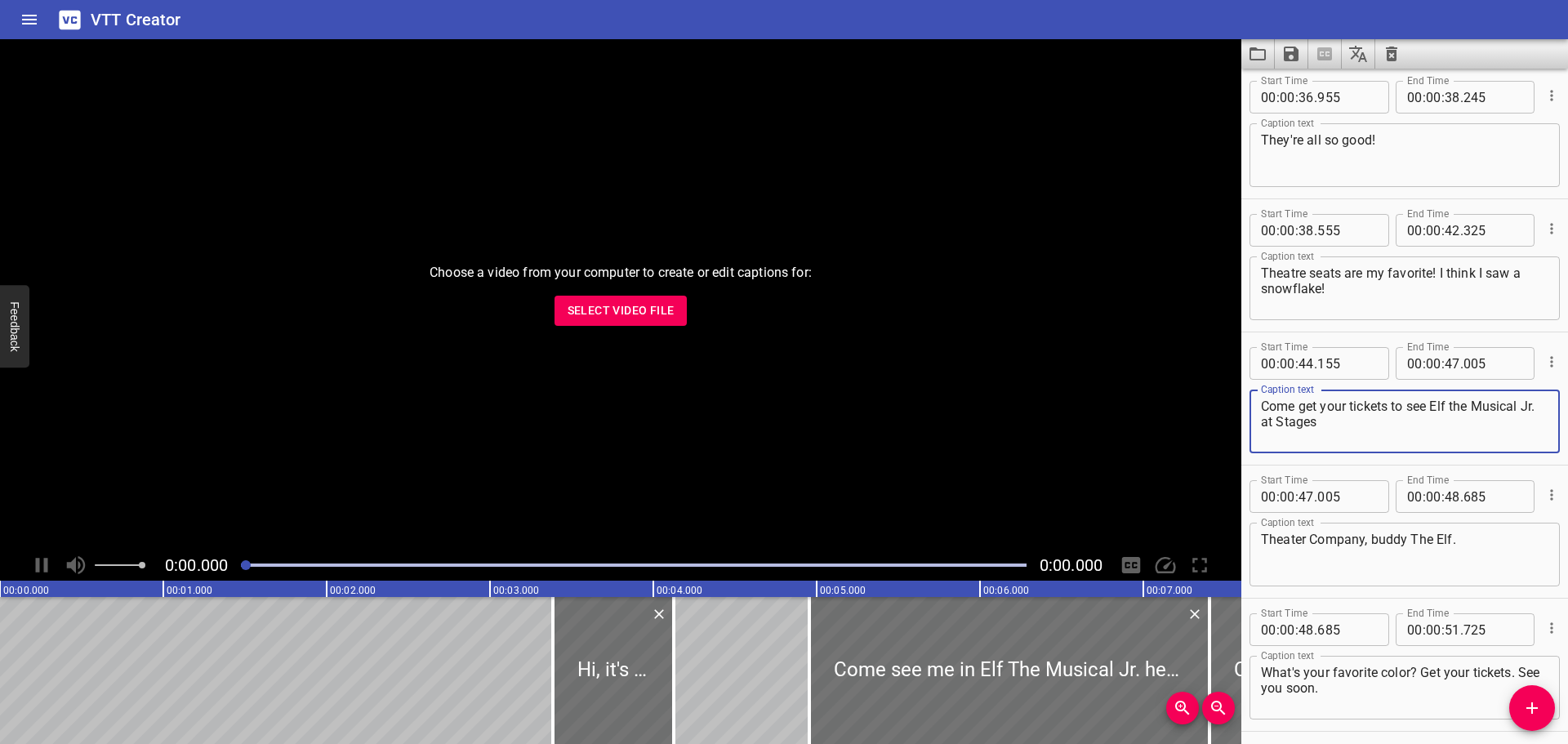
type textarea "Come get your tickets to see Elf the Musical Jr. at Stages"
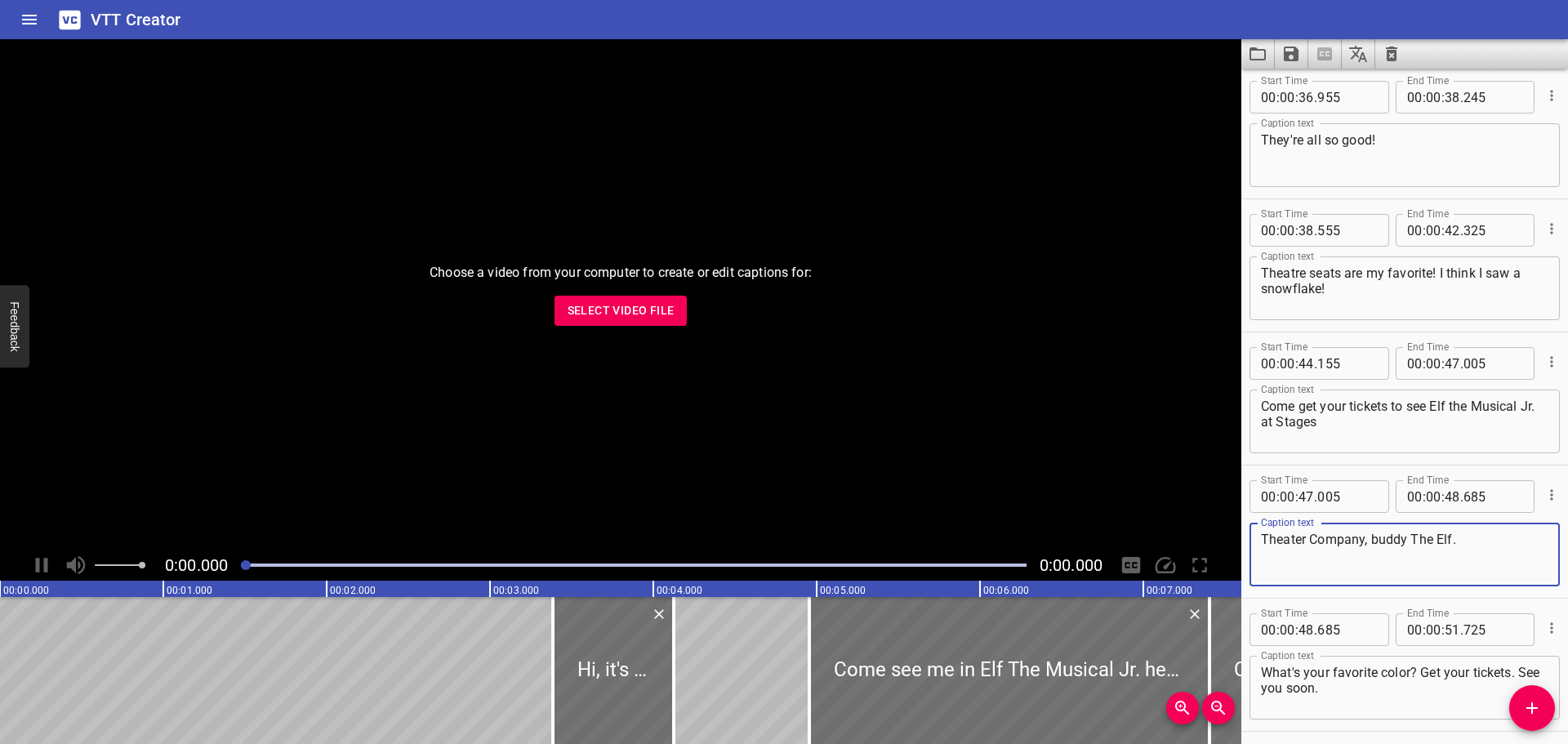
click at [1302, 538] on textarea "Theater Company, buddy The Elf." at bounding box center [1404, 554] width 287 height 47
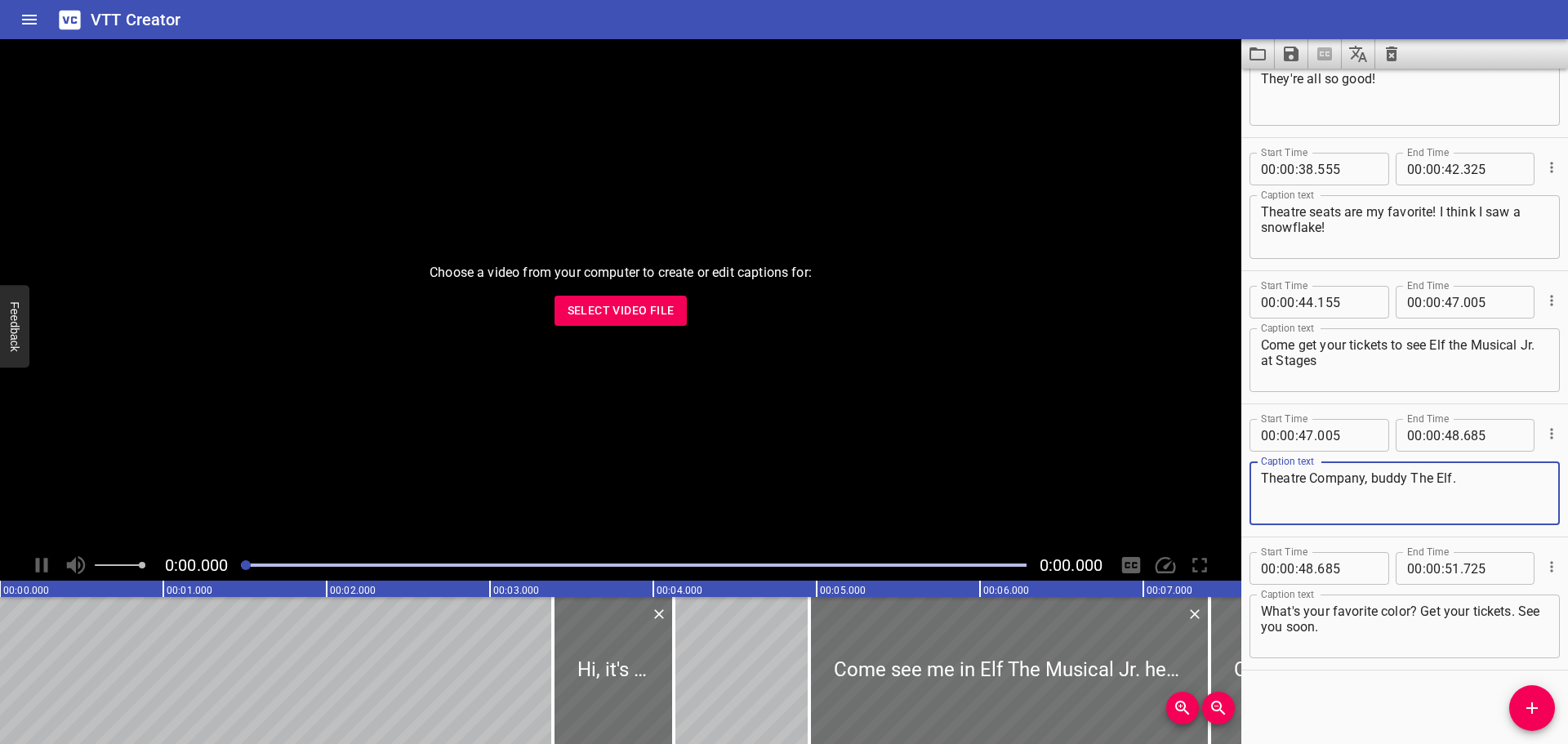
type textarea "Theatre Company, buddy The Elf."
click at [1376, 357] on textarea "Come get your tickets to see Elf the Musical Jr. at Stages" at bounding box center [1404, 360] width 287 height 47
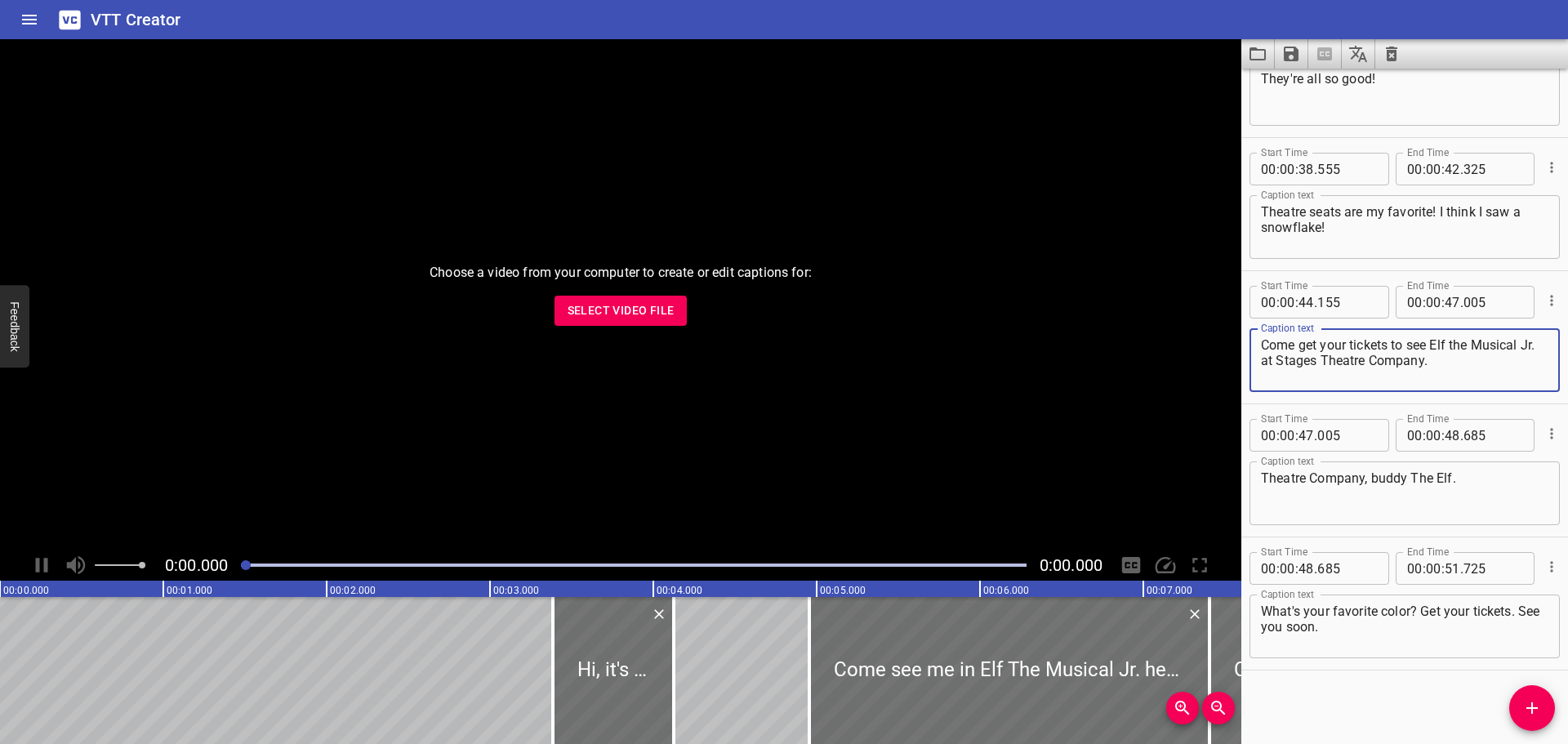
type textarea "Come get your tickets to see Elf the Musical Jr. at Stages Theatre Company."
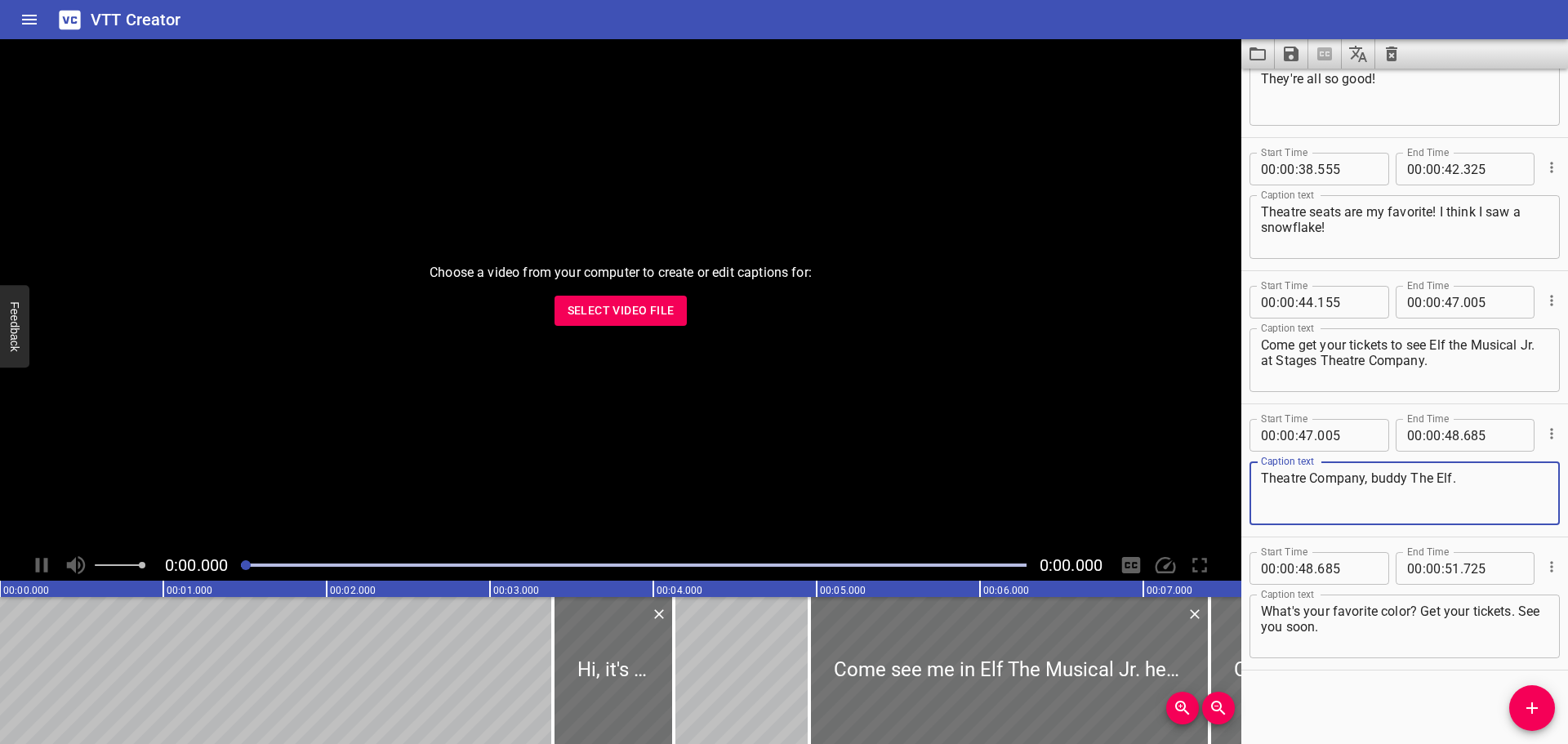
drag, startPoint x: 1378, startPoint y: 480, endPoint x: 1211, endPoint y: 478, distance: 167.0
click at [1211, 478] on main "Choose a video from your computer to create or edit captions for: Select Video …" at bounding box center [784, 392] width 1568 height 705
click at [1310, 479] on textarea "Buddy The Elf." at bounding box center [1404, 493] width 287 height 47
click at [1351, 480] on textarea "Buddy the Elf." at bounding box center [1404, 493] width 287 height 47
type textarea "Buddy the Elf, what's your favorite color?"
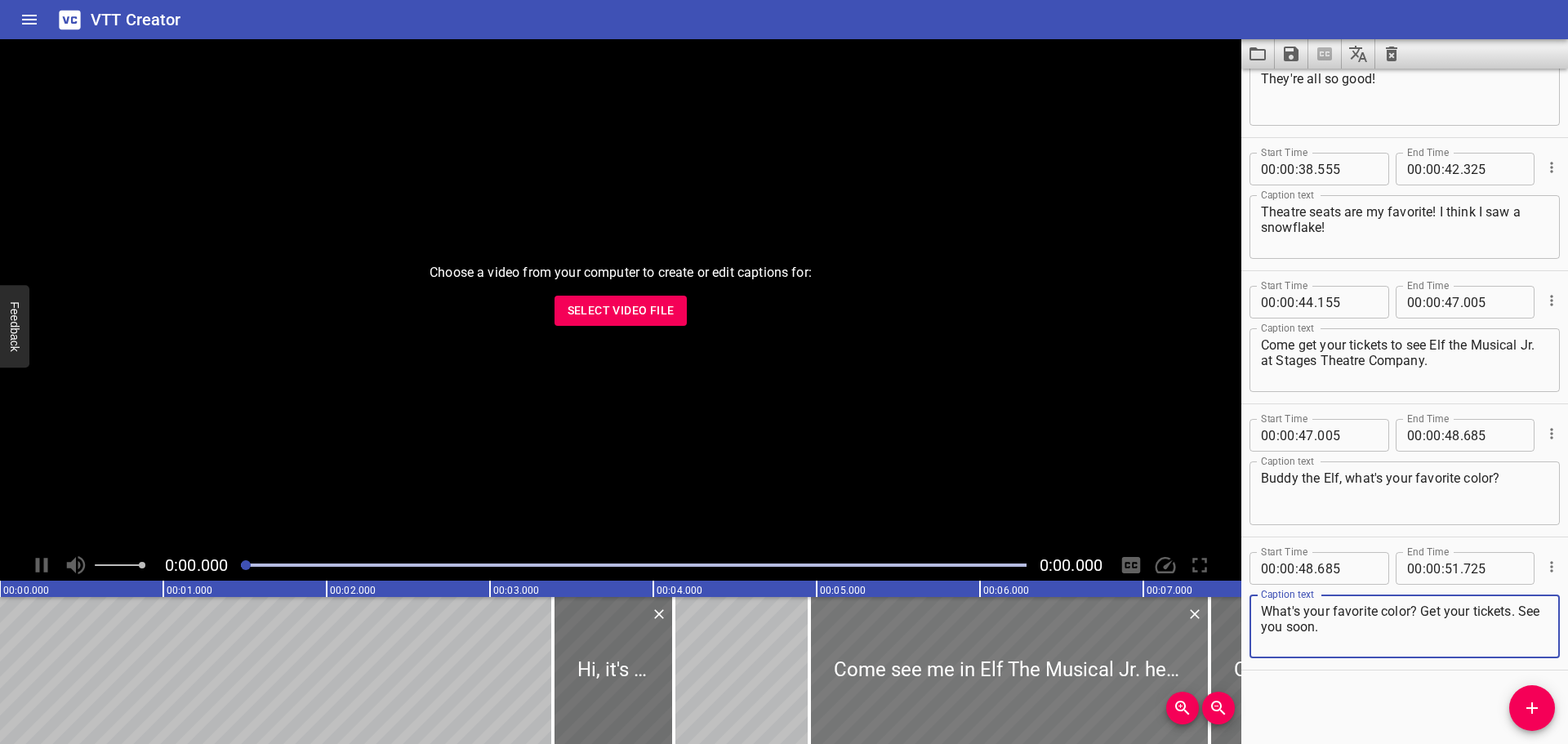
drag, startPoint x: 1422, startPoint y: 613, endPoint x: 1168, endPoint y: 615, distance: 254.0
click at [1168, 615] on main "Choose a video from your computer to create or edit captions for: Select Video …" at bounding box center [784, 392] width 1568 height 705
click at [1355, 605] on textarea "Get your tickets. See you soon." at bounding box center [1404, 626] width 287 height 47
click at [1451, 618] on textarea "Get your tickets! See you soon." at bounding box center [1404, 626] width 287 height 47
type textarea "Get your tickets! See you soon!"
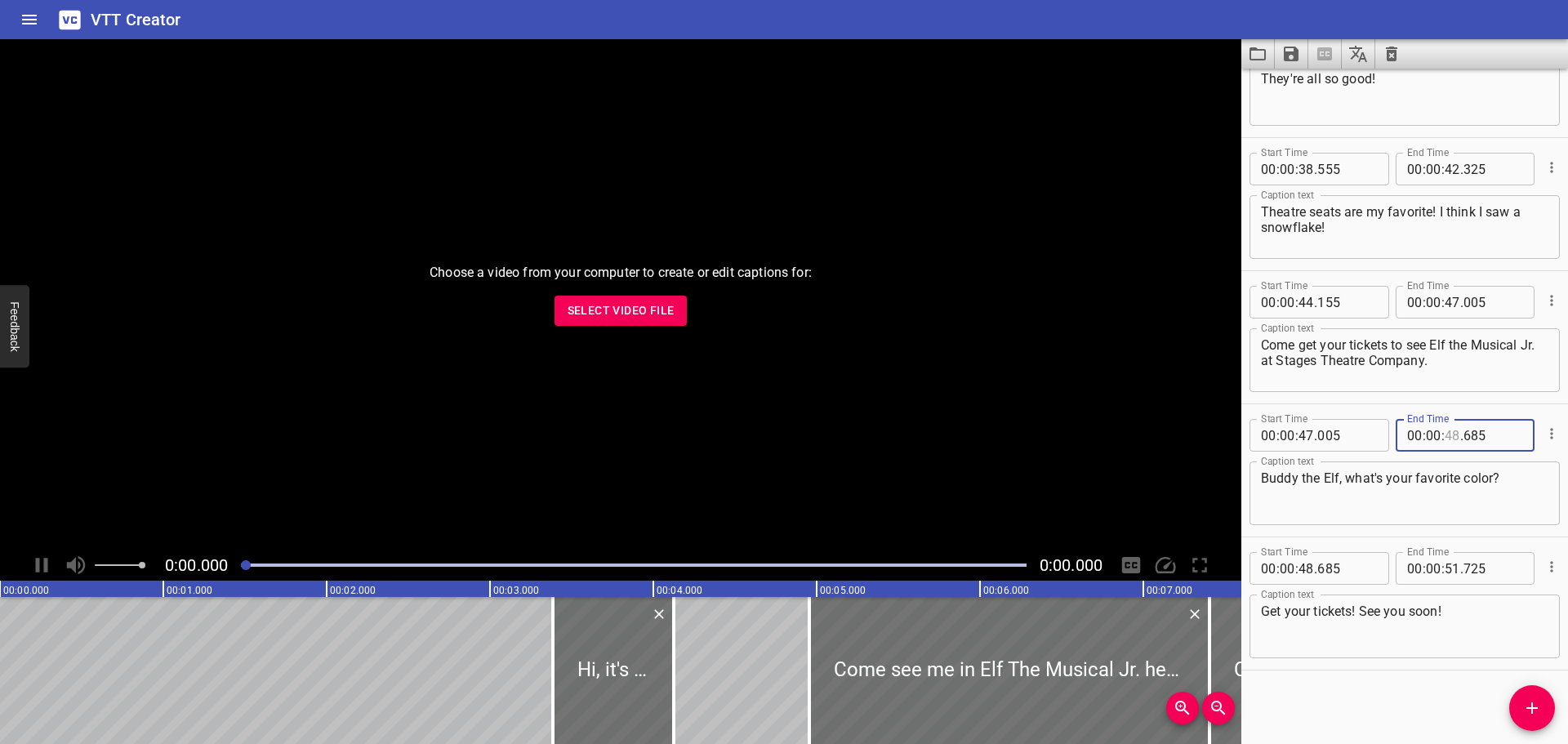
click at [1449, 427] on input "number" at bounding box center [1452, 436] width 15 height 33
type input "49"
type input "685"
click at [1312, 568] on input "number" at bounding box center [1306, 569] width 15 height 33
type input "49"
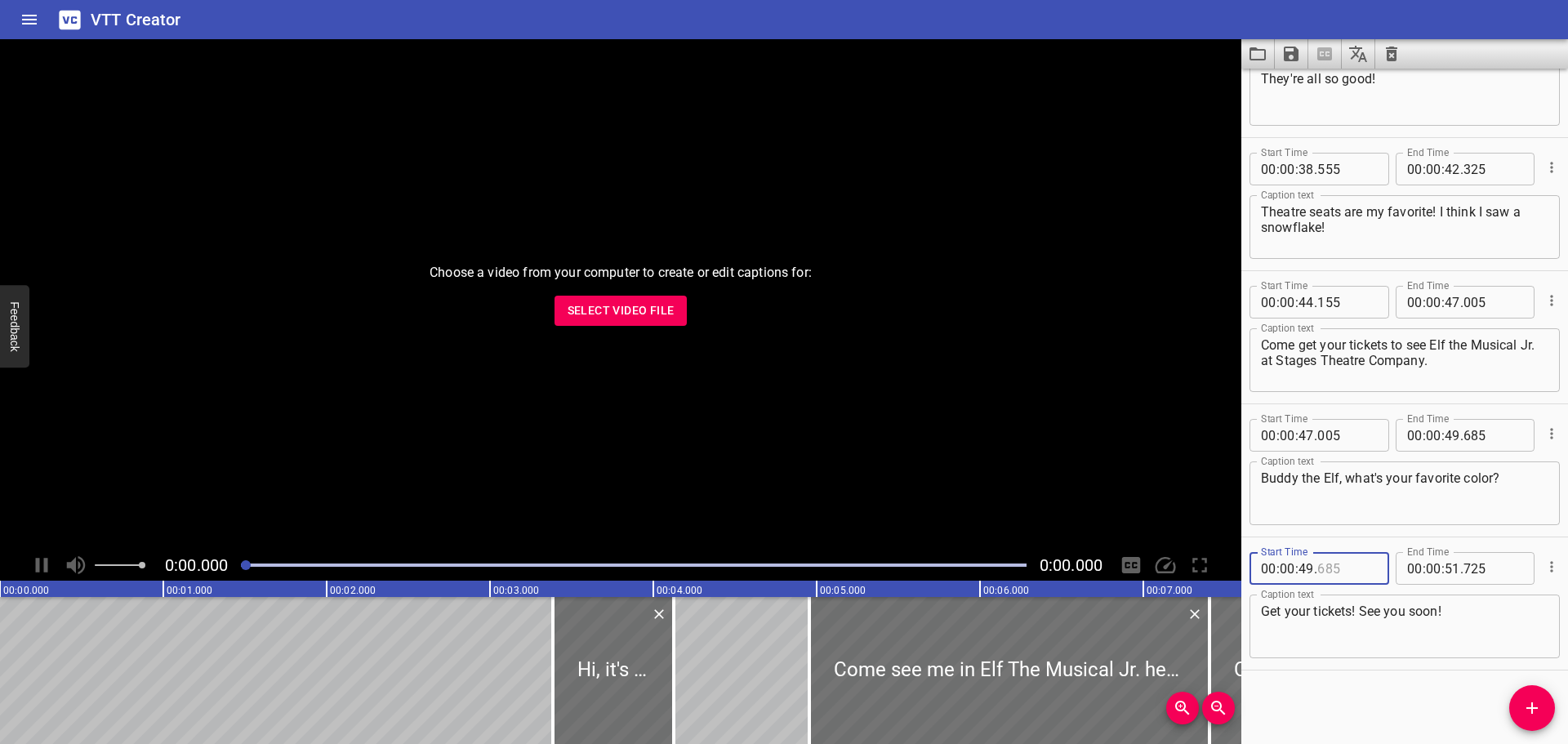
type input "685"
click at [1355, 674] on div "Start Time 00 : 00 : 03 . 385 Start Time End Time 00 : 00 : 04 . 125 End Time C…" at bounding box center [1403, 406] width 326 height 675
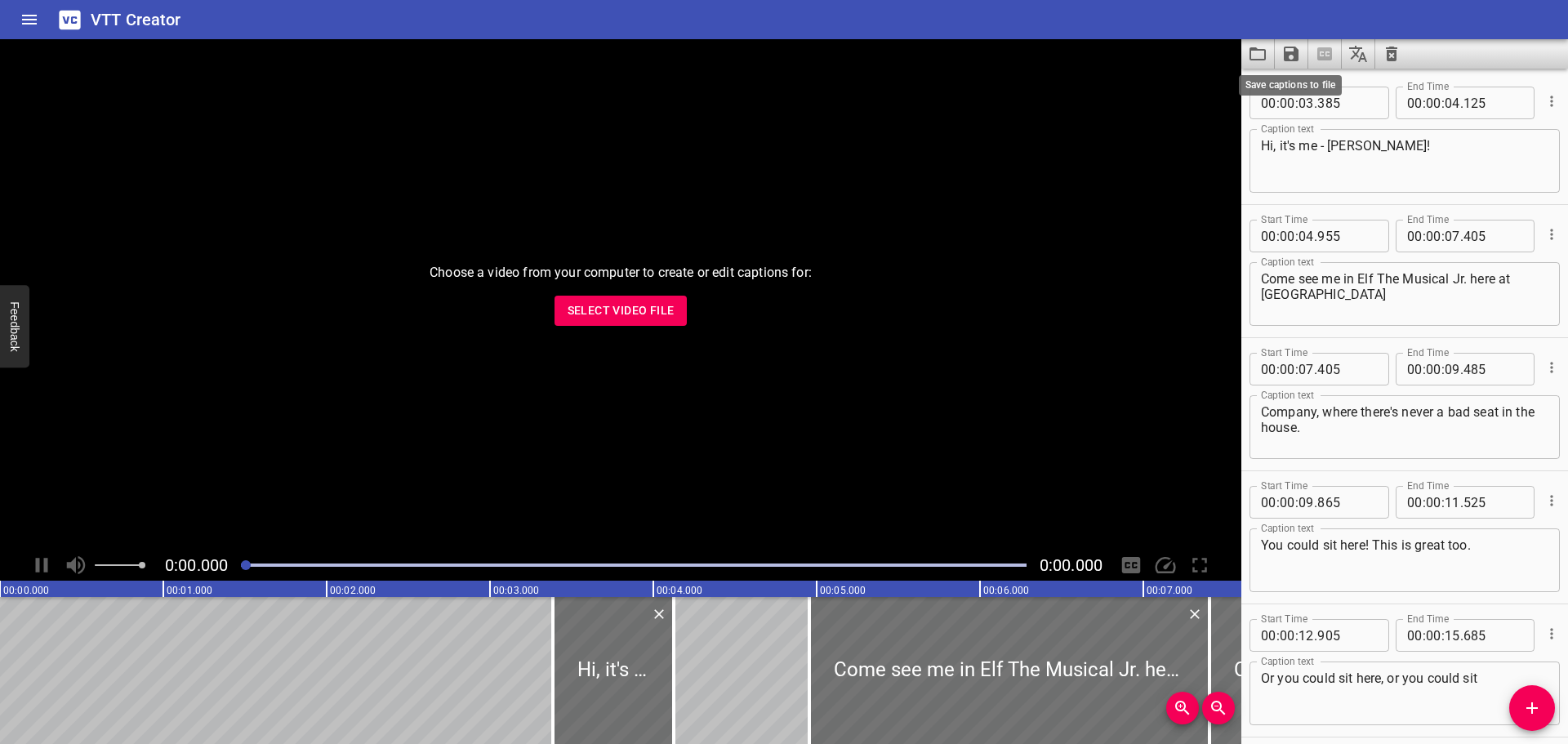
click at [1287, 52] on icon "Save captions to file" at bounding box center [1290, 54] width 14 height 14
click at [1300, 95] on li "Save to VTT file" at bounding box center [1333, 89] width 120 height 30
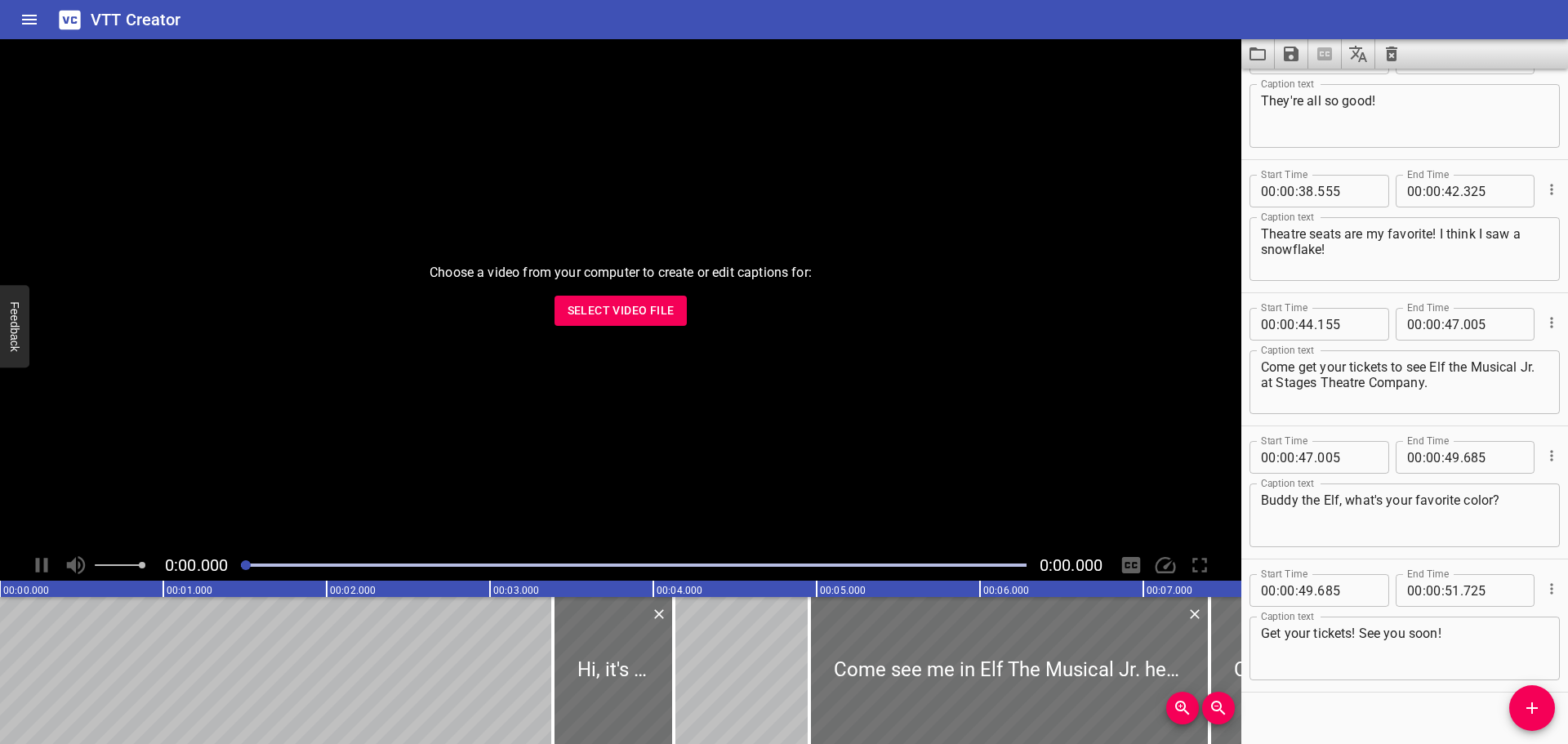
scroll to position [1531, 0]
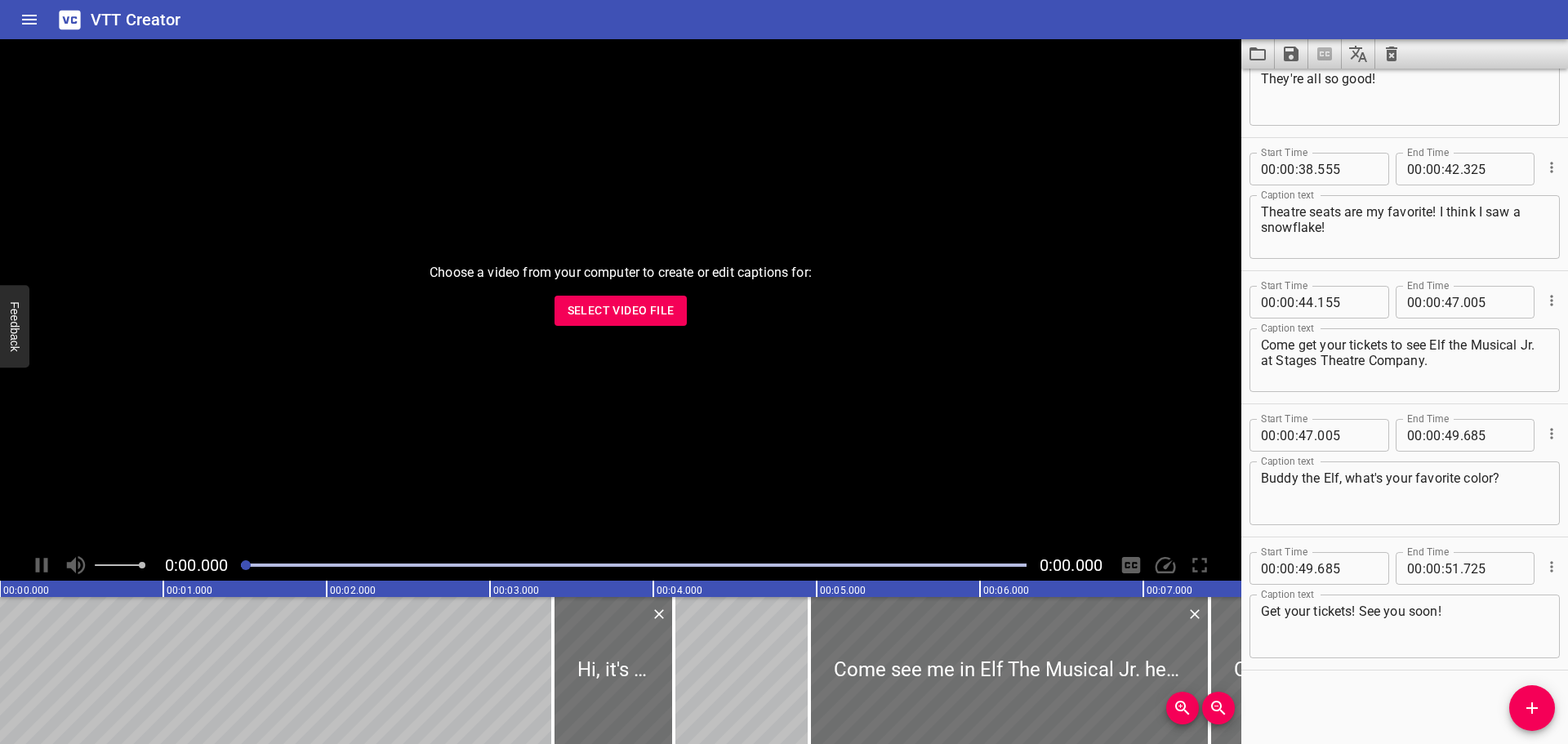
click at [1361, 230] on textarea "Theatre seats are my favorite! I think I saw a snowflake!" at bounding box center [1404, 227] width 287 height 47
type textarea "Theatre seats are my favorite! I think I saw a snowflake! Snow! Snow! Snow!"
click at [1281, 53] on icon "Save captions to file" at bounding box center [1290, 54] width 19 height 19
click at [1299, 85] on li "Save to VTT file" at bounding box center [1333, 89] width 120 height 30
click at [1521, 697] on button "Add Cue" at bounding box center [1532, 709] width 46 height 46
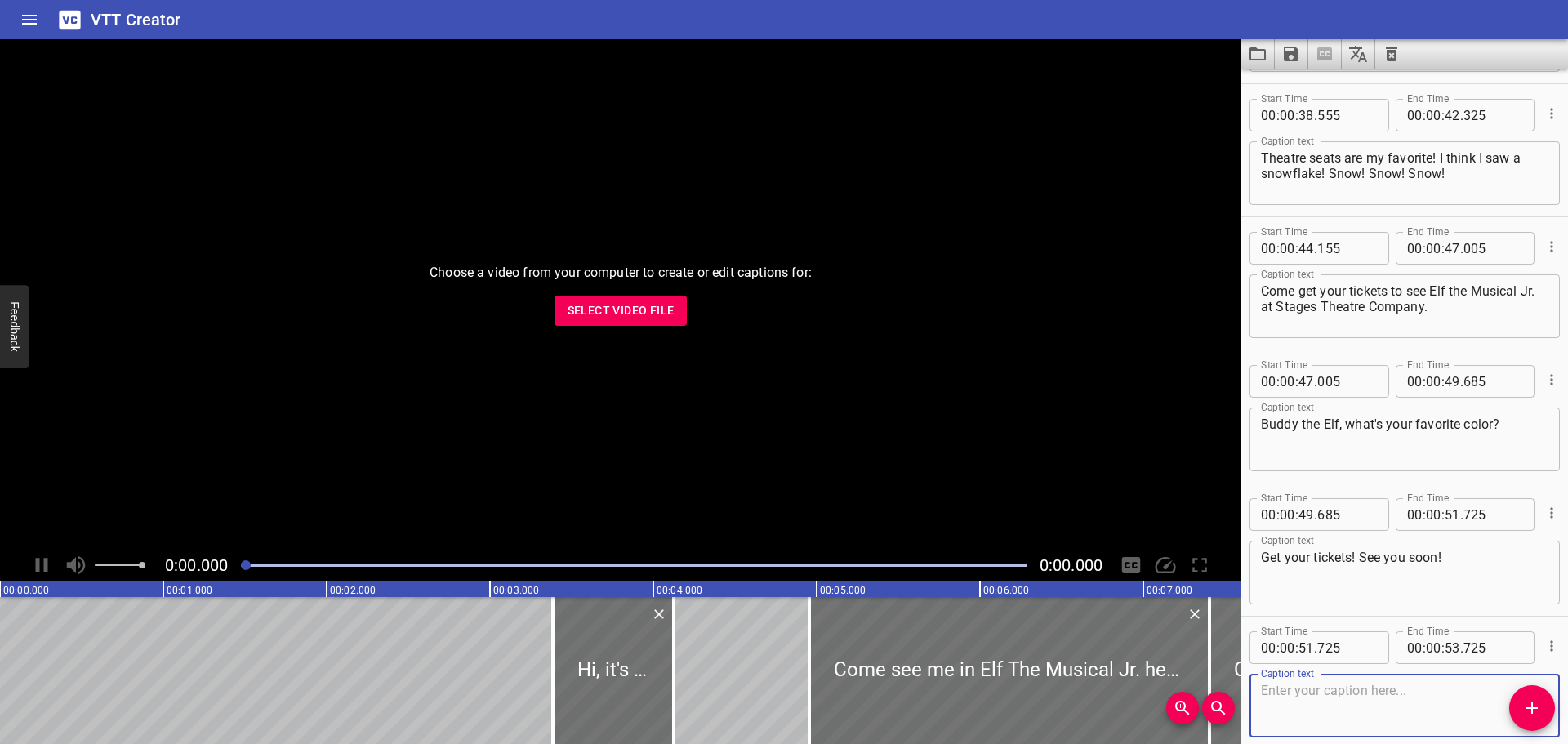
scroll to position [1664, 0]
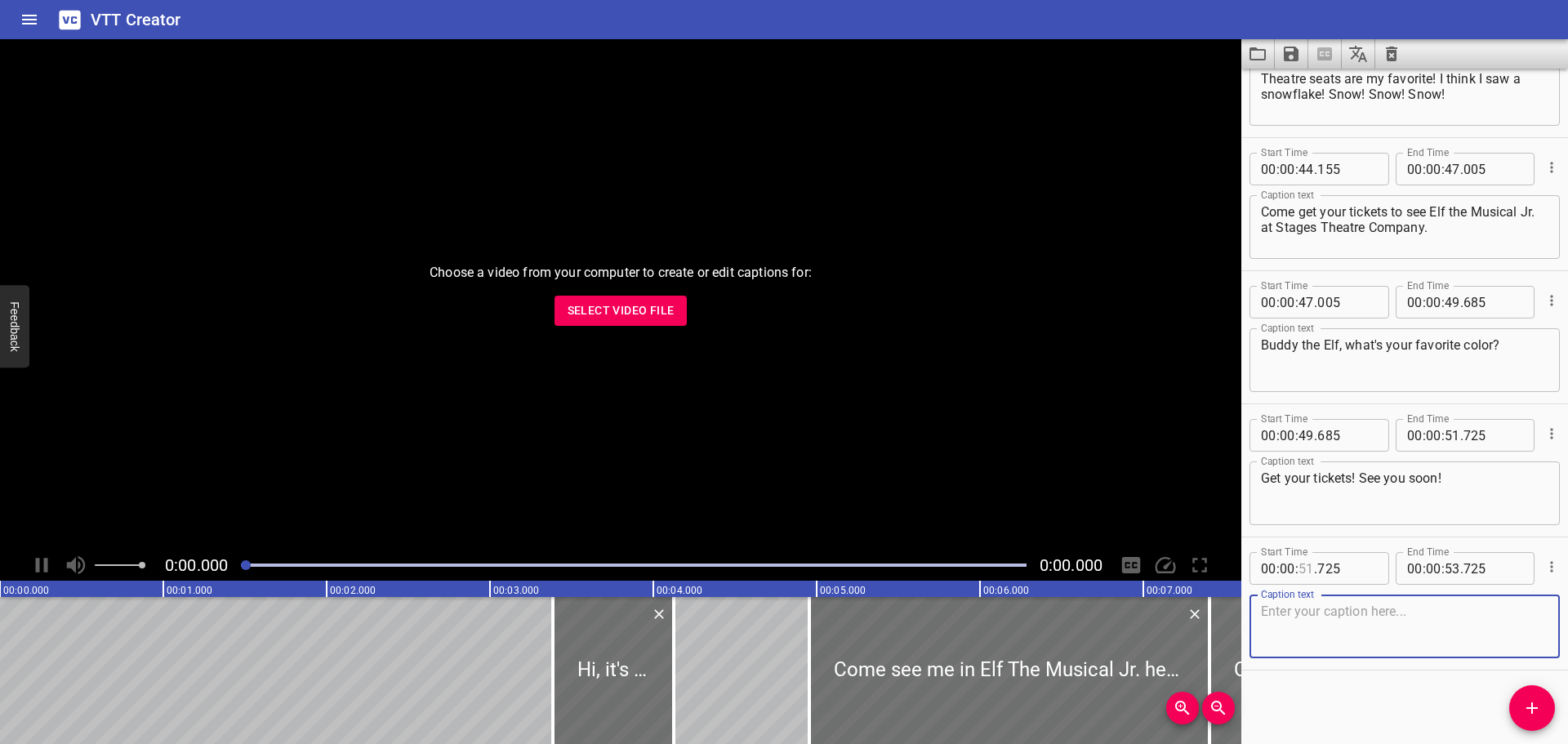
click at [1310, 568] on input "number" at bounding box center [1306, 569] width 15 height 33
type input "43"
type input "000"
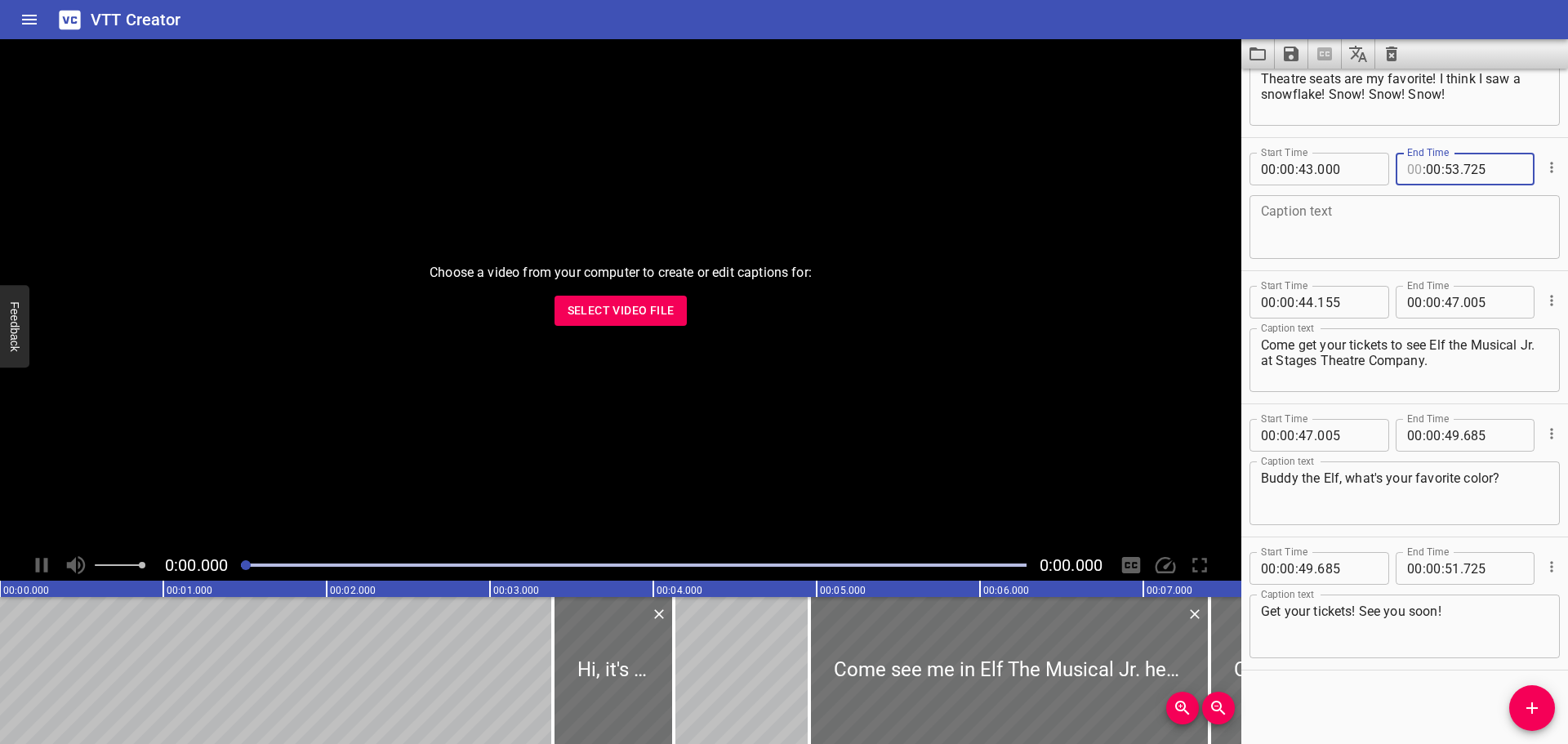
type input "00"
click at [1445, 170] on input "number" at bounding box center [1452, 169] width 15 height 33
type input "44"
type input "000"
click at [1389, 217] on textarea at bounding box center [1404, 227] width 287 height 47
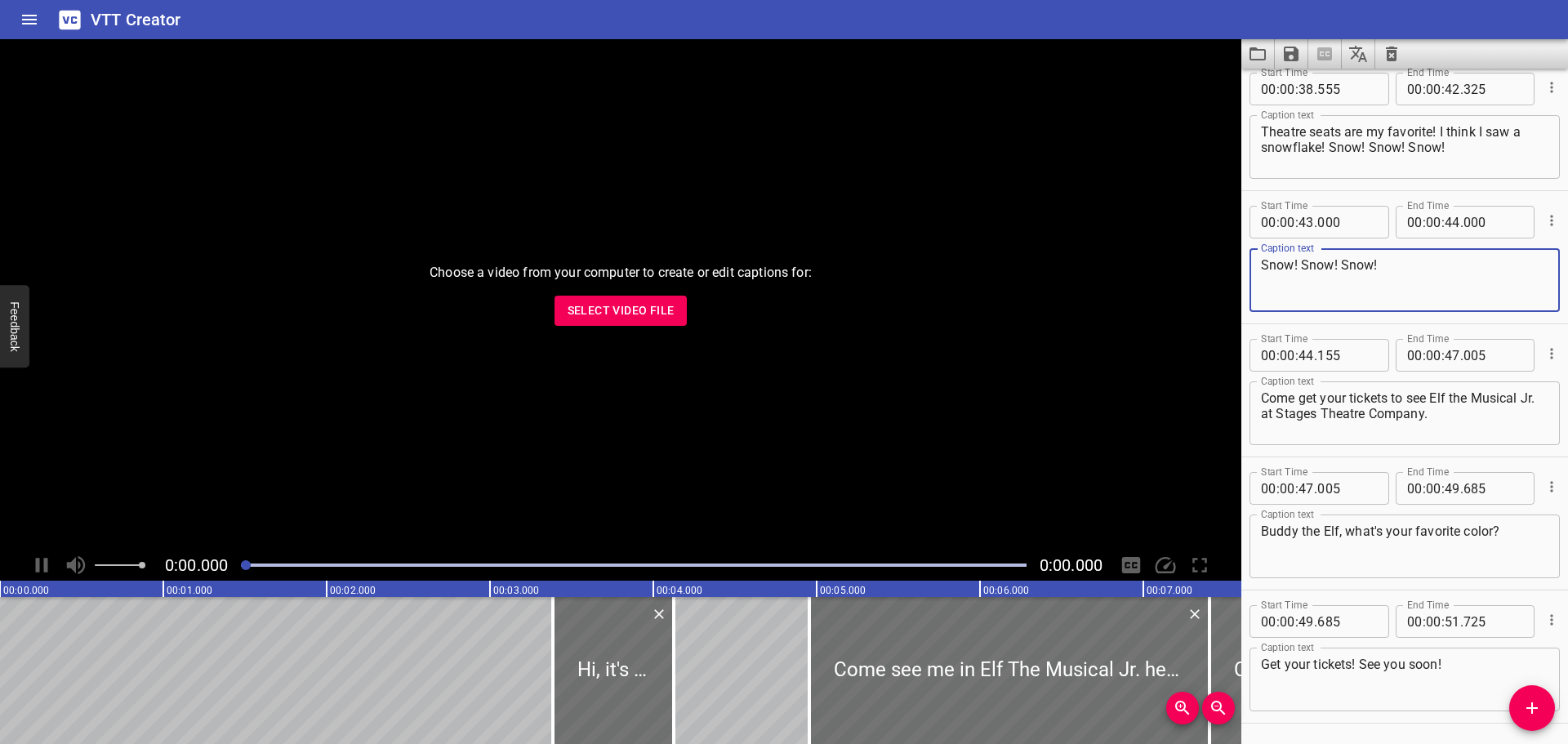
scroll to position [1583, 0]
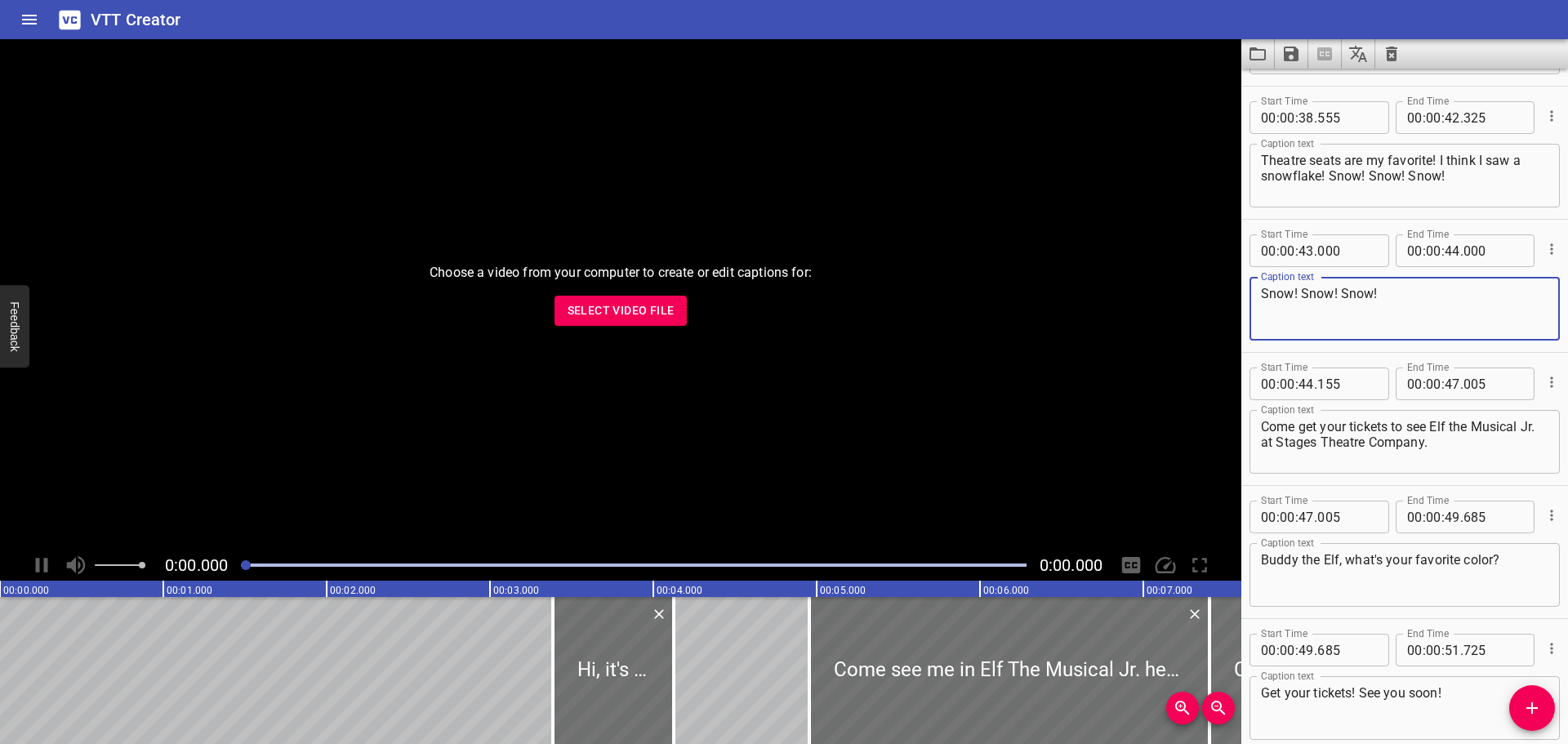
type textarea "Snow! Snow! Snow!"
drag, startPoint x: 1456, startPoint y: 180, endPoint x: 1328, endPoint y: 186, distance: 128.1
click at [1328, 186] on textarea "Theatre seats are my favorite! I think I saw a snowflake! Snow! Snow! Snow!" at bounding box center [1404, 175] width 287 height 47
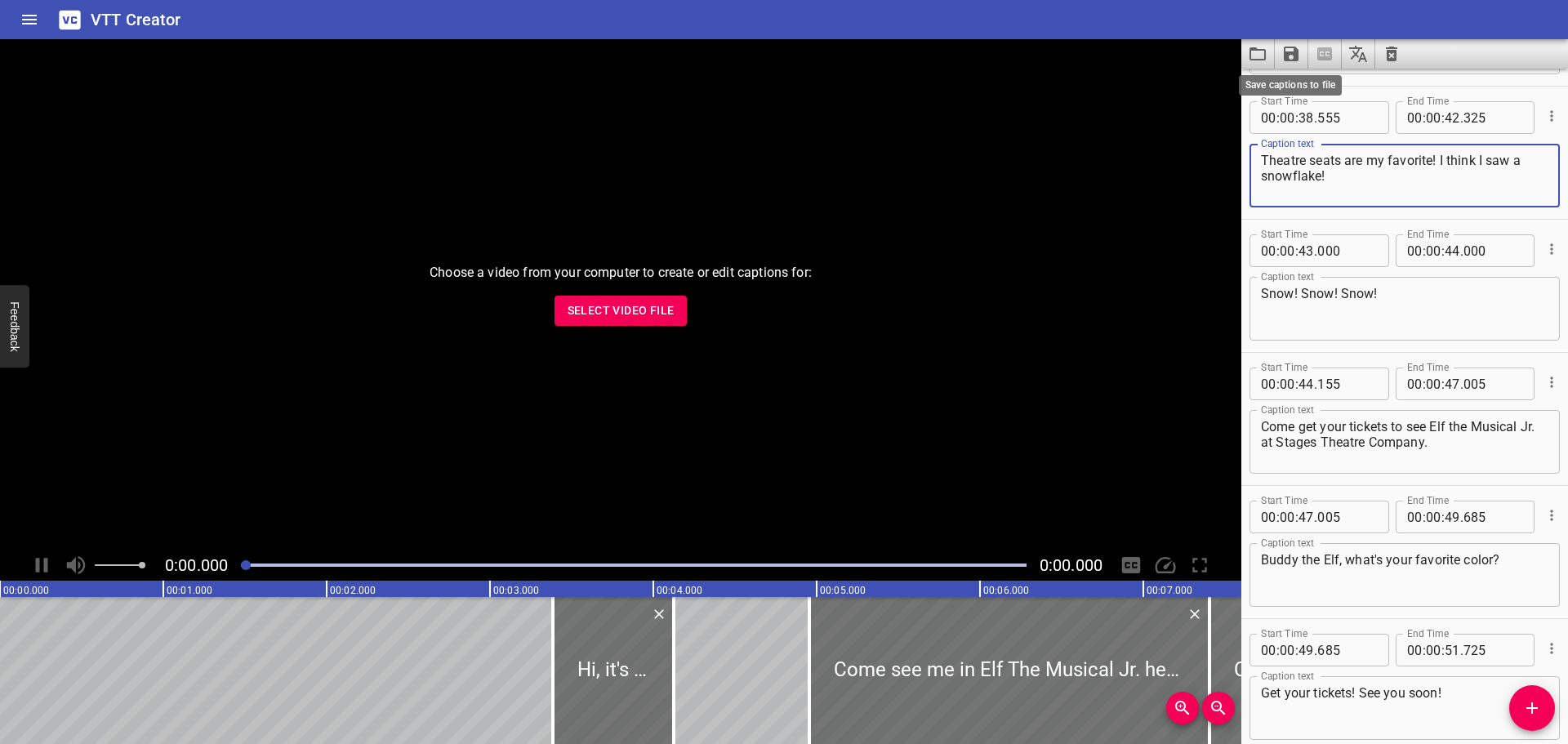
type textarea "Theatre seats are my favorite! I think I saw a snowflake!"
click at [1288, 59] on icon "Save captions to file" at bounding box center [1290, 54] width 14 height 14
click at [1300, 86] on li "Save to VTT file" at bounding box center [1333, 89] width 120 height 30
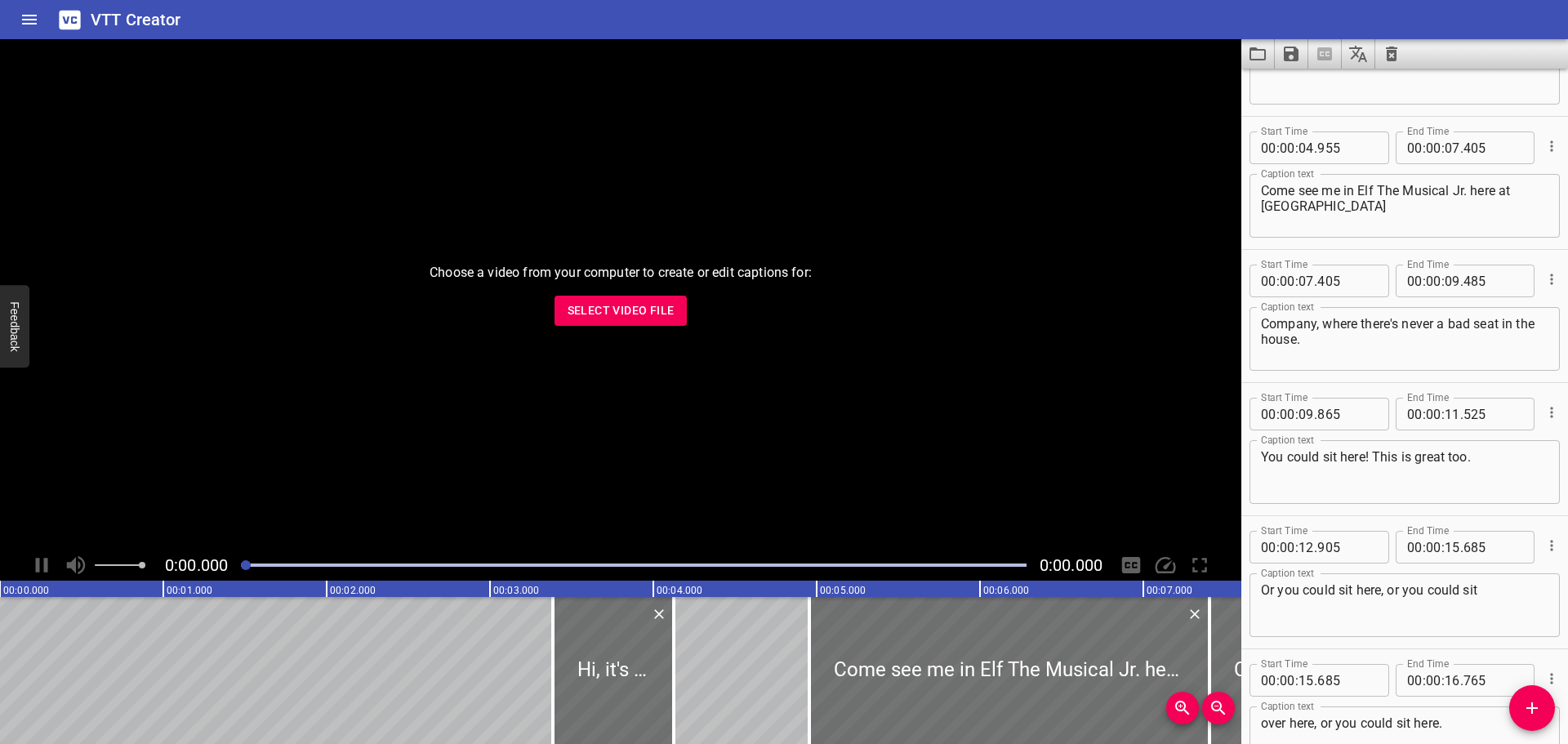
scroll to position [245, 0]
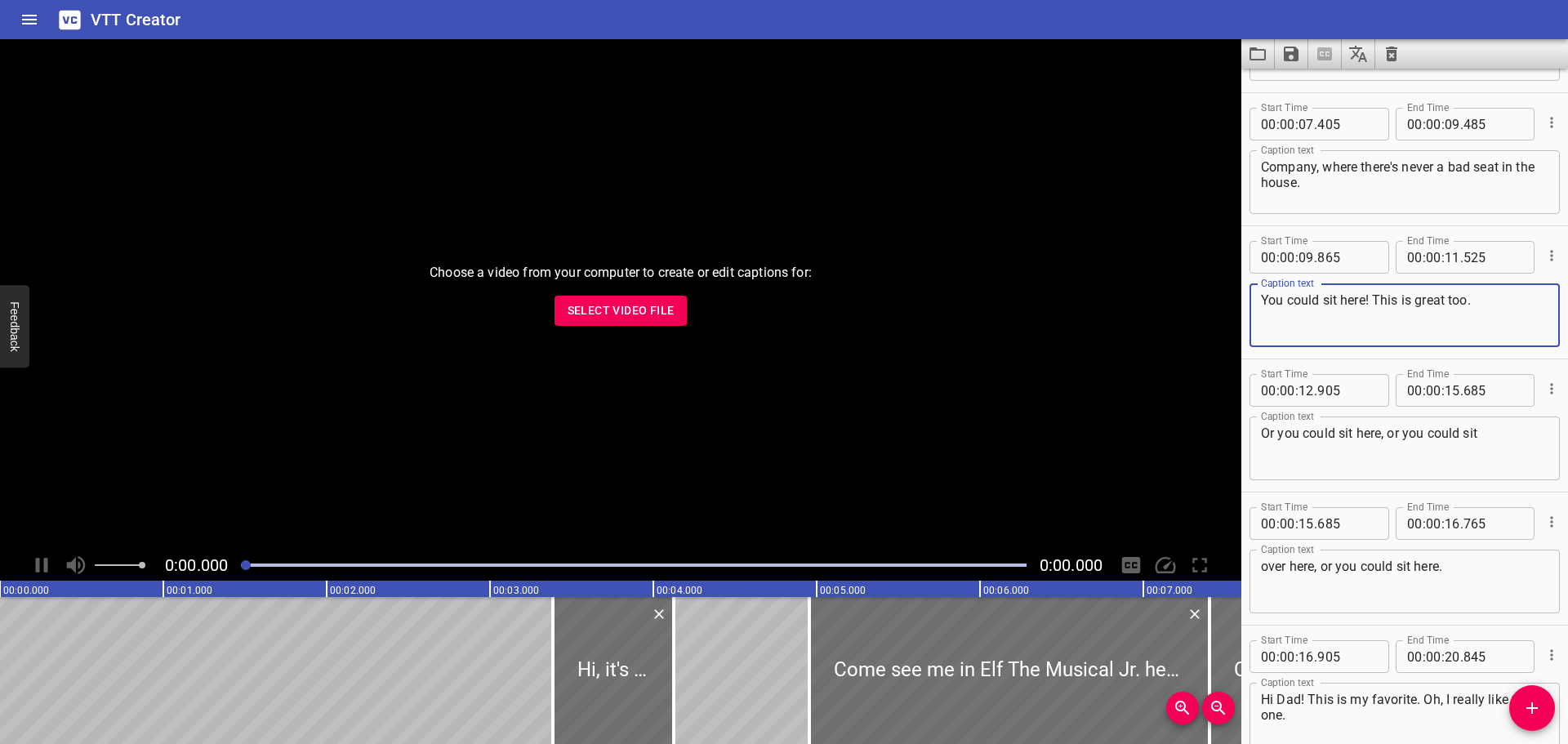
click at [1446, 304] on textarea "You could sit here! This is great too." at bounding box center [1404, 315] width 287 height 47
type textarea "You could sit here! This is great, too."
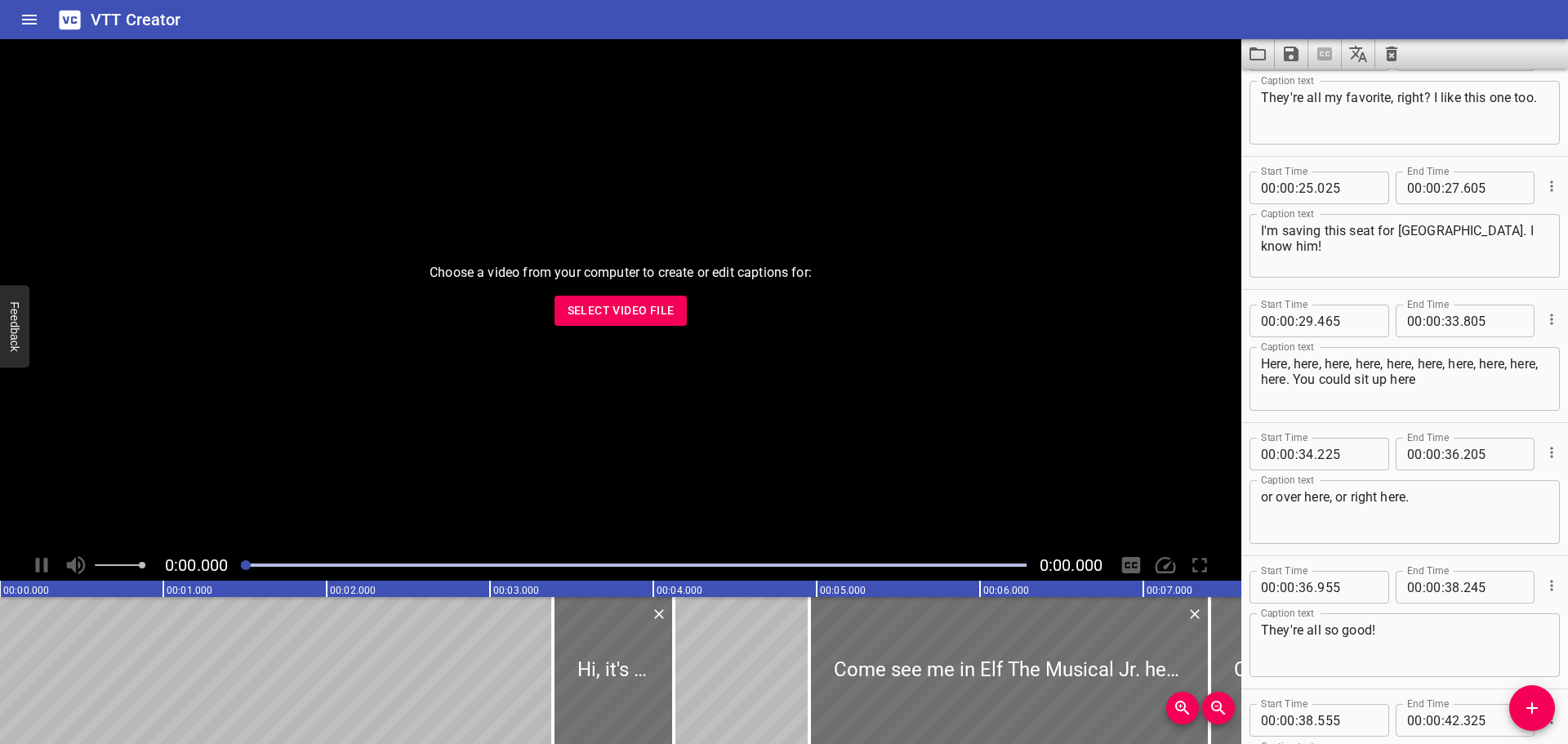
scroll to position [1062, 0]
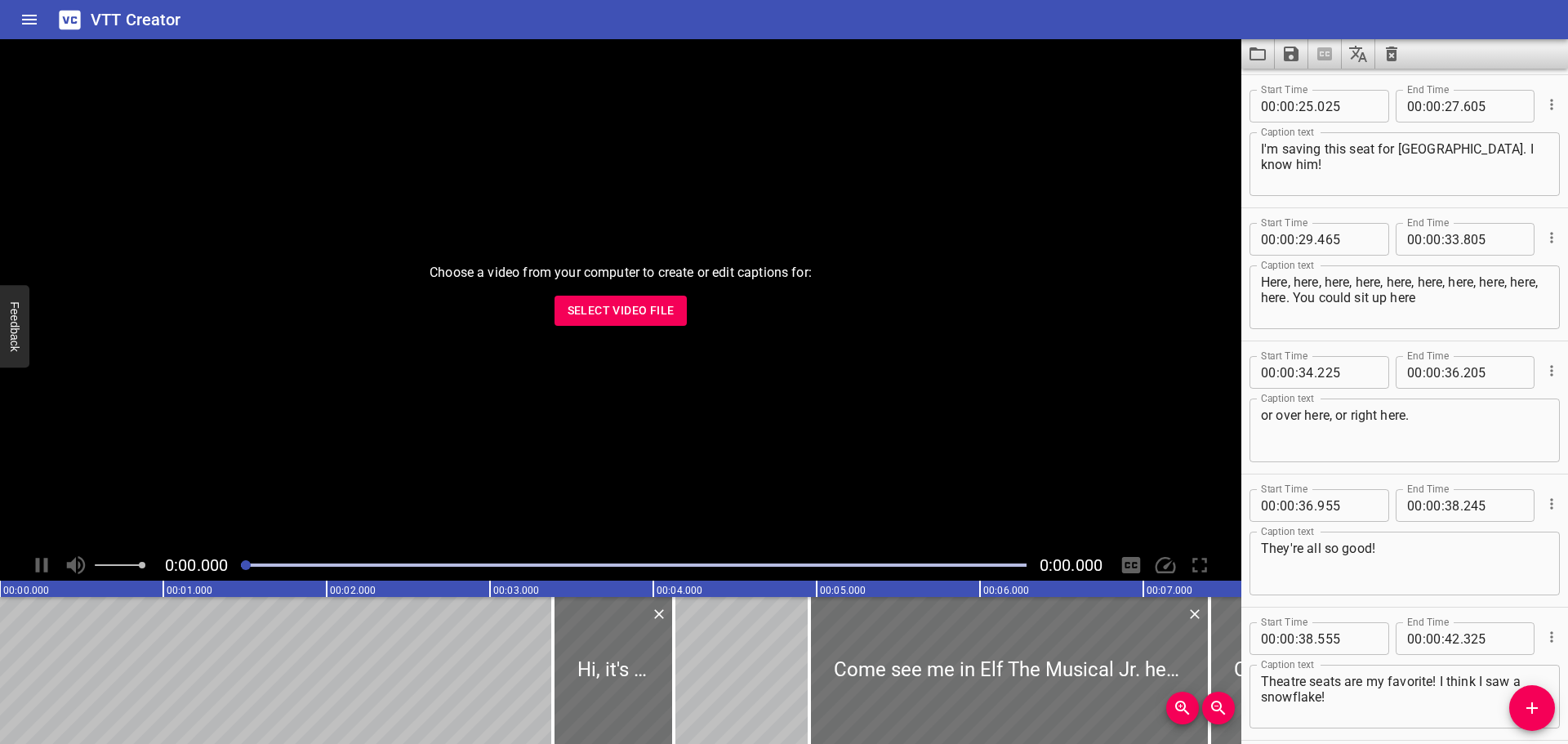
click at [1263, 415] on textarea "or over here, or right here." at bounding box center [1404, 431] width 287 height 47
type textarea "You could sit up here, or over here, or right here."
drag, startPoint x: 1467, startPoint y: 308, endPoint x: 1320, endPoint y: 292, distance: 147.9
click at [1320, 292] on textarea "Here, here, here, here, here, here, here, here, here, here. You could sit up he…" at bounding box center [1404, 298] width 287 height 47
type textarea "Here, here, here, here, here, here, here, here, here, here."
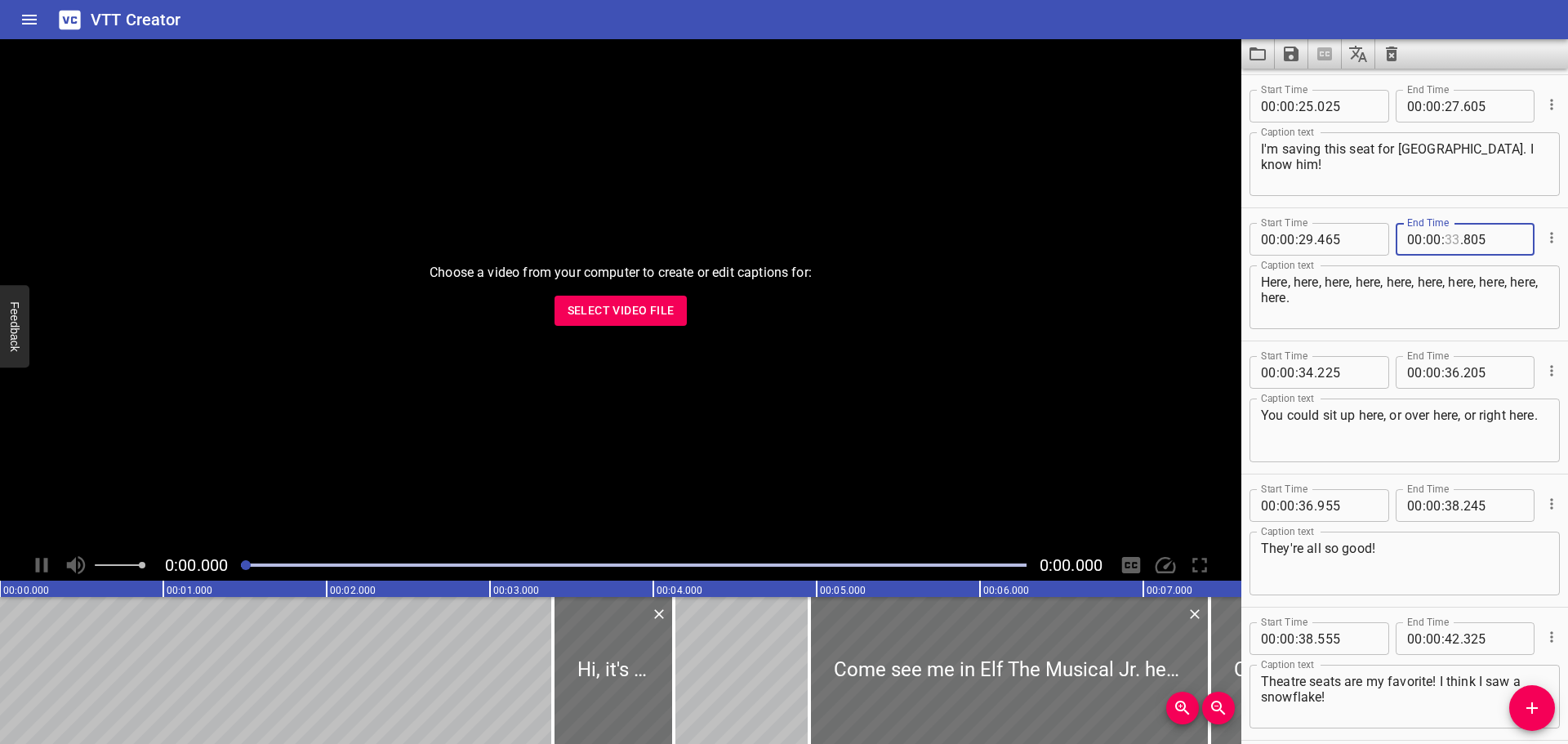
click at [1448, 240] on input "number" at bounding box center [1452, 239] width 15 height 33
type input "32"
type input "000"
click at [1310, 375] on input "number" at bounding box center [1306, 372] width 15 height 33
type input "32"
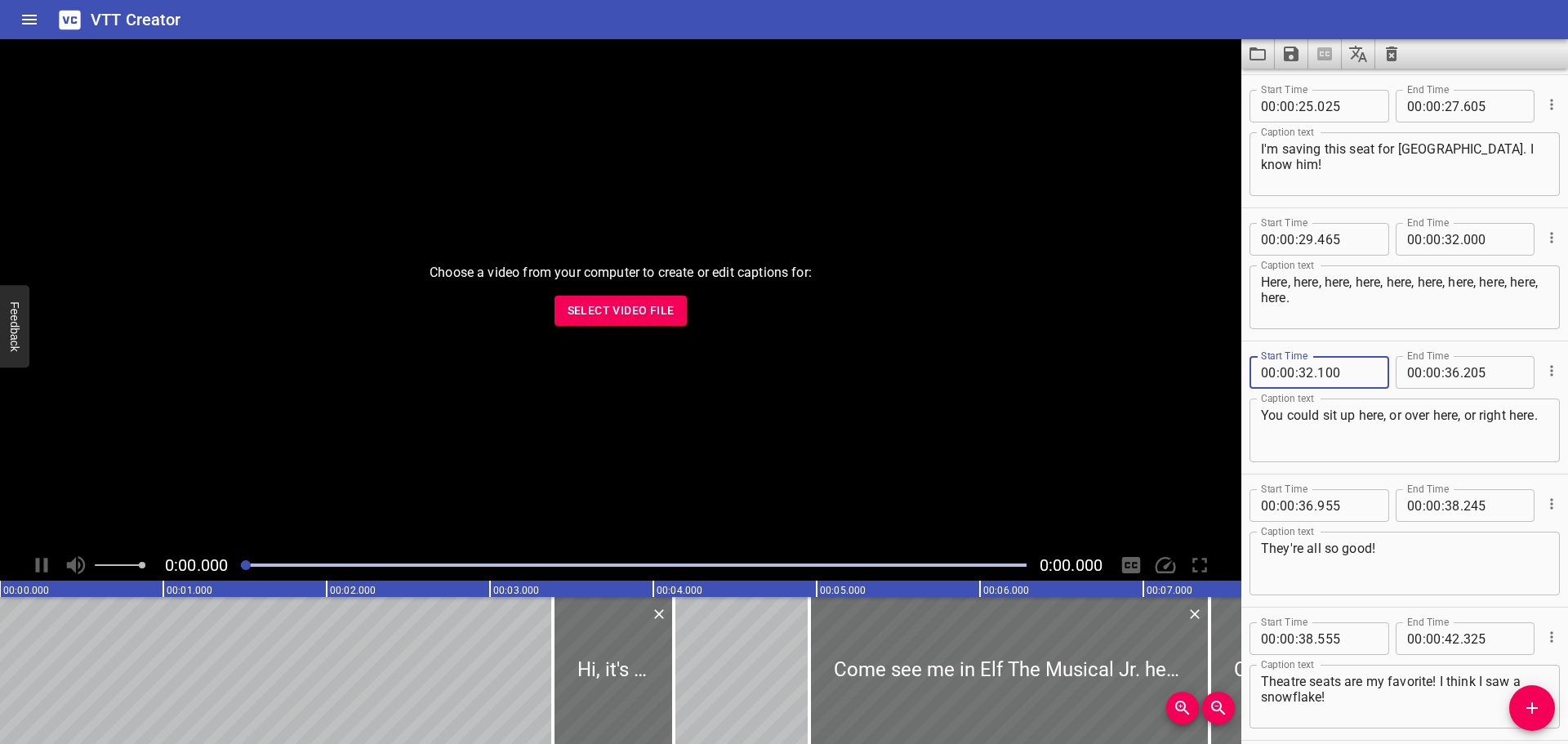
type input "100"
click at [1452, 319] on textarea "Here, here, here, here, here, here, here, here, here, here." at bounding box center [1404, 298] width 287 height 47
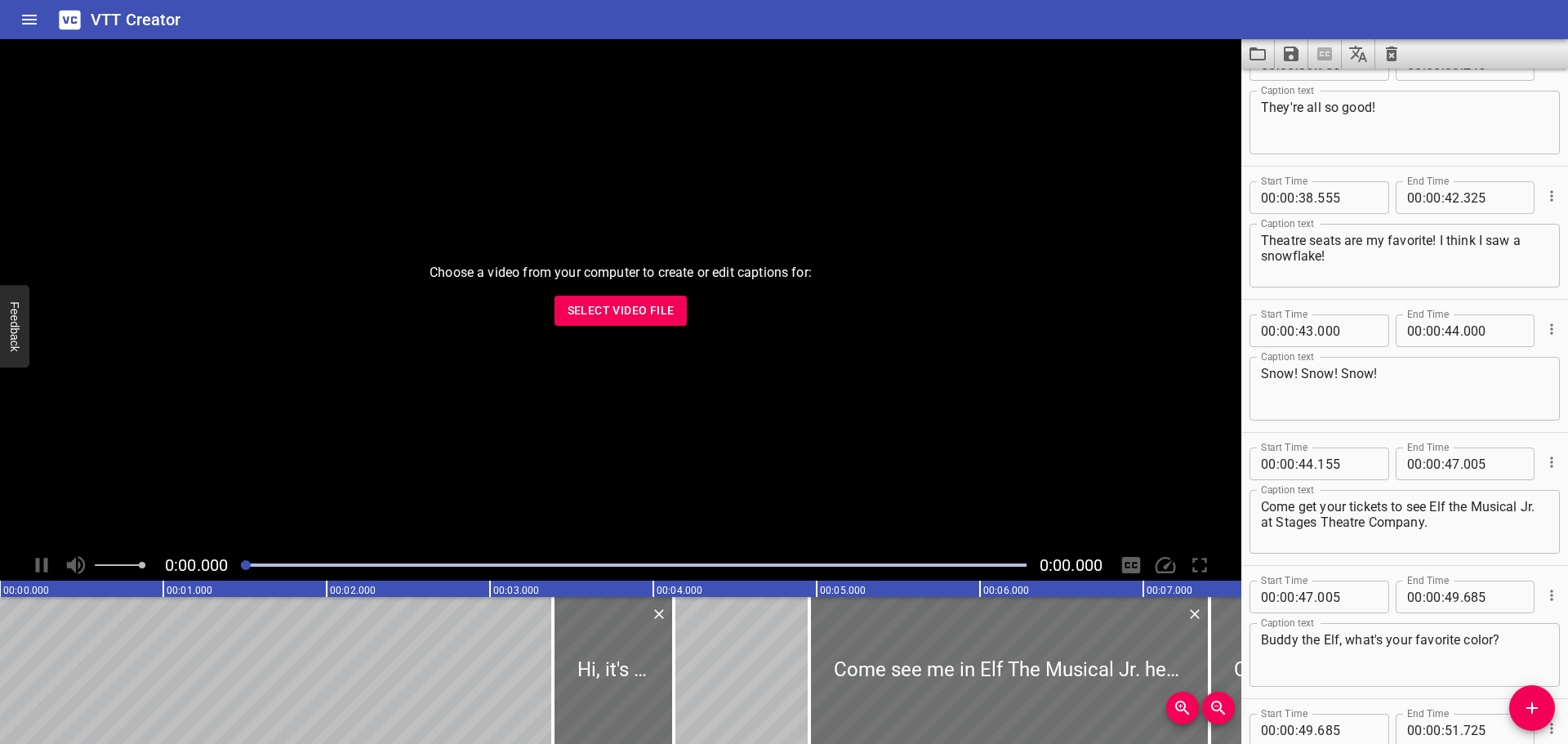
scroll to position [1501, 0]
click at [1485, 198] on input "number" at bounding box center [1492, 199] width 59 height 33
type input "000"
click at [1393, 380] on textarea "Snow! Snow! Snow!" at bounding box center [1404, 391] width 287 height 47
click at [1284, 53] on icon "Save captions to file" at bounding box center [1290, 54] width 14 height 14
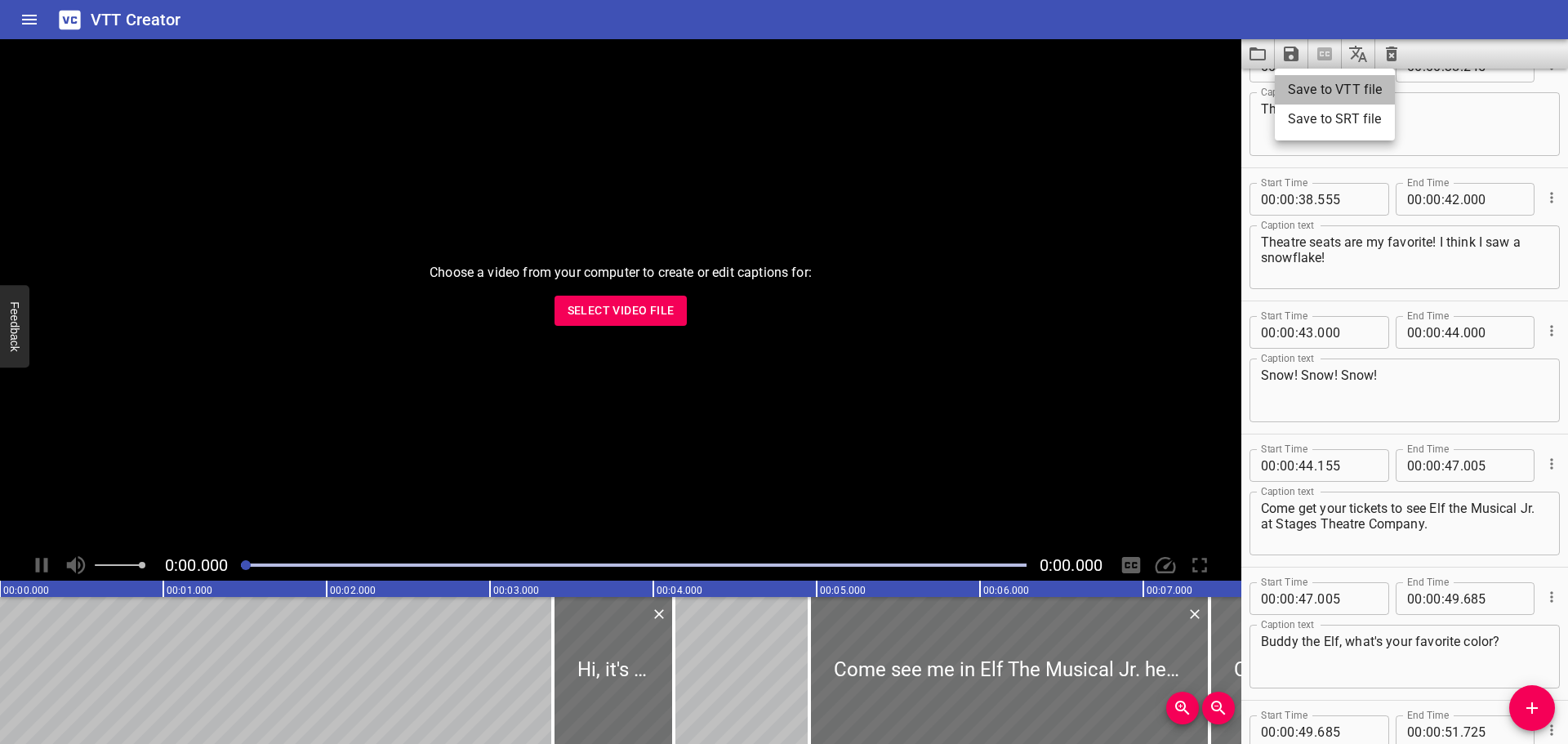
click at [1312, 91] on li "Save to VTT file" at bounding box center [1333, 89] width 120 height 30
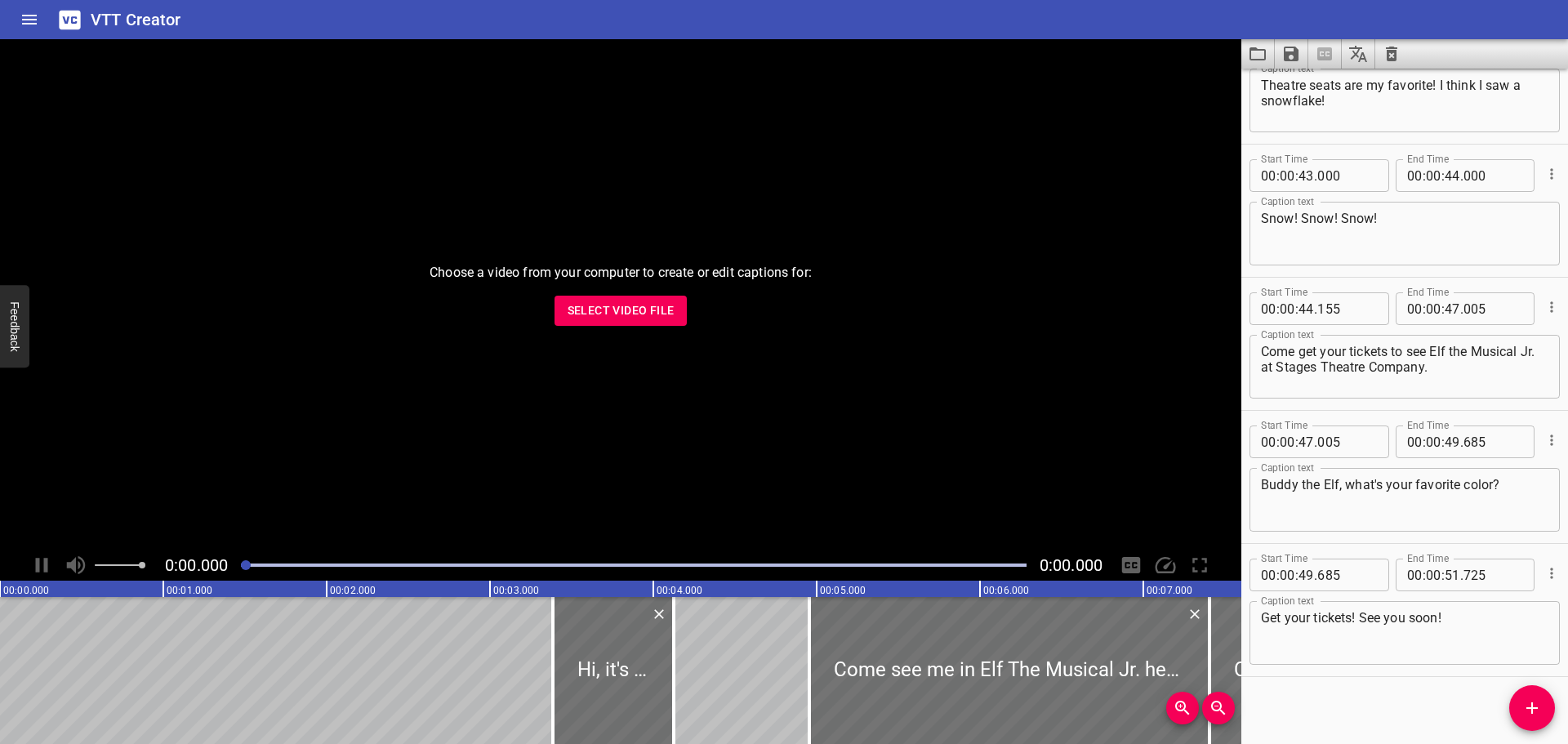
scroll to position [1664, 0]
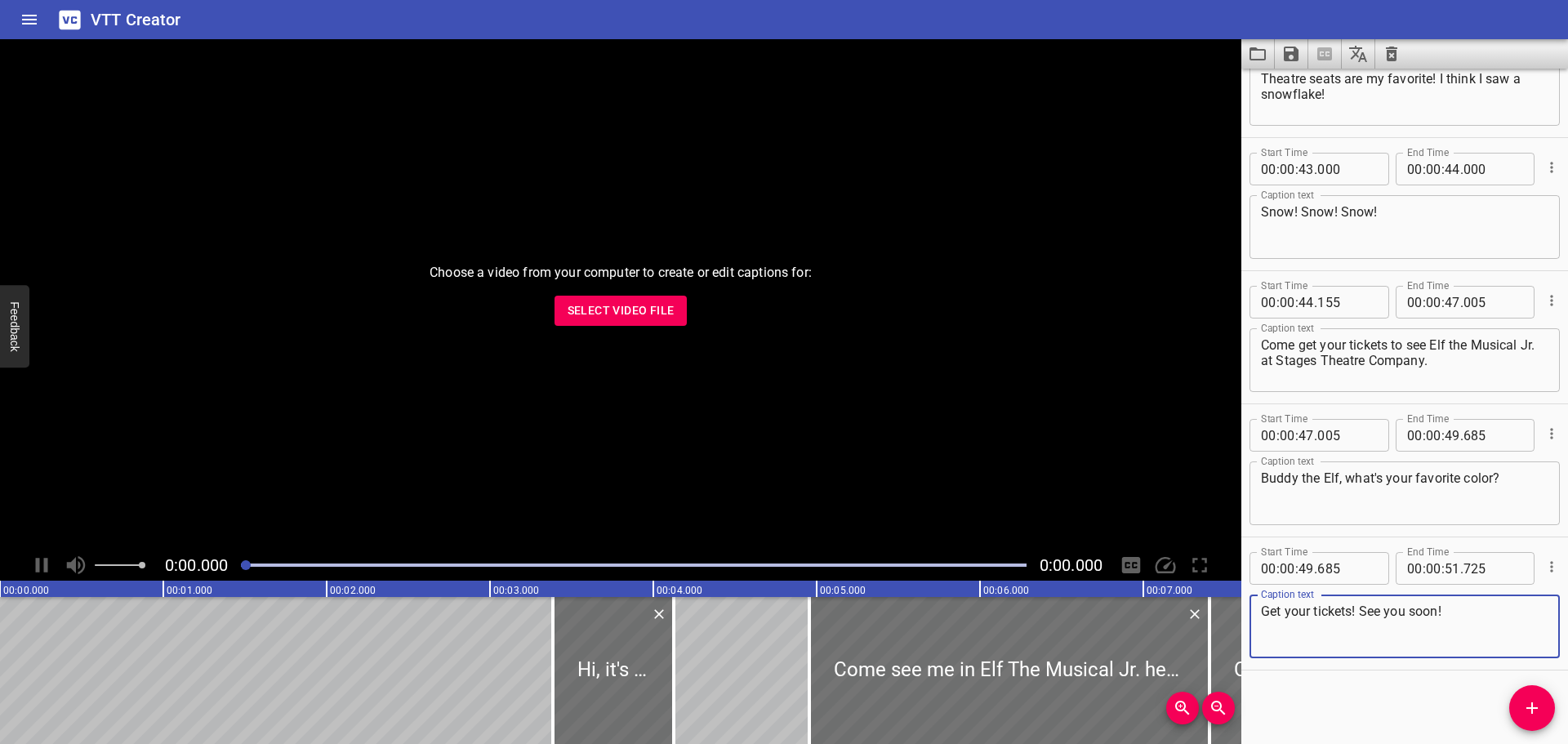
click at [1508, 615] on textarea "Get your tickets! See you soon!" at bounding box center [1404, 626] width 287 height 47
type textarea "Get your tickets! See you soon! Snow! Snow! Snow!"
click at [1290, 57] on icon "Save captions to file" at bounding box center [1290, 54] width 19 height 19
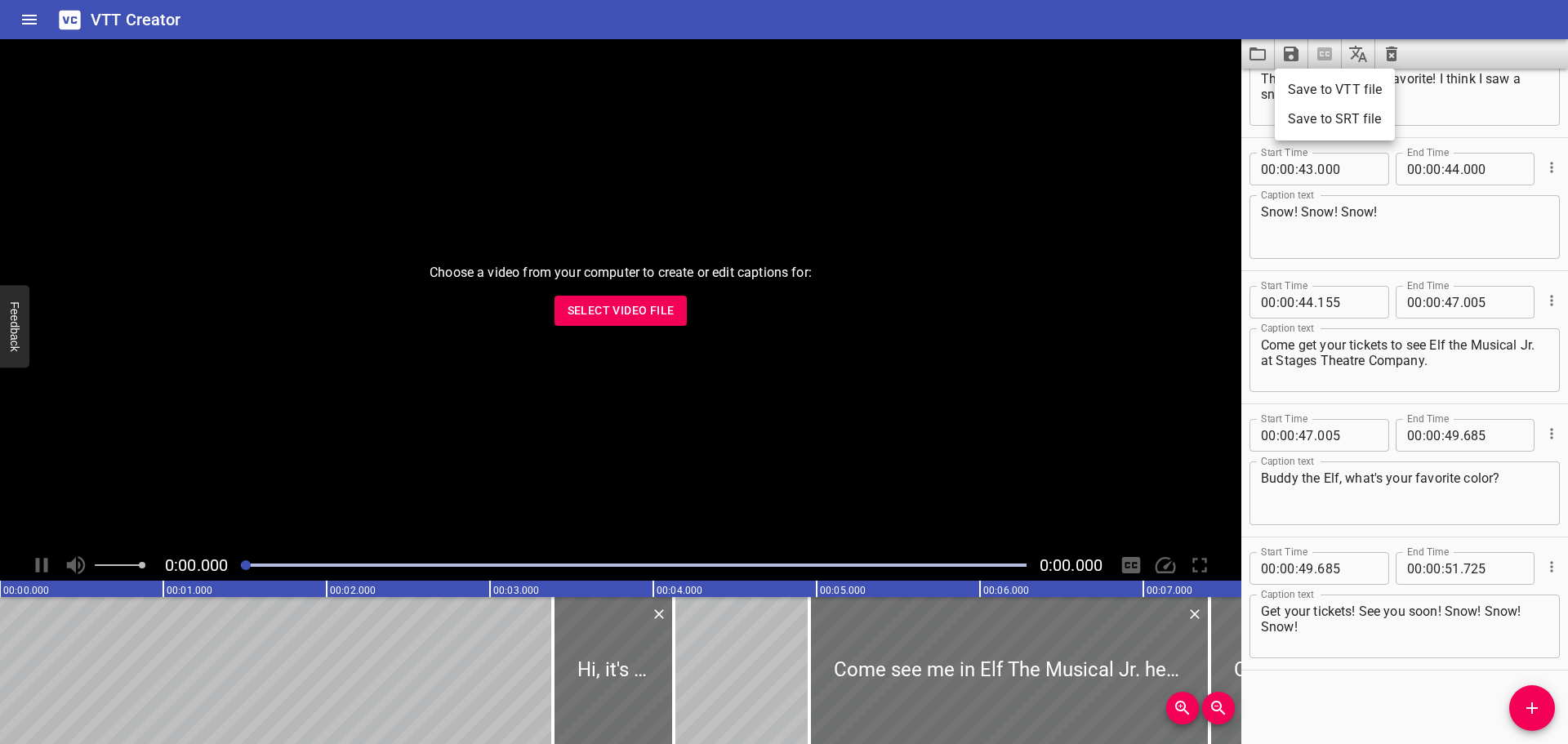
click at [1288, 87] on li "Save to VTT file" at bounding box center [1333, 89] width 120 height 30
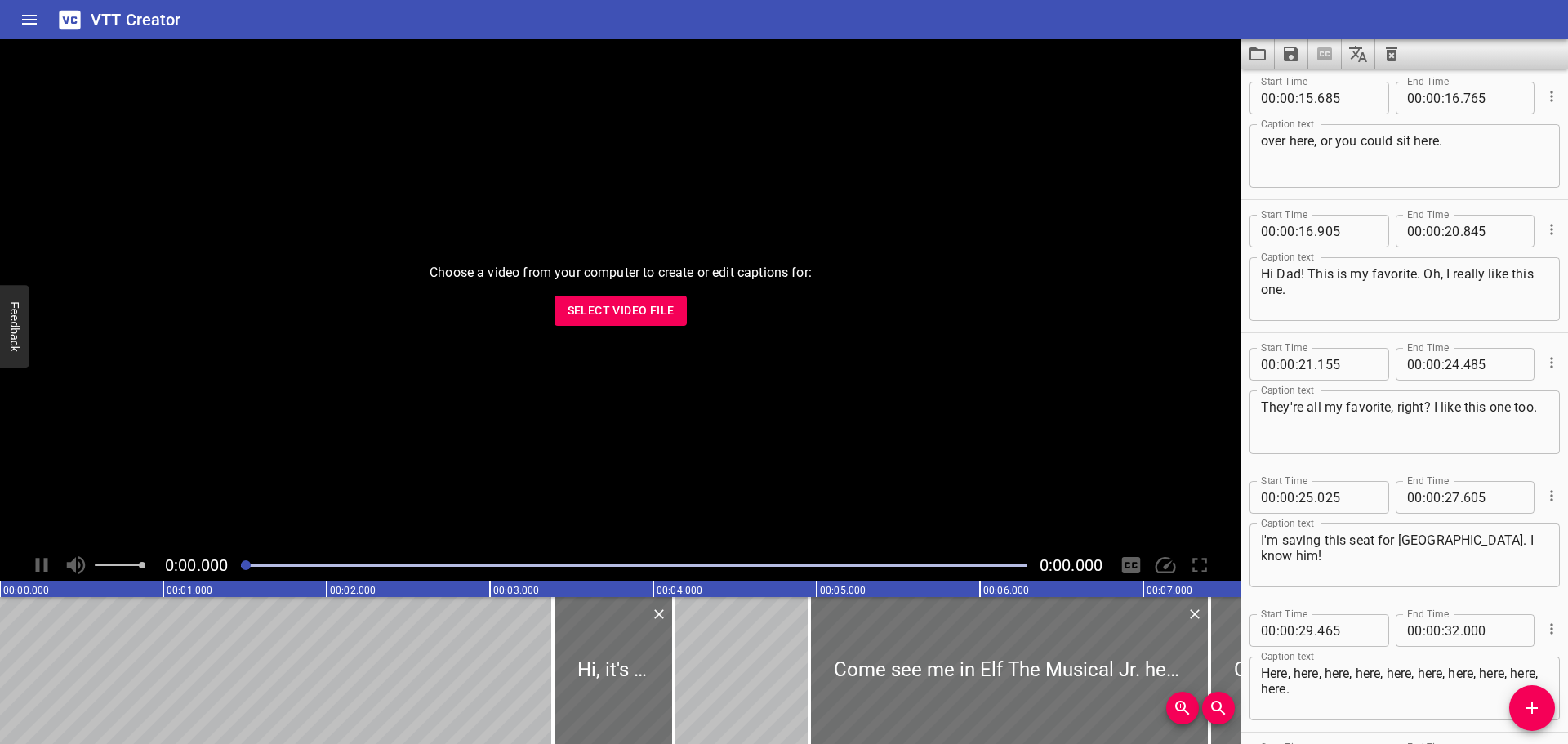
scroll to position [685, 0]
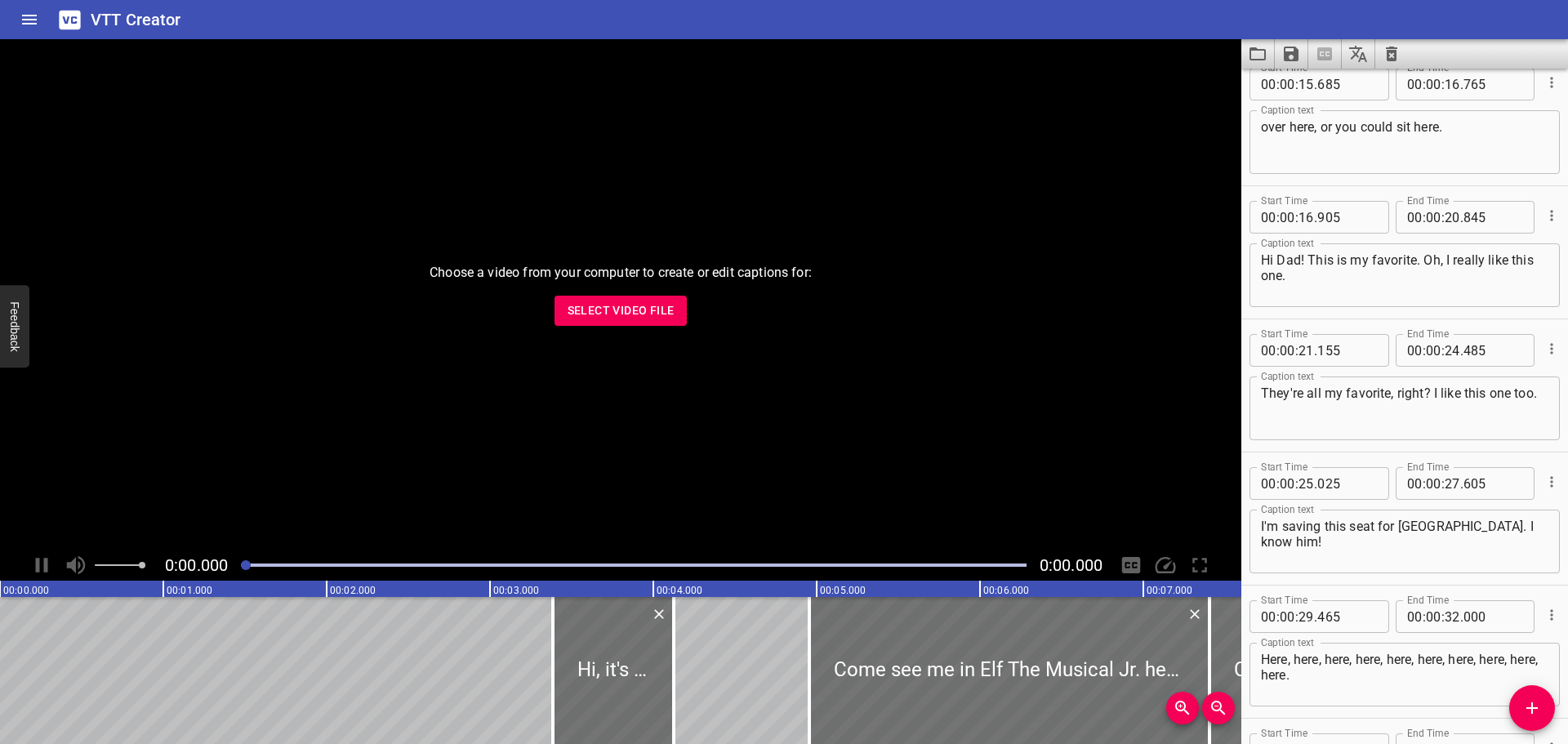
click at [1431, 396] on textarea "They're all my favorite, right? I like this one too." at bounding box center [1404, 409] width 287 height 47
type textarea "They're all my favorite. I like this one too."
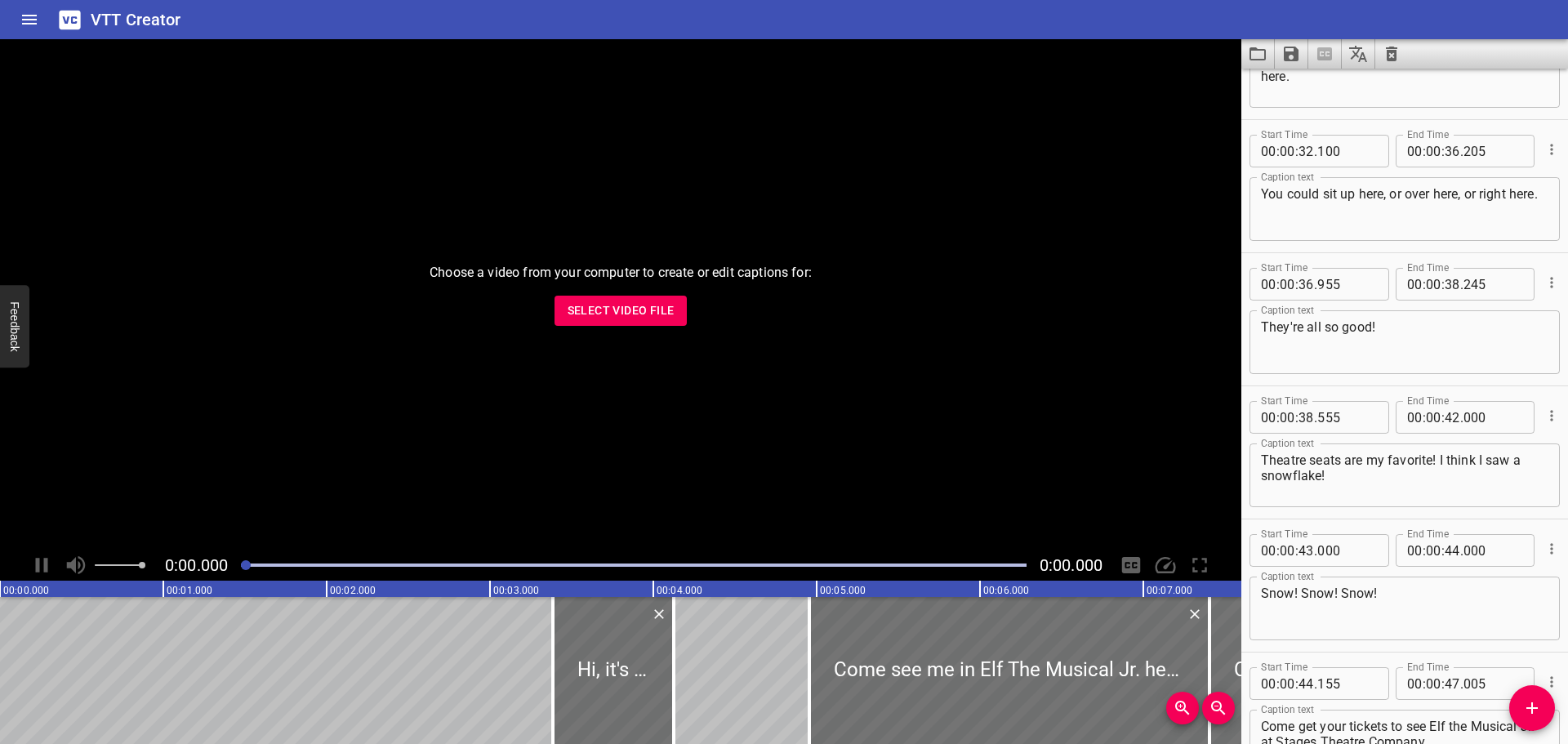
scroll to position [1338, 0]
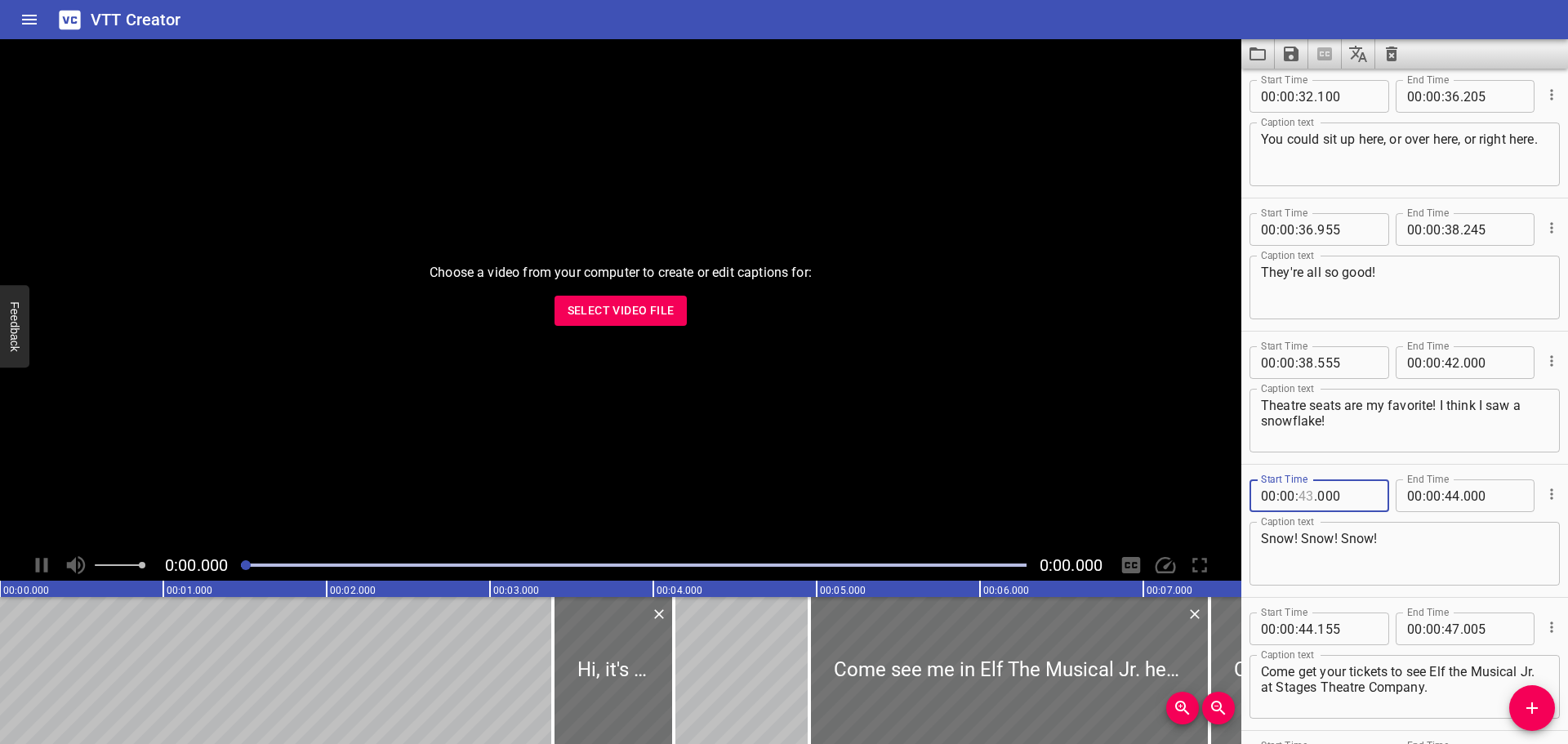
click at [1310, 493] on input "number" at bounding box center [1306, 496] width 15 height 33
type input "42"
type input "500"
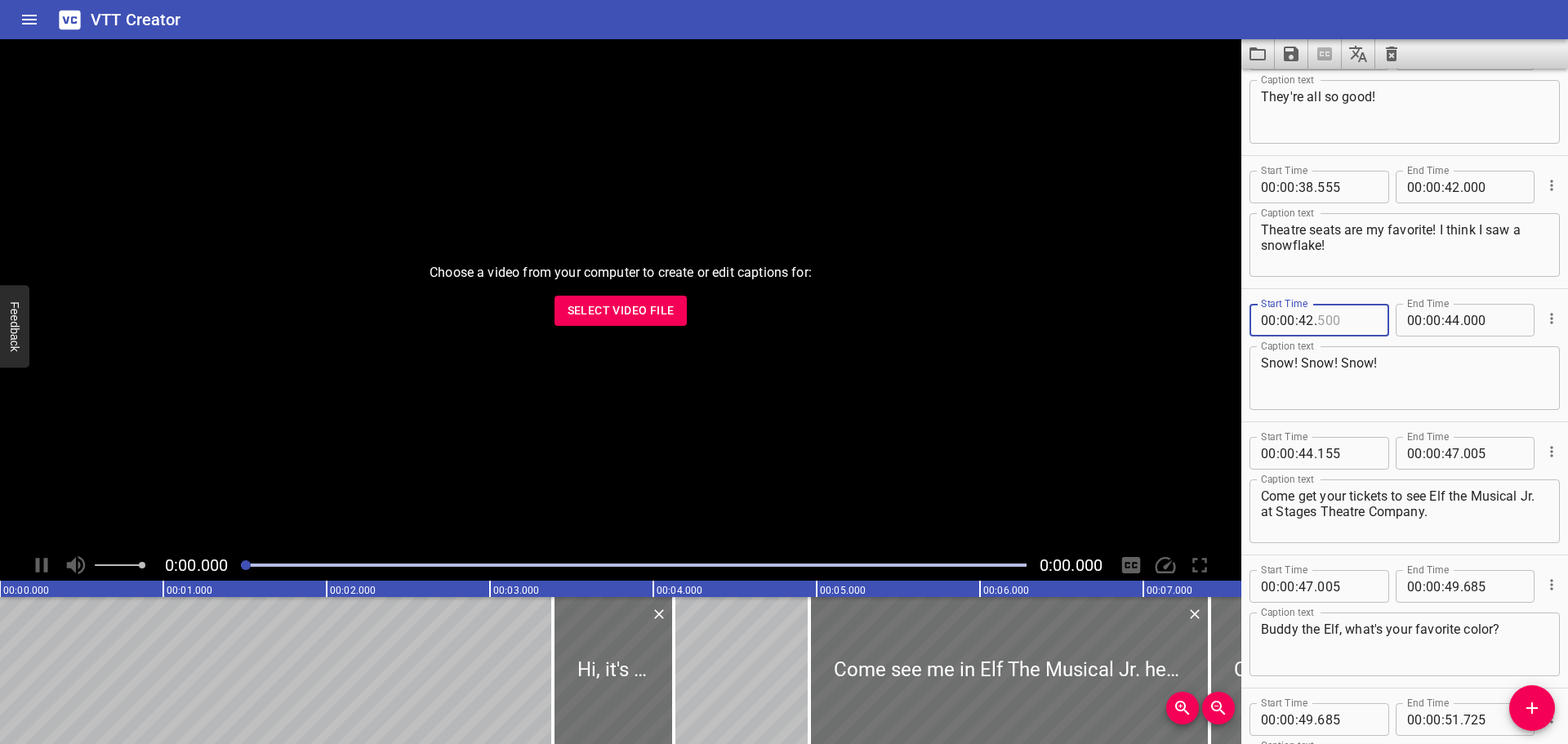
scroll to position [1664, 0]
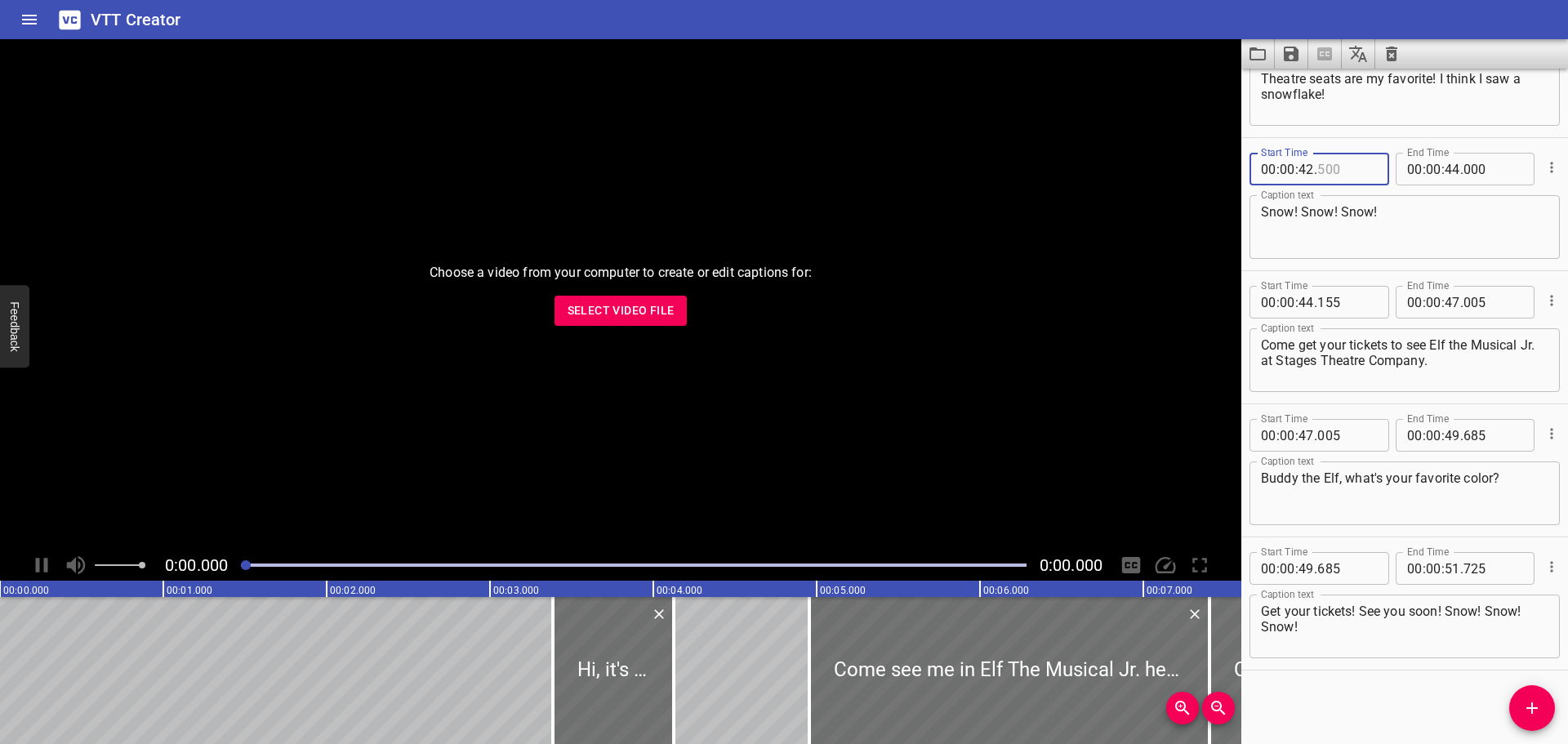
type input "500"
click at [1450, 566] on input "number" at bounding box center [1452, 569] width 15 height 33
type input "53"
type input "725"
click at [1366, 699] on div "Start Time 00 : 00 : 03 . 385 Start Time End Time 00 : 00 : 04 . 125 End Time C…" at bounding box center [1403, 406] width 326 height 675
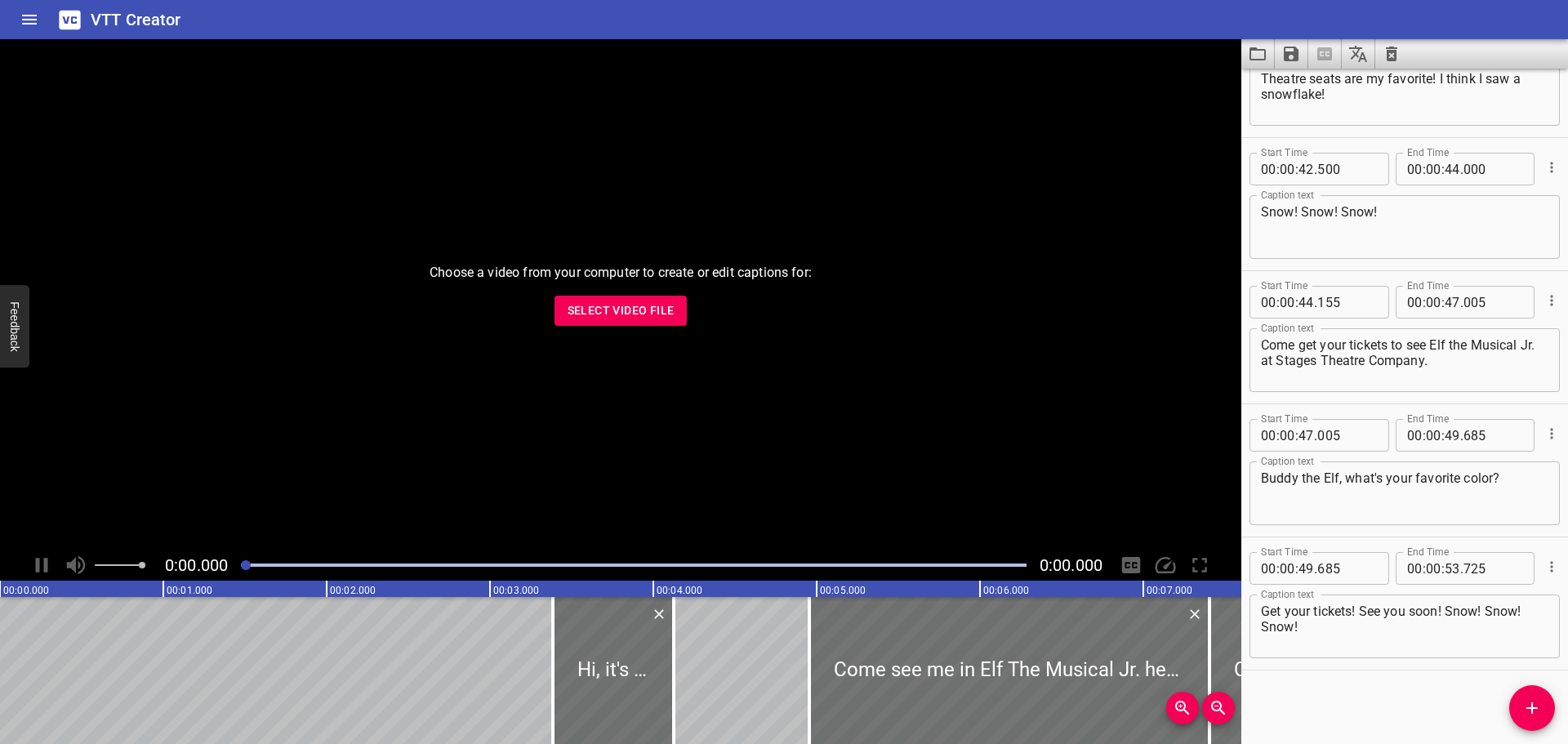
click at [1290, 66] on button "Save captions to file" at bounding box center [1290, 54] width 34 height 30
click at [1299, 88] on li "Save to VTT file" at bounding box center [1333, 89] width 120 height 30
